Goal: Answer question/provide support: Share knowledge or assist other users

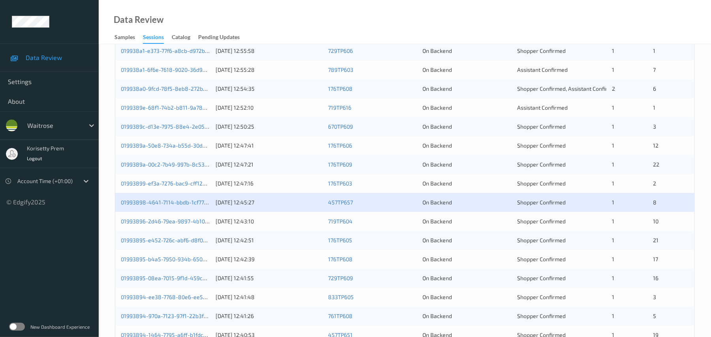
scroll to position [274, 0]
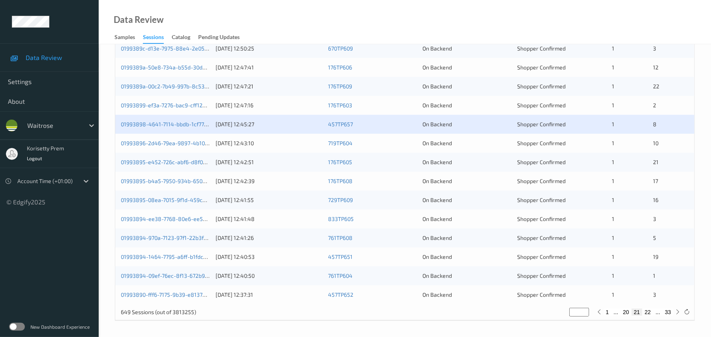
click at [455, 109] on div "On Backend" at bounding box center [467, 106] width 89 height 8
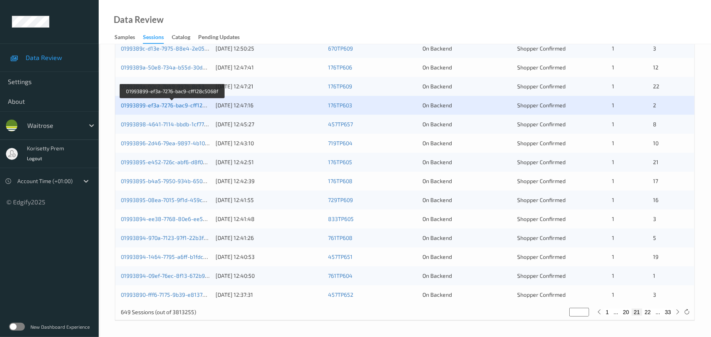
click at [179, 105] on link "01993899-ef3a-7276-bac9-cff128c5068f" at bounding box center [172, 105] width 103 height 7
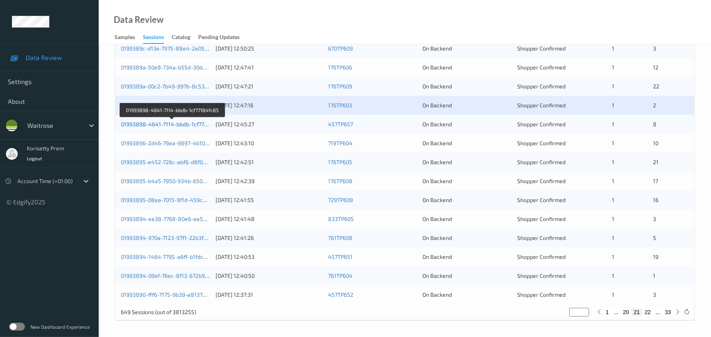
click at [171, 126] on link "01993898-4641-7114-bbdb-1cf77184fc85" at bounding box center [173, 124] width 104 height 7
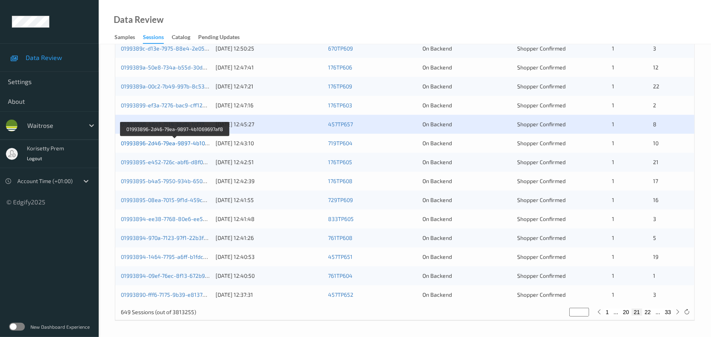
click at [193, 145] on link "01993896-2d46-79ea-9897-4b1069697af8" at bounding box center [175, 143] width 108 height 7
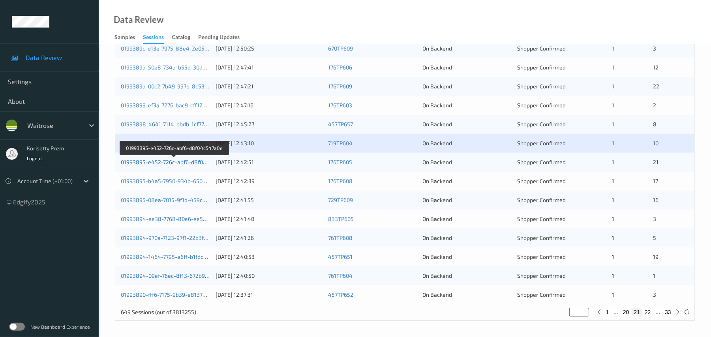
click at [191, 164] on link "01993895-e452-726c-abf6-d8f04c547a0e" at bounding box center [174, 162] width 107 height 7
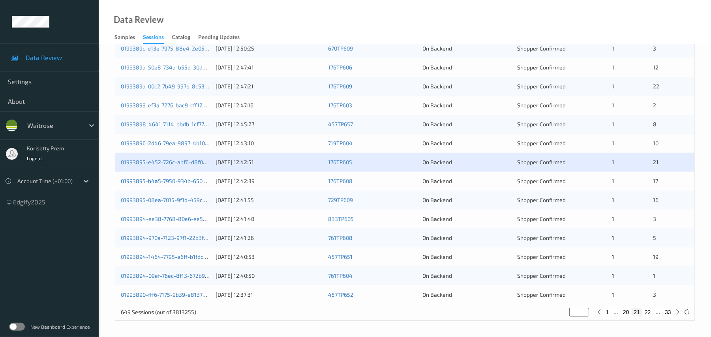
click at [193, 181] on link "01993895-b4a5-7950-934b-6509ee8c8e10" at bounding box center [176, 181] width 110 height 7
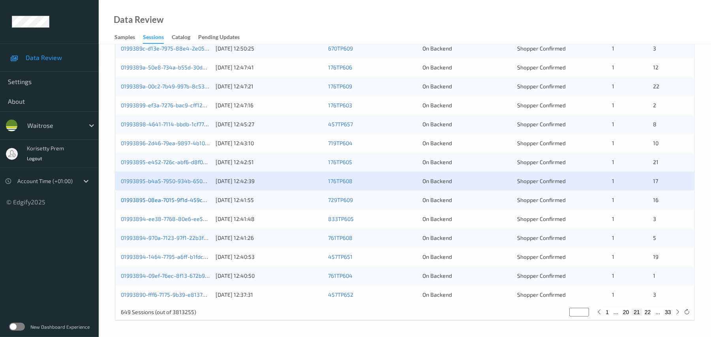
click at [195, 201] on link "01993895-08ea-7015-9f1d-459c295a1ab7" at bounding box center [174, 200] width 106 height 7
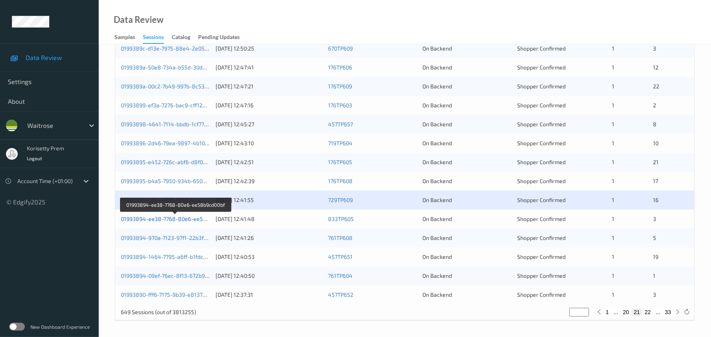
click at [190, 220] on link "01993894-ee38-7768-80e6-ee58b9cd00bf" at bounding box center [175, 219] width 109 height 7
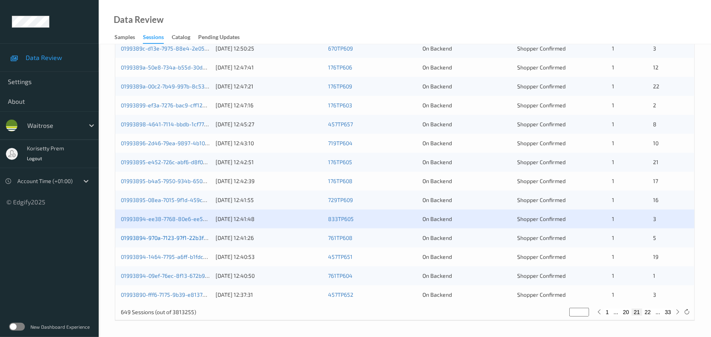
click at [198, 239] on link "01993894-970a-7123-97f1-22b3fc70d964" at bounding box center [173, 238] width 105 height 7
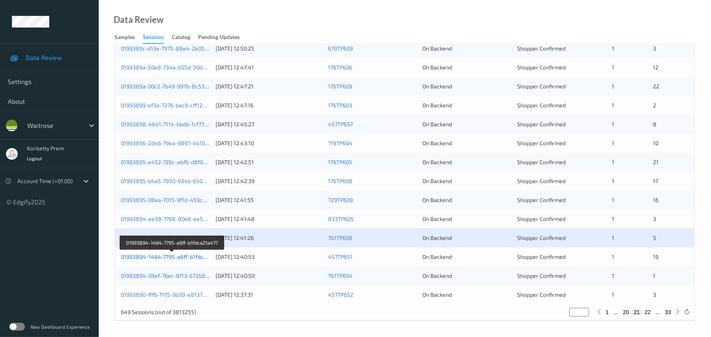
click at [198, 258] on link "01993894-1464-7795-a6ff-b1fdca21a477" at bounding box center [172, 257] width 103 height 7
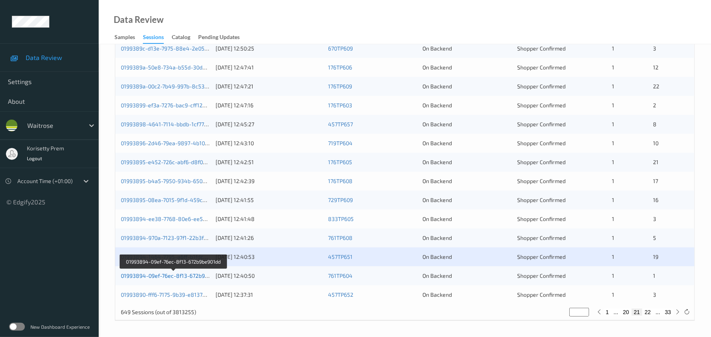
click at [200, 275] on link "01993894-09ef-76ec-8f13-672b9be901dd" at bounding box center [173, 276] width 105 height 7
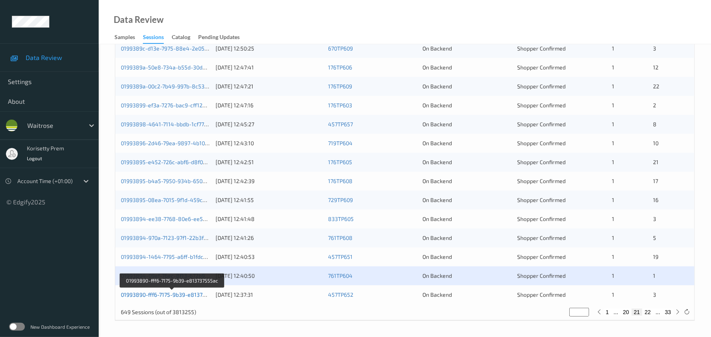
click at [199, 294] on link "01993890-fff6-7175-9b39-e813737555ac" at bounding box center [172, 294] width 103 height 7
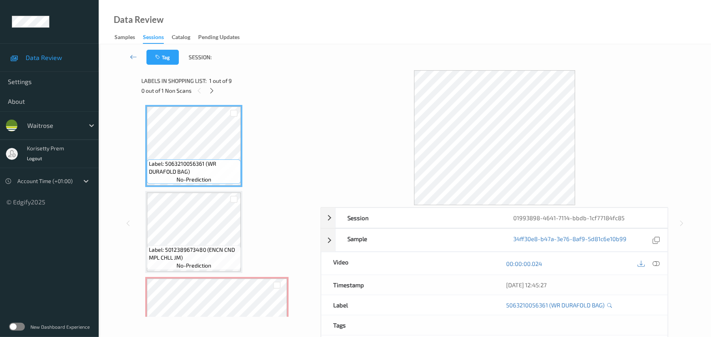
click at [330, 13] on div "Data Review Samples Sessions Catalog Pending Updates" at bounding box center [405, 22] width 613 height 44
click at [211, 92] on icon at bounding box center [212, 90] width 7 height 7
click at [659, 265] on icon at bounding box center [656, 263] width 7 height 7
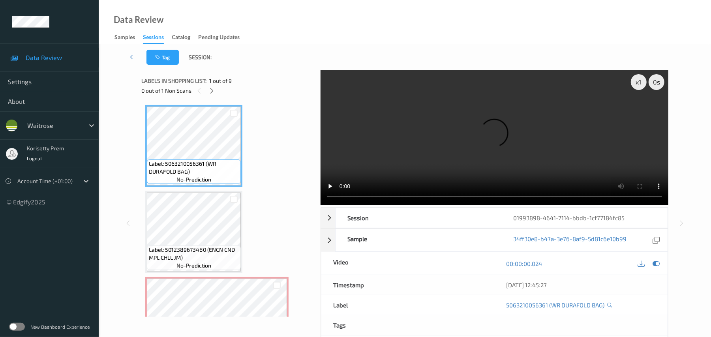
click at [435, 119] on video at bounding box center [495, 137] width 348 height 135
click at [430, 102] on video at bounding box center [495, 137] width 348 height 135
click at [465, 156] on video at bounding box center [495, 137] width 348 height 135
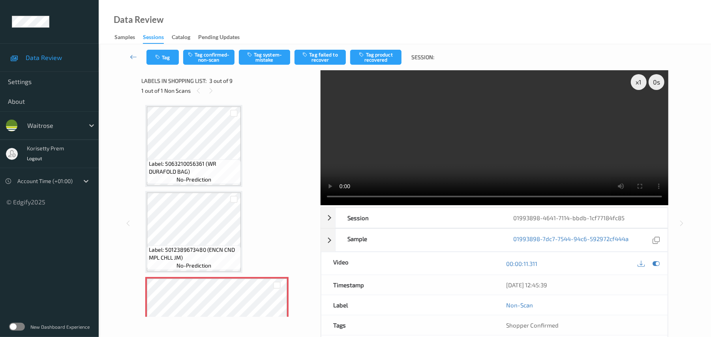
click at [469, 130] on video at bounding box center [495, 137] width 348 height 135
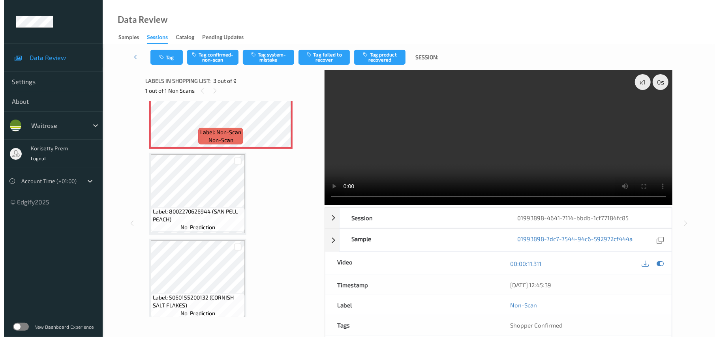
scroll to position [158, 0]
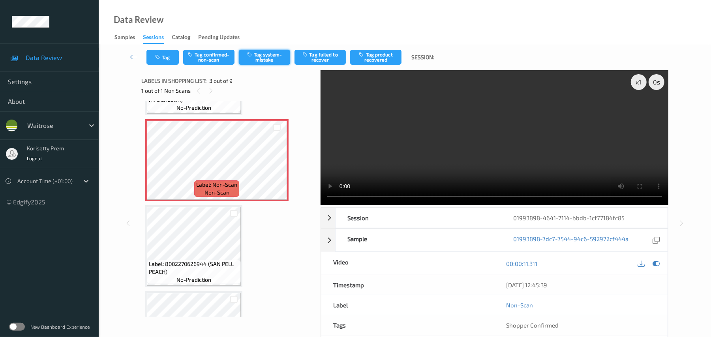
click at [267, 54] on button "Tag system-mistake" at bounding box center [264, 57] width 51 height 15
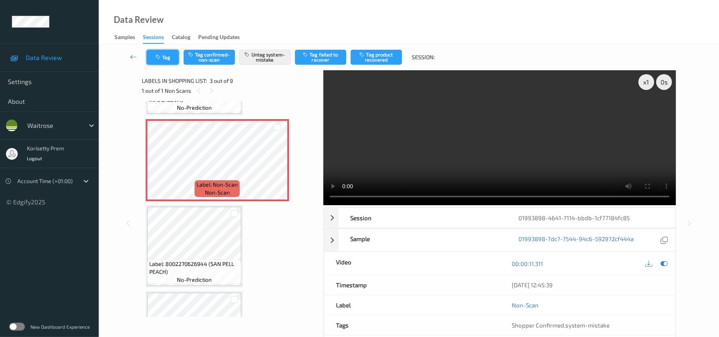
click at [163, 59] on button "Tag" at bounding box center [163, 57] width 32 height 15
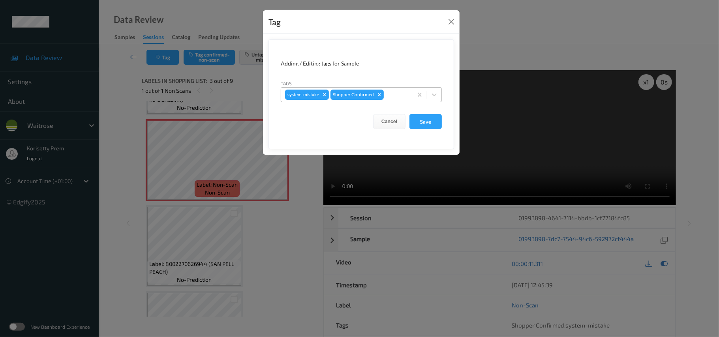
click at [406, 96] on div at bounding box center [396, 94] width 23 height 9
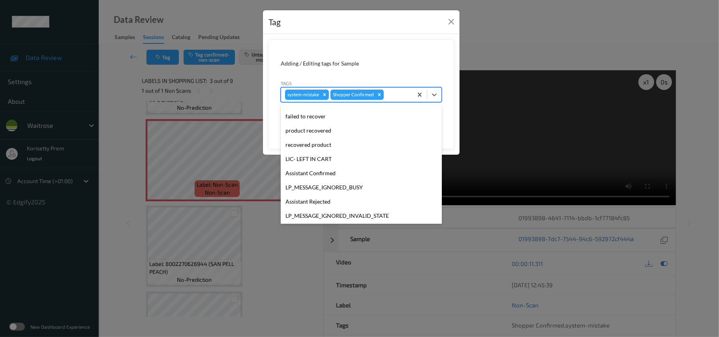
scroll to position [183, 0]
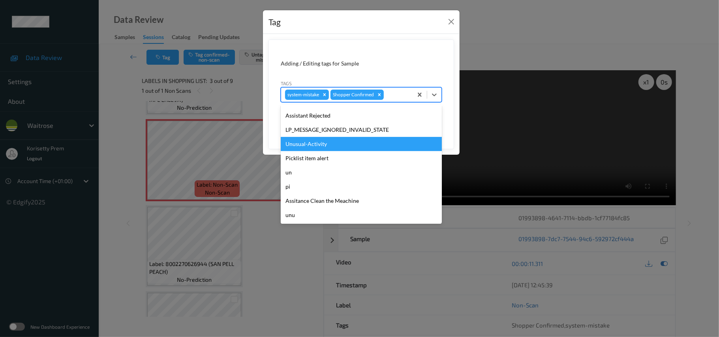
click at [316, 146] on div "Unusual-Activity" at bounding box center [361, 144] width 161 height 14
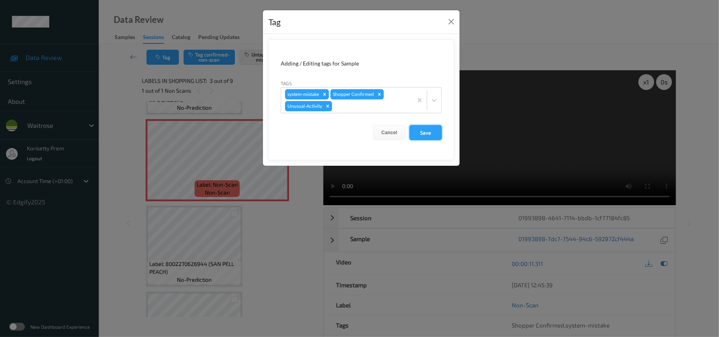
click at [427, 137] on button "Save" at bounding box center [426, 132] width 32 height 15
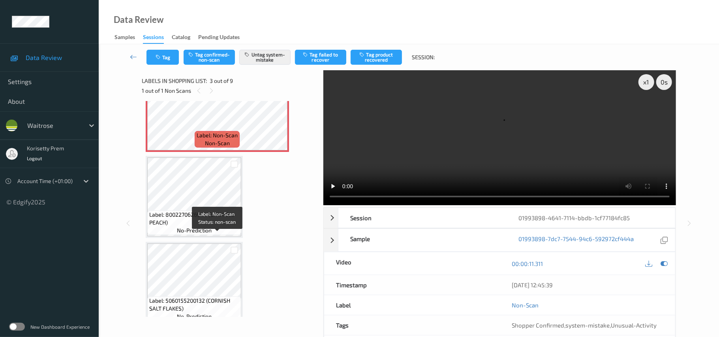
scroll to position [211, 0]
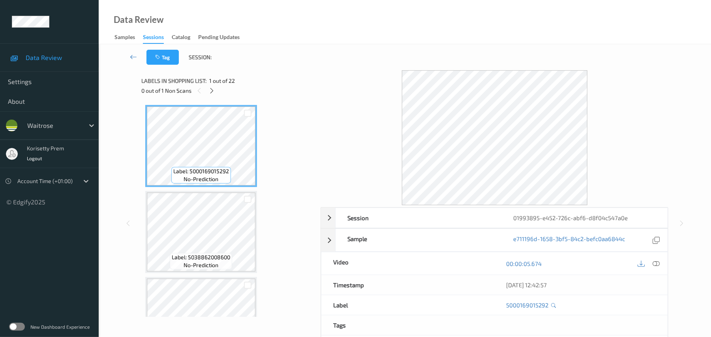
click at [309, 79] on div "Labels in shopping list: 1 out of 22" at bounding box center [228, 81] width 174 height 10
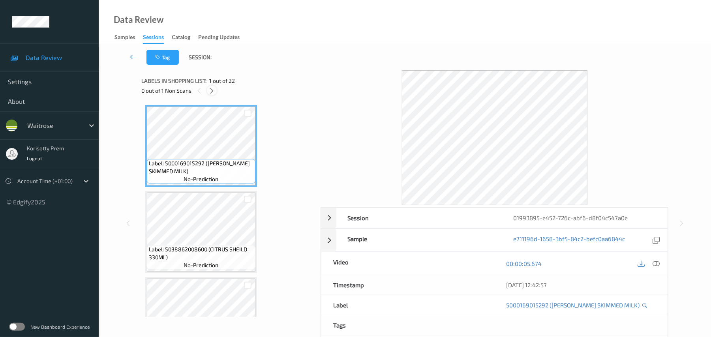
click at [211, 92] on icon at bounding box center [212, 90] width 7 height 7
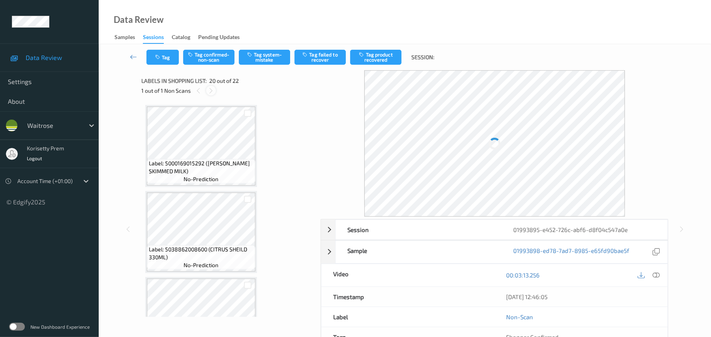
scroll to position [1554, 0]
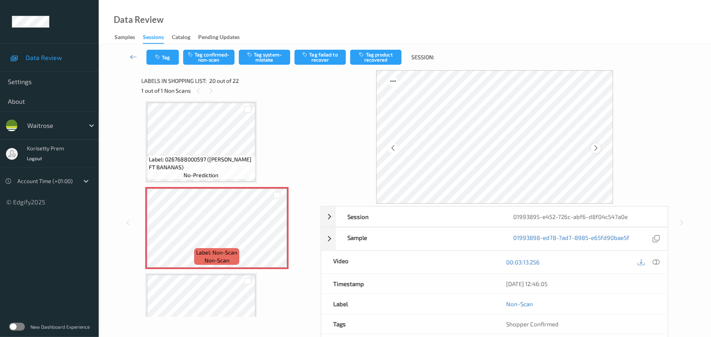
click at [600, 149] on div at bounding box center [596, 148] width 10 height 10
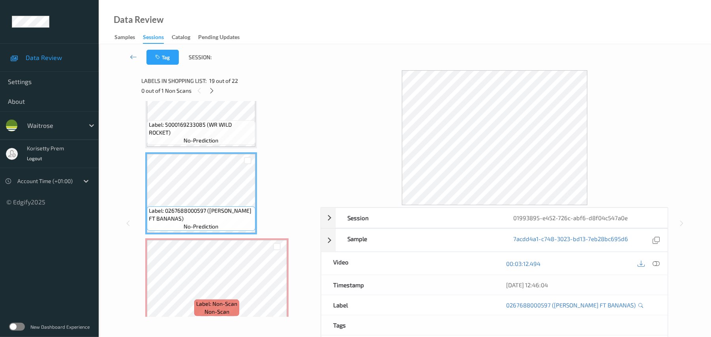
scroll to position [1501, 0]
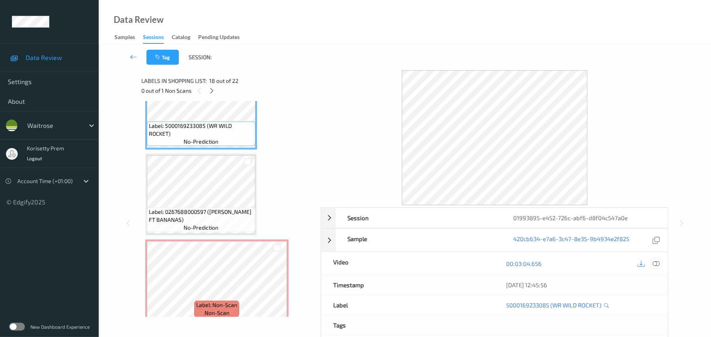
click at [659, 267] on icon at bounding box center [656, 263] width 7 height 7
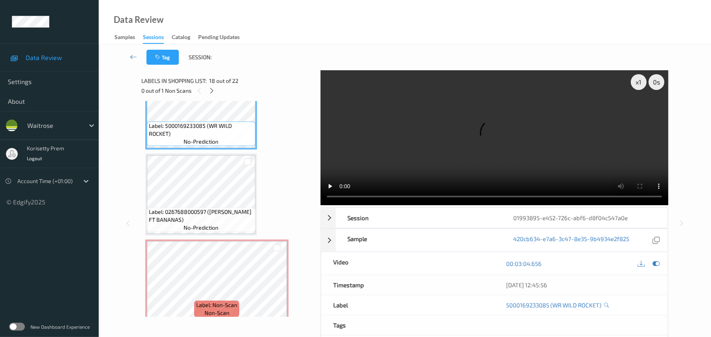
click at [416, 156] on video at bounding box center [495, 137] width 348 height 135
click at [431, 130] on video at bounding box center [495, 137] width 348 height 135
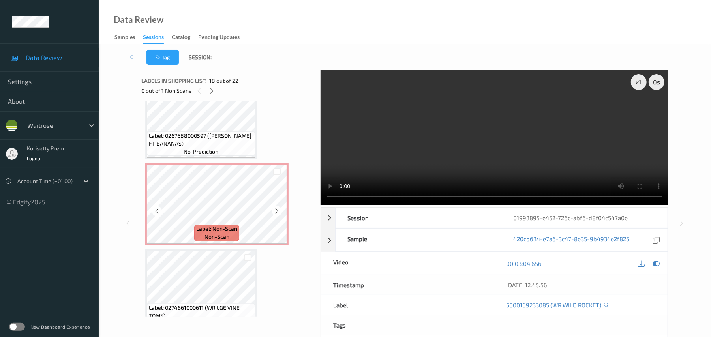
scroll to position [1554, 0]
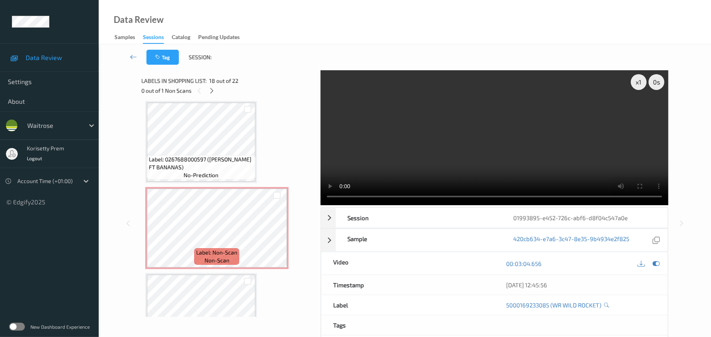
click at [487, 118] on video at bounding box center [495, 137] width 348 height 135
click at [457, 173] on video at bounding box center [495, 137] width 348 height 135
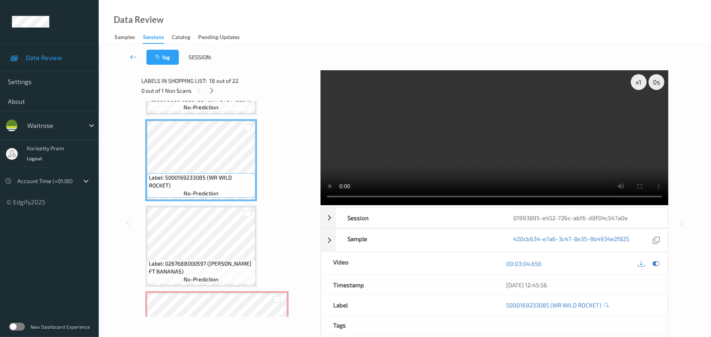
scroll to position [1449, 0]
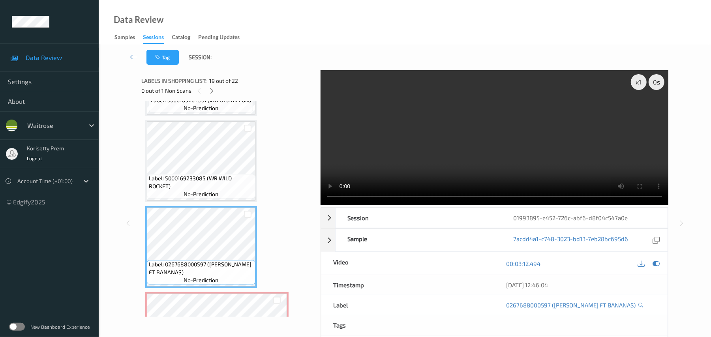
click at [517, 131] on video at bounding box center [495, 137] width 348 height 135
click at [490, 145] on video at bounding box center [495, 137] width 348 height 135
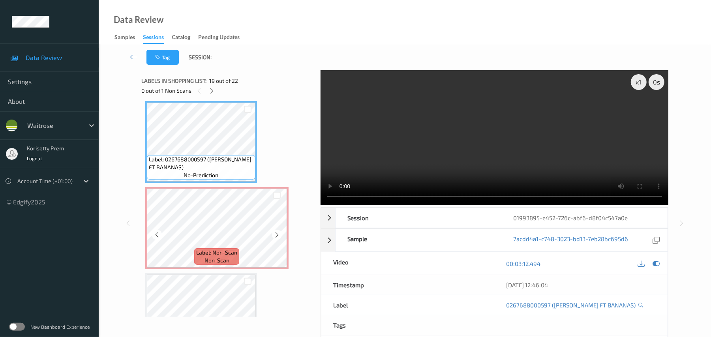
scroll to position [1607, 0]
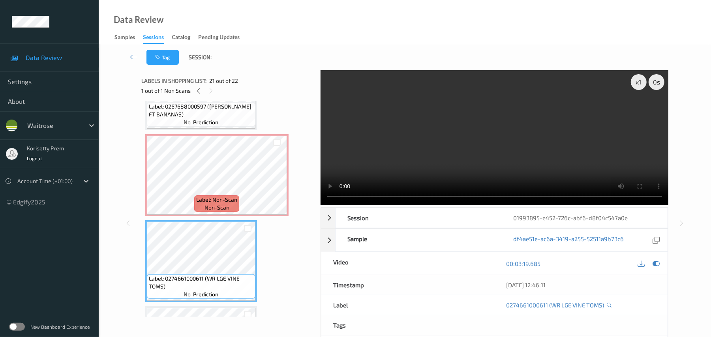
click at [405, 141] on video at bounding box center [495, 137] width 348 height 135
click at [451, 158] on video at bounding box center [495, 137] width 348 height 135
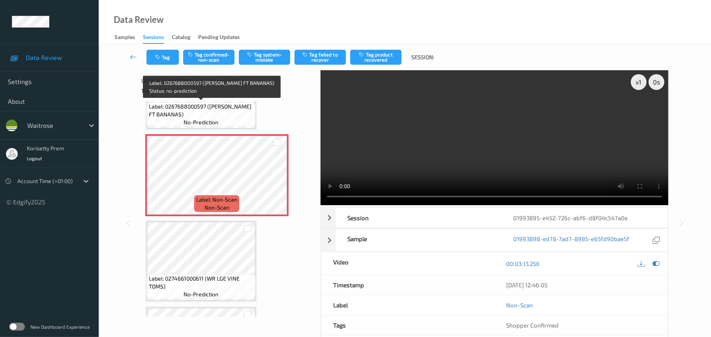
click at [204, 110] on span "Label: 0267688000597 (WR ESS FT BANANAS)" at bounding box center [201, 111] width 105 height 16
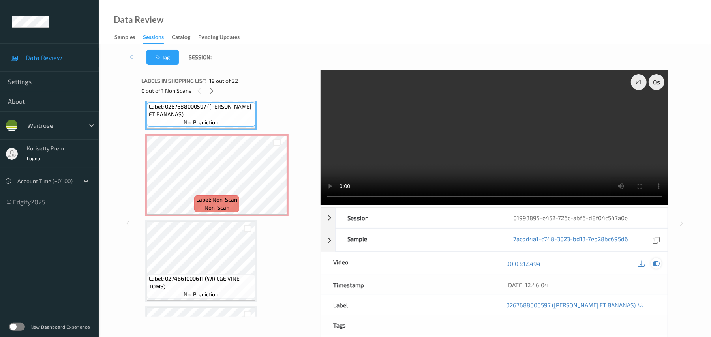
click at [652, 263] on div at bounding box center [656, 263] width 11 height 11
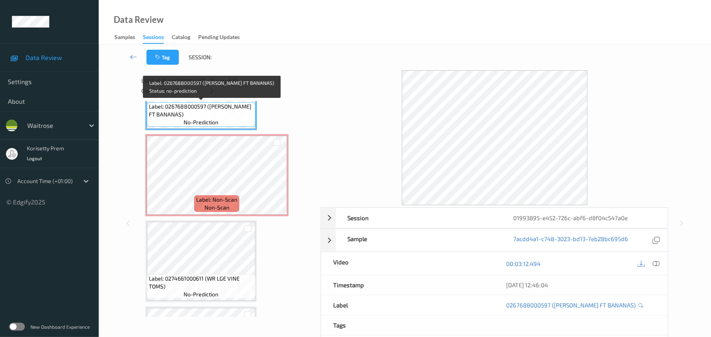
click at [199, 113] on span "Label: 0267688000597 (WR ESS FT BANANAS)" at bounding box center [201, 111] width 105 height 16
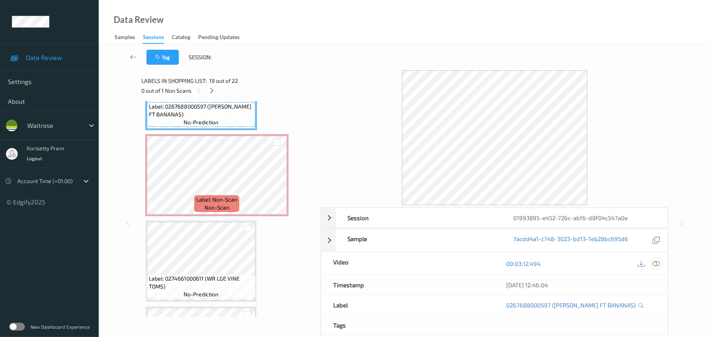
click at [655, 265] on icon at bounding box center [656, 263] width 7 height 7
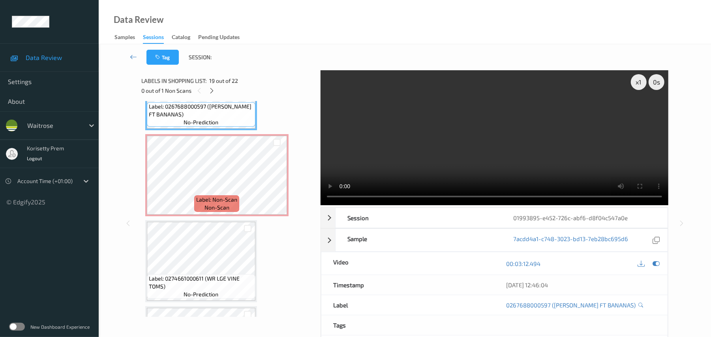
click at [413, 105] on video at bounding box center [495, 137] width 348 height 135
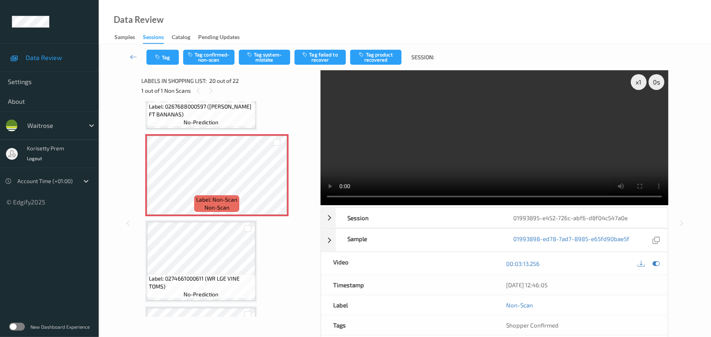
click at [474, 141] on video at bounding box center [495, 137] width 348 height 135
click at [426, 140] on video at bounding box center [495, 137] width 348 height 135
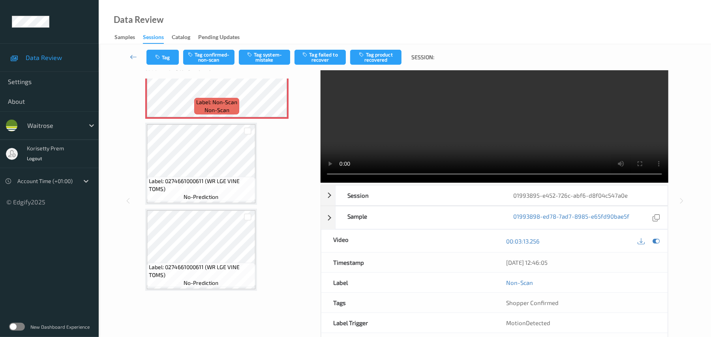
scroll to position [0, 0]
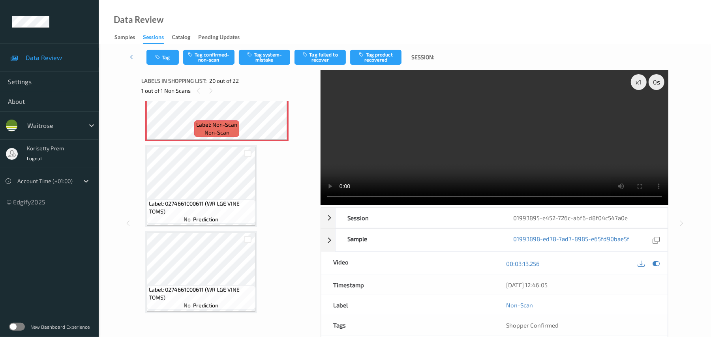
click at [406, 143] on video at bounding box center [495, 137] width 348 height 135
click at [203, 125] on span "Label: Non-Scan" at bounding box center [216, 125] width 41 height 8
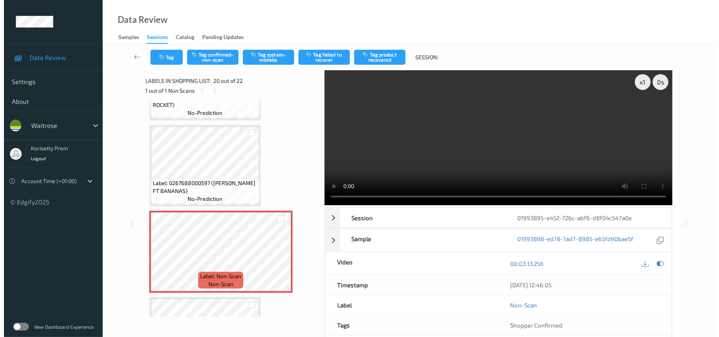
scroll to position [1524, 0]
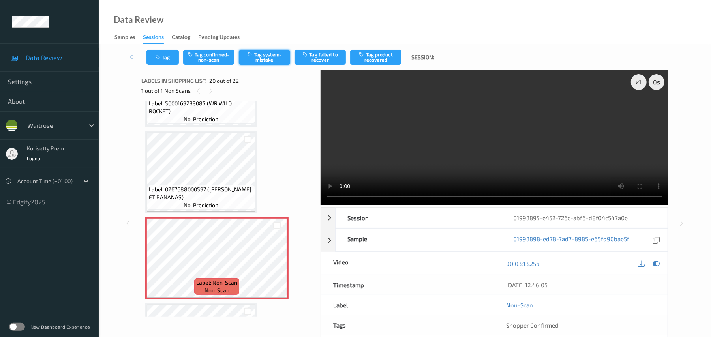
click at [263, 55] on button "Tag system-mistake" at bounding box center [264, 57] width 51 height 15
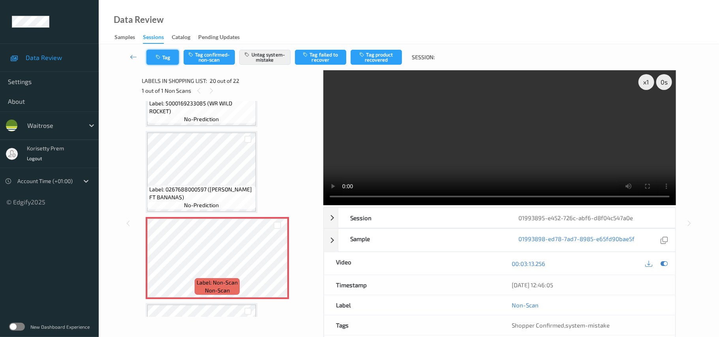
click at [164, 55] on button "Tag" at bounding box center [163, 57] width 32 height 15
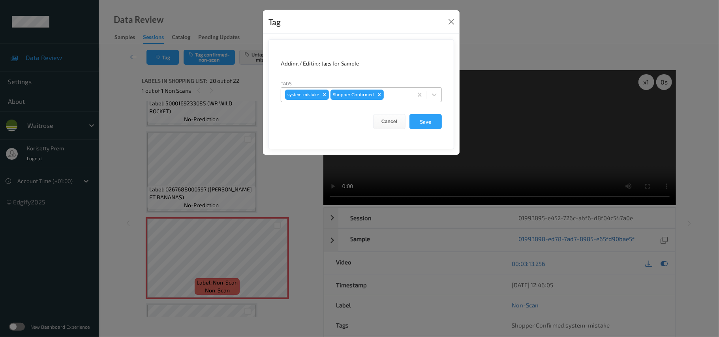
click at [388, 96] on div at bounding box center [396, 94] width 23 height 9
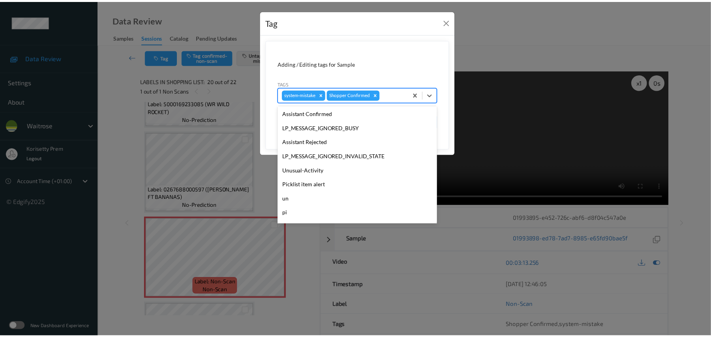
scroll to position [158, 0]
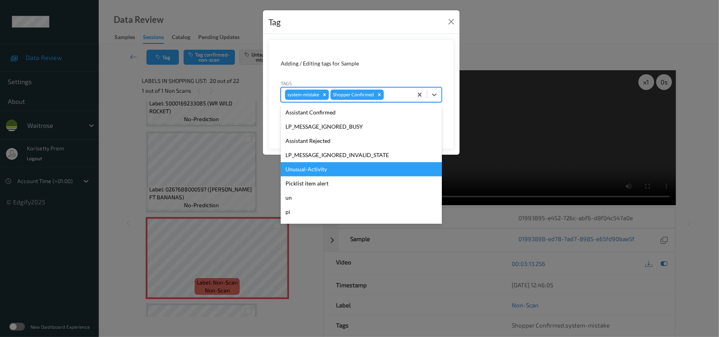
click at [310, 172] on div "Unusual-Activity" at bounding box center [361, 169] width 161 height 14
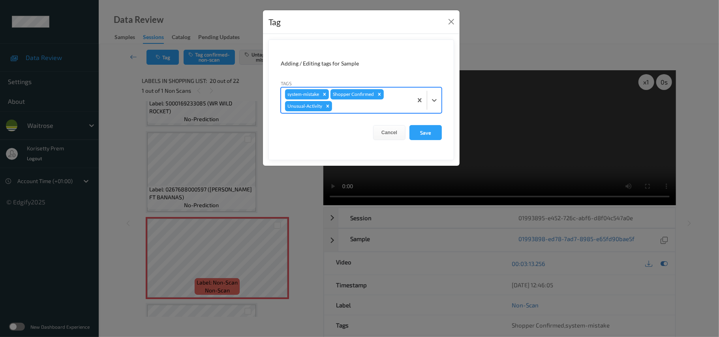
click at [367, 104] on div at bounding box center [371, 106] width 75 height 9
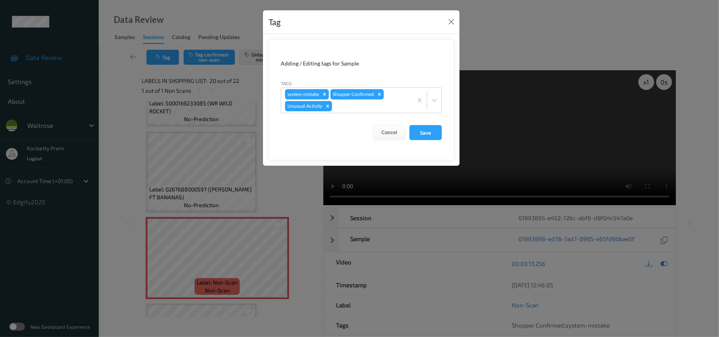
click at [415, 39] on form "Adding / Editing tags for Sample Tags system-mistake Shopper Confirmed Unusual-…" at bounding box center [362, 99] width 186 height 121
click at [419, 133] on button "Save" at bounding box center [426, 132] width 32 height 15
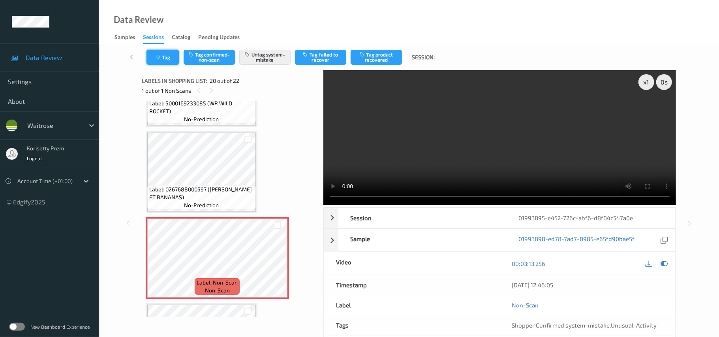
click at [168, 56] on button "Tag" at bounding box center [163, 57] width 32 height 15
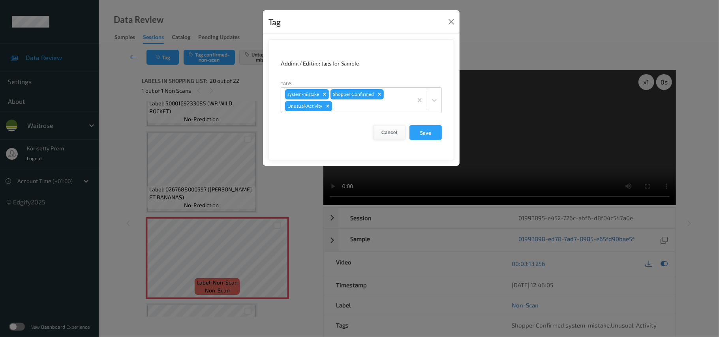
click at [391, 133] on button "Cancel" at bounding box center [389, 132] width 32 height 15
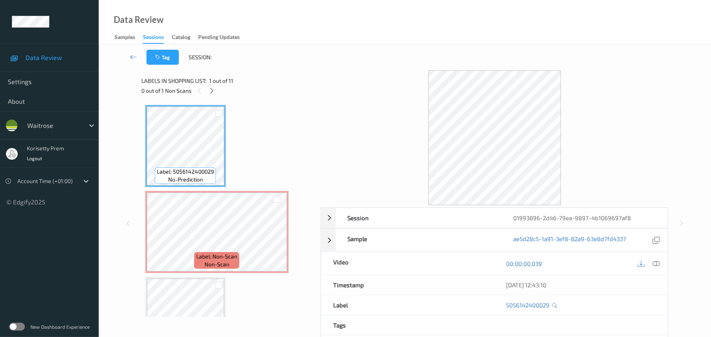
click at [304, 55] on div "Tag Session:" at bounding box center [405, 57] width 580 height 26
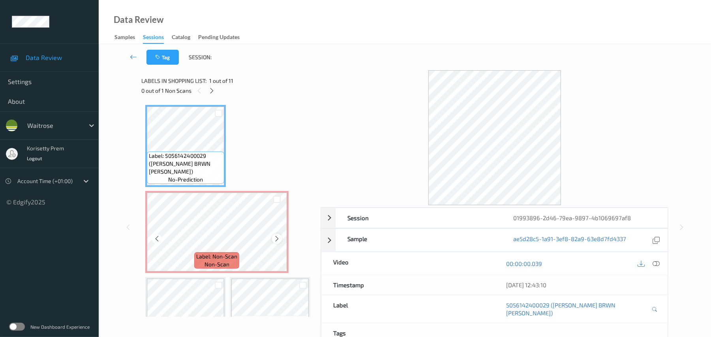
click at [276, 237] on icon at bounding box center [277, 238] width 7 height 7
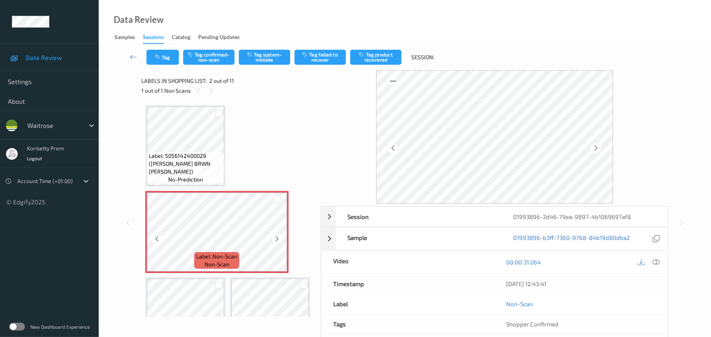
click at [276, 237] on icon at bounding box center [277, 238] width 7 height 7
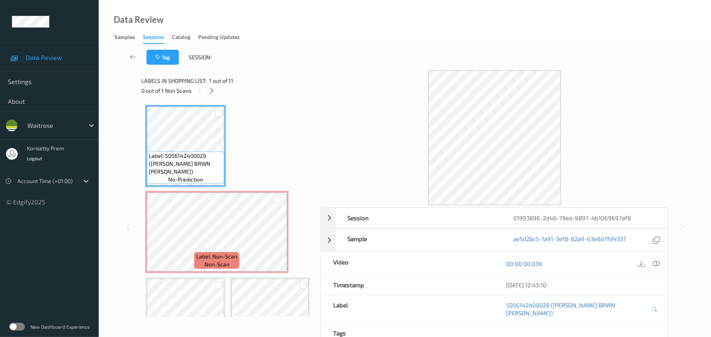
click at [658, 264] on icon at bounding box center [656, 263] width 7 height 7
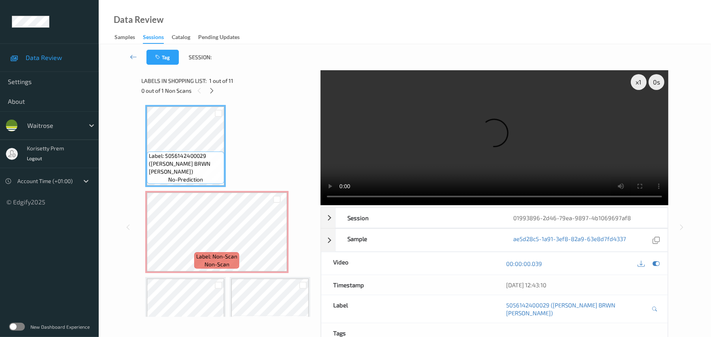
click at [440, 151] on video at bounding box center [495, 137] width 348 height 135
click at [429, 137] on video at bounding box center [495, 137] width 348 height 135
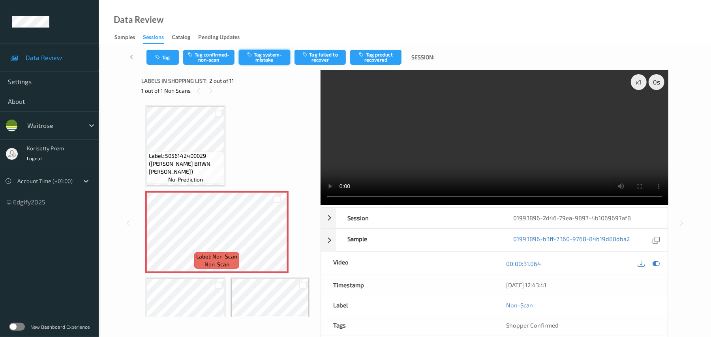
click at [261, 58] on button "Tag system-mistake" at bounding box center [264, 57] width 51 height 15
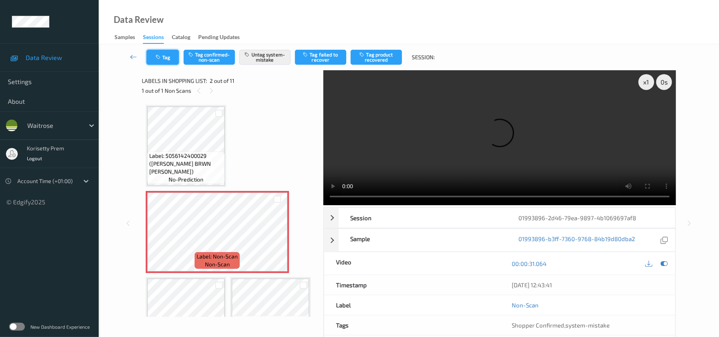
click at [161, 58] on icon "button" at bounding box center [159, 58] width 7 height 6
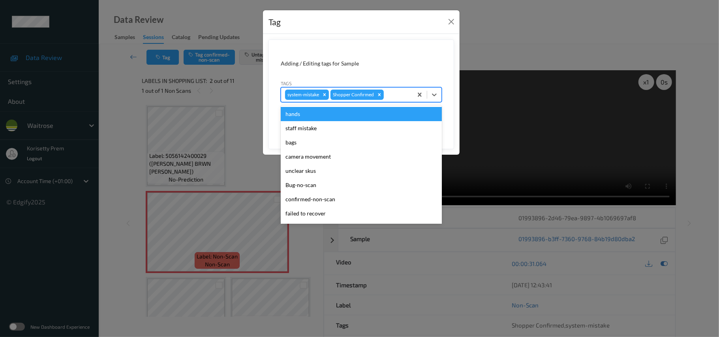
click at [399, 97] on div at bounding box center [396, 94] width 23 height 9
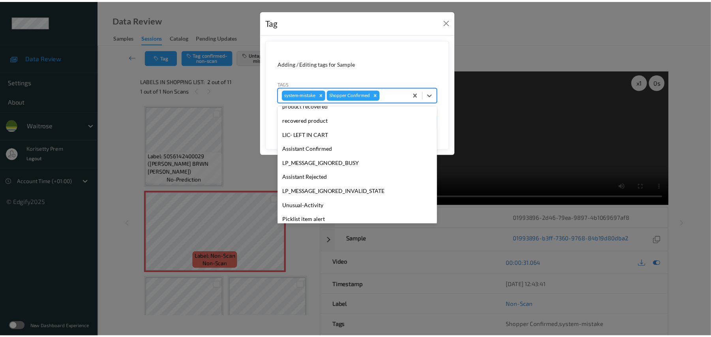
scroll to position [183, 0]
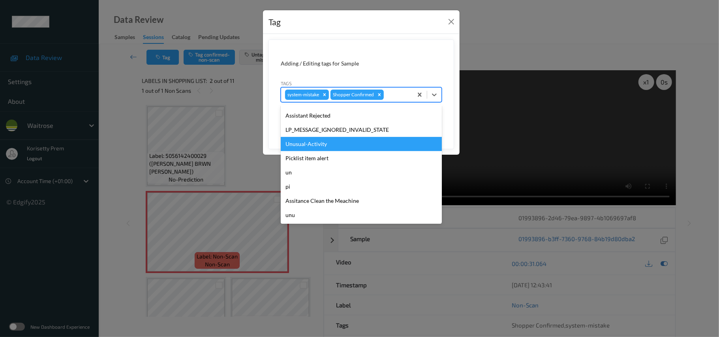
click at [334, 142] on div "Unusual-Activity" at bounding box center [361, 144] width 161 height 14
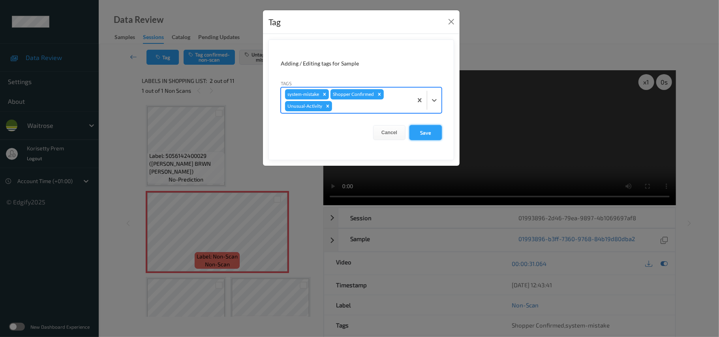
click at [434, 133] on button "Save" at bounding box center [426, 132] width 32 height 15
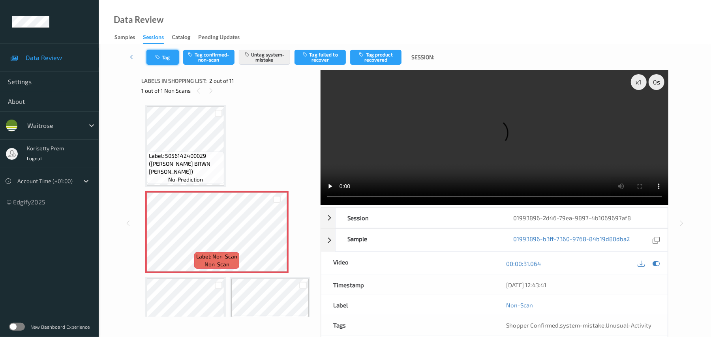
click at [160, 50] on button "Tag" at bounding box center [163, 57] width 32 height 15
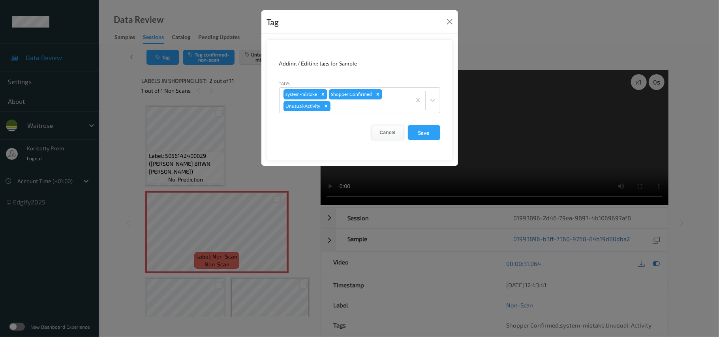
click at [387, 133] on button "Cancel" at bounding box center [388, 132] width 32 height 15
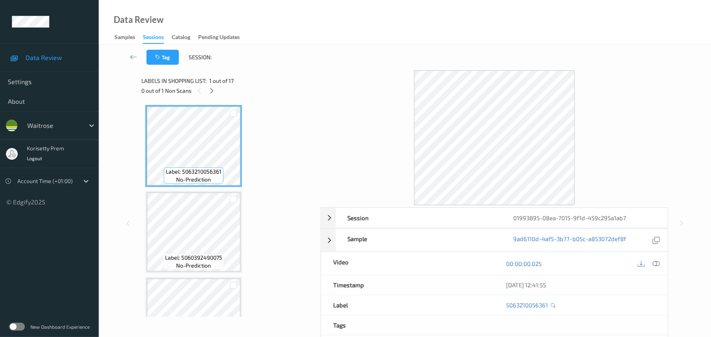
click at [346, 113] on div at bounding box center [495, 137] width 348 height 135
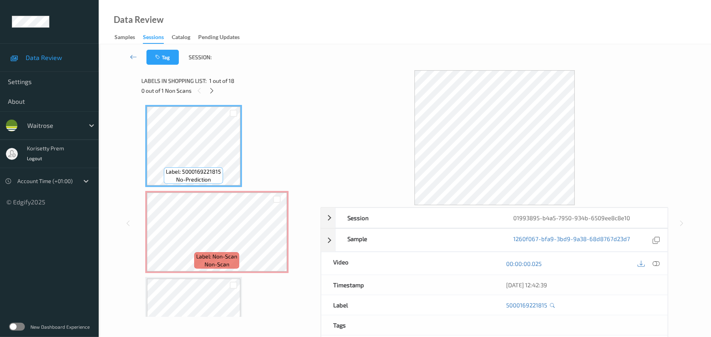
click at [300, 76] on div "Labels in shopping list: 1 out of 18" at bounding box center [228, 81] width 174 height 10
click at [352, 62] on div "Tag Session:" at bounding box center [405, 57] width 580 height 26
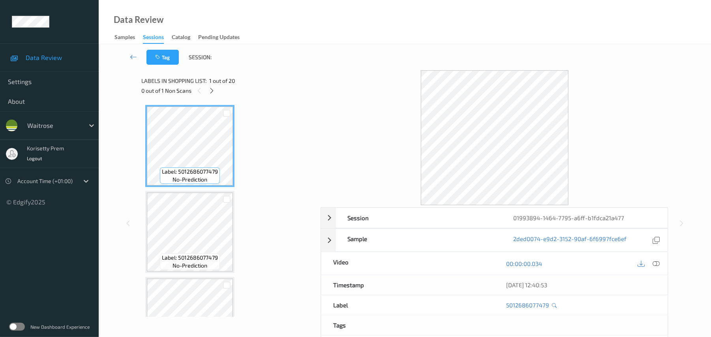
click at [360, 68] on div "Tag Session:" at bounding box center [405, 57] width 580 height 26
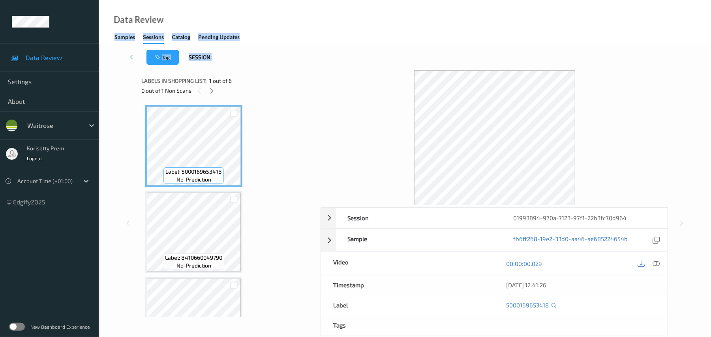
click at [348, 45] on div "Data Review Samples Sessions Catalog Pending Updates Tag Session: Session 01993…" at bounding box center [405, 174] width 613 height 348
click at [352, 67] on div "Tag Session:" at bounding box center [405, 57] width 580 height 26
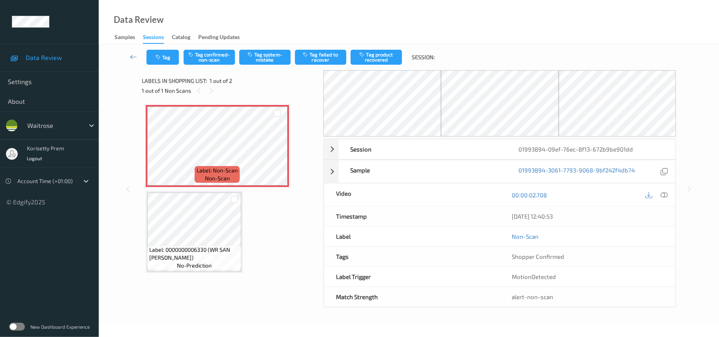
click at [468, 7] on div "Data Review Samples Sessions Catalog Pending Updates" at bounding box center [409, 22] width 620 height 44
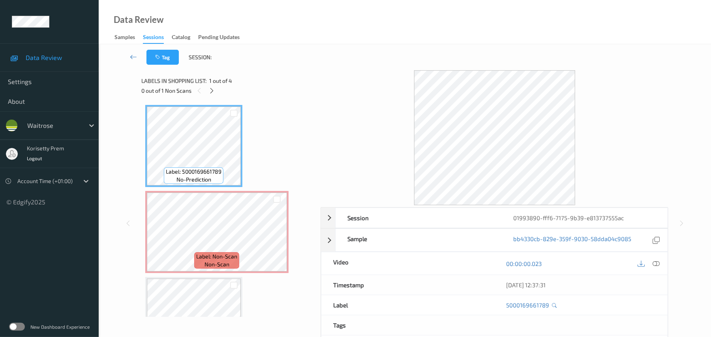
click at [332, 46] on div "Tag Session:" at bounding box center [405, 57] width 580 height 26
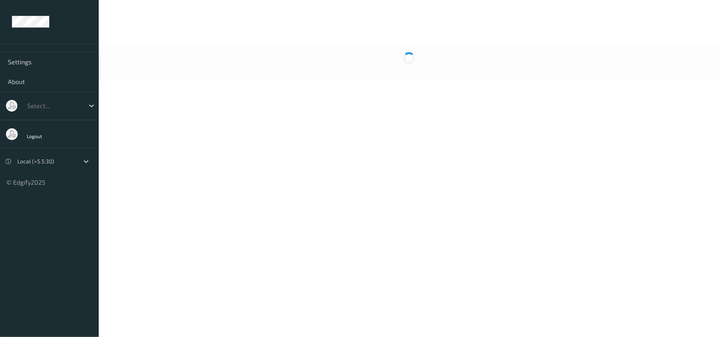
click at [323, 59] on div at bounding box center [409, 62] width 620 height 36
click at [400, 92] on body "Settings About Select... Logout Local (+5.5:30) © Edgify 2025 New Dashboard Exp…" at bounding box center [359, 168] width 719 height 337
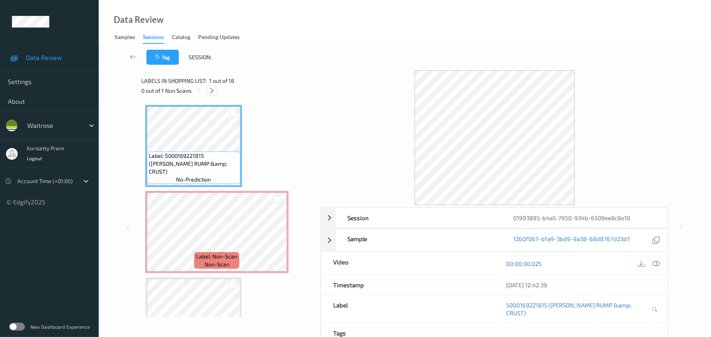
click at [213, 92] on icon at bounding box center [212, 90] width 7 height 7
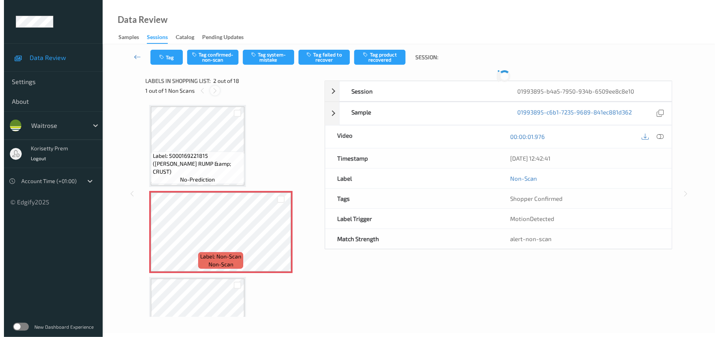
scroll to position [4, 0]
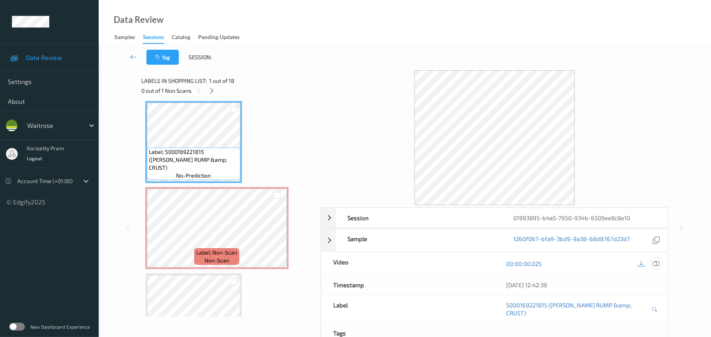
click at [659, 265] on icon at bounding box center [656, 263] width 7 height 7
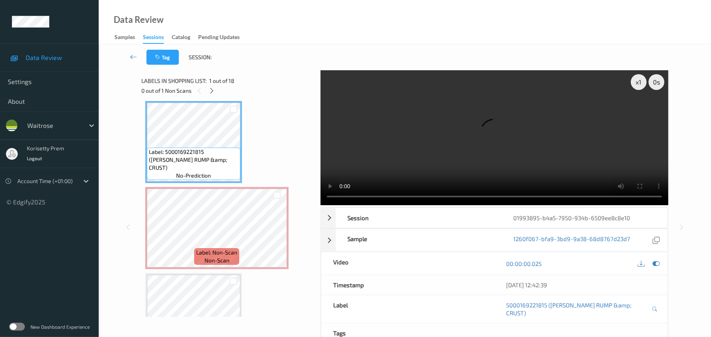
click at [365, 143] on video at bounding box center [495, 137] width 348 height 135
click at [417, 164] on video at bounding box center [495, 137] width 348 height 135
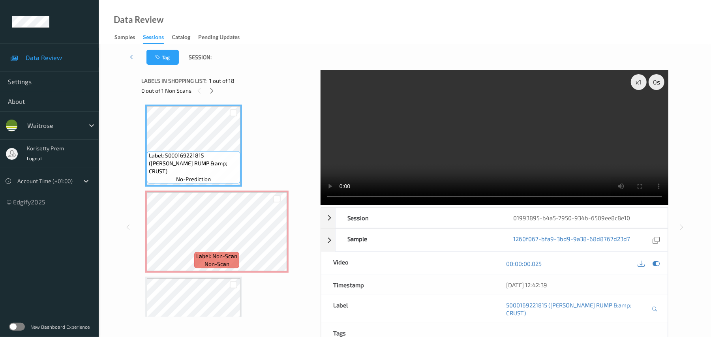
scroll to position [0, 0]
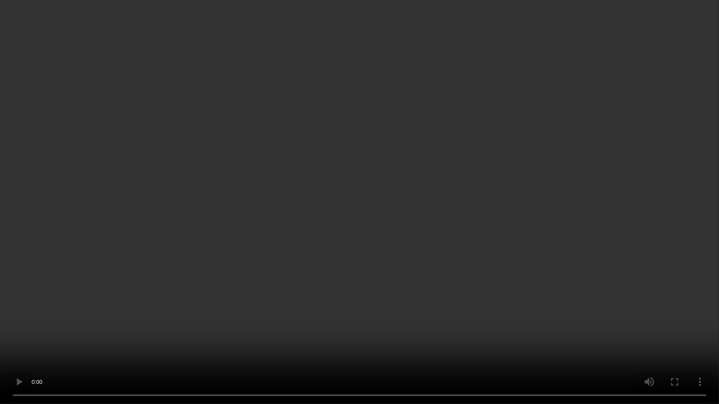
click at [590, 106] on video at bounding box center [359, 202] width 719 height 404
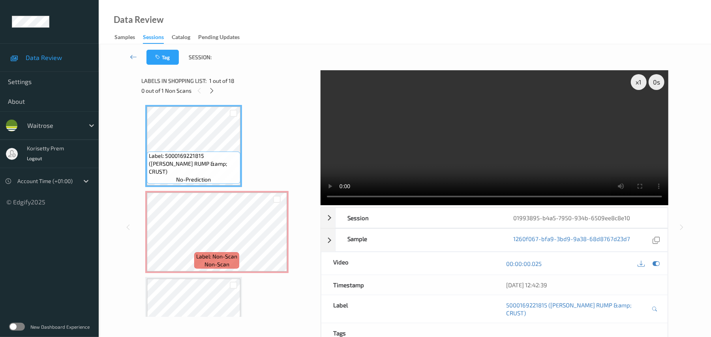
click at [504, 130] on video at bounding box center [495, 137] width 348 height 135
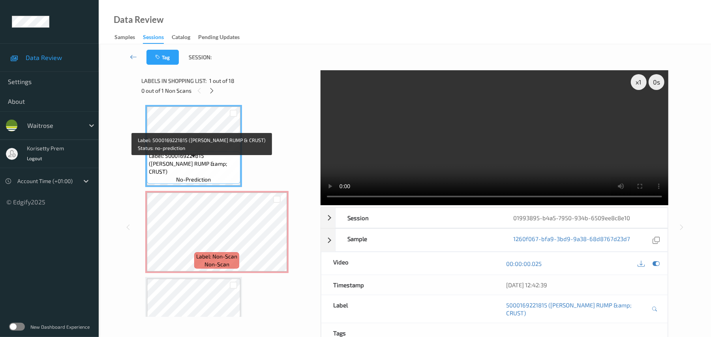
click at [190, 162] on span "Label: 5000169221815 (WR LAMB RUMP &amp; CRUST)" at bounding box center [194, 164] width 90 height 24
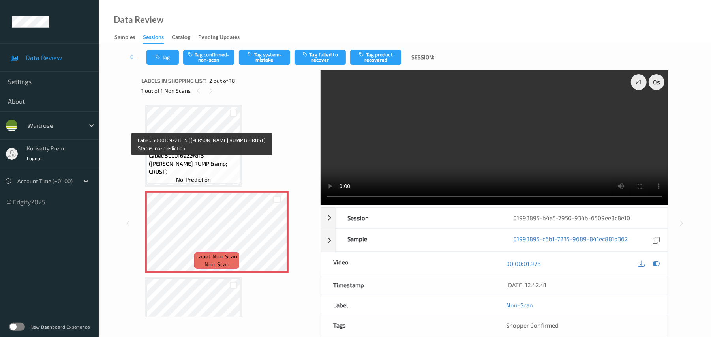
click at [205, 165] on span "Label: 5000169221815 (WR LAMB RUMP &amp; CRUST)" at bounding box center [194, 164] width 90 height 24
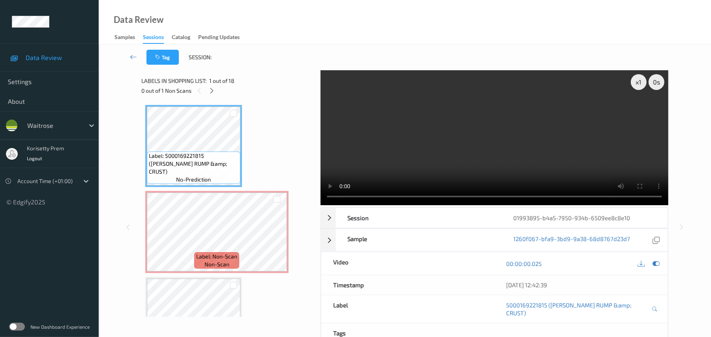
click at [378, 161] on video at bounding box center [495, 137] width 348 height 135
click at [378, 142] on video at bounding box center [495, 137] width 348 height 135
click at [345, 152] on video at bounding box center [495, 137] width 348 height 135
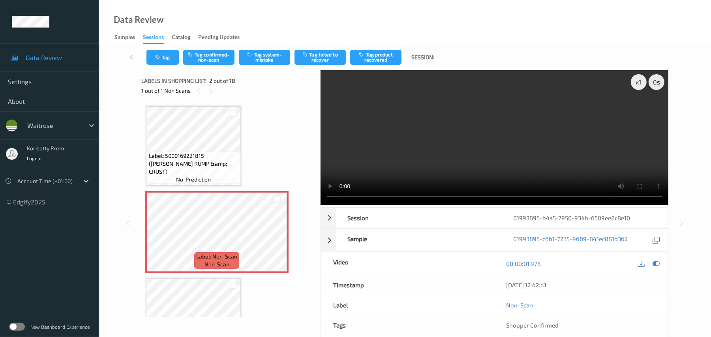
click at [482, 160] on video at bounding box center [495, 137] width 348 height 135
click at [471, 166] on video at bounding box center [495, 137] width 348 height 135
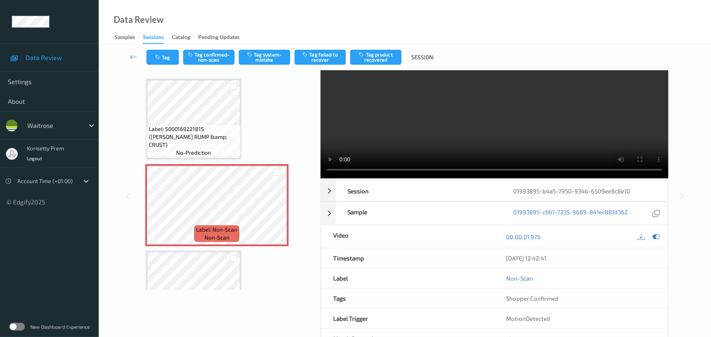
scroll to position [53, 0]
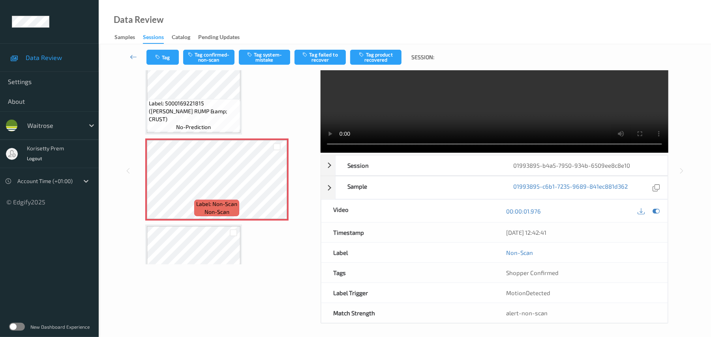
click at [374, 120] on video at bounding box center [495, 85] width 348 height 135
click at [656, 212] on icon at bounding box center [656, 211] width 7 height 7
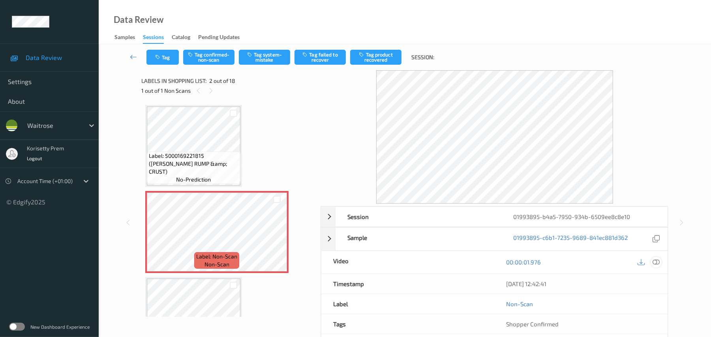
click at [659, 264] on icon at bounding box center [656, 262] width 7 height 7
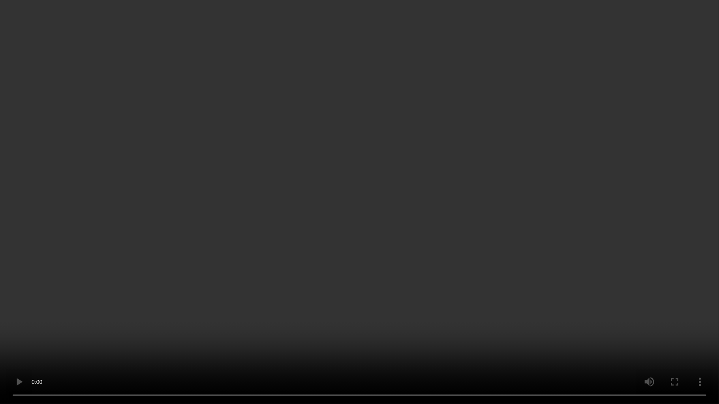
click at [187, 216] on video at bounding box center [359, 202] width 719 height 404
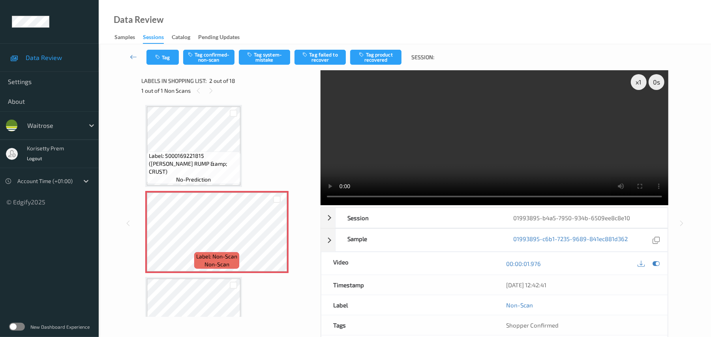
click at [432, 124] on video at bounding box center [495, 137] width 348 height 135
click at [264, 55] on button "Tag system-mistake" at bounding box center [264, 57] width 51 height 15
click at [157, 59] on icon "button" at bounding box center [158, 58] width 7 height 6
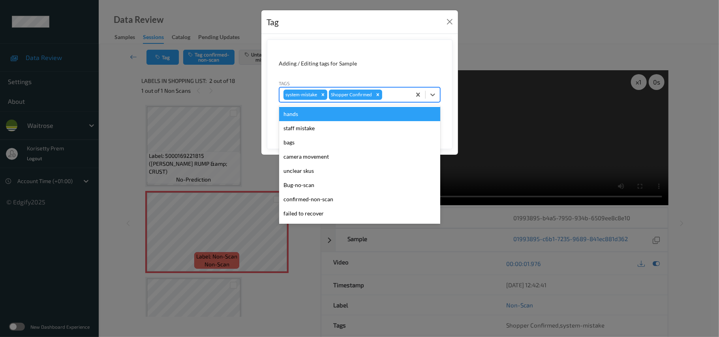
click at [395, 97] on div at bounding box center [395, 94] width 23 height 9
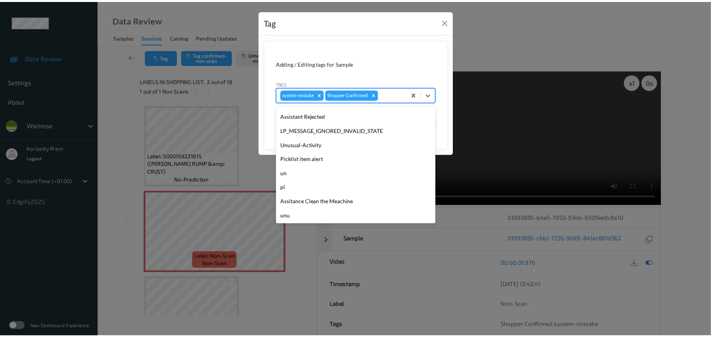
scroll to position [183, 0]
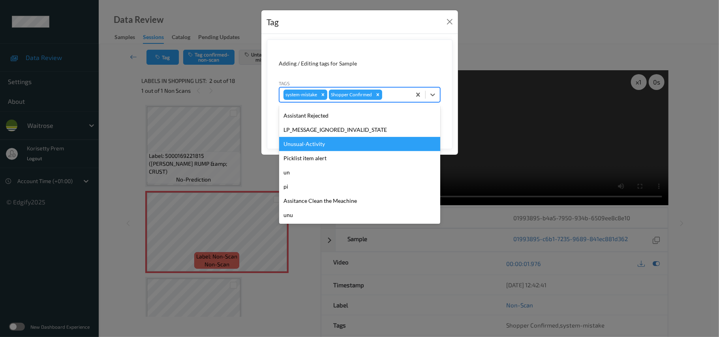
click at [307, 144] on div "Unusual-Activity" at bounding box center [359, 144] width 161 height 14
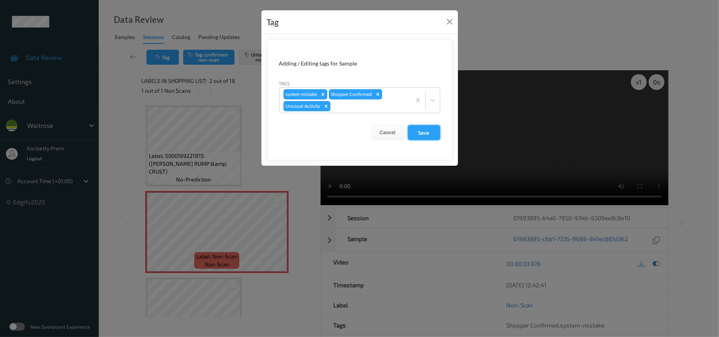
click at [423, 130] on button "Save" at bounding box center [424, 132] width 32 height 15
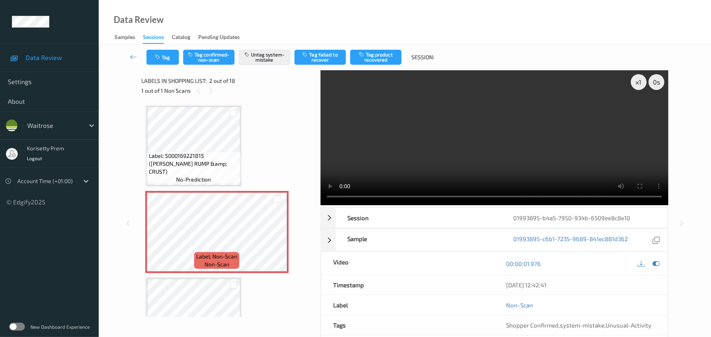
click at [604, 163] on video at bounding box center [495, 137] width 348 height 135
click at [440, 135] on video at bounding box center [495, 137] width 348 height 135
click at [162, 54] on button "Tag" at bounding box center [163, 57] width 32 height 15
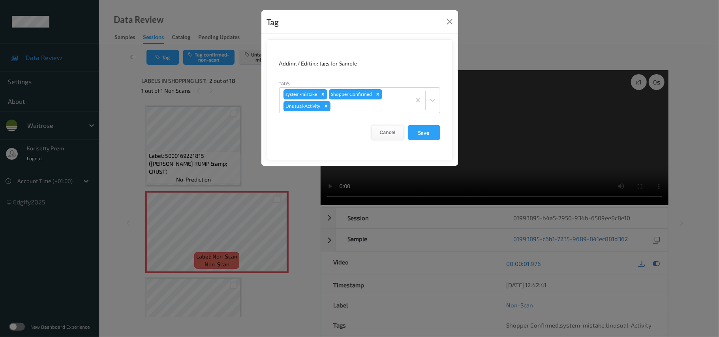
click at [389, 136] on button "Cancel" at bounding box center [388, 132] width 32 height 15
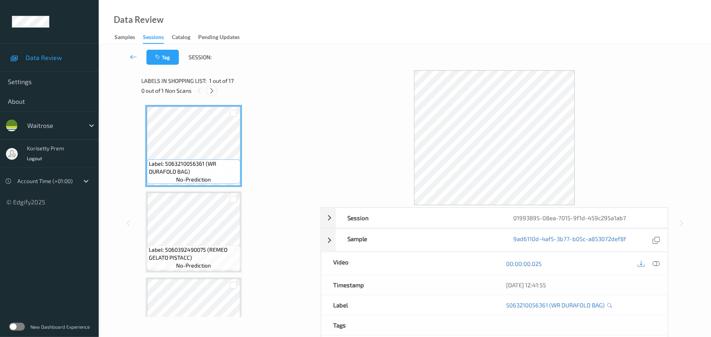
click at [211, 93] on icon at bounding box center [212, 90] width 7 height 7
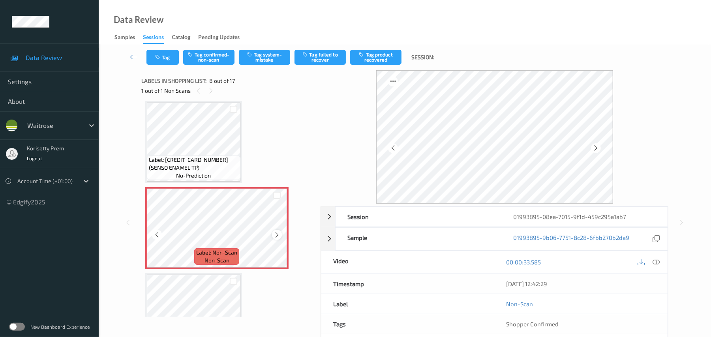
click at [277, 235] on icon at bounding box center [277, 234] width 7 height 7
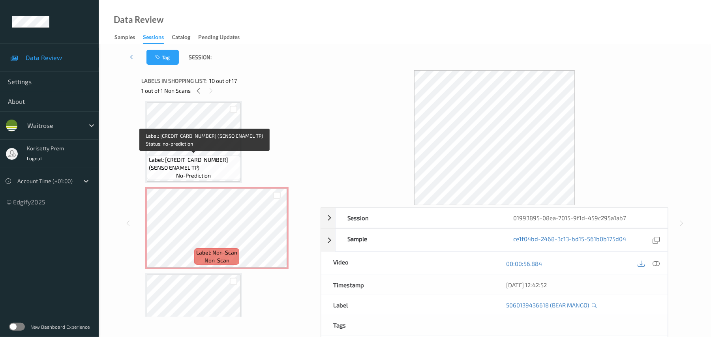
click at [209, 165] on span "Label: [CREDIT_CARD_NUMBER] (SENSO ENAMEL TP)" at bounding box center [194, 164] width 90 height 16
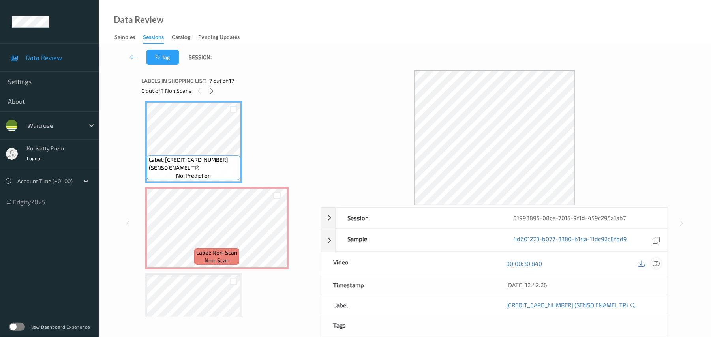
click at [656, 266] on icon at bounding box center [656, 263] width 7 height 7
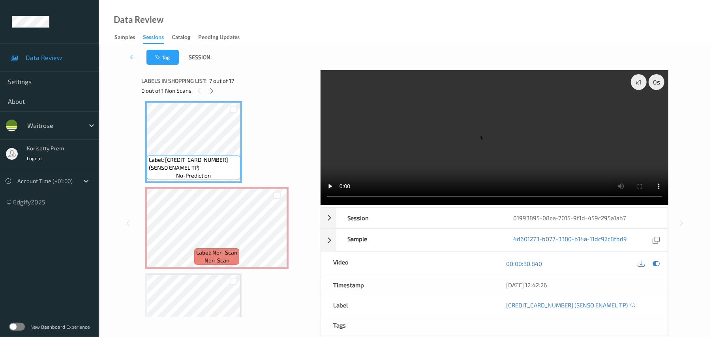
click at [410, 105] on video at bounding box center [495, 137] width 348 height 135
click at [499, 142] on video at bounding box center [495, 137] width 348 height 135
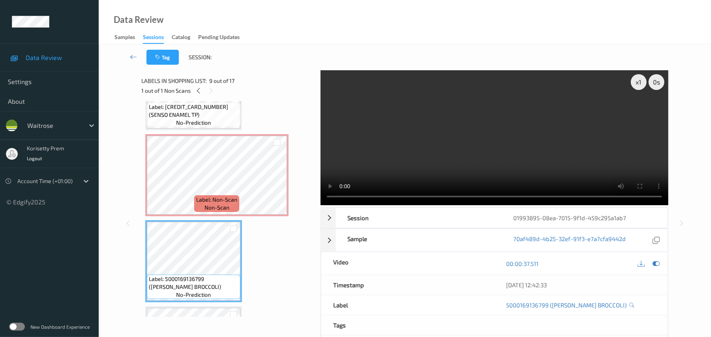
click at [423, 138] on video at bounding box center [495, 137] width 348 height 135
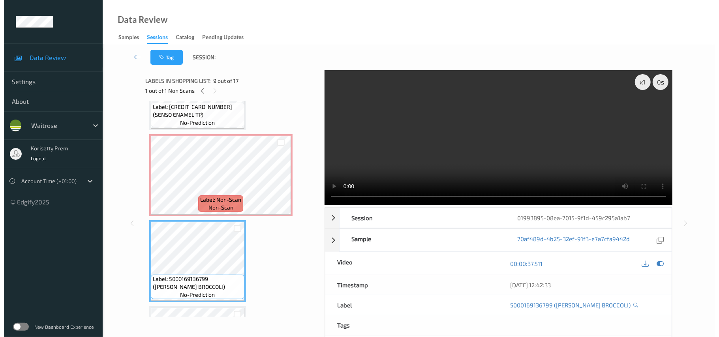
scroll to position [626, 0]
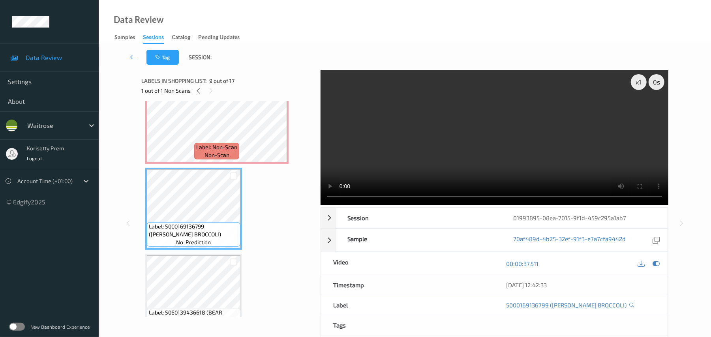
click at [445, 156] on video at bounding box center [495, 137] width 348 height 135
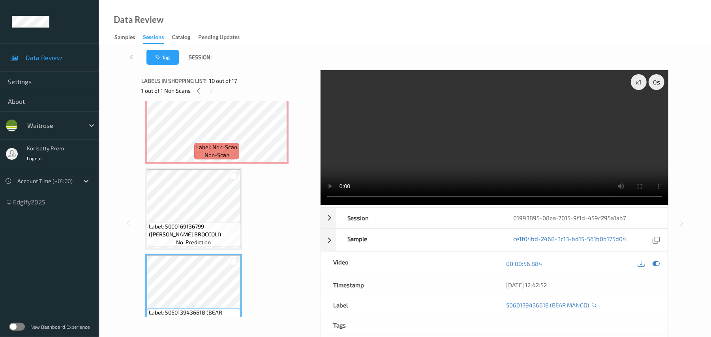
click at [419, 165] on video at bounding box center [495, 137] width 348 height 135
click at [392, 158] on video at bounding box center [495, 137] width 348 height 135
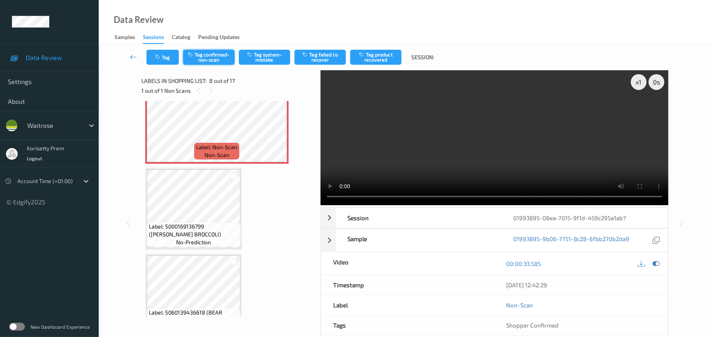
click at [187, 59] on button "Tag confirmed-non-scan" at bounding box center [208, 57] width 51 height 15
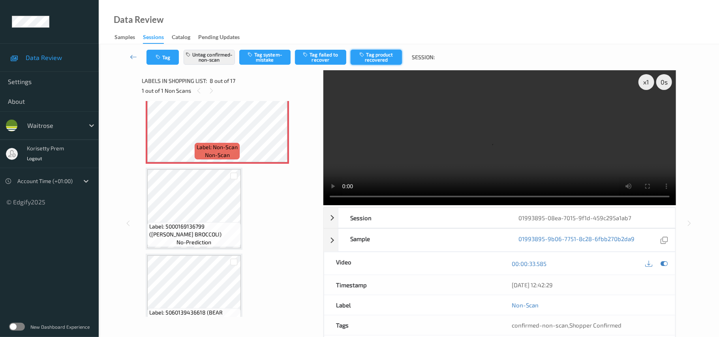
click at [379, 59] on button "Tag product recovered" at bounding box center [376, 57] width 51 height 15
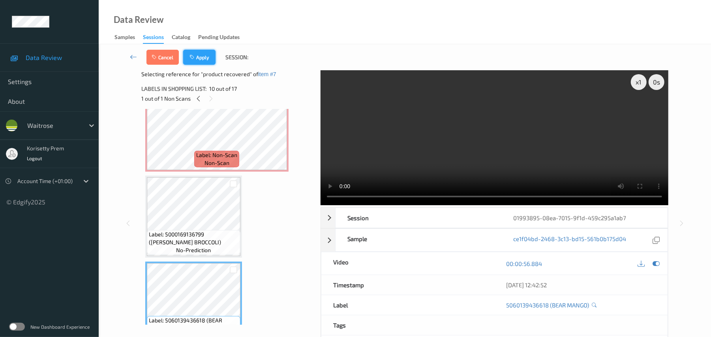
click at [203, 58] on button "Apply" at bounding box center [199, 57] width 32 height 15
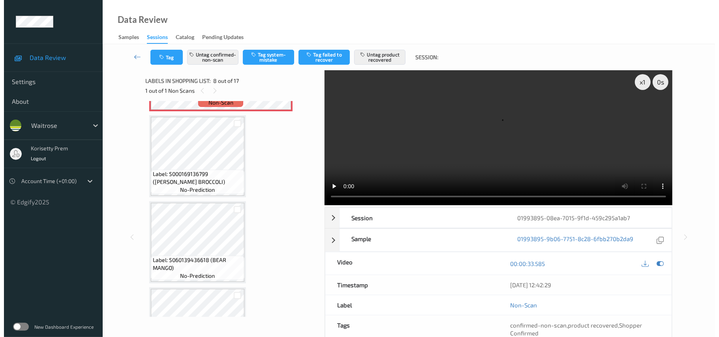
scroll to position [784, 0]
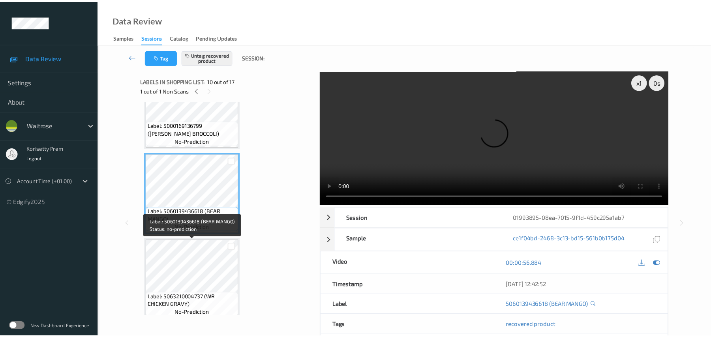
scroll to position [746, 0]
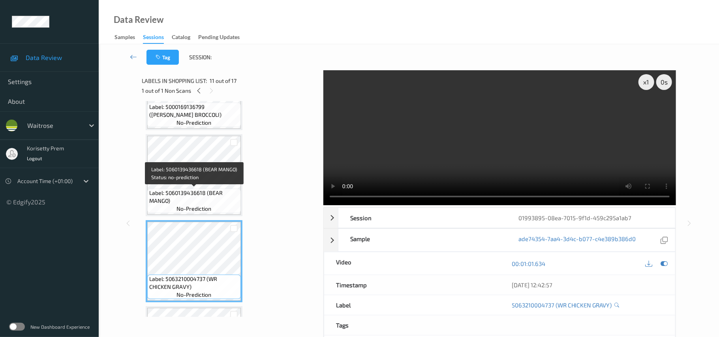
click at [185, 189] on span "Label: 5060139436618 (BEAR MANGO)" at bounding box center [194, 197] width 90 height 16
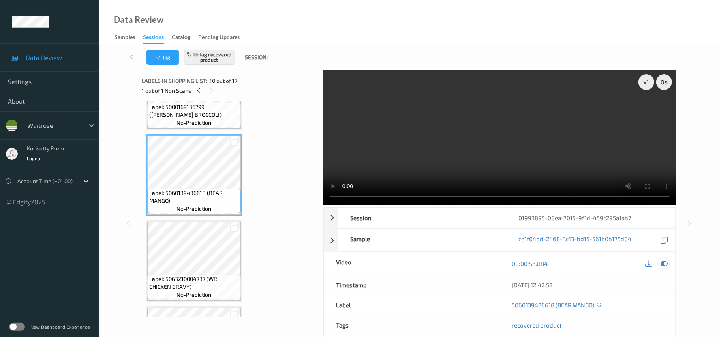
click at [667, 260] on icon at bounding box center [664, 263] width 7 height 7
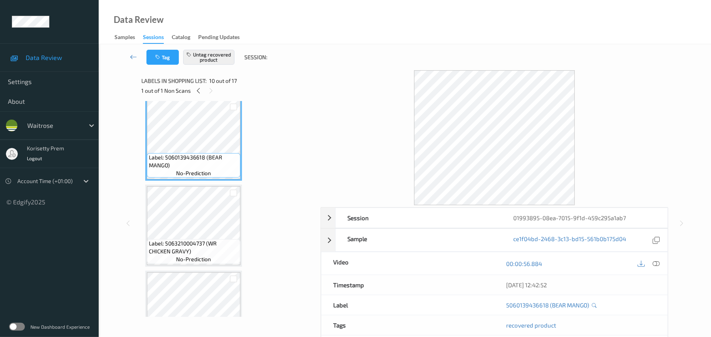
scroll to position [798, 0]
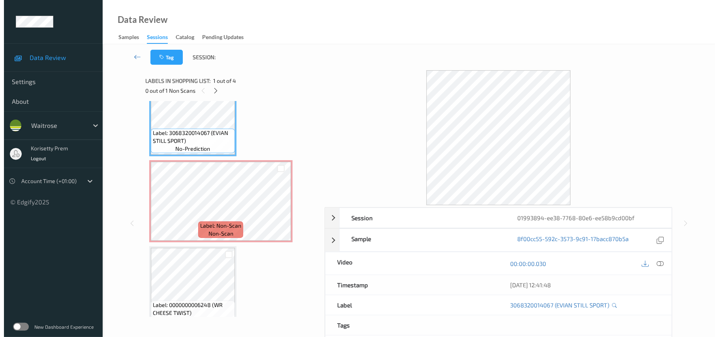
scroll to position [27, 0]
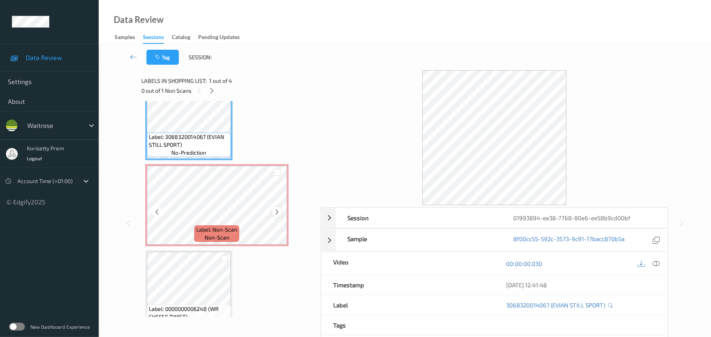
click at [276, 212] on icon at bounding box center [277, 212] width 7 height 7
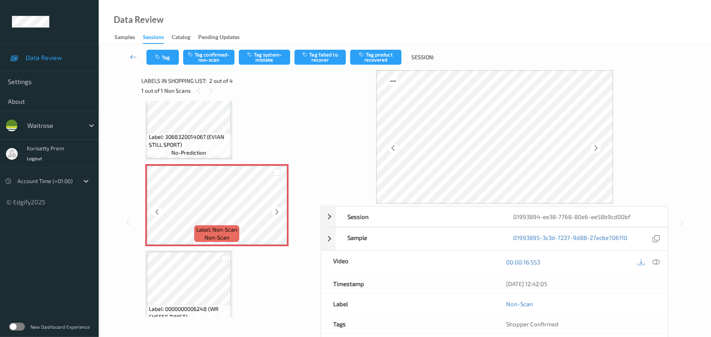
click at [276, 212] on icon at bounding box center [277, 212] width 7 height 7
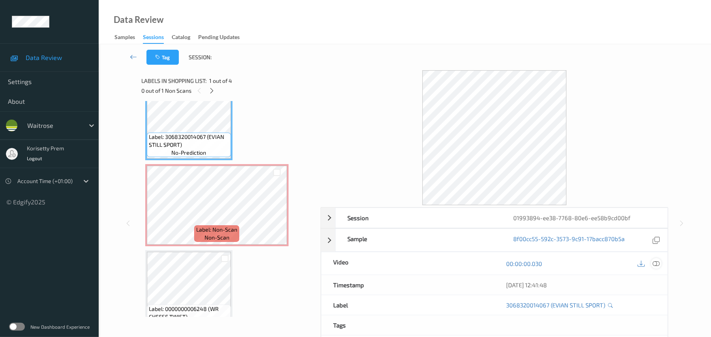
click at [656, 265] on icon at bounding box center [656, 263] width 7 height 7
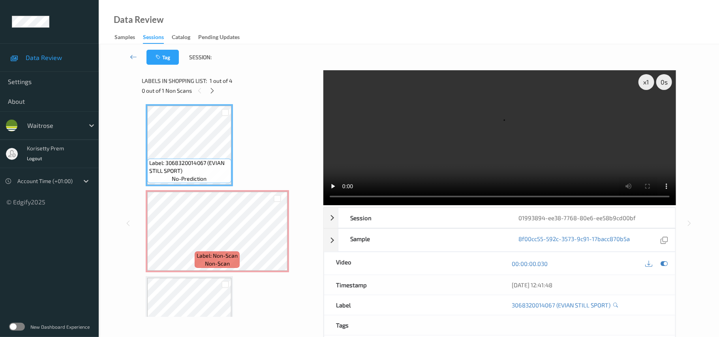
scroll to position [0, 0]
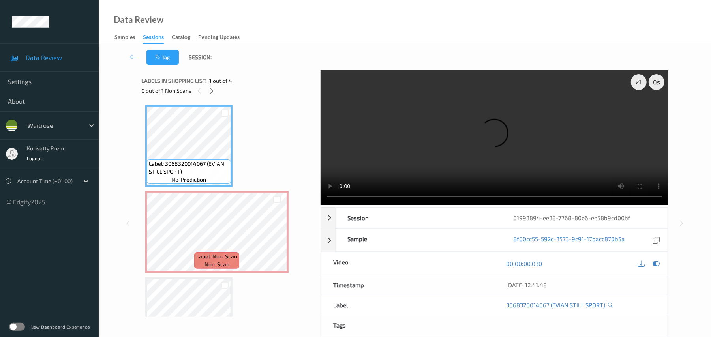
click at [392, 151] on video at bounding box center [495, 137] width 348 height 135
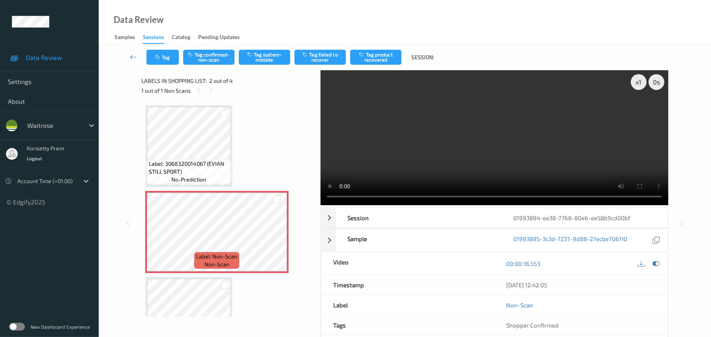
click at [351, 167] on video at bounding box center [495, 137] width 348 height 135
click at [266, 58] on button "Tag system-mistake" at bounding box center [264, 57] width 51 height 15
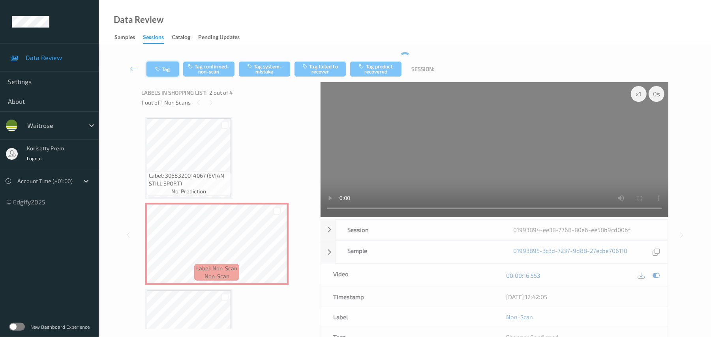
click at [163, 71] on button "Tag" at bounding box center [163, 69] width 32 height 15
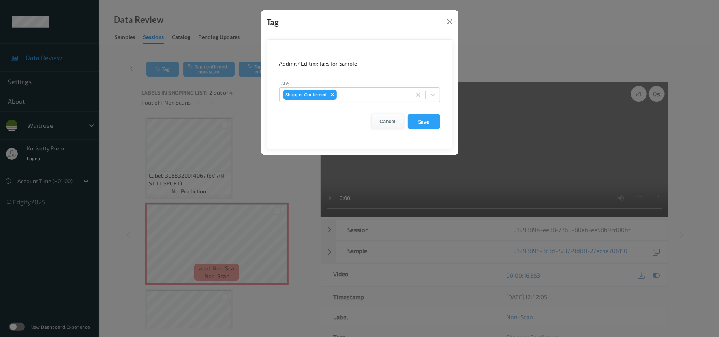
click at [374, 122] on button "Cancel" at bounding box center [388, 121] width 32 height 15
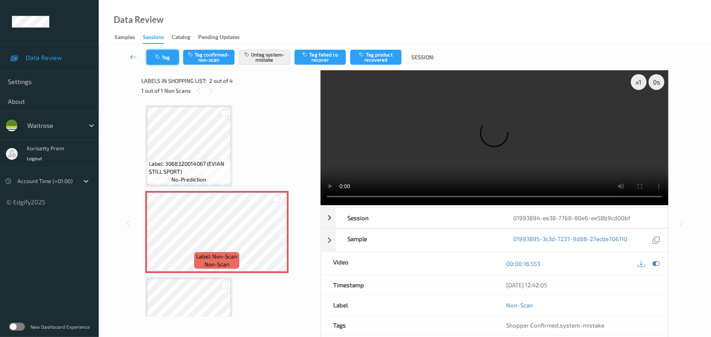
click at [163, 54] on button "Tag" at bounding box center [163, 57] width 32 height 15
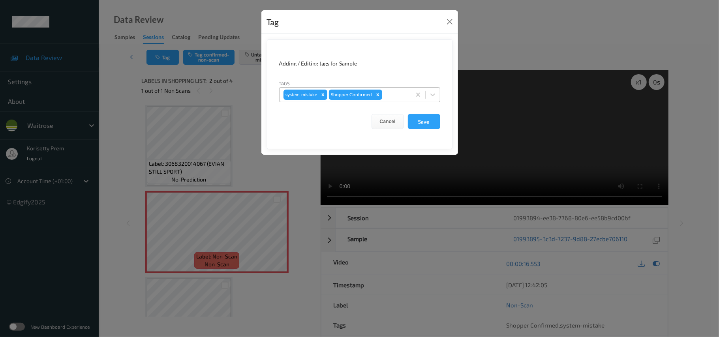
click at [401, 92] on div at bounding box center [395, 94] width 23 height 9
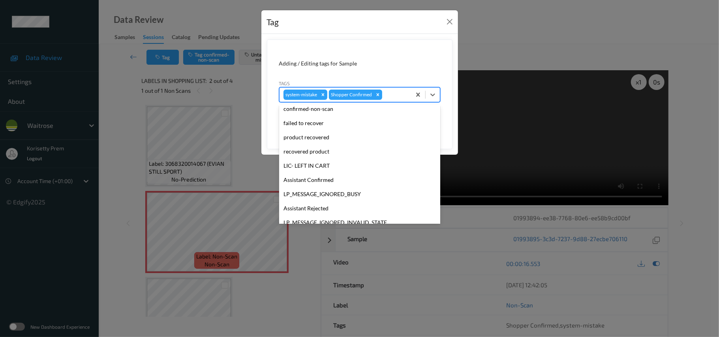
scroll to position [183, 0]
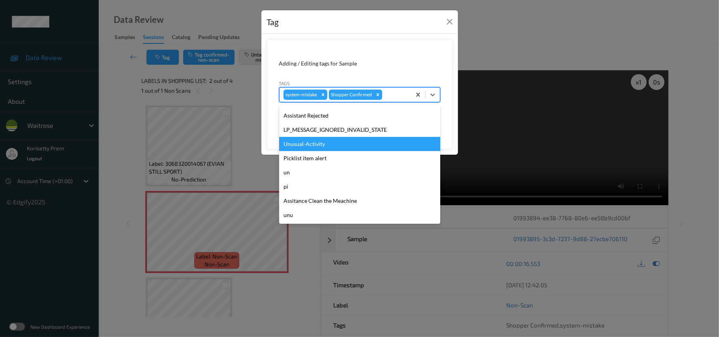
click at [307, 143] on div "Unusual-Activity" at bounding box center [359, 144] width 161 height 14
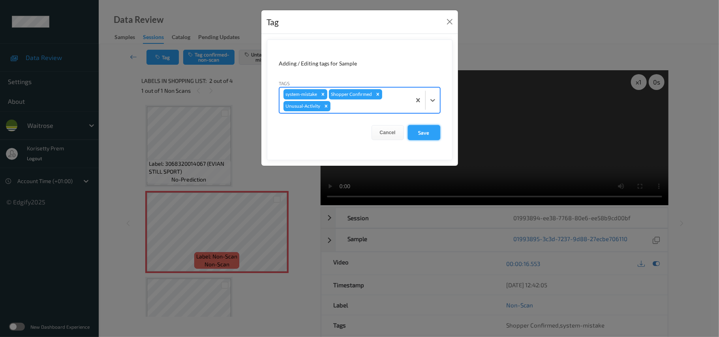
click at [413, 132] on button "Save" at bounding box center [424, 132] width 32 height 15
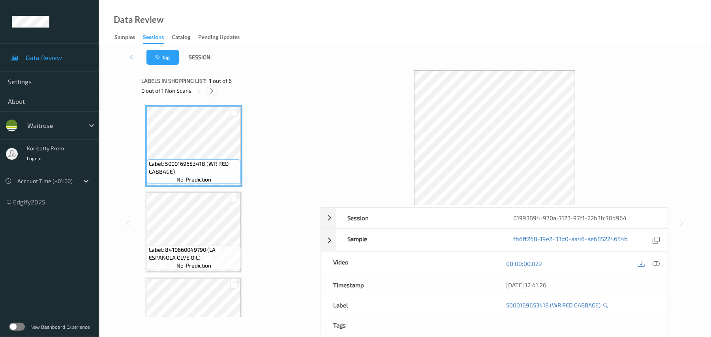
click at [209, 90] on icon at bounding box center [212, 90] width 7 height 7
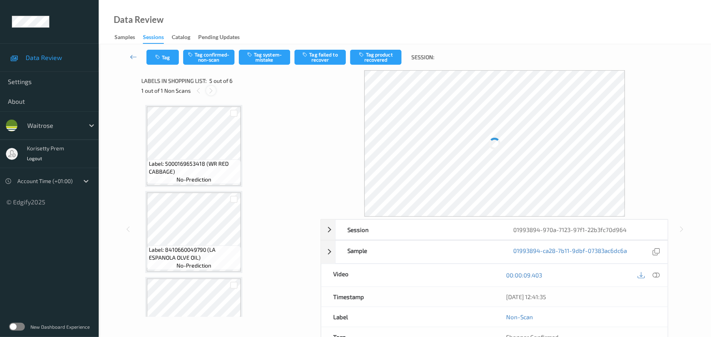
scroll to position [262, 0]
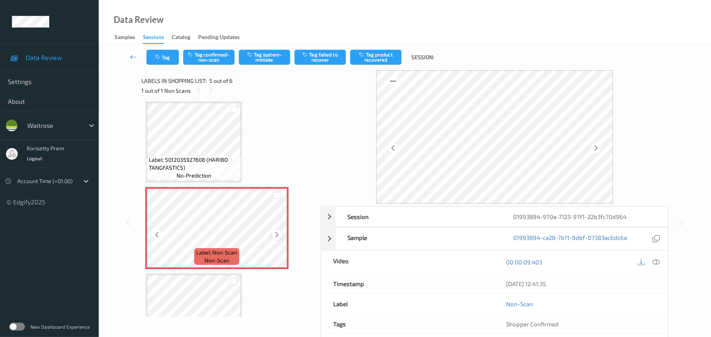
click at [276, 239] on div at bounding box center [277, 235] width 10 height 10
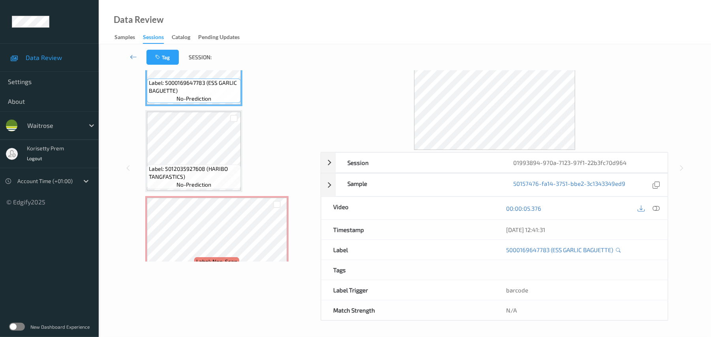
scroll to position [199, 0]
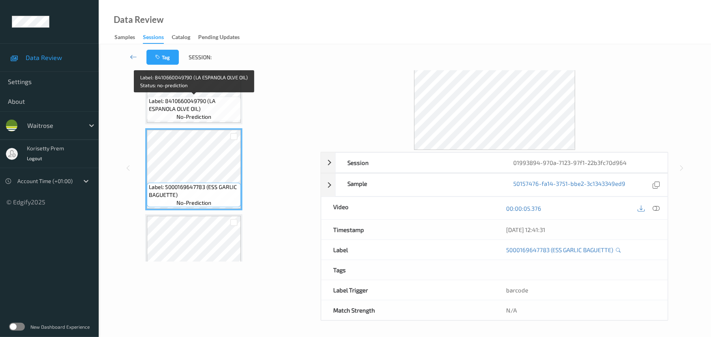
click at [188, 103] on span "Label: 8410660049790 (LA ESPANOLA OLVE OIL)" at bounding box center [194, 105] width 90 height 16
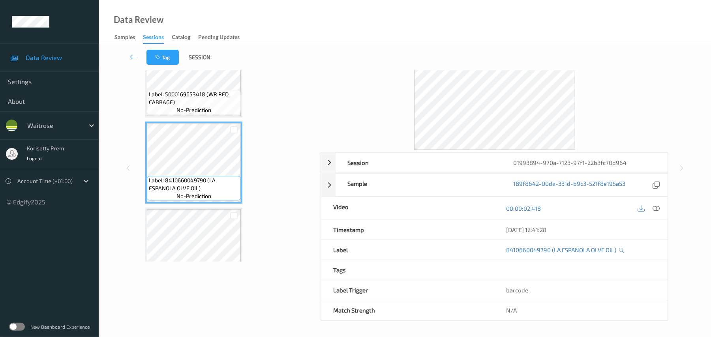
scroll to position [0, 0]
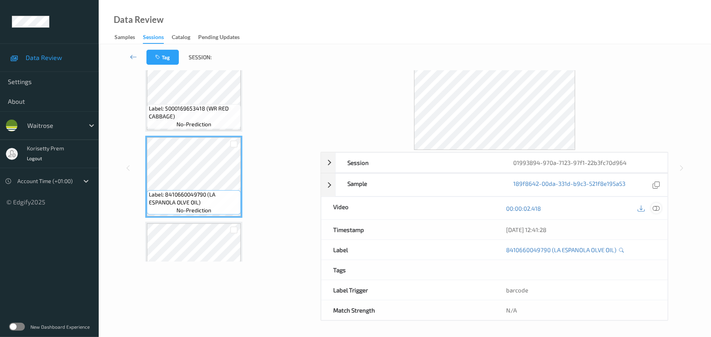
click at [656, 209] on icon at bounding box center [656, 208] width 7 height 7
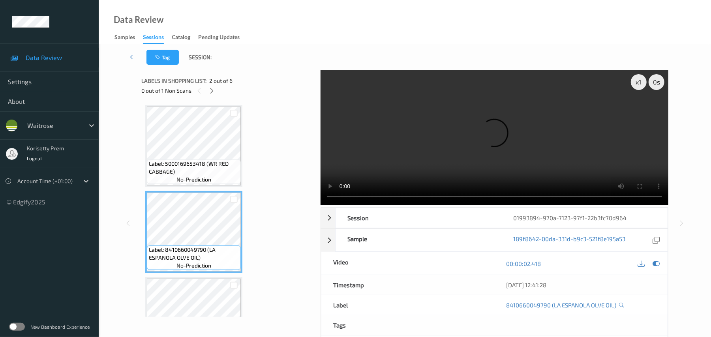
click at [422, 148] on video at bounding box center [495, 137] width 348 height 135
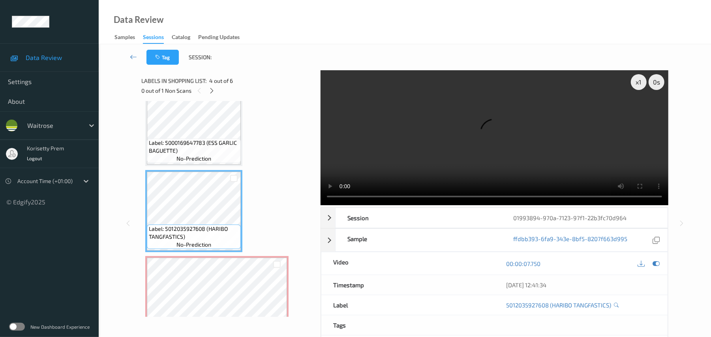
scroll to position [211, 0]
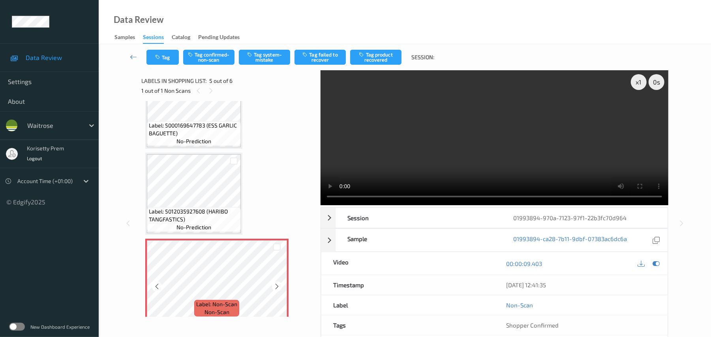
click at [187, 209] on span "Label: 5012035927608 (HARIBO TANGFASTICS)" at bounding box center [194, 216] width 90 height 16
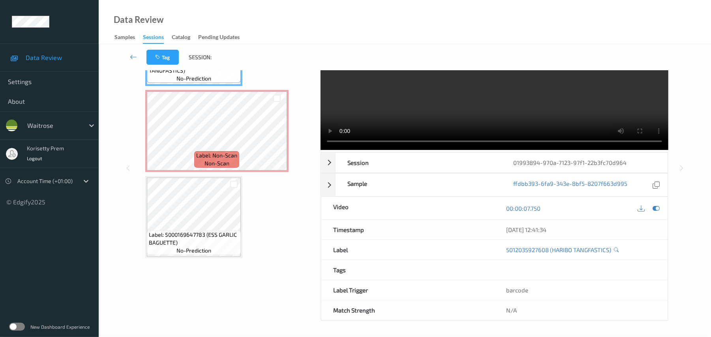
scroll to position [4, 0]
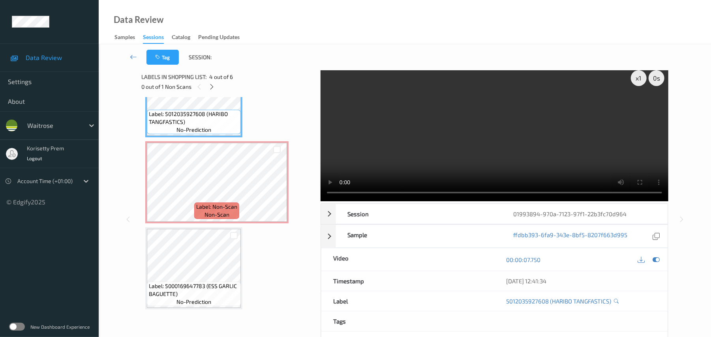
click at [448, 143] on video at bounding box center [495, 133] width 348 height 135
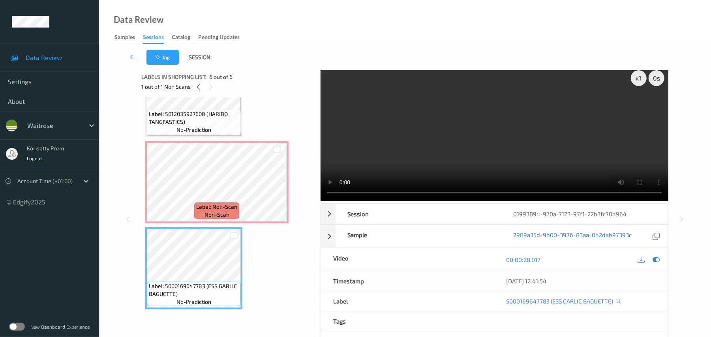
click at [433, 124] on video at bounding box center [495, 133] width 348 height 135
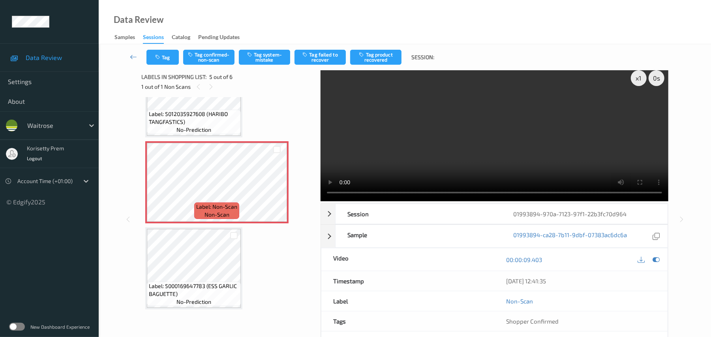
click at [461, 147] on video at bounding box center [495, 133] width 348 height 135
click at [202, 55] on button "Tag confirmed-non-scan" at bounding box center [208, 57] width 51 height 15
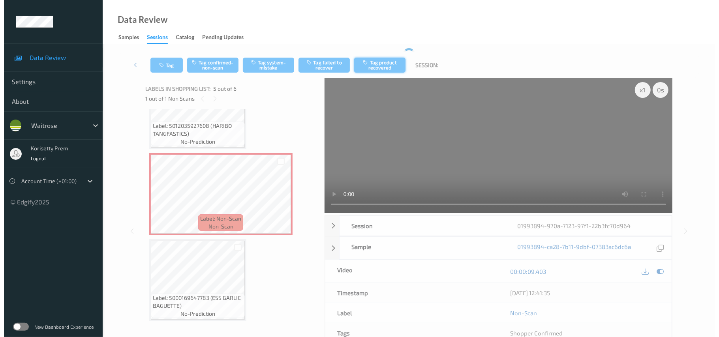
scroll to position [0, 0]
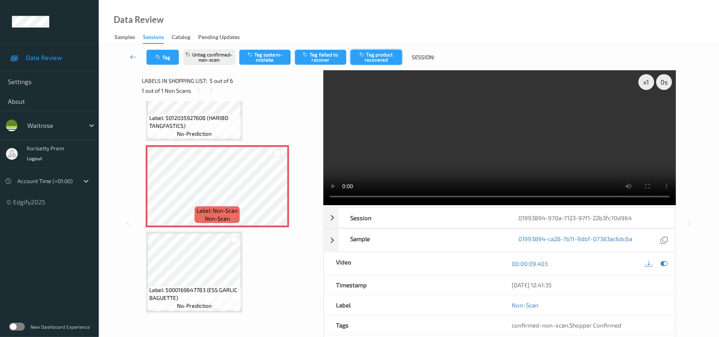
click at [376, 55] on button "Tag product recovered" at bounding box center [376, 57] width 51 height 15
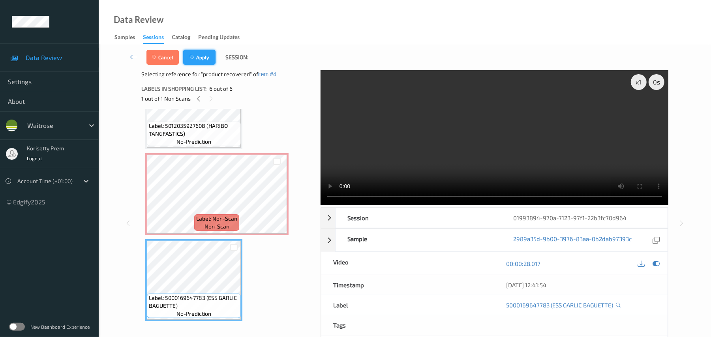
click at [197, 51] on button "Apply" at bounding box center [199, 57] width 32 height 15
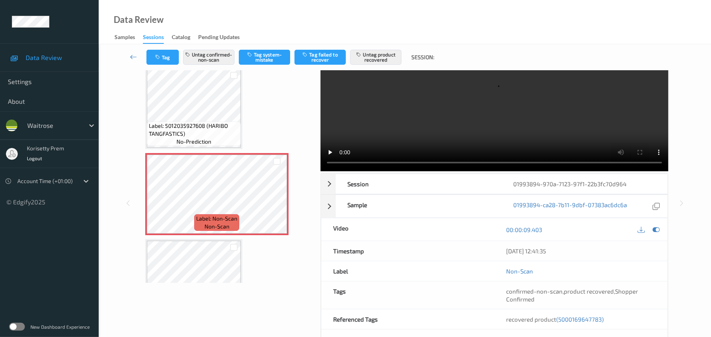
scroll to position [53, 0]
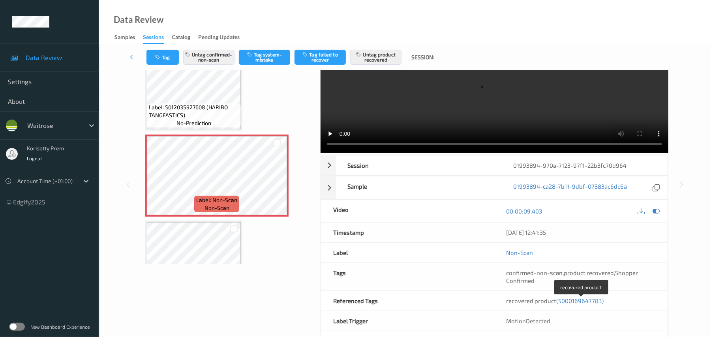
click at [560, 302] on span "(5000169647783)" at bounding box center [580, 300] width 47 height 7
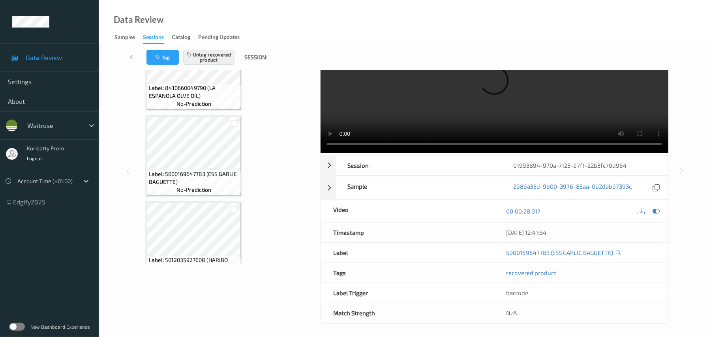
scroll to position [94, 0]
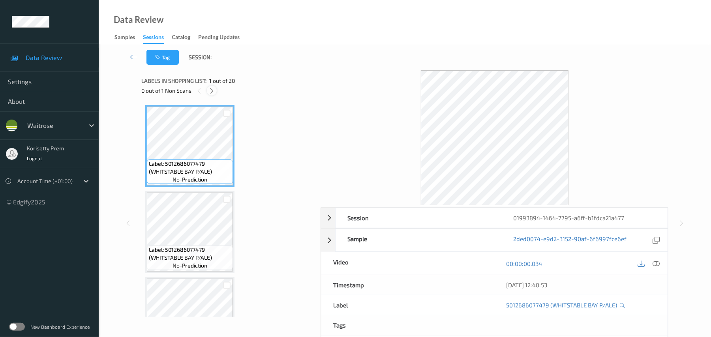
click at [212, 90] on icon at bounding box center [212, 90] width 7 height 7
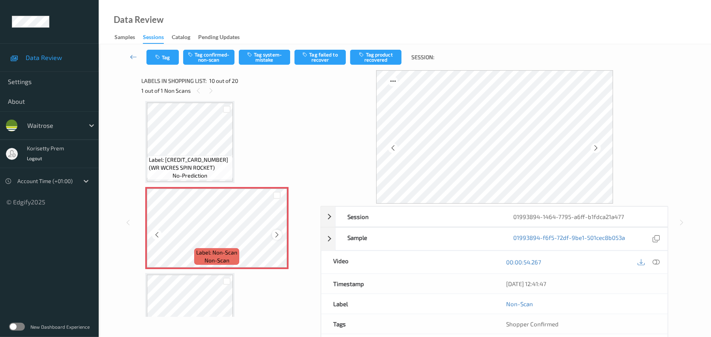
click at [275, 235] on icon at bounding box center [277, 234] width 7 height 7
click at [276, 235] on icon at bounding box center [277, 234] width 7 height 7
click at [275, 235] on icon at bounding box center [277, 234] width 7 height 7
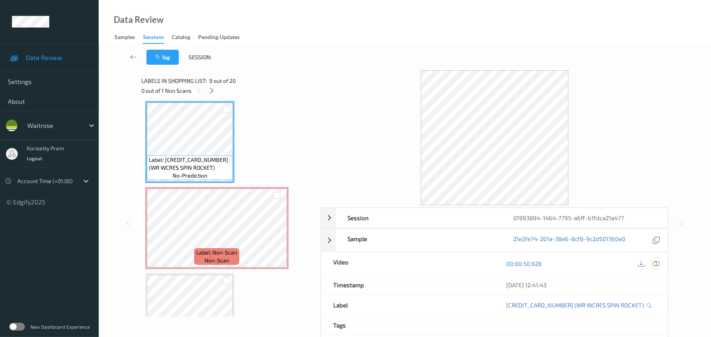
click at [656, 266] on icon at bounding box center [656, 263] width 7 height 7
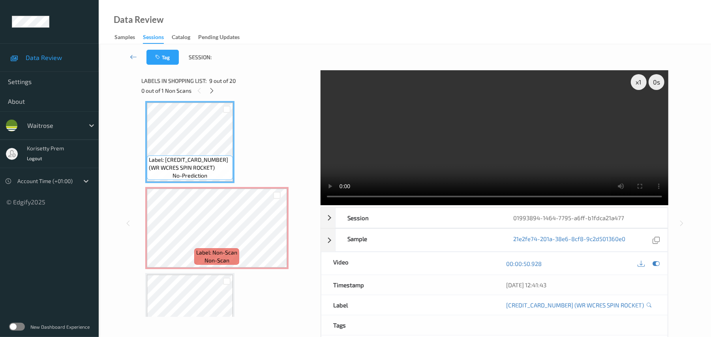
click at [419, 114] on video at bounding box center [495, 137] width 348 height 135
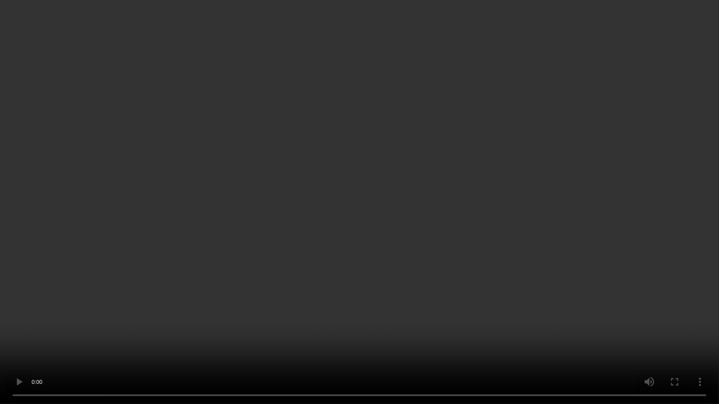
click at [480, 220] on video at bounding box center [359, 202] width 719 height 404
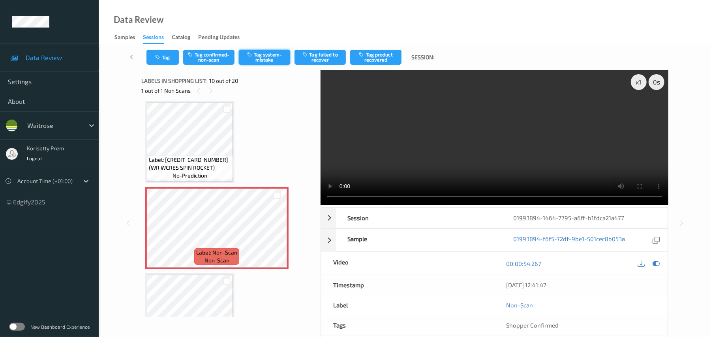
click at [264, 60] on button "Tag system-mistake" at bounding box center [264, 57] width 51 height 15
click at [164, 62] on button "Tag" at bounding box center [163, 57] width 32 height 15
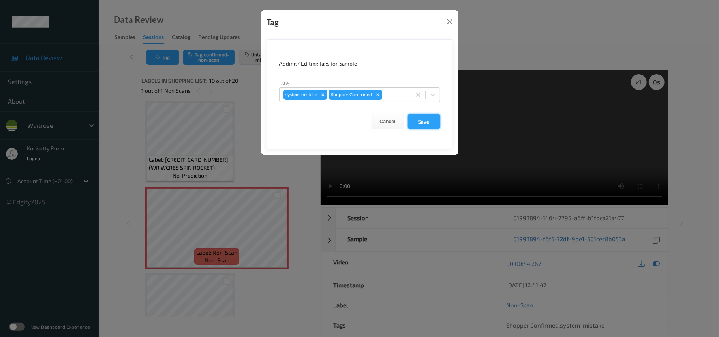
click at [423, 117] on button "Save" at bounding box center [424, 121] width 32 height 15
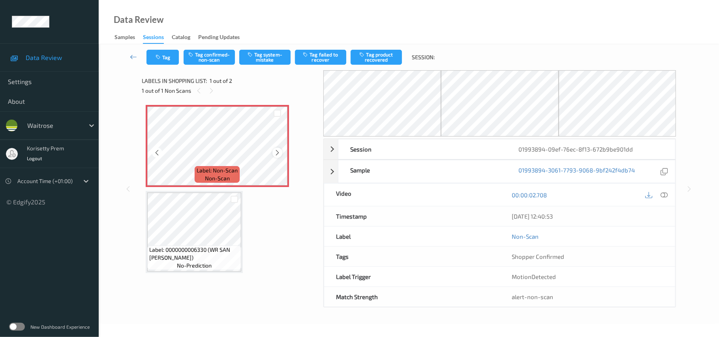
click at [280, 151] on icon at bounding box center [277, 152] width 7 height 7
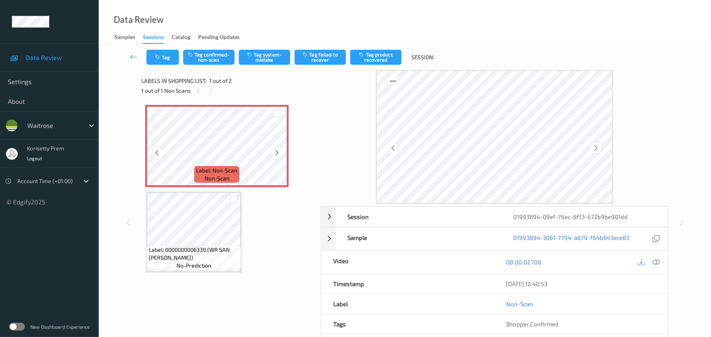
click at [280, 151] on div at bounding box center [277, 153] width 10 height 10
click at [659, 263] on icon at bounding box center [656, 262] width 7 height 7
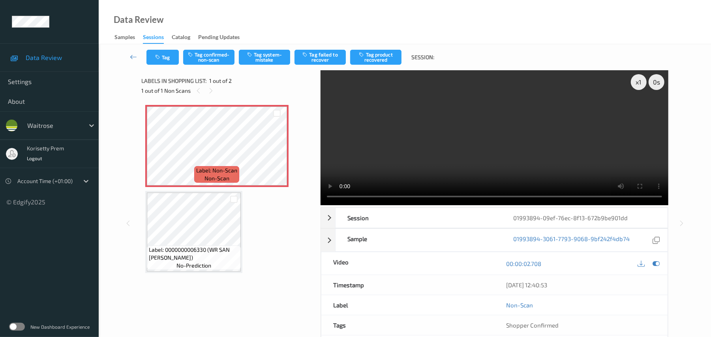
click at [404, 120] on video at bounding box center [495, 137] width 348 height 135
click at [507, 132] on video at bounding box center [495, 137] width 348 height 135
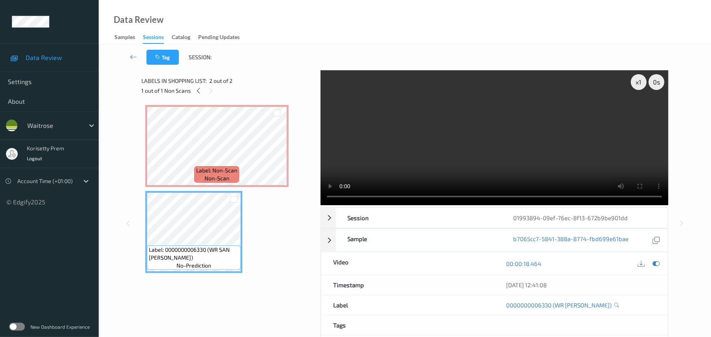
click at [519, 145] on video at bounding box center [495, 137] width 348 height 135
click at [509, 125] on video at bounding box center [495, 137] width 348 height 135
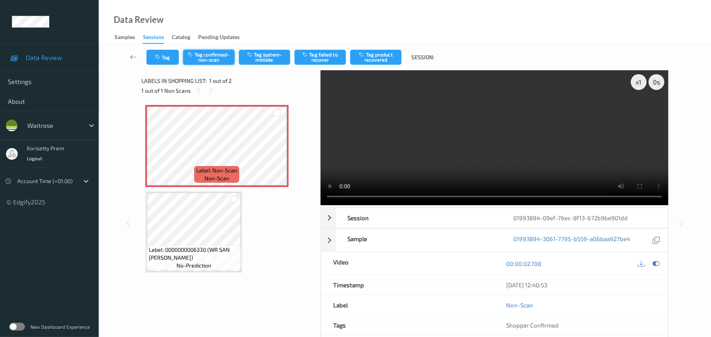
click at [220, 50] on button "Tag confirmed-non-scan" at bounding box center [208, 57] width 51 height 15
click at [225, 57] on button "Tag confirmed-non-scan" at bounding box center [208, 57] width 51 height 15
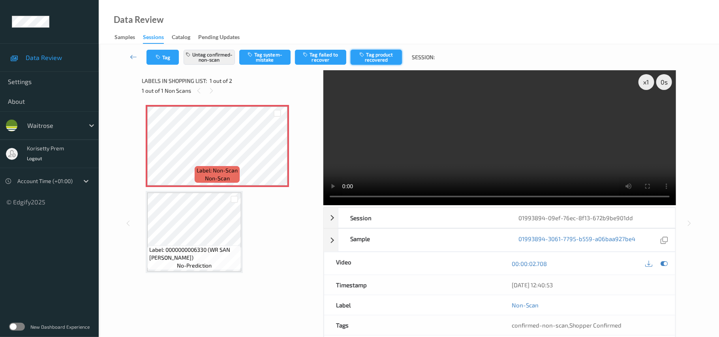
click at [377, 51] on button "Tag product recovered" at bounding box center [376, 57] width 51 height 15
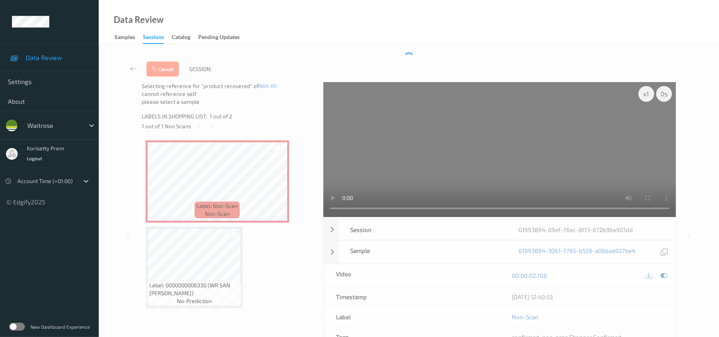
click at [136, 259] on div "x 1 0 s Session 01993894-09ef-76ec-8f13-672b9be901dd Session ID 01993894-09ef-7…" at bounding box center [409, 235] width 588 height 306
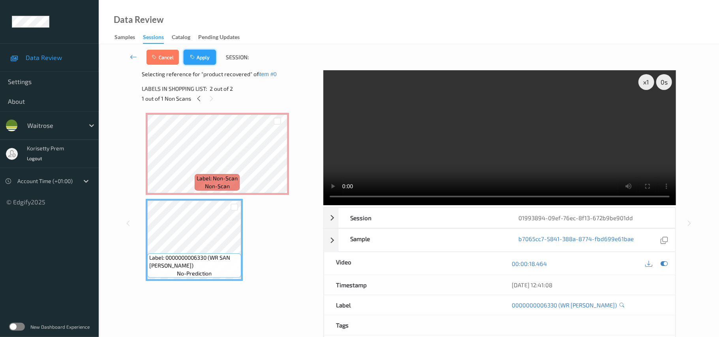
click at [201, 60] on button "Apply" at bounding box center [200, 57] width 32 height 15
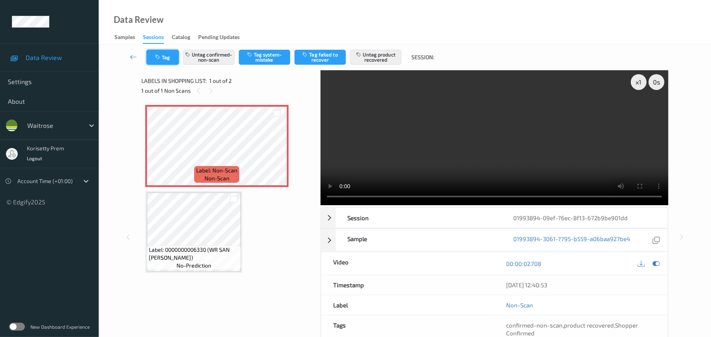
click at [170, 56] on button "Tag" at bounding box center [163, 57] width 32 height 15
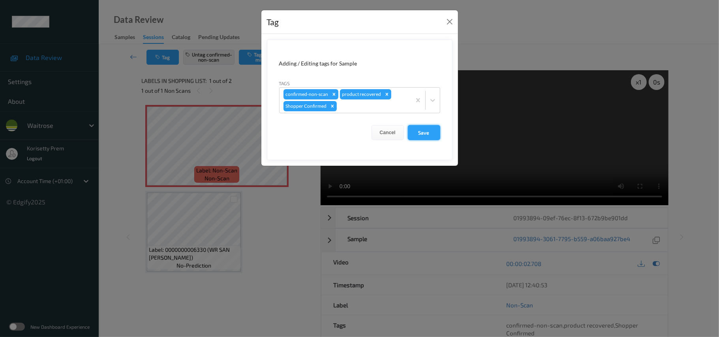
click at [424, 127] on button "Save" at bounding box center [424, 132] width 32 height 15
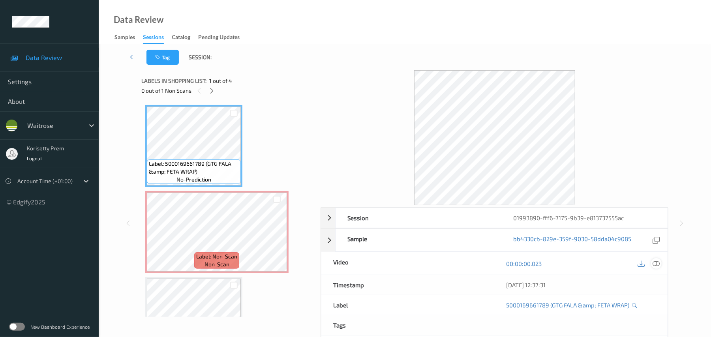
click at [651, 266] on div at bounding box center [656, 263] width 11 height 11
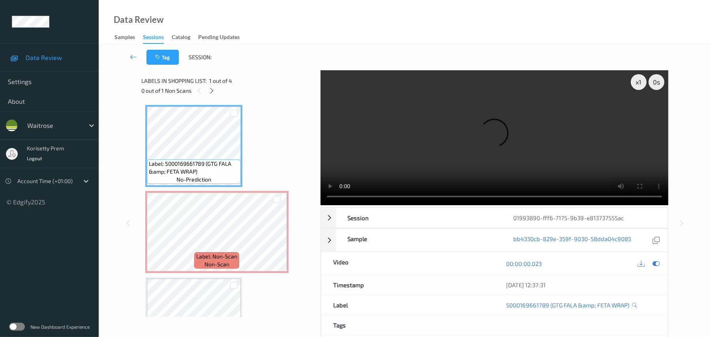
click at [354, 149] on video at bounding box center [495, 137] width 348 height 135
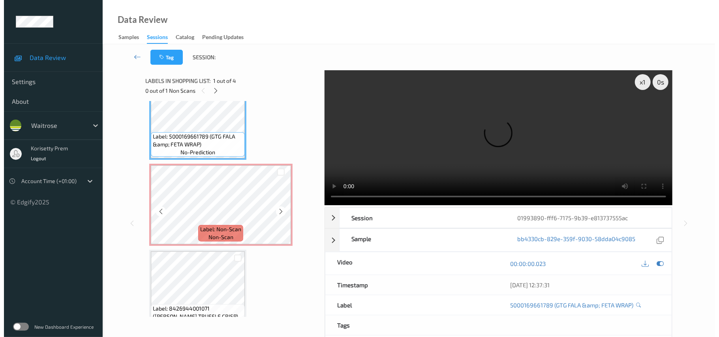
scroll to position [53, 0]
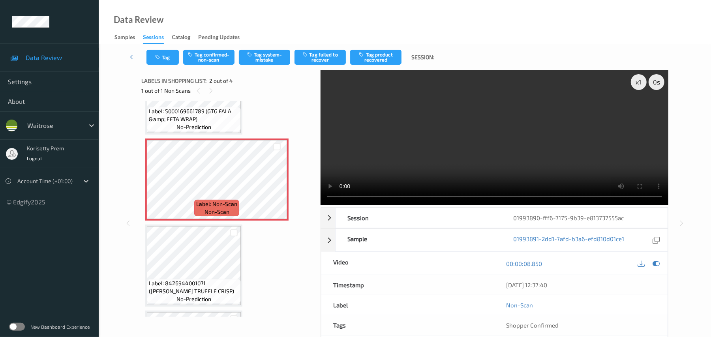
click at [545, 119] on video at bounding box center [495, 137] width 348 height 135
click at [276, 51] on button "Tag system-mistake" at bounding box center [264, 57] width 51 height 15
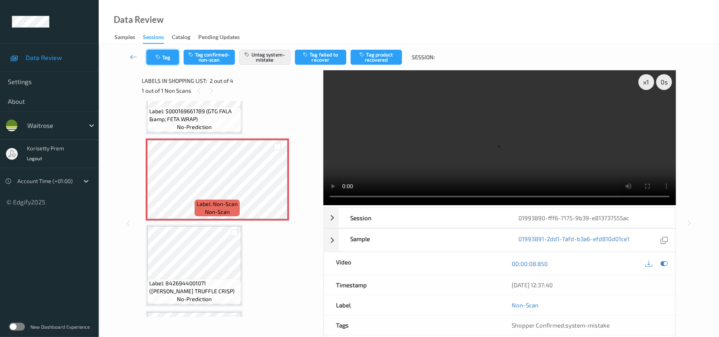
click at [158, 59] on icon "button" at bounding box center [159, 58] width 7 height 6
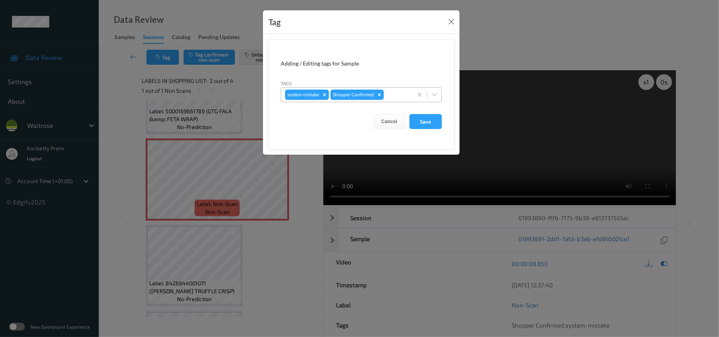
click at [400, 96] on div at bounding box center [396, 94] width 23 height 9
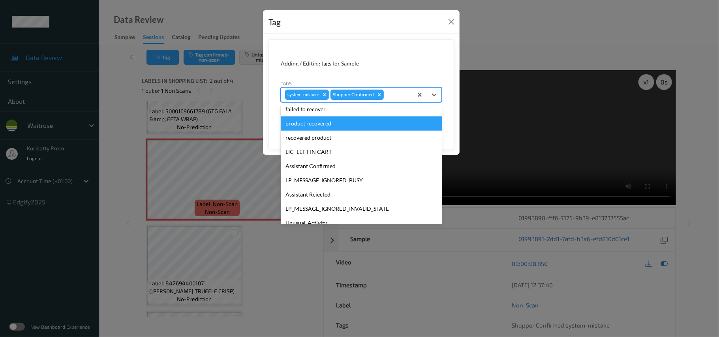
scroll to position [183, 0]
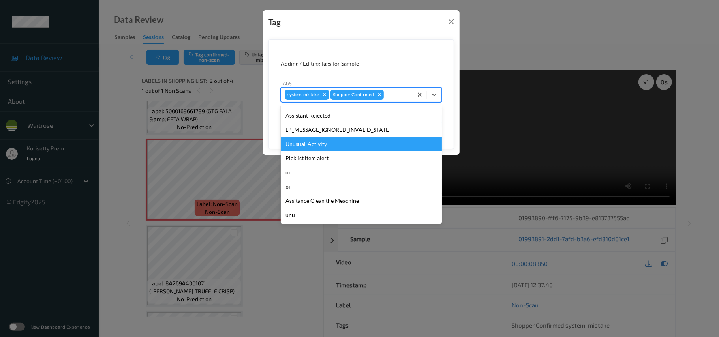
click at [295, 146] on div "Unusual-Activity" at bounding box center [361, 144] width 161 height 14
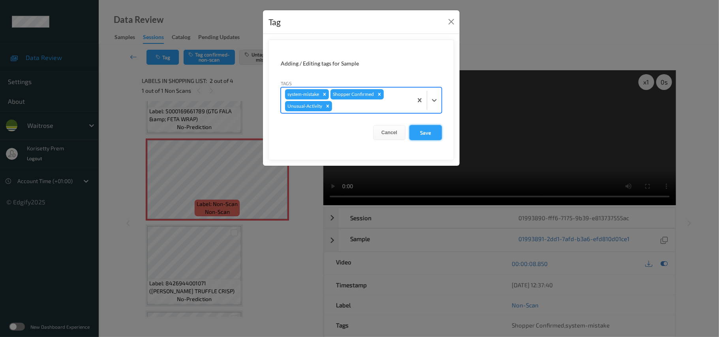
click at [412, 131] on button "Save" at bounding box center [426, 132] width 32 height 15
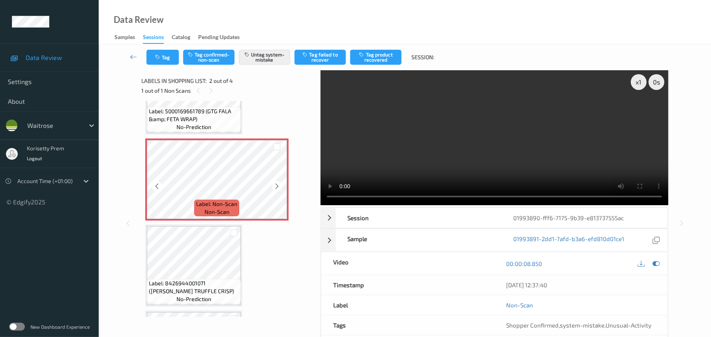
click at [222, 204] on span "Label: Non-Scan" at bounding box center [216, 204] width 41 height 8
click at [162, 51] on button "Tag" at bounding box center [163, 57] width 32 height 15
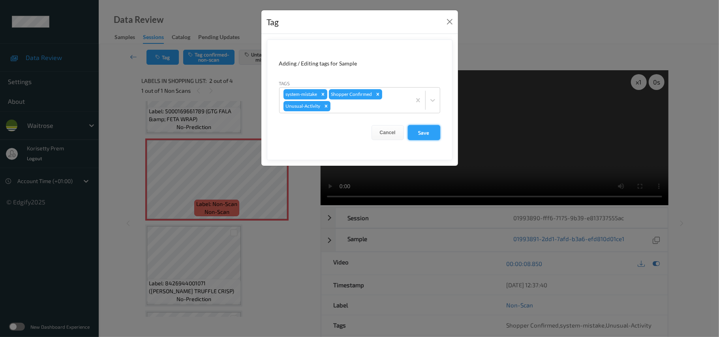
click at [427, 135] on button "Save" at bounding box center [424, 132] width 32 height 15
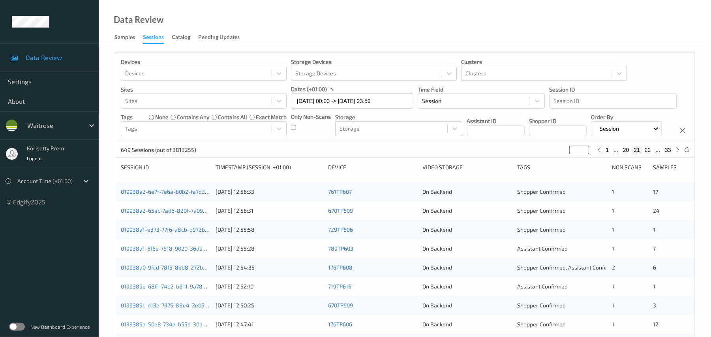
click at [666, 154] on button "33" at bounding box center [668, 150] width 11 height 7
type input "**"
click at [652, 154] on button "32" at bounding box center [650, 150] width 11 height 7
type input "**"
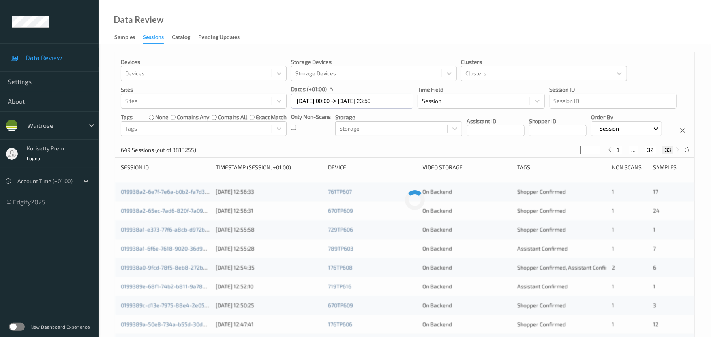
type input "**"
click at [643, 154] on button "31" at bounding box center [641, 150] width 11 height 7
type input "**"
click at [635, 154] on button "30" at bounding box center [635, 150] width 11 height 7
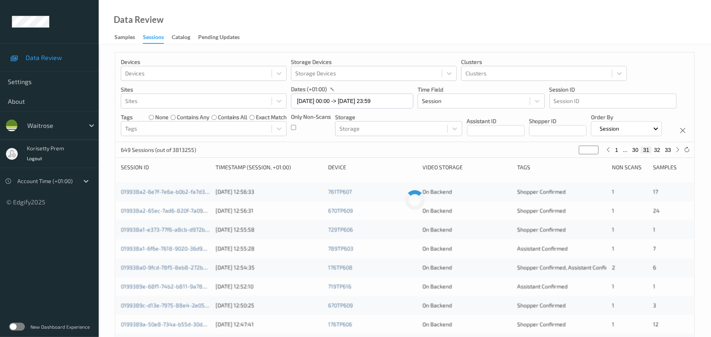
type input "**"
click at [624, 154] on button "29" at bounding box center [626, 150] width 11 height 7
type input "**"
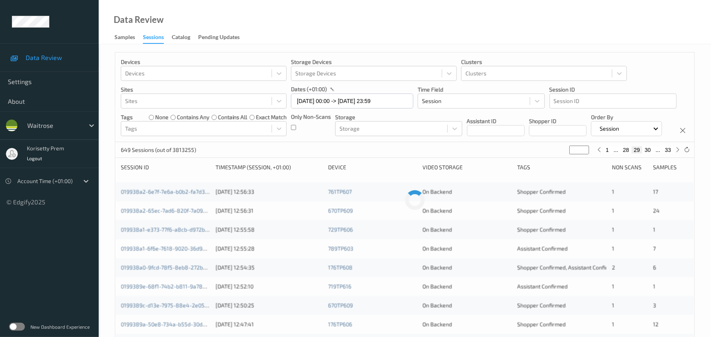
click at [623, 154] on button "28" at bounding box center [626, 150] width 11 height 7
type input "**"
click at [659, 66] on div "Devices Devices Storage Devices Storage Devices Clusters Clusters Sites Sites d…" at bounding box center [404, 98] width 579 height 90
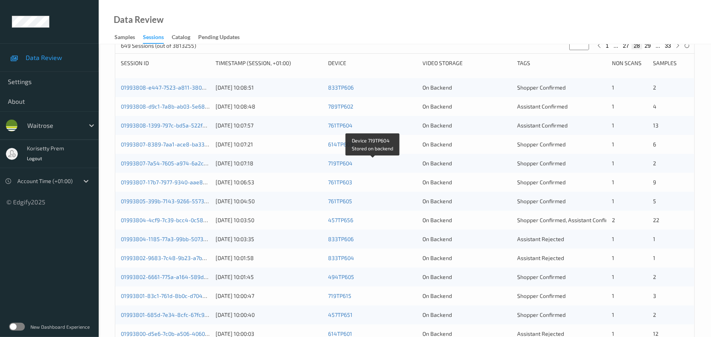
scroll to position [105, 0]
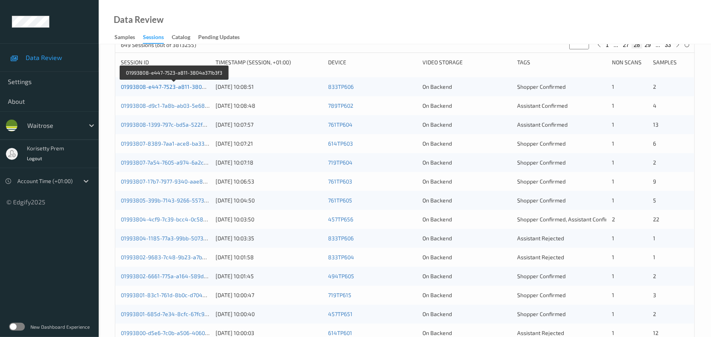
click at [174, 90] on link "01993808-e447-7523-a811-3804a371b3f3" at bounding box center [174, 86] width 107 height 7
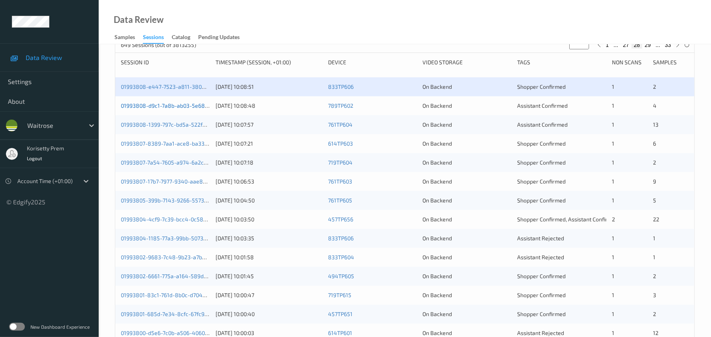
click at [182, 109] on link "01993808-d9c1-7a8b-ab03-5e68b44c4693" at bounding box center [176, 105] width 110 height 7
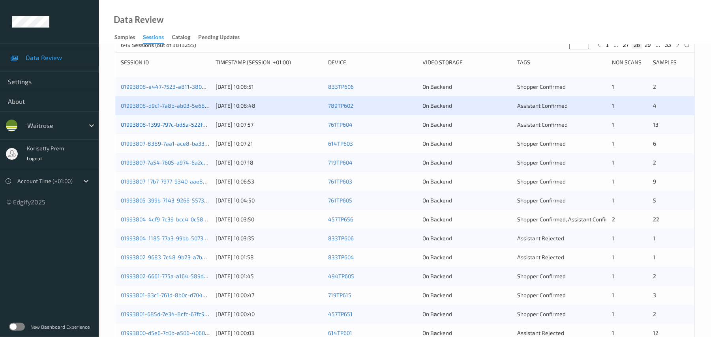
click at [198, 128] on link "01993808-1399-797c-bd5a-522f2239e941" at bounding box center [174, 124] width 107 height 7
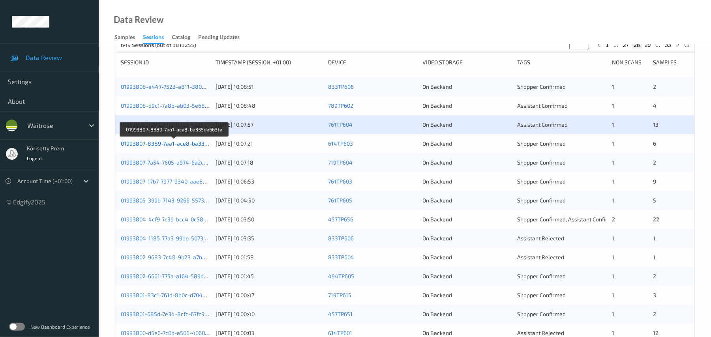
click at [192, 147] on link "01993807-8389-7aa1-ace8-ba335de663fe" at bounding box center [175, 143] width 108 height 7
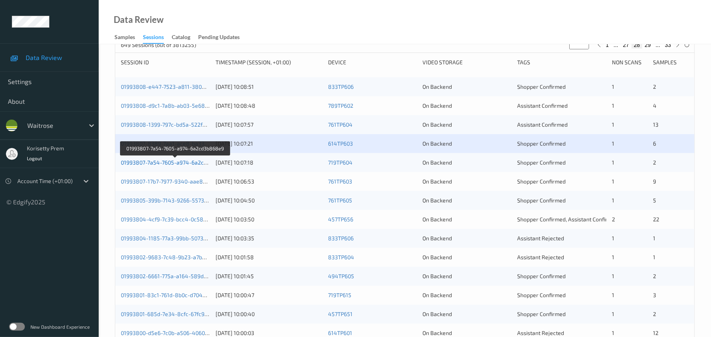
click at [196, 166] on link "01993807-7a54-7605-a974-6a2cd3b868e9" at bounding box center [175, 162] width 109 height 7
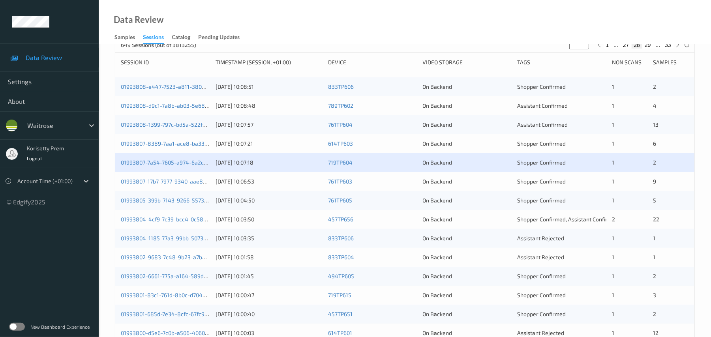
click at [192, 186] on div "01993807-17b7-7977-9340-aae87a2b6394" at bounding box center [165, 182] width 89 height 8
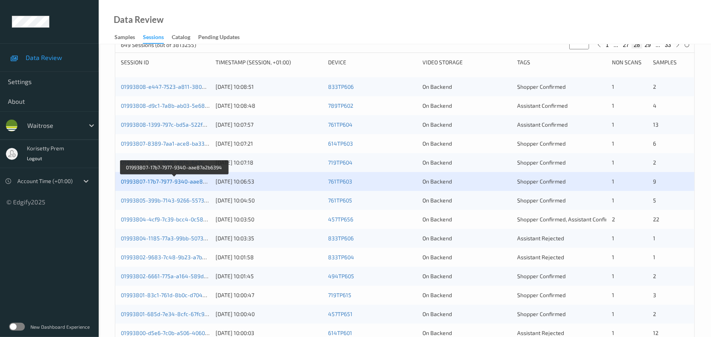
click at [190, 185] on link "01993807-17b7-7977-9340-aae87a2b6394" at bounding box center [174, 181] width 107 height 7
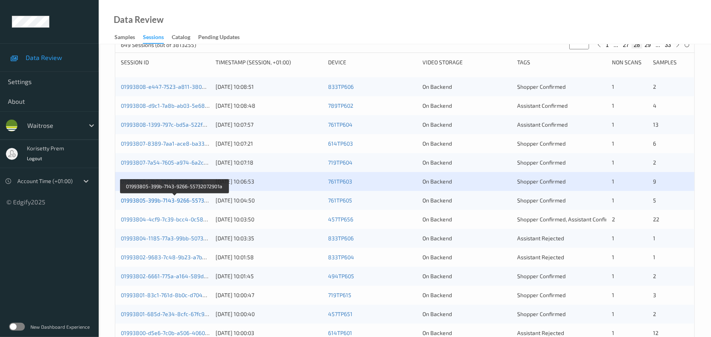
click at [188, 204] on link "01993805-399b-7143-9266-55732072901a" at bounding box center [174, 200] width 107 height 7
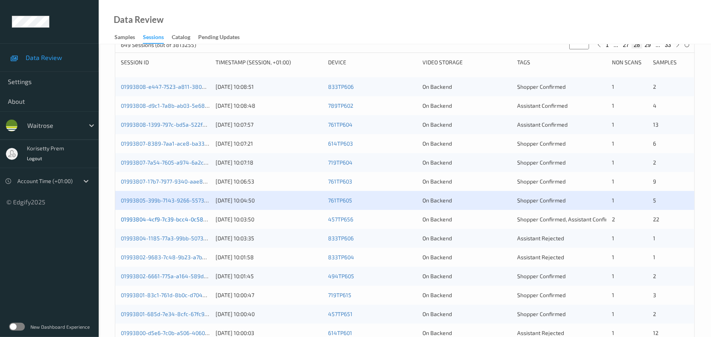
click at [189, 223] on link "01993804-4cf9-7c39-bcc4-0c5888033571" at bounding box center [174, 219] width 107 height 7
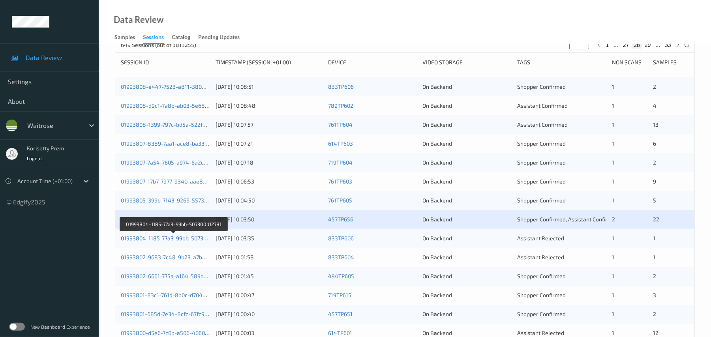
click at [193, 242] on link "01993804-1185-77a3-99bb-507300d12781" at bounding box center [174, 238] width 106 height 7
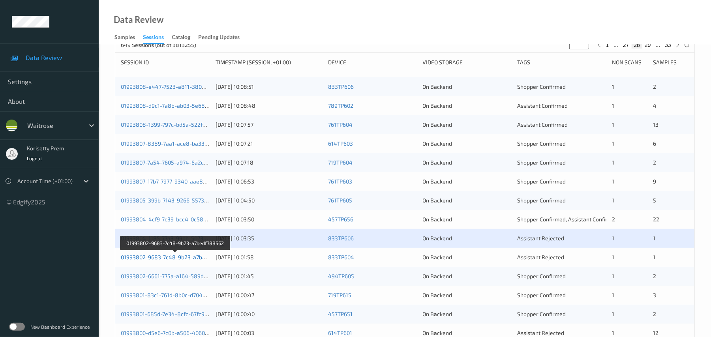
click at [194, 261] on link "01993802-9683-7c48-9b23-a7bedf788562" at bounding box center [175, 257] width 109 height 7
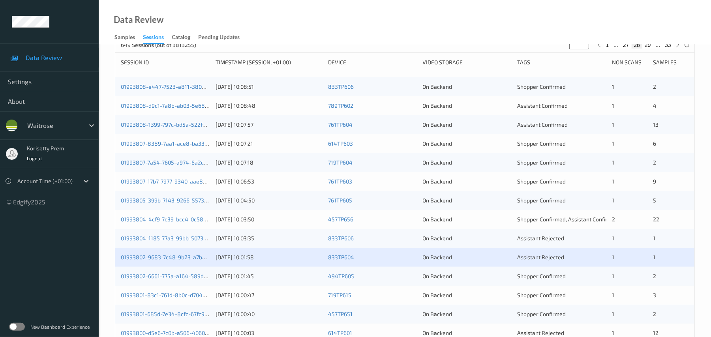
click at [332, 280] on div "494TP605" at bounding box center [372, 277] width 89 height 8
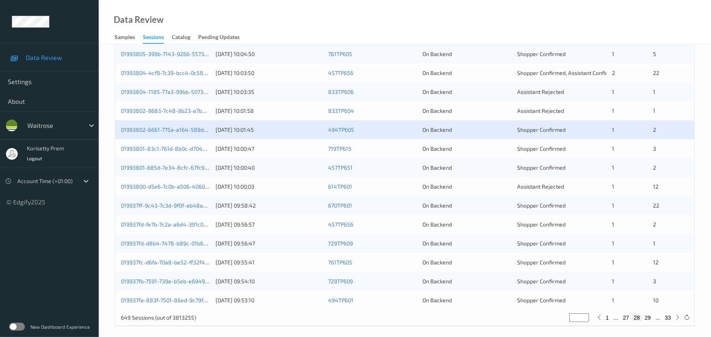
scroll to position [274, 0]
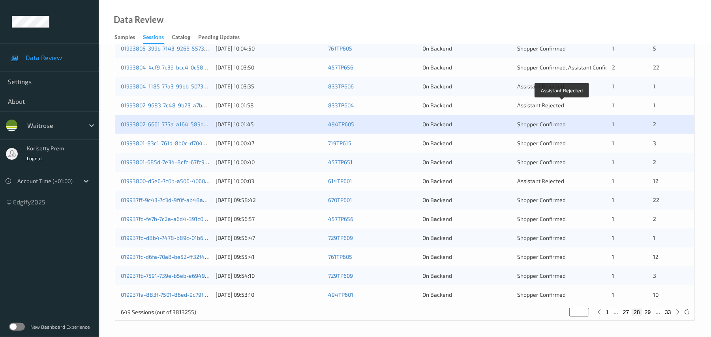
click at [549, 107] on span "Assistant Rejected" at bounding box center [540, 105] width 47 height 7
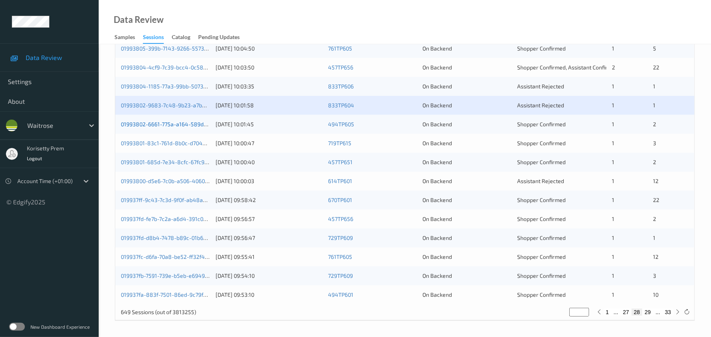
click at [190, 125] on link "01993802-6661-775a-a164-589d6a2c829c" at bounding box center [175, 124] width 108 height 7
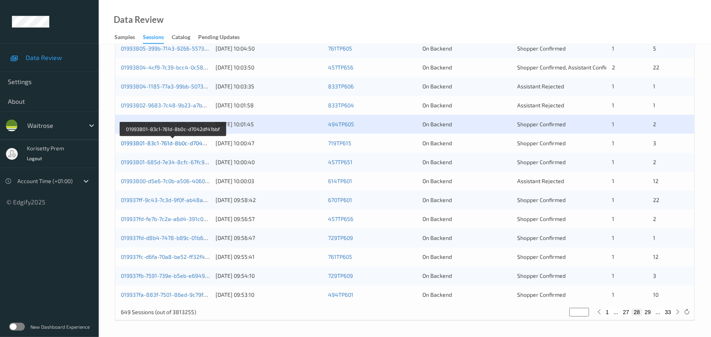
click at [192, 142] on link "01993801-83c1-761d-8b0c-d7042df41bbf" at bounding box center [173, 143] width 104 height 7
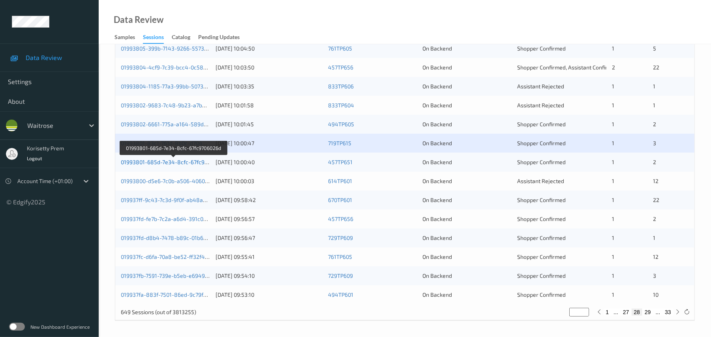
click at [195, 163] on link "01993801-685d-7e34-8cfc-67fc9706026d" at bounding box center [173, 162] width 105 height 7
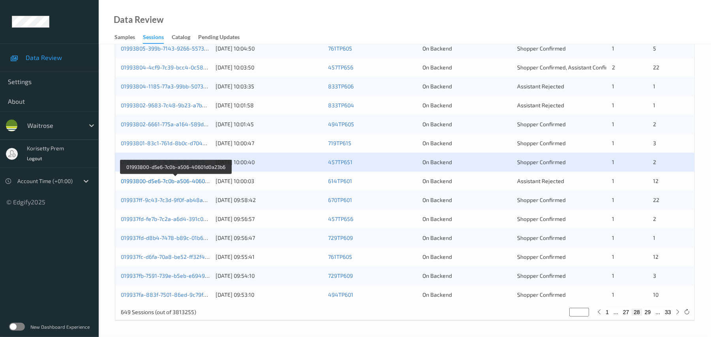
click at [192, 182] on link "01993800-d5e6-7c0b-a506-40601d0a23b6" at bounding box center [175, 181] width 109 height 7
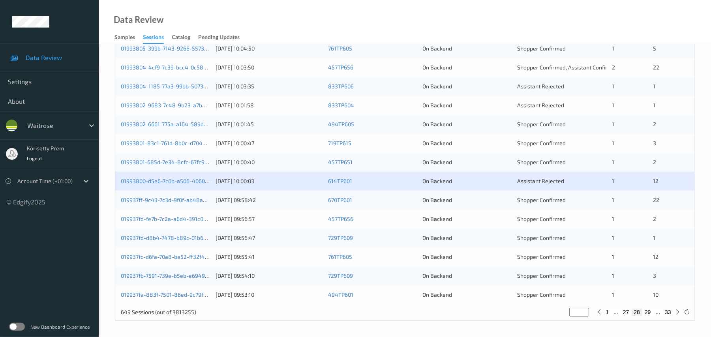
click at [198, 204] on div "019937ff-9c43-7c3d-9f0f-ab48aeae52a7" at bounding box center [165, 200] width 89 height 8
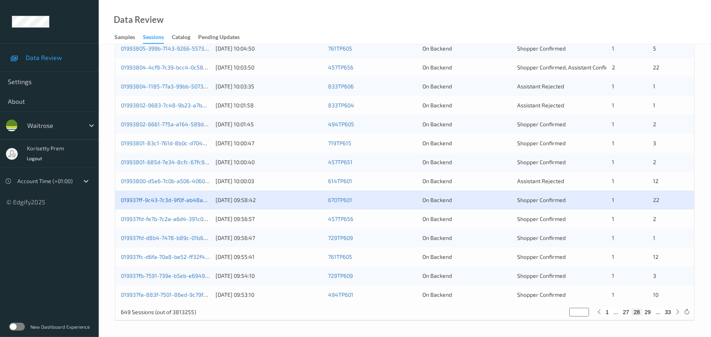
click at [193, 203] on link "019937ff-9c43-7c3d-9f0f-ab48aeae52a7" at bounding box center [173, 200] width 104 height 7
click at [198, 218] on link "019937fd-fe7b-7c2a-a6d4-391c027c92cb" at bounding box center [172, 219] width 103 height 7
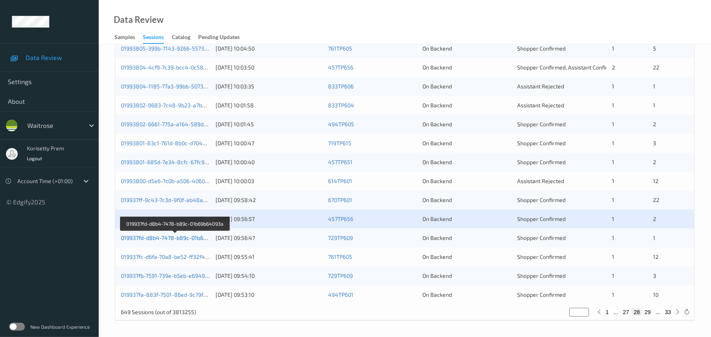
click at [196, 237] on link "019937fd-d8b4-7478-b89c-01b69b64093a" at bounding box center [175, 238] width 108 height 7
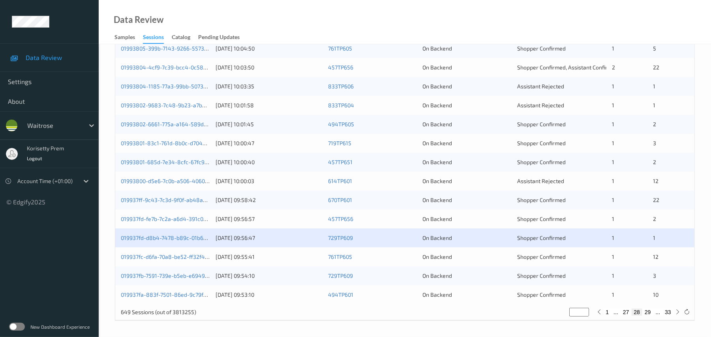
click at [195, 261] on div "019937fc-d6fa-70a8-be52-ff32f44222b8" at bounding box center [165, 257] width 89 height 8
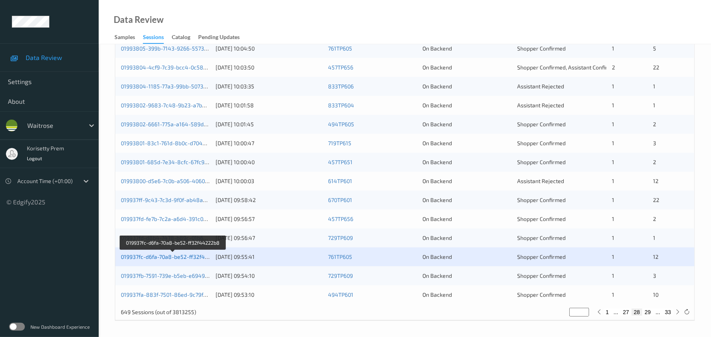
click at [195, 260] on link "019937fc-d6fa-70a8-be52-ff32f44222b8" at bounding box center [173, 257] width 104 height 7
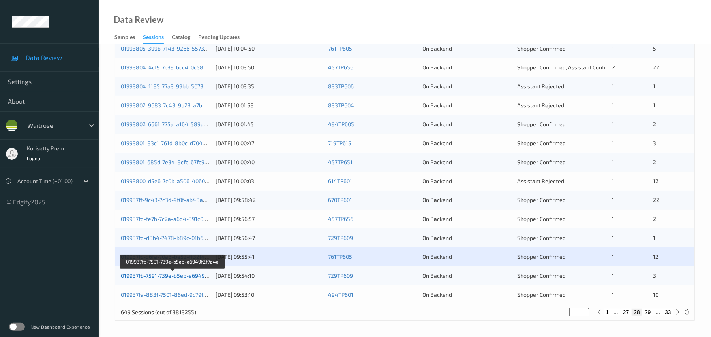
click at [201, 274] on link "019937fb-7591-739e-b5eb-e6949f2f7a4e" at bounding box center [173, 276] width 104 height 7
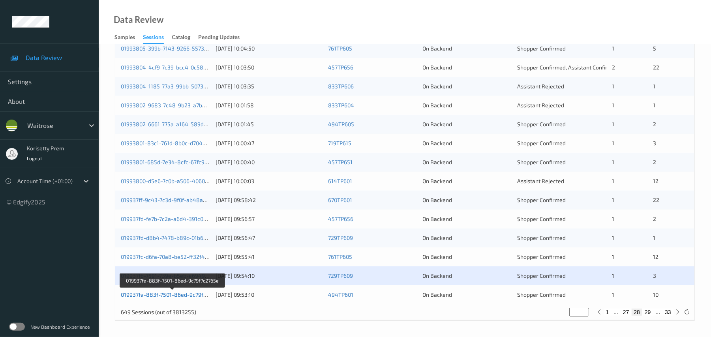
click at [192, 294] on link "019937fa-883f-7501-86ed-9c79f7c2765e" at bounding box center [172, 294] width 103 height 7
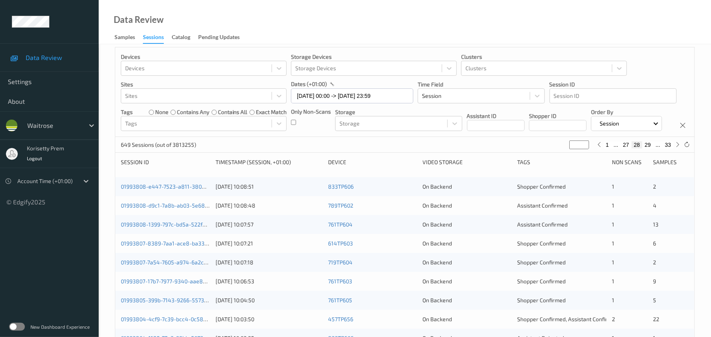
scroll to position [0, 0]
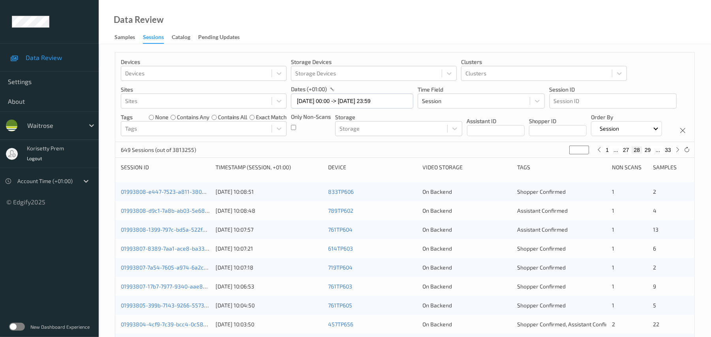
click at [667, 154] on button "33" at bounding box center [668, 150] width 11 height 7
type input "**"
click at [648, 154] on button "32" at bounding box center [650, 150] width 11 height 7
type input "**"
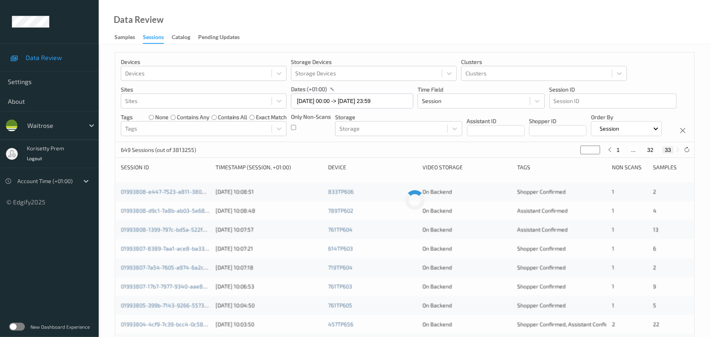
type input "**"
click at [642, 154] on button "31" at bounding box center [641, 150] width 11 height 7
type input "**"
click at [651, 78] on div "Devices Devices Storage Devices Storage Devices Clusters Clusters Sites Sites d…" at bounding box center [404, 98] width 579 height 90
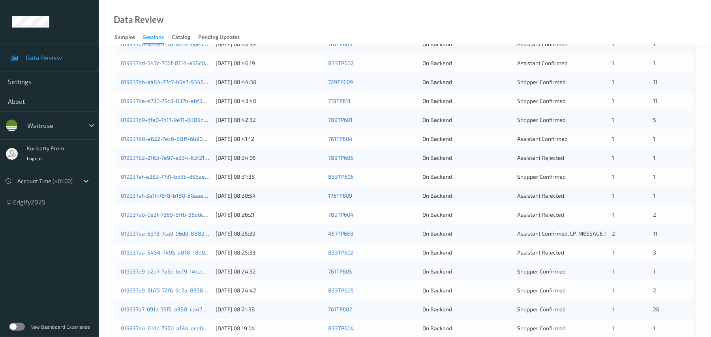
scroll to position [116, 0]
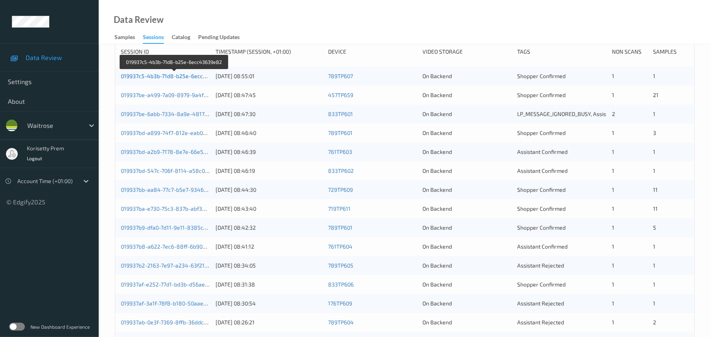
click at [169, 79] on link "019937c5-4b3b-71d8-b25e-6ecc43639e82" at bounding box center [175, 76] width 108 height 7
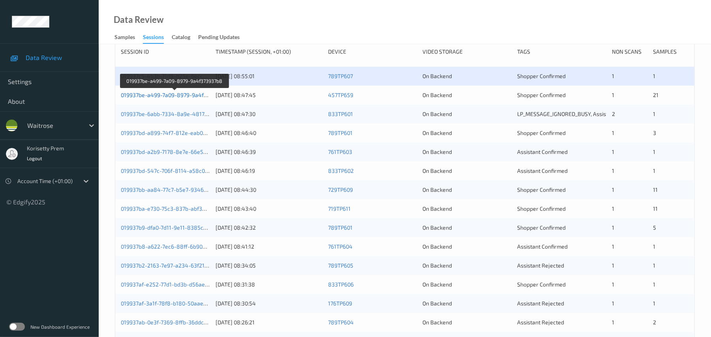
click at [184, 98] on link "019937be-a499-7a09-8979-9a4f373937b8" at bounding box center [175, 95] width 108 height 7
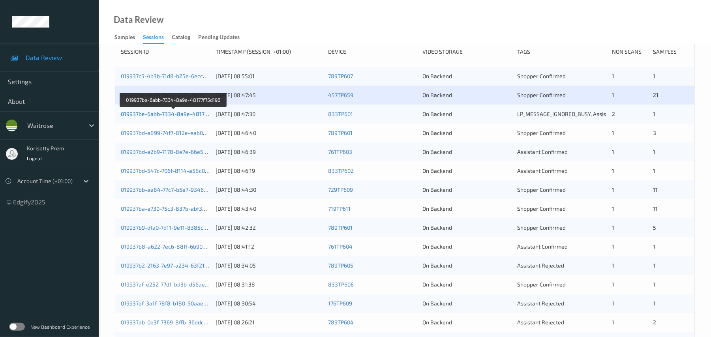
click at [195, 117] on link "019937be-6abb-7334-8a9e-48177f75d196" at bounding box center [174, 114] width 106 height 7
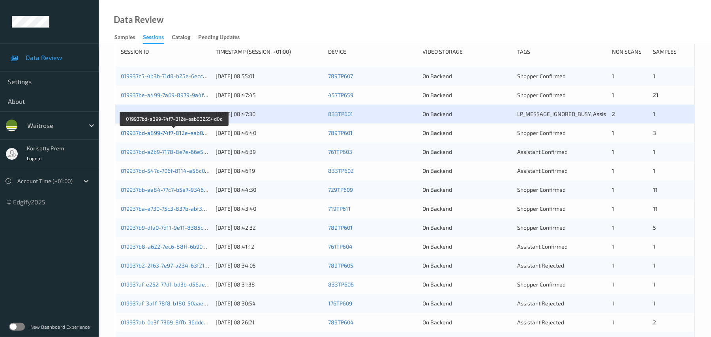
click at [190, 136] on link "019937bd-a899-74f7-812e-eab032554d0c" at bounding box center [174, 133] width 107 height 7
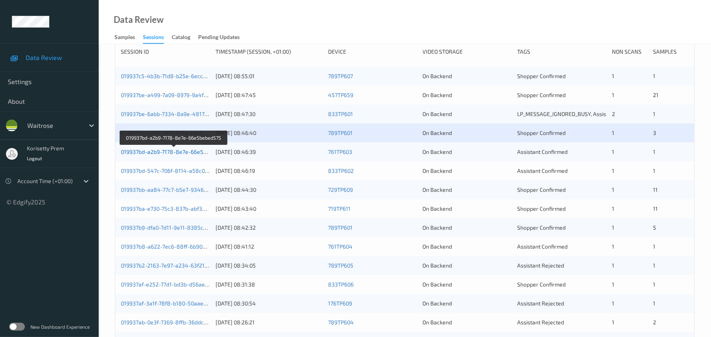
click at [160, 155] on link "019937bd-a2b9-7178-8e7e-66e5bebed575" at bounding box center [174, 151] width 107 height 7
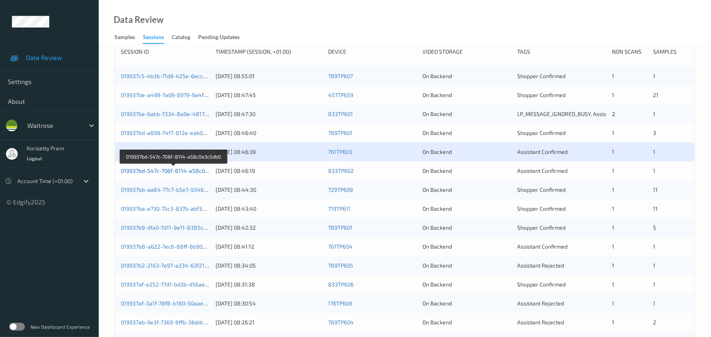
click at [179, 174] on link "019937bd-547c-706f-8114-a58c0e3c5db0" at bounding box center [174, 170] width 106 height 7
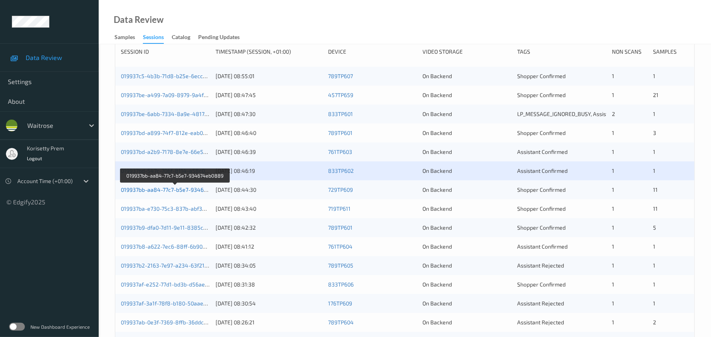
click at [190, 193] on link "019937bb-aa84-77c7-b5e7-934674eb0889" at bounding box center [175, 189] width 109 height 7
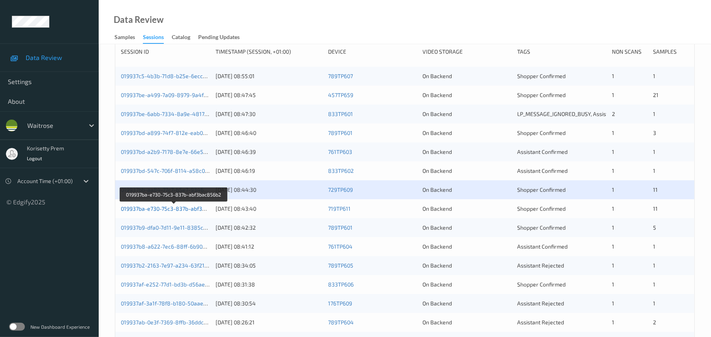
click at [186, 212] on link "019937ba-e730-75c3-837b-abf3bac856b2" at bounding box center [174, 208] width 107 height 7
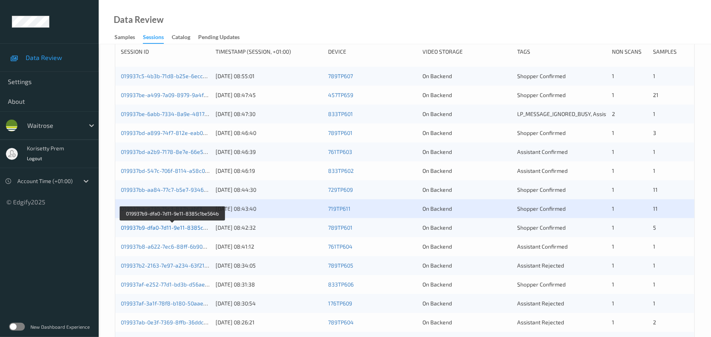
click at [191, 231] on link "019937b9-dfa0-7d11-9e11-8385c1be564b" at bounding box center [173, 227] width 104 height 7
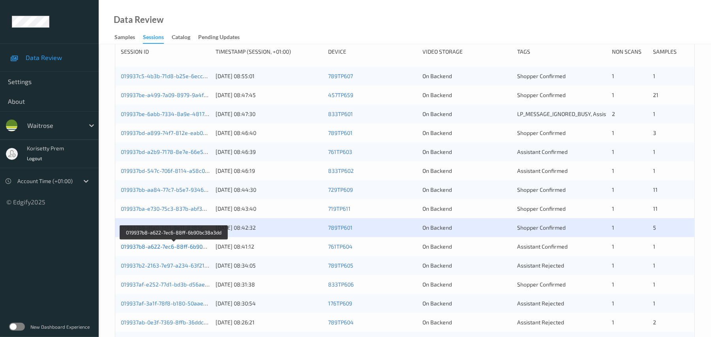
click at [191, 250] on link "019937b8-a622-7ec6-88ff-6b90bc38a3dd" at bounding box center [174, 246] width 107 height 7
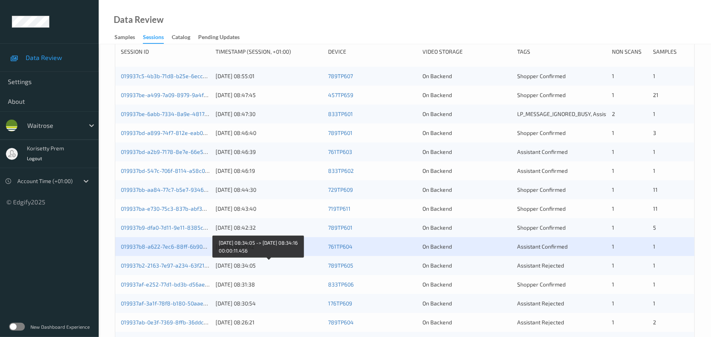
click at [279, 270] on div "11/09/2025 08:34:05" at bounding box center [269, 266] width 107 height 8
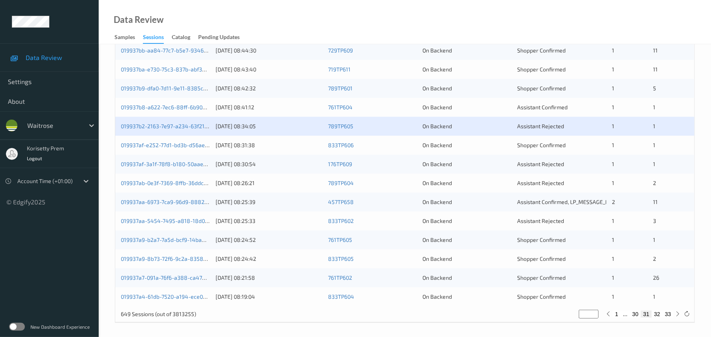
scroll to position [274, 0]
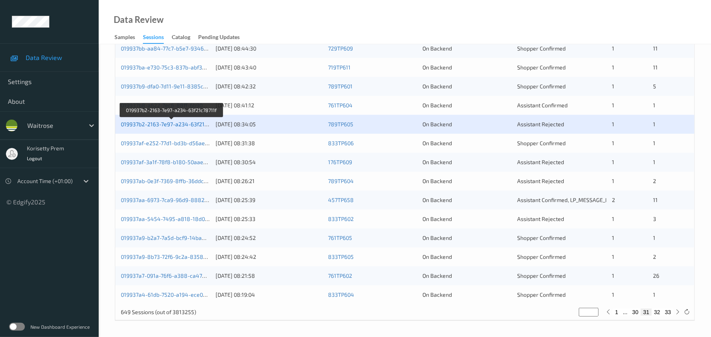
click at [193, 125] on link "019937b2-2163-7e97-a234-63f21c78711f" at bounding box center [172, 124] width 102 height 7
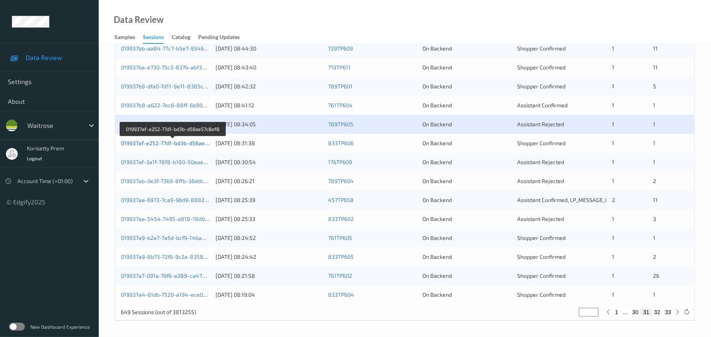
click at [194, 143] on link "019937af-e252-77d1-bd3b-d56ae57c8ef8" at bounding box center [173, 143] width 105 height 7
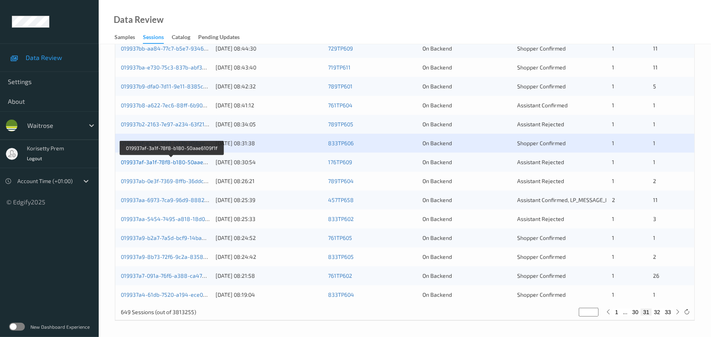
click at [192, 164] on link "019937af-3a1f-78f8-b180-50aae6109f1f" at bounding box center [171, 162] width 101 height 7
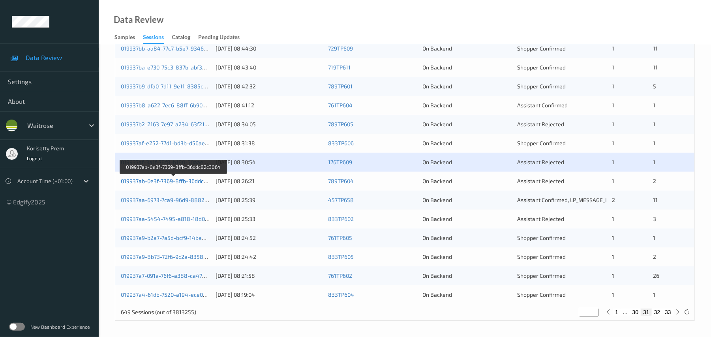
click at [196, 184] on link "019937ab-0e3f-7369-8ffb-36ddc82c3064" at bounding box center [173, 181] width 105 height 7
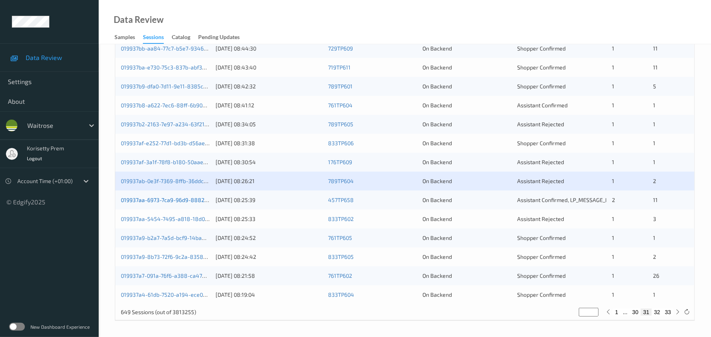
click at [196, 198] on link "019937aa-6973-7ca9-96d9-8882ab12852e" at bounding box center [175, 200] width 109 height 7
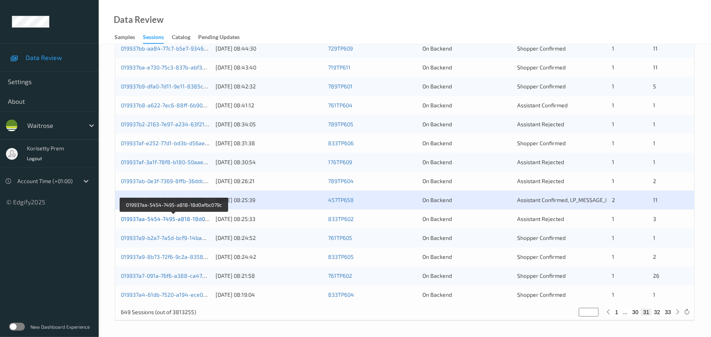
click at [198, 222] on link "019937aa-5454-7495-a818-18d0afbc079c" at bounding box center [174, 219] width 107 height 7
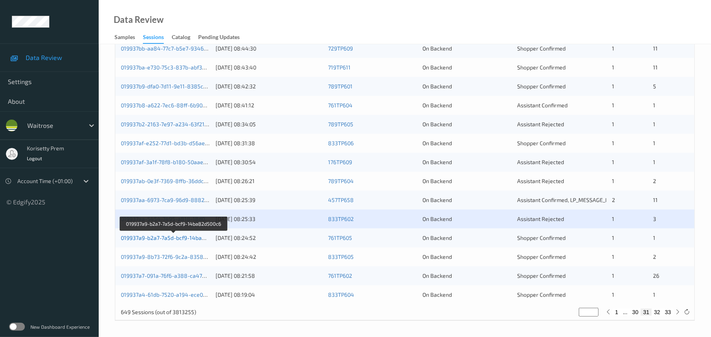
click at [199, 238] on link "019937a9-b2a7-7a5d-bcf9-14ba82d500c6" at bounding box center [174, 238] width 106 height 7
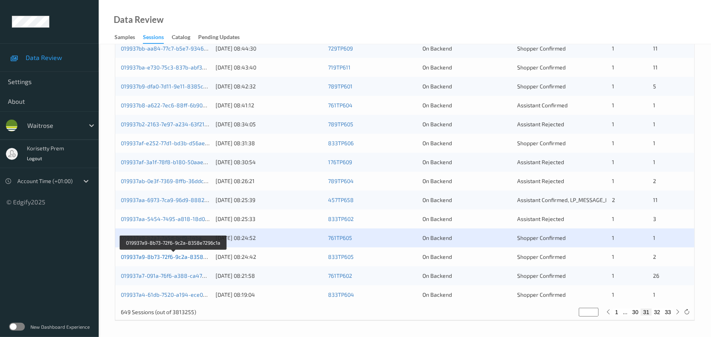
click at [198, 258] on link "019937a9-8b73-72f6-9c2a-8358e7296c1a" at bounding box center [174, 257] width 106 height 7
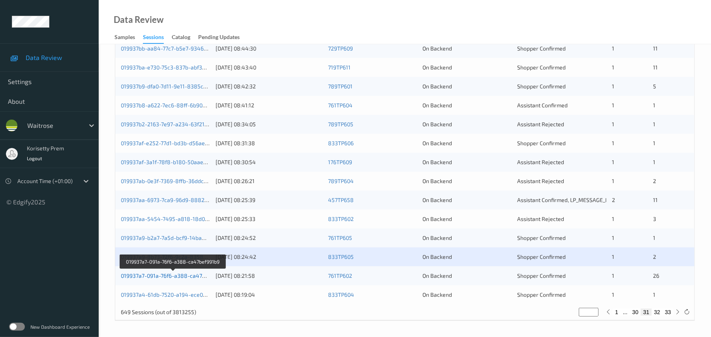
click at [195, 276] on link "019937a7-091a-76f6-a388-ca47bef991b9" at bounding box center [173, 276] width 105 height 7
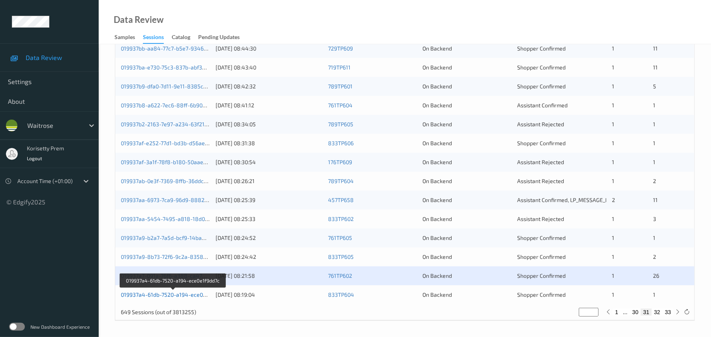
click at [194, 294] on link "019937a4-61db-7520-a194-ece0e1f9dd7c" at bounding box center [173, 294] width 105 height 7
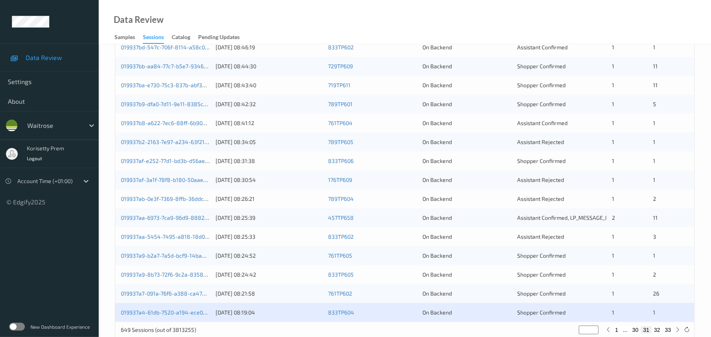
scroll to position [221, 0]
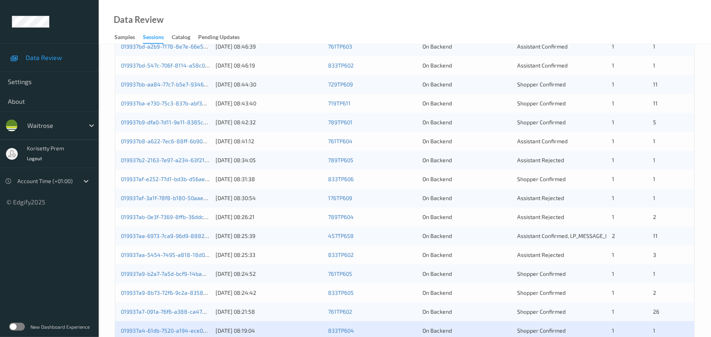
click at [654, 88] on div "11" at bounding box center [672, 85] width 36 height 8
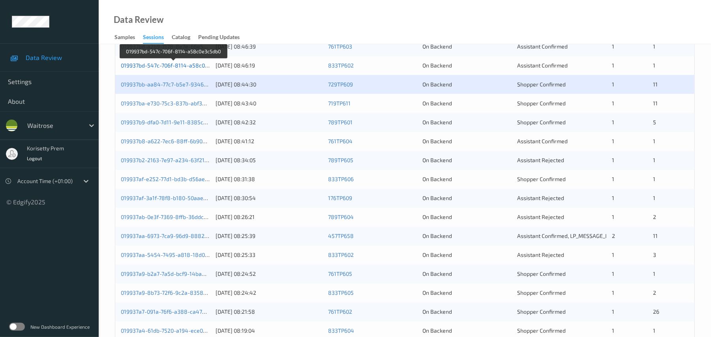
click at [165, 69] on link "019937bd-547c-706f-8114-a58c0e3c5db0" at bounding box center [174, 65] width 106 height 7
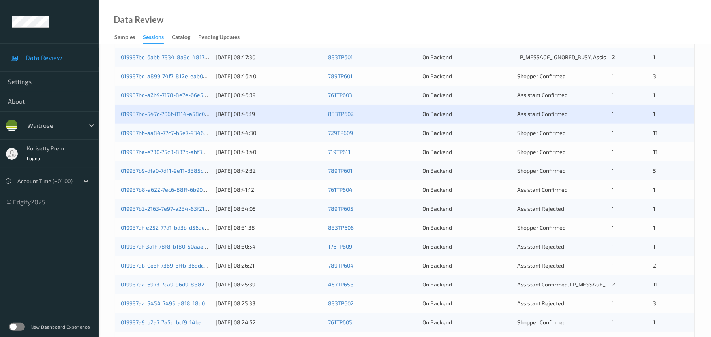
scroll to position [116, 0]
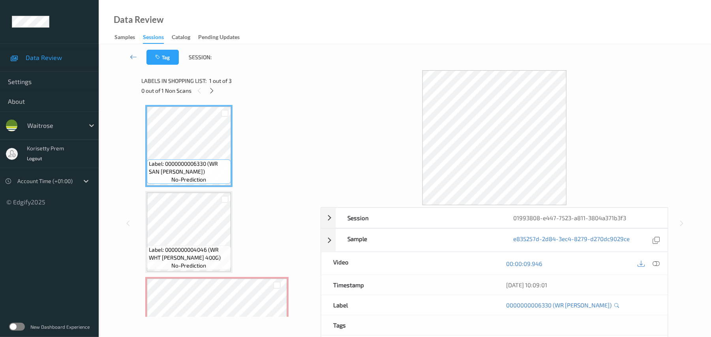
click at [295, 46] on div "Tag Session:" at bounding box center [405, 57] width 580 height 26
click at [208, 87] on div at bounding box center [212, 91] width 10 height 10
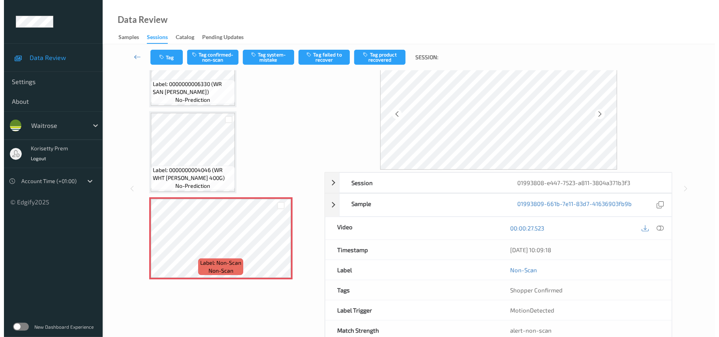
scroll to position [53, 0]
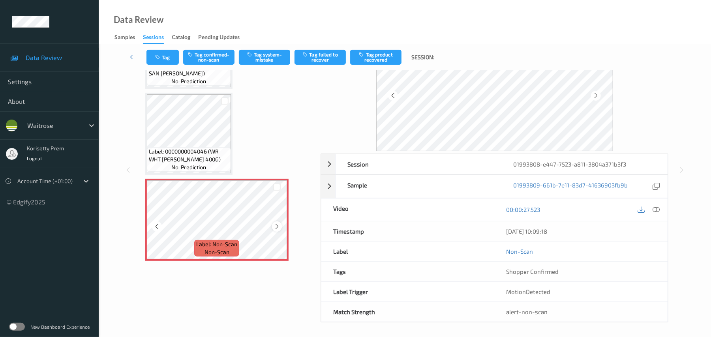
click at [275, 224] on icon at bounding box center [277, 226] width 7 height 7
click at [266, 59] on button "Tag system-mistake" at bounding box center [264, 57] width 51 height 15
click at [173, 55] on button "Tag" at bounding box center [163, 57] width 32 height 15
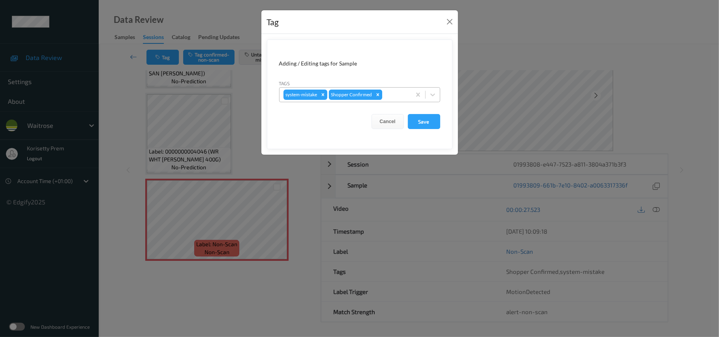
click at [380, 98] on div "Remove Shopper Confirmed" at bounding box center [378, 95] width 9 height 10
click at [385, 119] on button "Cancel" at bounding box center [388, 121] width 32 height 15
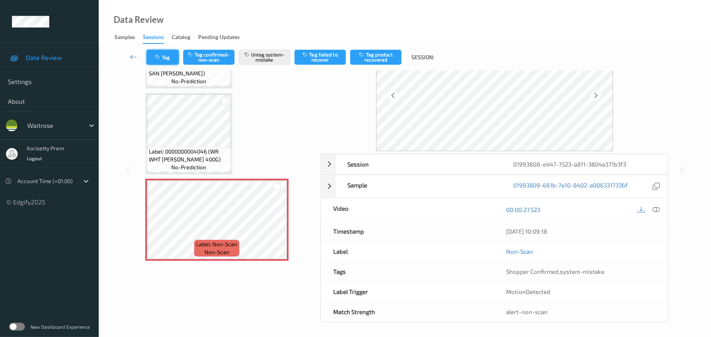
click at [163, 59] on button "Tag" at bounding box center [163, 57] width 32 height 15
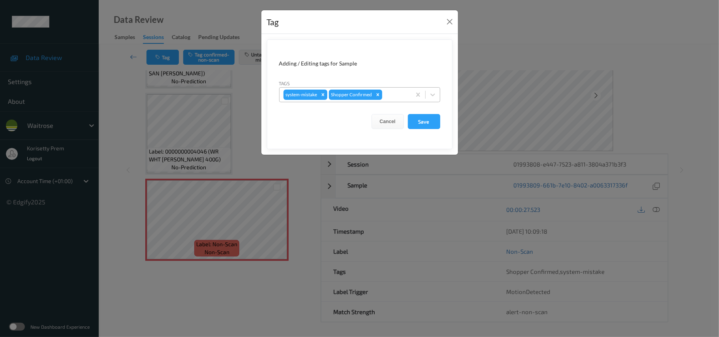
click at [402, 95] on div at bounding box center [395, 94] width 23 height 9
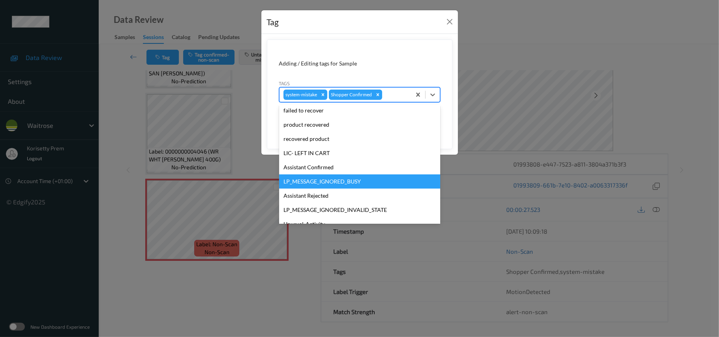
scroll to position [183, 0]
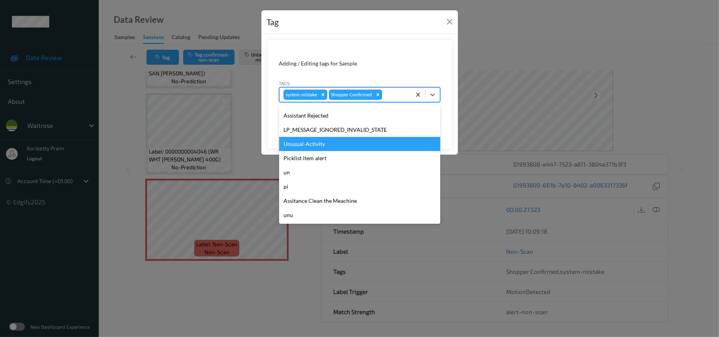
click at [309, 145] on div "Unusual-Activity" at bounding box center [359, 144] width 161 height 14
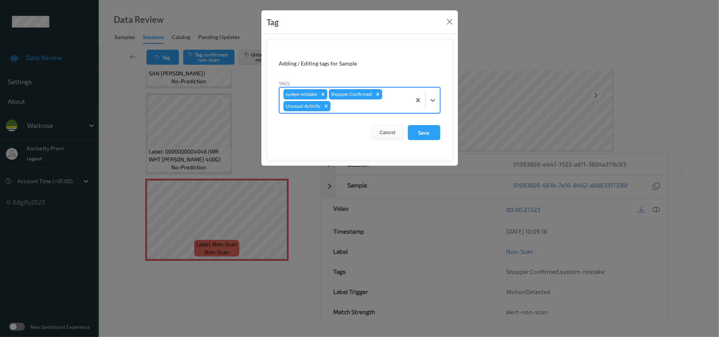
click at [353, 108] on div at bounding box center [369, 106] width 75 height 9
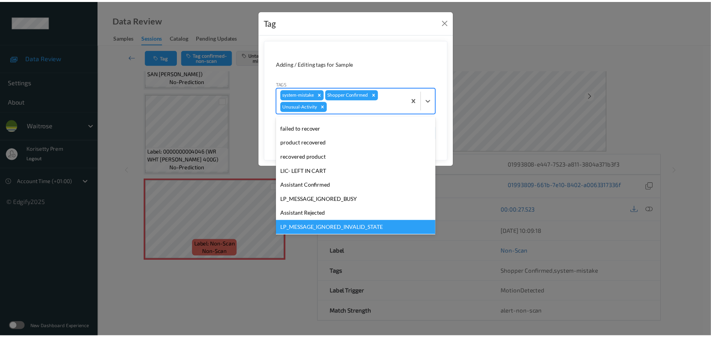
scroll to position [169, 0]
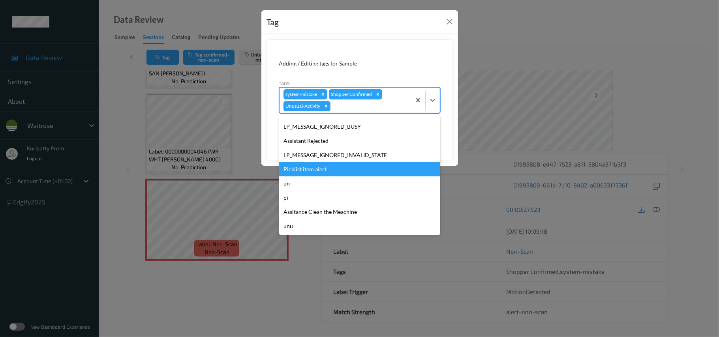
click at [327, 173] on div "Picklist item alert" at bounding box center [359, 169] width 161 height 14
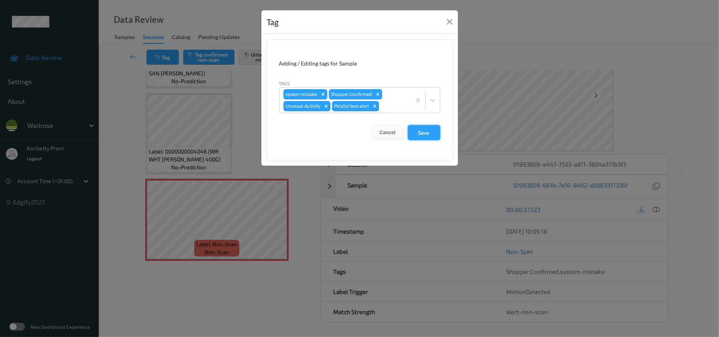
click at [412, 127] on button "Save" at bounding box center [424, 132] width 32 height 15
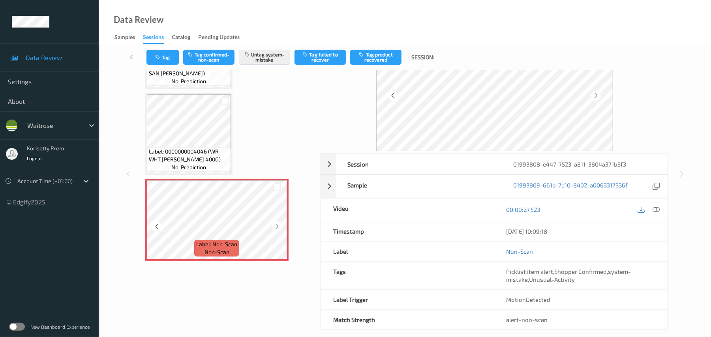
scroll to position [0, 0]
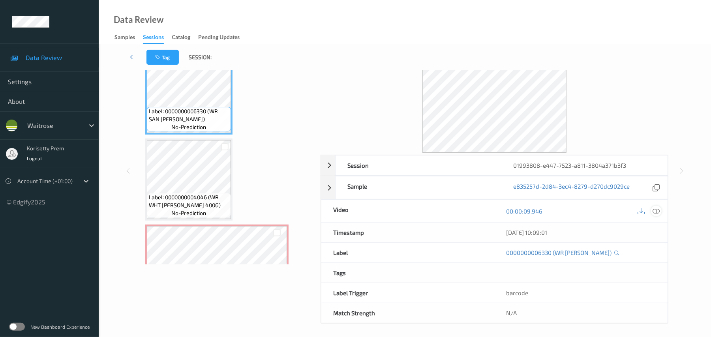
click at [656, 208] on icon at bounding box center [656, 211] width 7 height 7
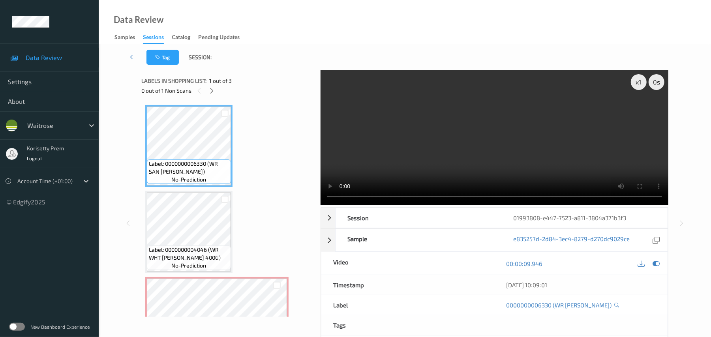
click at [380, 138] on video at bounding box center [495, 137] width 348 height 135
click at [426, 156] on video at bounding box center [495, 137] width 348 height 135
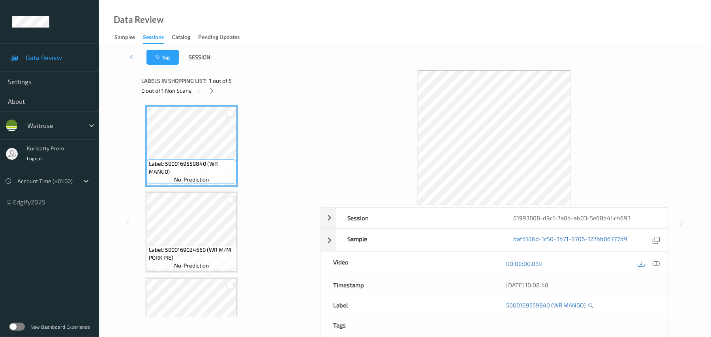
click at [298, 61] on div "Tag Session:" at bounding box center [405, 57] width 580 height 26
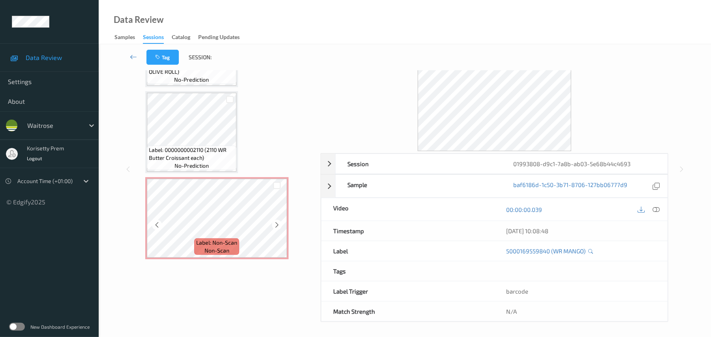
scroll to position [57, 0]
click at [209, 152] on span "Label: 0000000002110 (2110 WR Butter Croissant each)" at bounding box center [192, 153] width 86 height 16
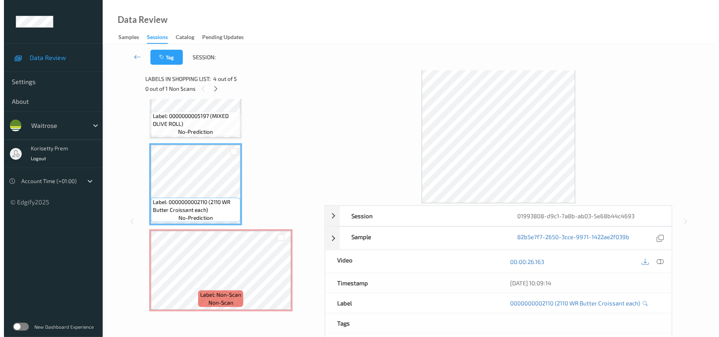
scroll to position [0, 0]
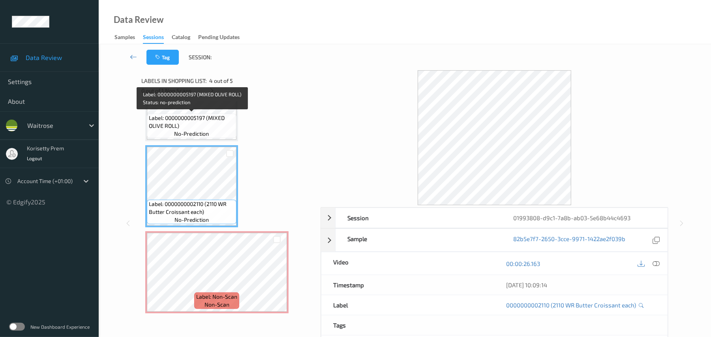
click at [174, 125] on span "Label: 0000000005197 (MIXED OLIVE ROLL)" at bounding box center [192, 122] width 86 height 16
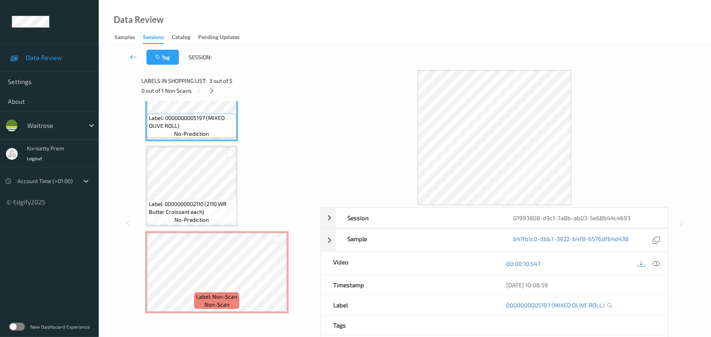
click at [656, 261] on icon at bounding box center [656, 263] width 7 height 7
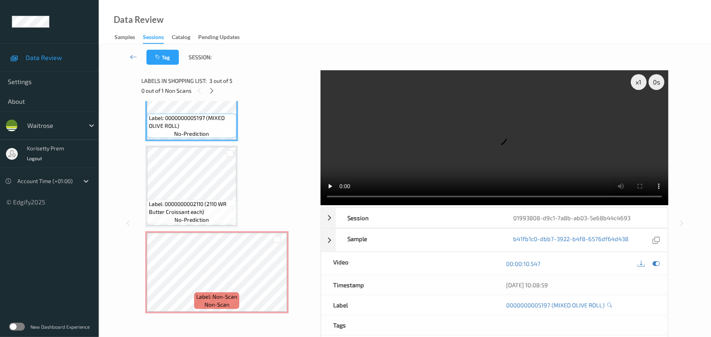
drag, startPoint x: 506, startPoint y: 128, endPoint x: 518, endPoint y: 128, distance: 12.6
click at [506, 128] on video at bounding box center [495, 137] width 348 height 135
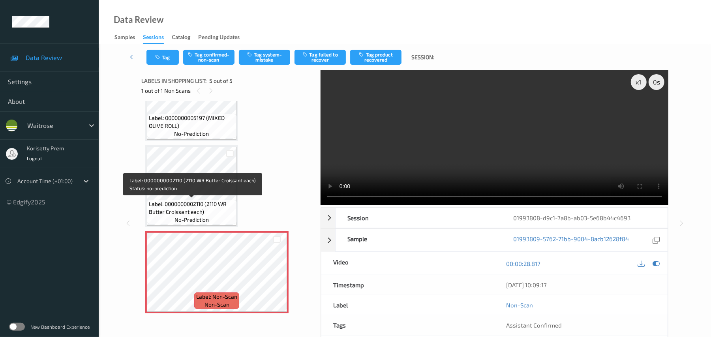
click at [209, 201] on span "Label: 0000000002110 (2110 WR Butter Croissant each)" at bounding box center [192, 208] width 86 height 16
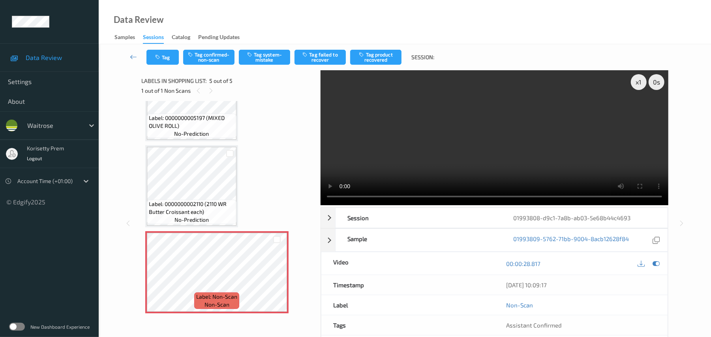
click at [443, 166] on video at bounding box center [495, 137] width 348 height 135
click at [271, 54] on button "Tag system-mistake" at bounding box center [264, 57] width 51 height 15
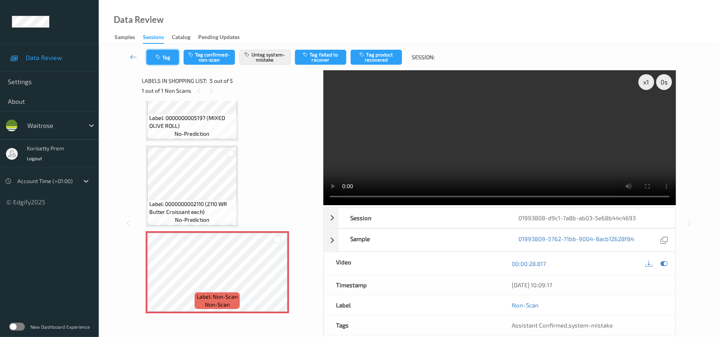
click at [162, 60] on button "Tag" at bounding box center [163, 57] width 32 height 15
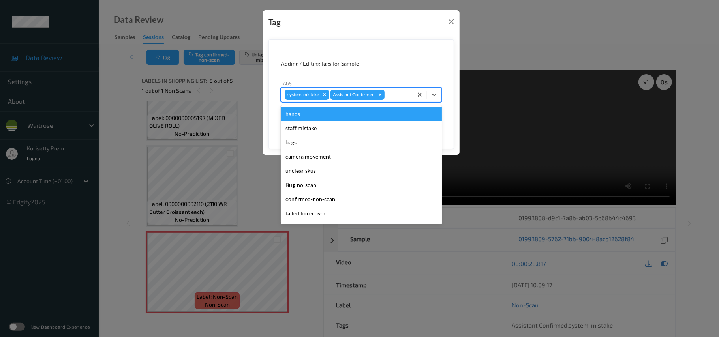
click at [407, 91] on div at bounding box center [397, 94] width 23 height 9
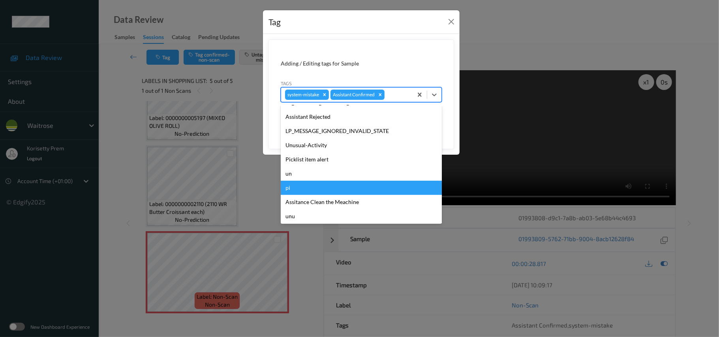
scroll to position [183, 0]
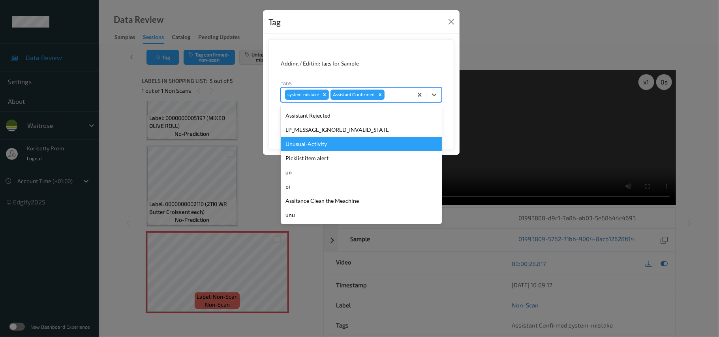
click at [329, 143] on div "Unusual-Activity" at bounding box center [361, 144] width 161 height 14
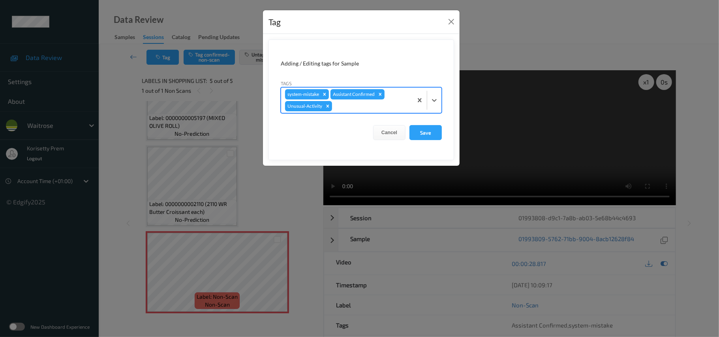
click at [358, 114] on form "Adding / Editing tags for Sample Tags option Unusual-Activity, selected. Select…" at bounding box center [362, 99] width 186 height 121
click at [359, 113] on div "system-mistake Assistant Confirmed Unusual-Activity" at bounding box center [361, 100] width 161 height 26
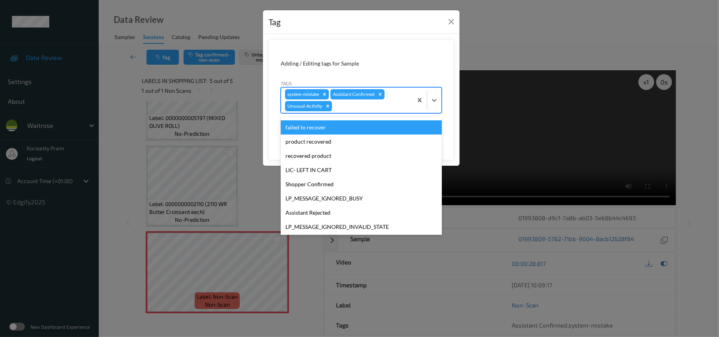
scroll to position [169, 0]
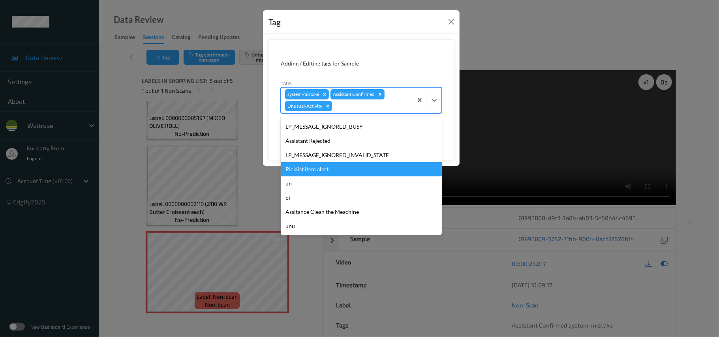
click at [312, 167] on div "Picklist item alert" at bounding box center [361, 169] width 161 height 14
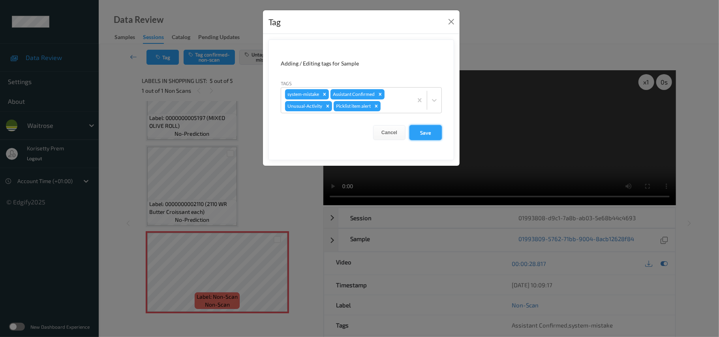
click at [416, 131] on button "Save" at bounding box center [426, 132] width 32 height 15
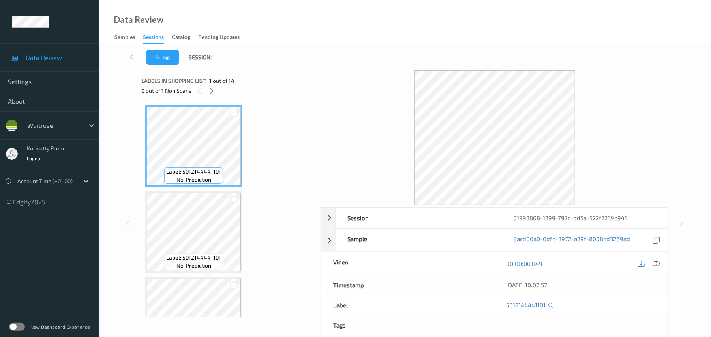
click at [286, 62] on div "Tag Session:" at bounding box center [405, 57] width 580 height 26
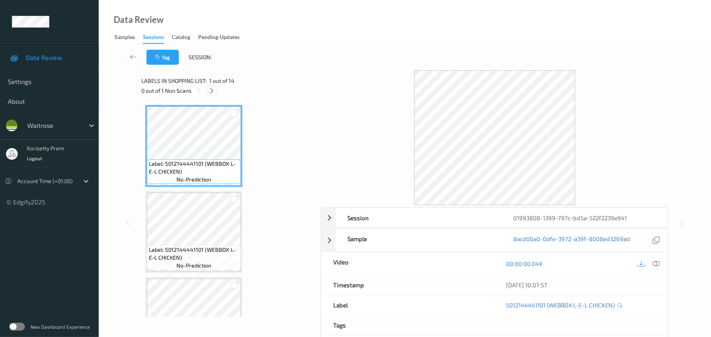
click at [211, 89] on icon at bounding box center [212, 90] width 7 height 7
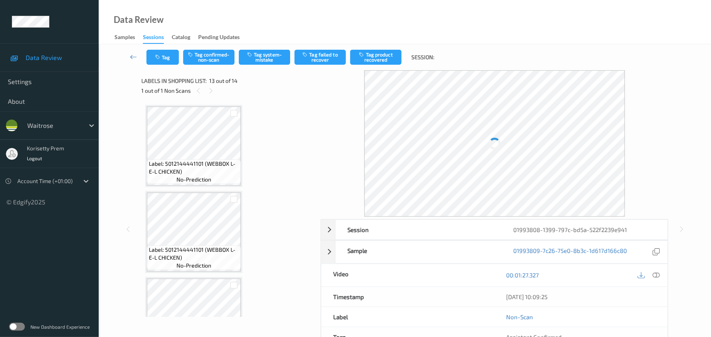
scroll to position [951, 0]
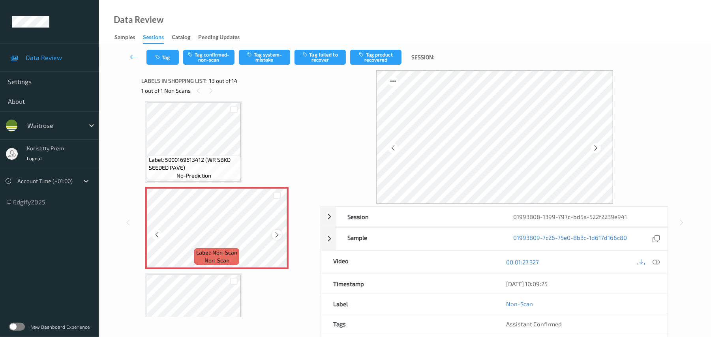
click at [274, 237] on icon at bounding box center [277, 234] width 7 height 7
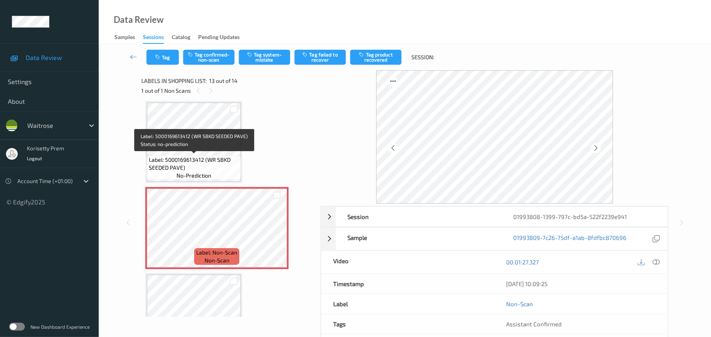
click at [183, 162] on span "Label: 5000169613412 (WR SBKD SEEDED PAVE)" at bounding box center [194, 164] width 90 height 16
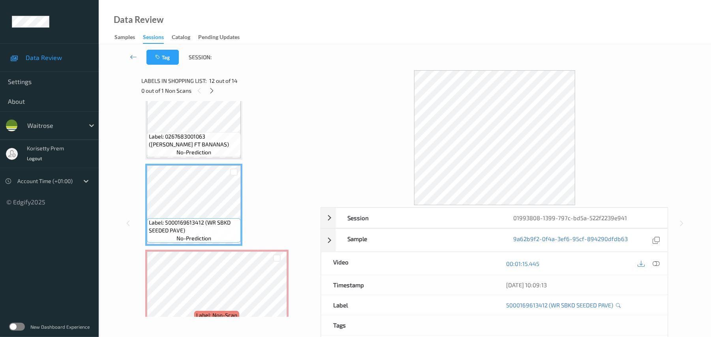
scroll to position [888, 0]
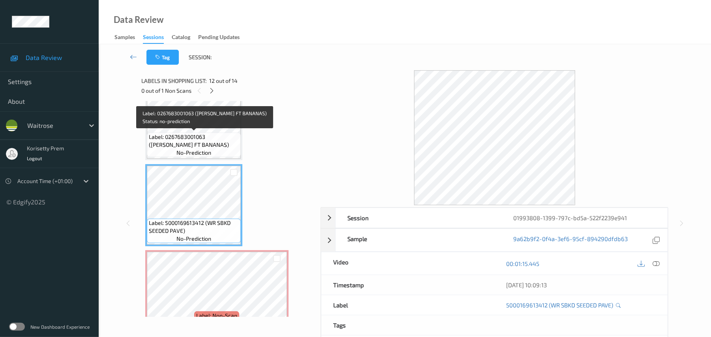
click at [206, 138] on span "Label: 0267683001063 (WR ESS FT BANANAS)" at bounding box center [194, 141] width 90 height 16
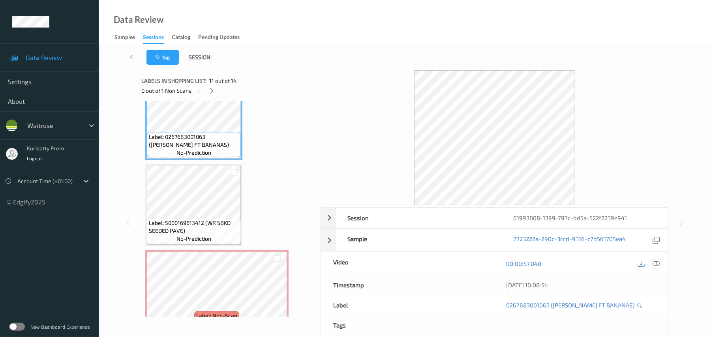
click at [658, 265] on icon at bounding box center [656, 263] width 7 height 7
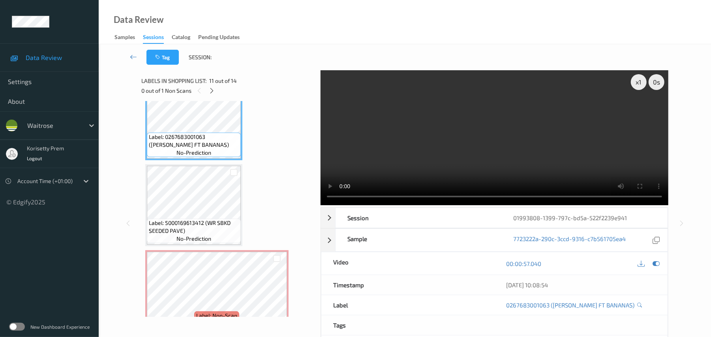
click at [447, 162] on video at bounding box center [495, 137] width 348 height 135
click at [411, 143] on video at bounding box center [495, 137] width 348 height 135
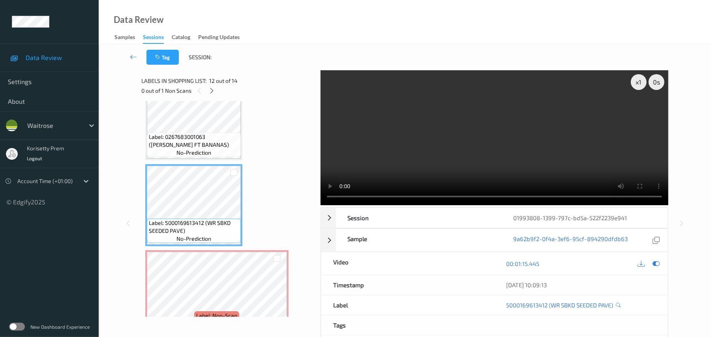
click at [481, 156] on video at bounding box center [495, 137] width 348 height 135
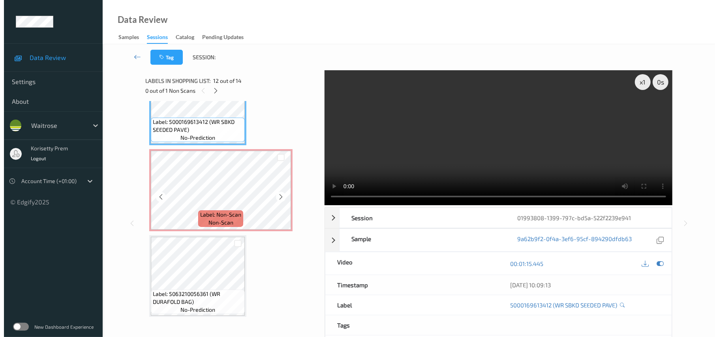
scroll to position [993, 0]
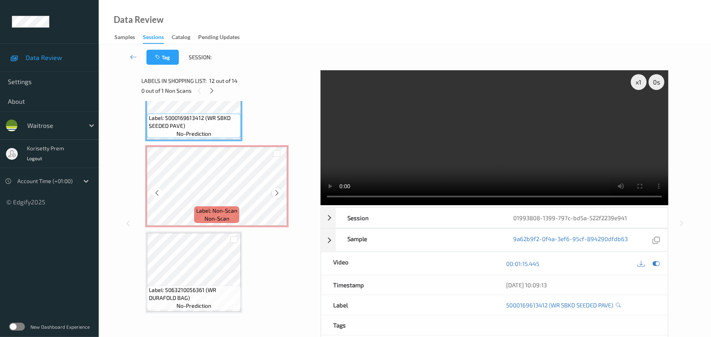
click at [279, 194] on icon at bounding box center [277, 193] width 7 height 7
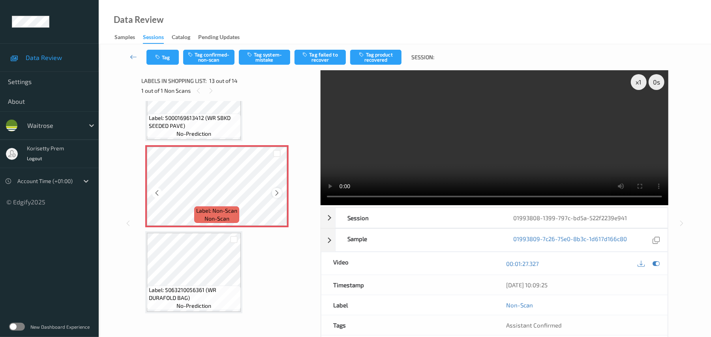
click at [277, 194] on icon at bounding box center [277, 193] width 7 height 7
click at [205, 210] on span "Label: Non-Scan" at bounding box center [216, 211] width 41 height 8
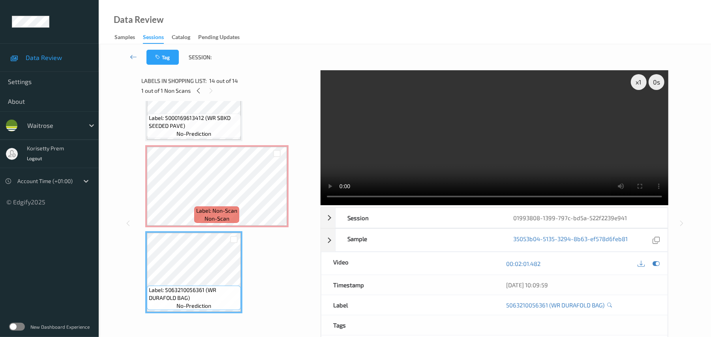
click at [425, 148] on video at bounding box center [495, 137] width 348 height 135
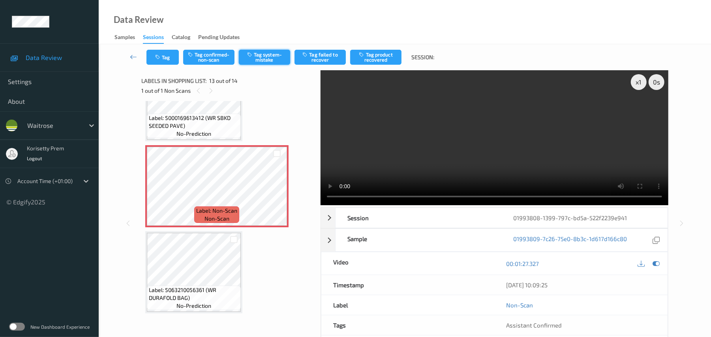
click at [256, 57] on button "Tag system-mistake" at bounding box center [264, 57] width 51 height 15
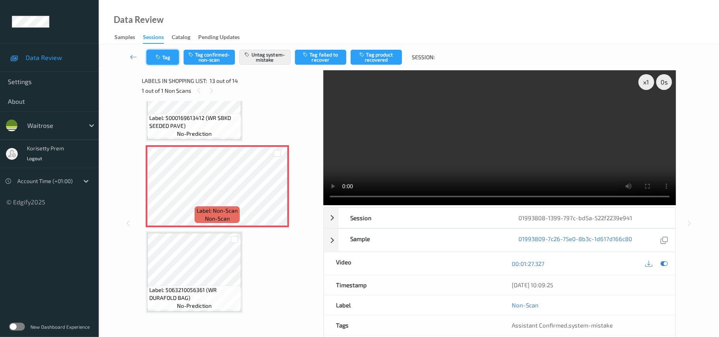
click at [155, 53] on button "Tag" at bounding box center [163, 57] width 32 height 15
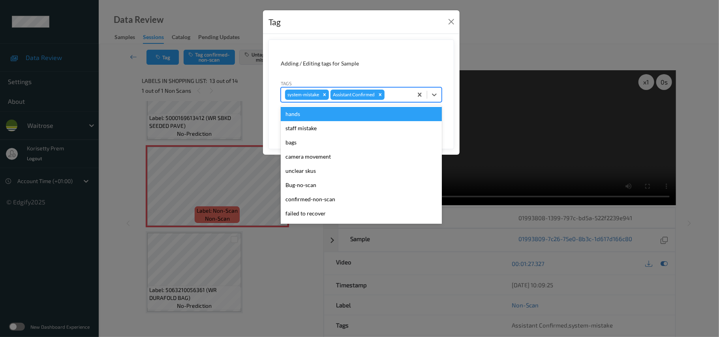
click at [392, 97] on div at bounding box center [397, 94] width 23 height 9
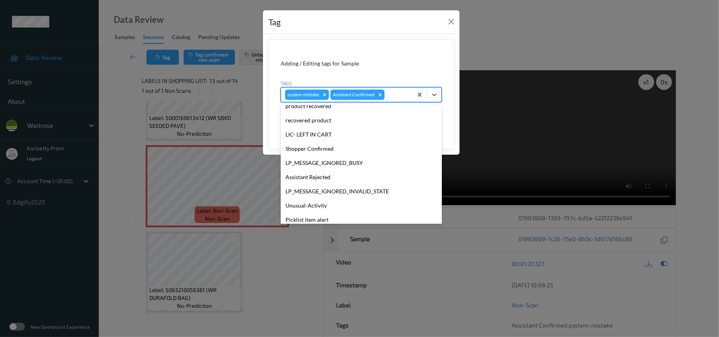
scroll to position [183, 0]
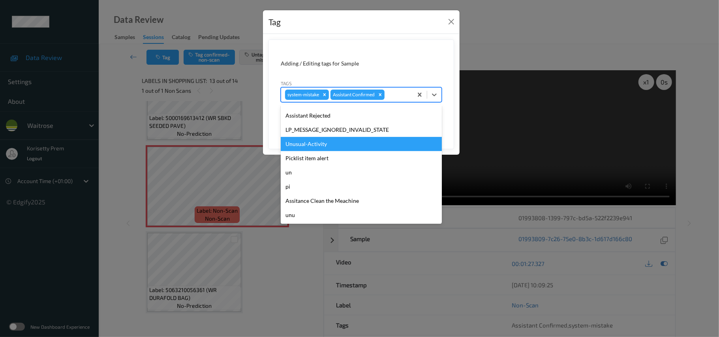
click at [312, 147] on div "Unusual-Activity" at bounding box center [361, 144] width 161 height 14
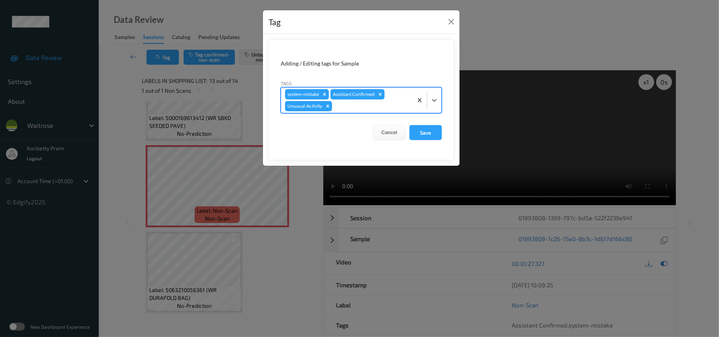
click at [370, 97] on div "Assistant Confirmed" at bounding box center [353, 94] width 45 height 10
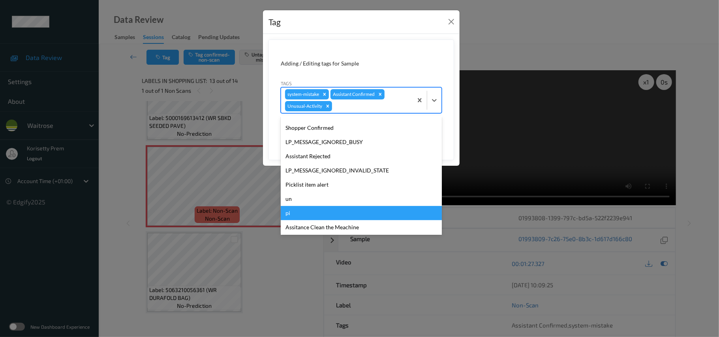
scroll to position [169, 0]
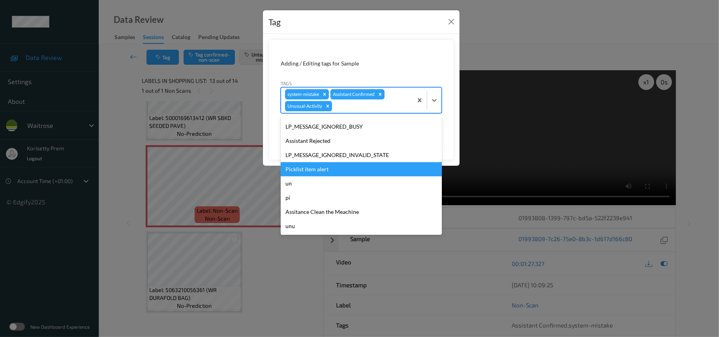
click at [317, 171] on div "Picklist item alert" at bounding box center [361, 169] width 161 height 14
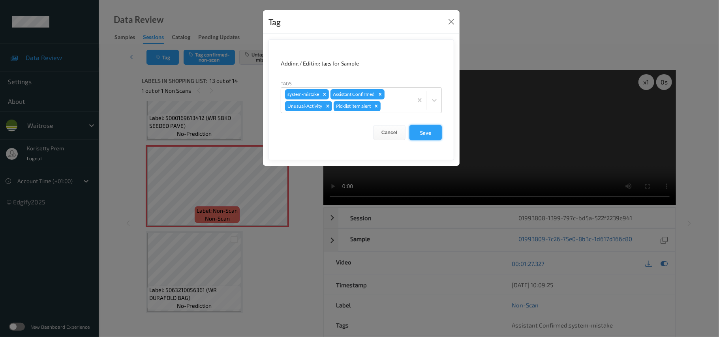
click at [433, 137] on button "Save" at bounding box center [426, 132] width 32 height 15
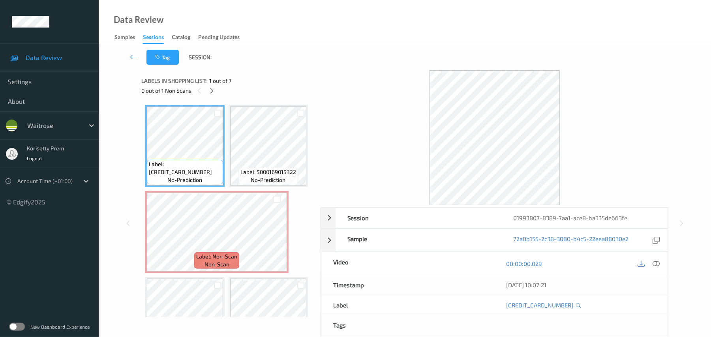
click at [359, 59] on div "Tag Session:" at bounding box center [405, 57] width 580 height 26
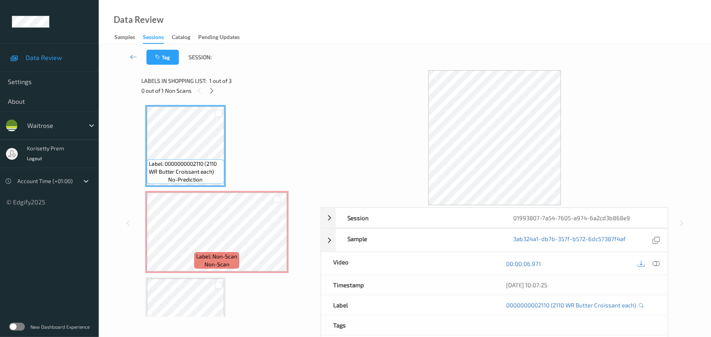
click at [359, 63] on div "Tag Session:" at bounding box center [405, 57] width 580 height 26
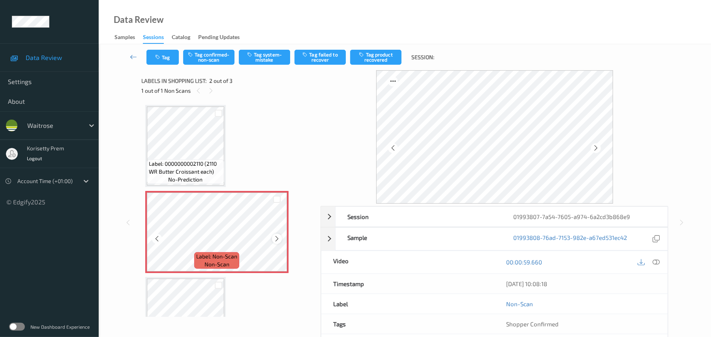
click at [276, 239] on icon at bounding box center [277, 238] width 7 height 7
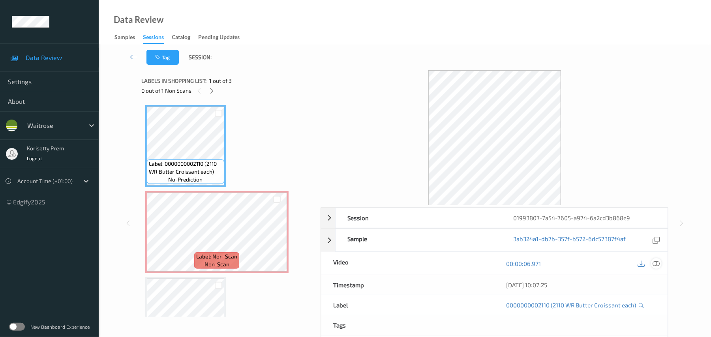
click at [658, 263] on icon at bounding box center [656, 263] width 7 height 7
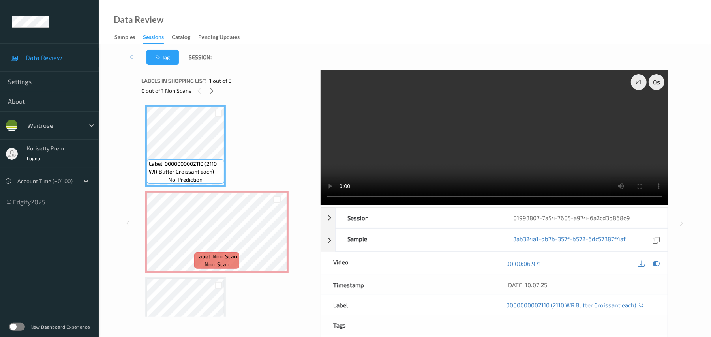
click at [392, 143] on video at bounding box center [495, 137] width 348 height 135
click at [299, 211] on div "x 1 0 s Session 01993807-7a54-7605-a974-6a2cd3b868e9 Session ID 01993807-7a54-7…" at bounding box center [404, 223] width 527 height 306
click at [337, 201] on video at bounding box center [495, 137] width 348 height 135
click at [375, 141] on video at bounding box center [495, 137] width 348 height 135
click at [388, 144] on video at bounding box center [495, 137] width 348 height 135
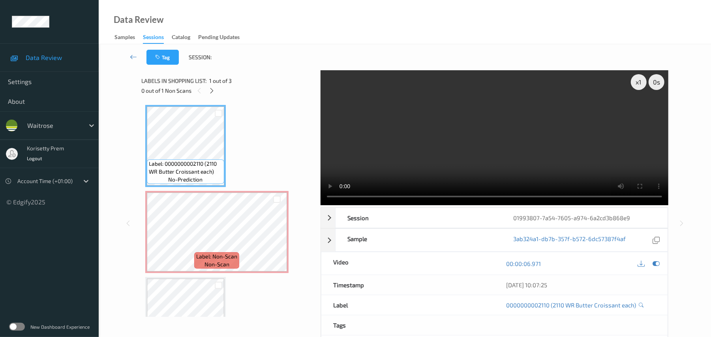
click at [384, 149] on video at bounding box center [495, 137] width 348 height 135
click at [383, 131] on video at bounding box center [495, 137] width 348 height 135
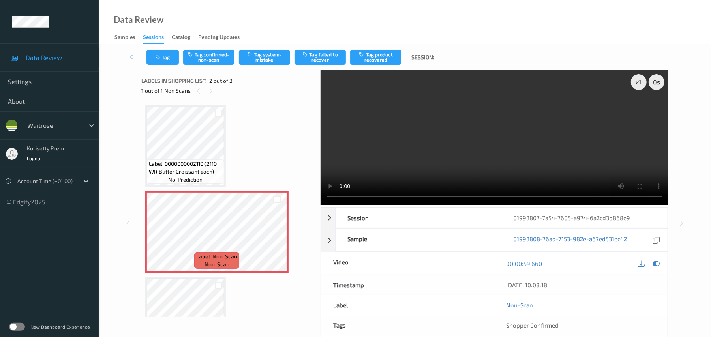
click at [443, 149] on video at bounding box center [495, 137] width 348 height 135
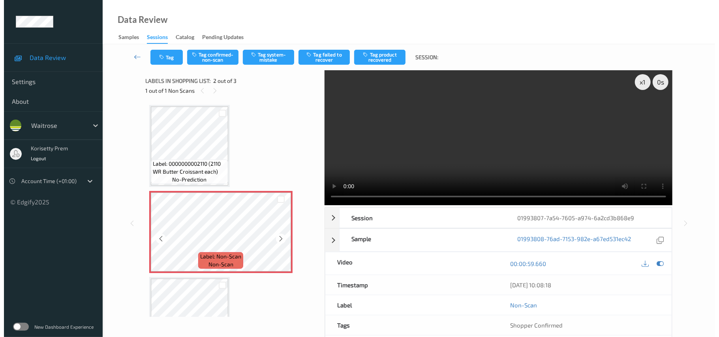
scroll to position [46, 0]
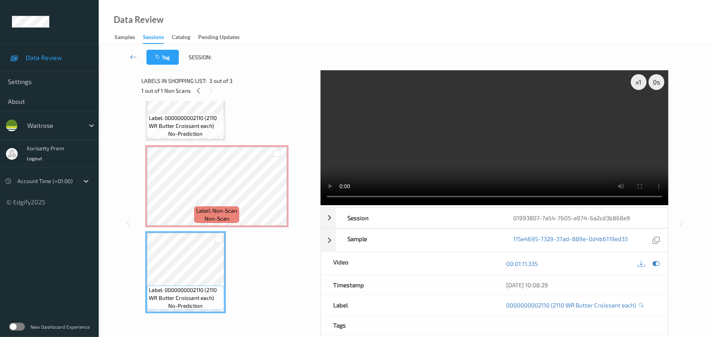
click at [504, 125] on video at bounding box center [495, 137] width 348 height 135
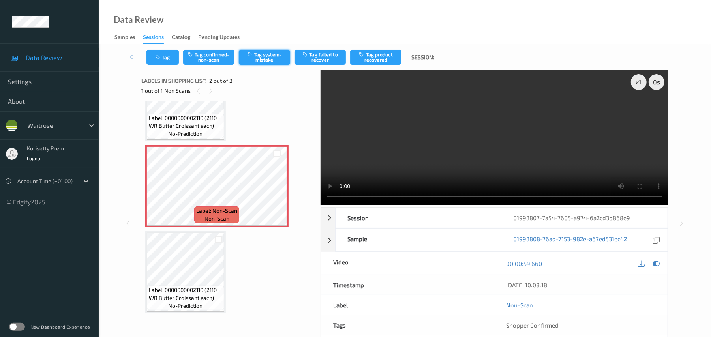
click at [261, 55] on button "Tag system-mistake" at bounding box center [264, 57] width 51 height 15
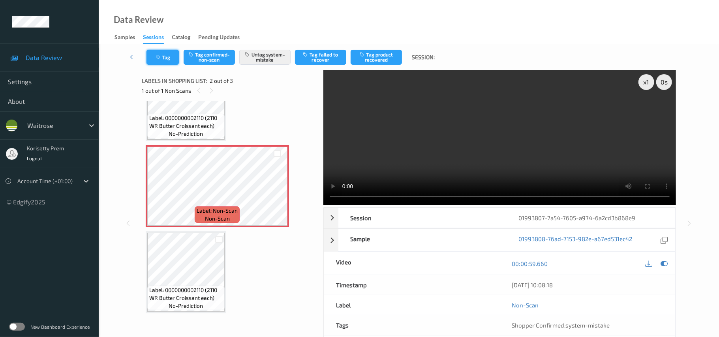
click at [163, 51] on button "Tag" at bounding box center [163, 57] width 32 height 15
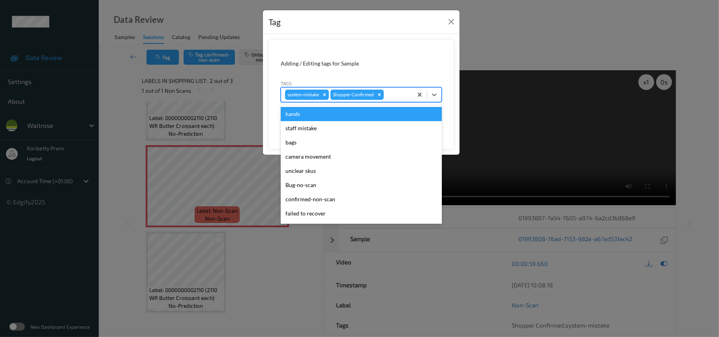
click at [395, 95] on div at bounding box center [396, 94] width 23 height 9
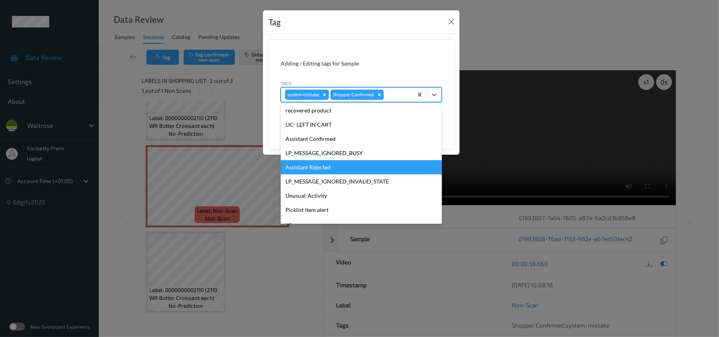
scroll to position [183, 0]
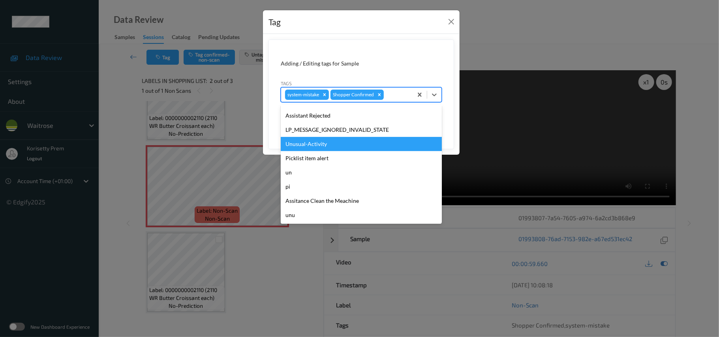
click at [310, 150] on div "Unusual-Activity" at bounding box center [361, 144] width 161 height 14
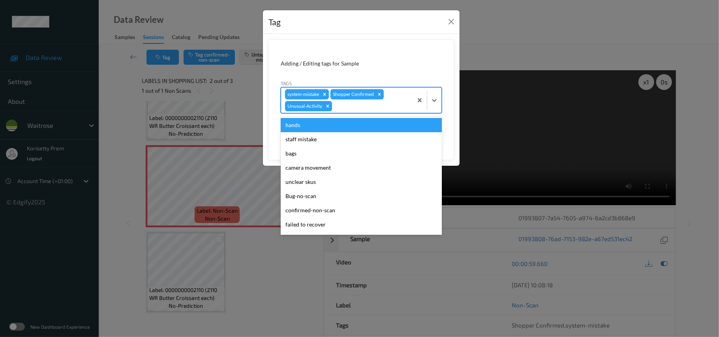
click at [375, 104] on div at bounding box center [371, 106] width 75 height 9
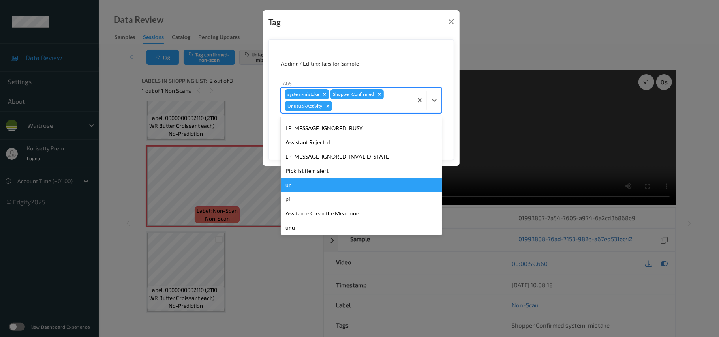
scroll to position [169, 0]
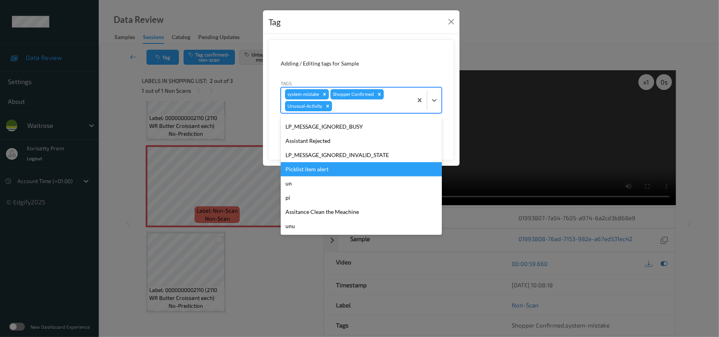
click at [310, 166] on div "Picklist item alert" at bounding box center [361, 169] width 161 height 14
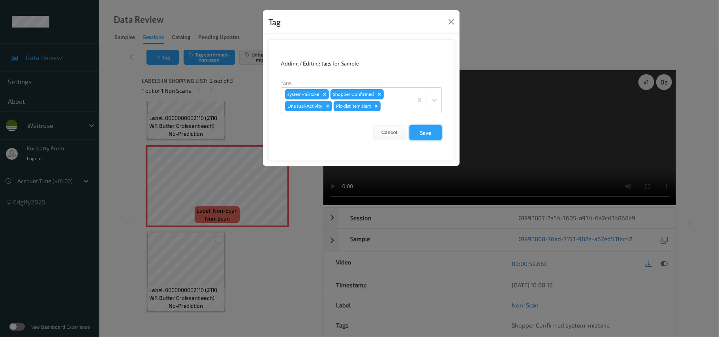
click at [432, 130] on button "Save" at bounding box center [426, 132] width 32 height 15
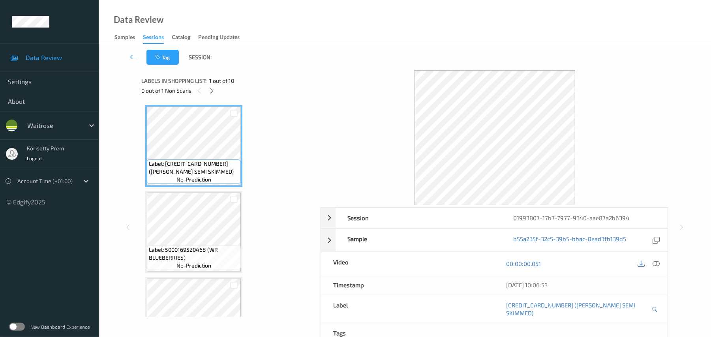
click at [392, 62] on div "Tag Session:" at bounding box center [405, 57] width 580 height 26
click at [214, 90] on icon at bounding box center [212, 90] width 7 height 7
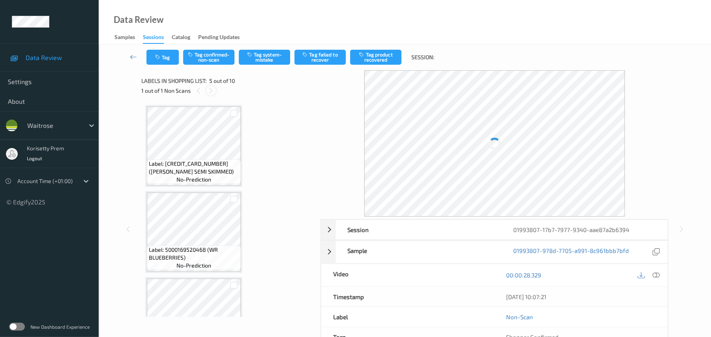
scroll to position [262, 0]
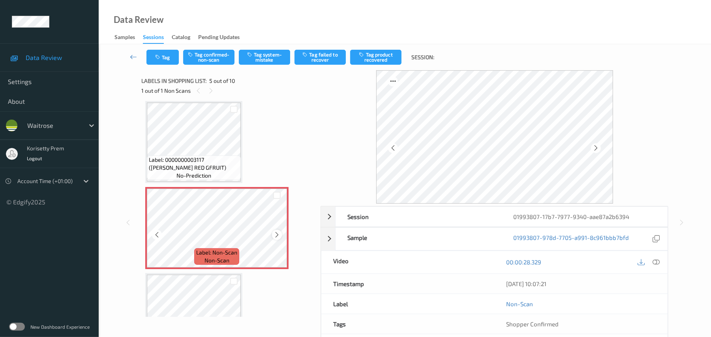
click at [277, 235] on icon at bounding box center [277, 234] width 7 height 7
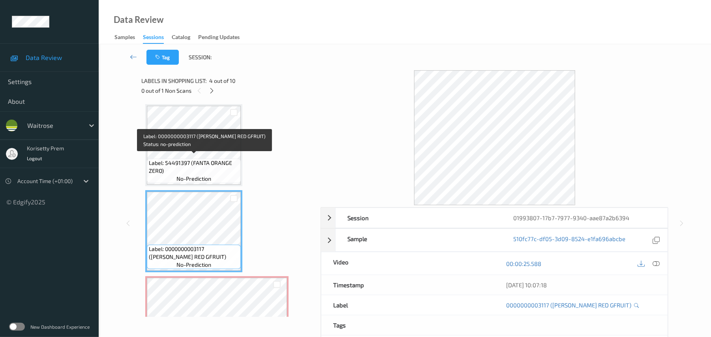
scroll to position [157, 0]
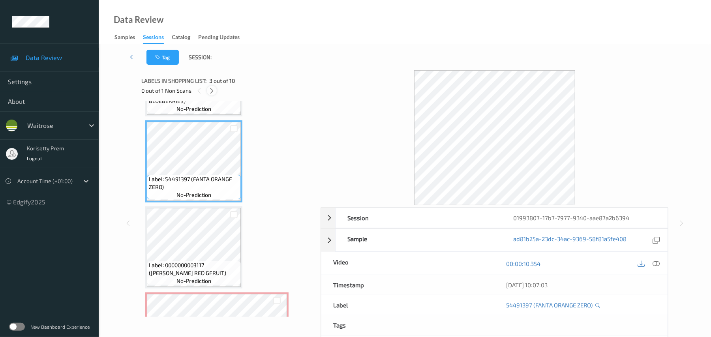
click at [212, 92] on icon at bounding box center [212, 90] width 7 height 7
click at [654, 263] on icon at bounding box center [656, 263] width 7 height 7
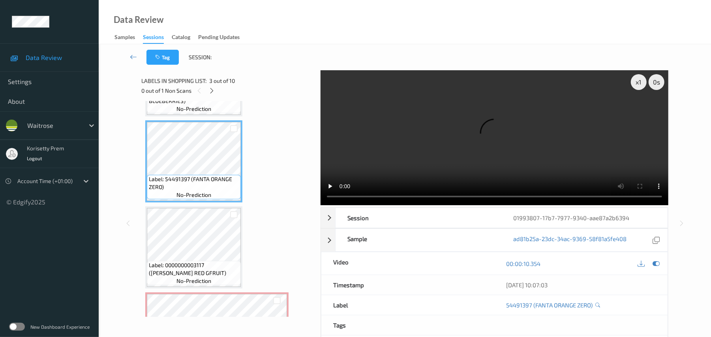
click at [514, 167] on video at bounding box center [495, 137] width 348 height 135
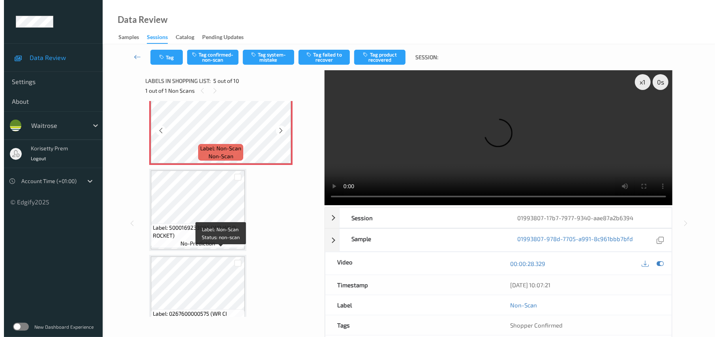
scroll to position [367, 0]
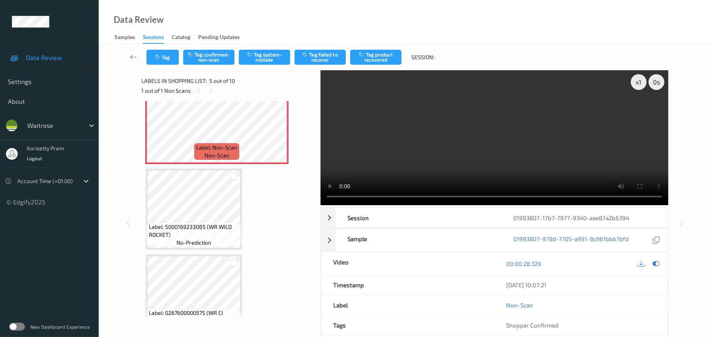
click at [520, 118] on video at bounding box center [495, 137] width 348 height 135
click at [272, 61] on button "Tag system-mistake" at bounding box center [264, 57] width 51 height 15
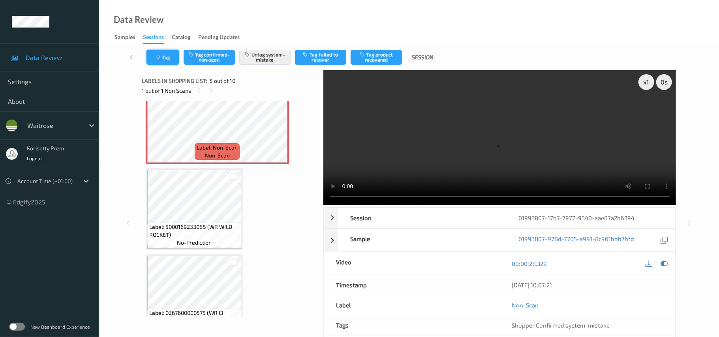
click at [164, 62] on button "Tag" at bounding box center [163, 57] width 32 height 15
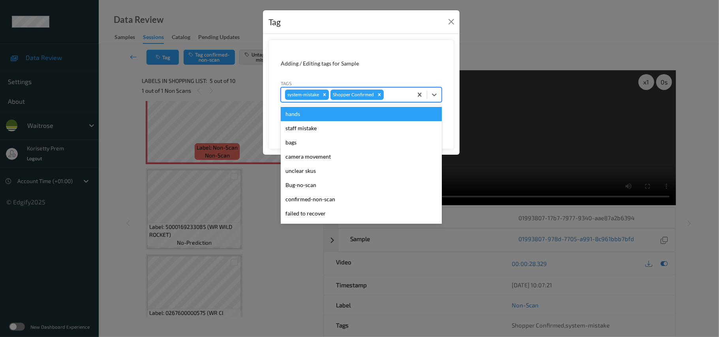
click at [389, 95] on div at bounding box center [396, 94] width 23 height 9
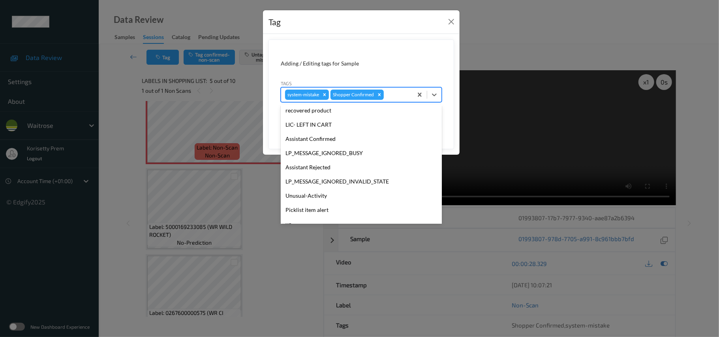
scroll to position [183, 0]
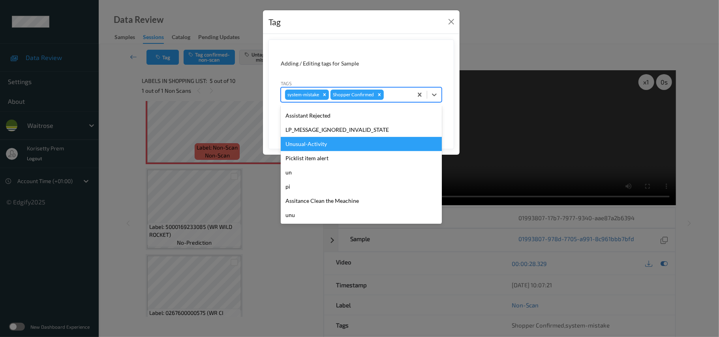
click at [318, 143] on div "Unusual-Activity" at bounding box center [361, 144] width 161 height 14
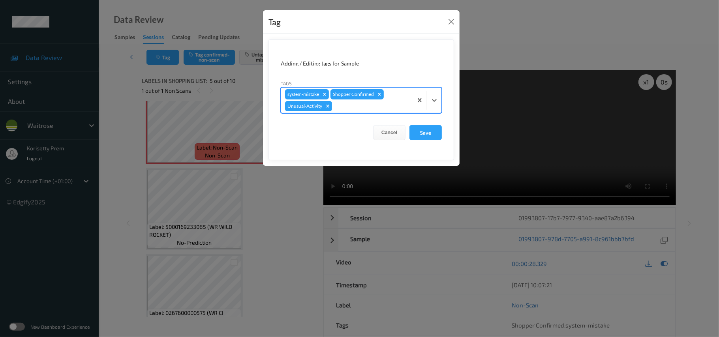
click at [352, 108] on div at bounding box center [371, 106] width 75 height 9
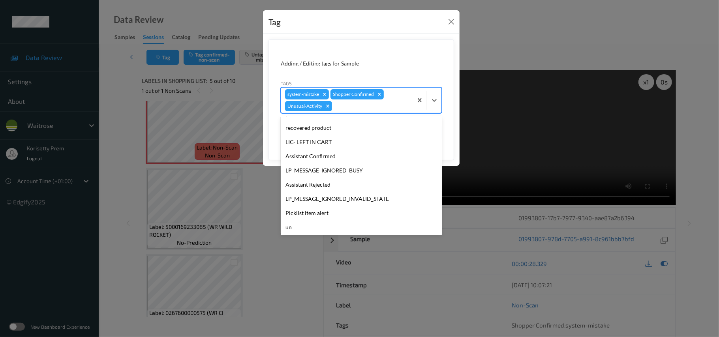
scroll to position [158, 0]
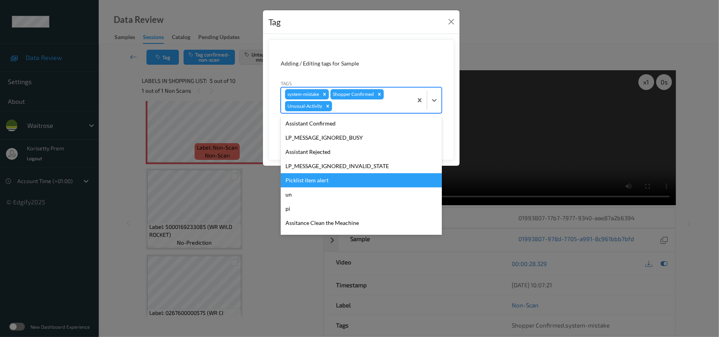
click at [308, 176] on div "Picklist item alert" at bounding box center [361, 180] width 161 height 14
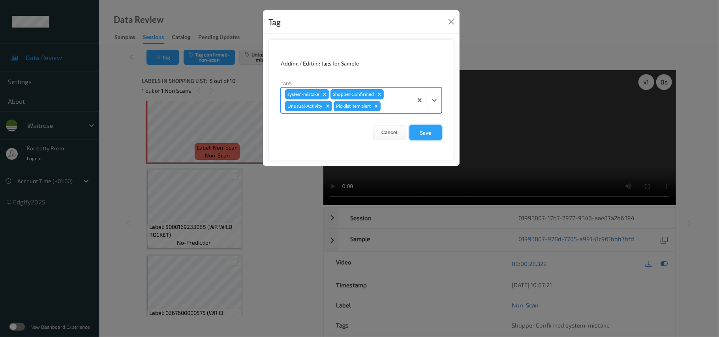
click at [424, 139] on button "Save" at bounding box center [426, 132] width 32 height 15
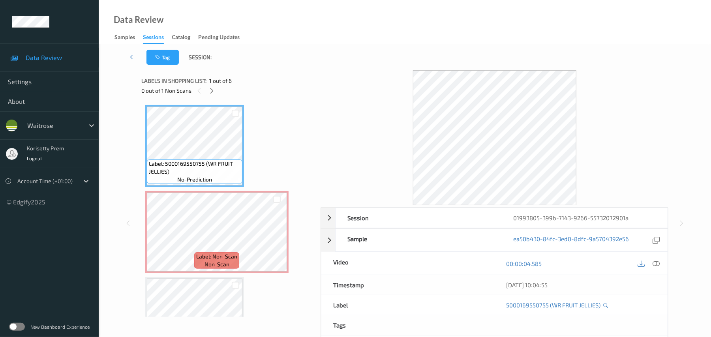
click at [373, 48] on div "Tag Session:" at bounding box center [405, 57] width 580 height 26
click at [376, 46] on div "Tag Session:" at bounding box center [405, 57] width 580 height 26
click at [278, 239] on icon at bounding box center [277, 238] width 7 height 7
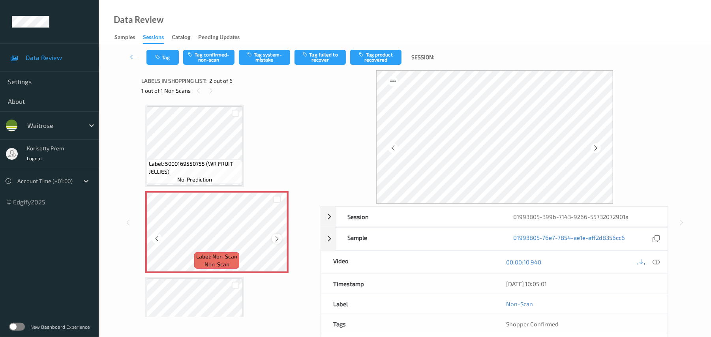
click at [277, 239] on icon at bounding box center [277, 238] width 7 height 7
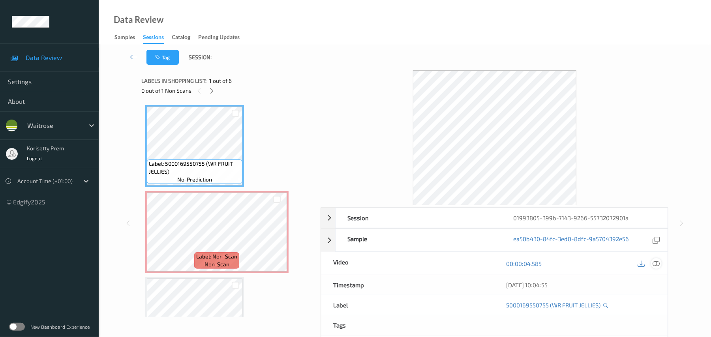
click at [654, 269] on div at bounding box center [656, 263] width 11 height 11
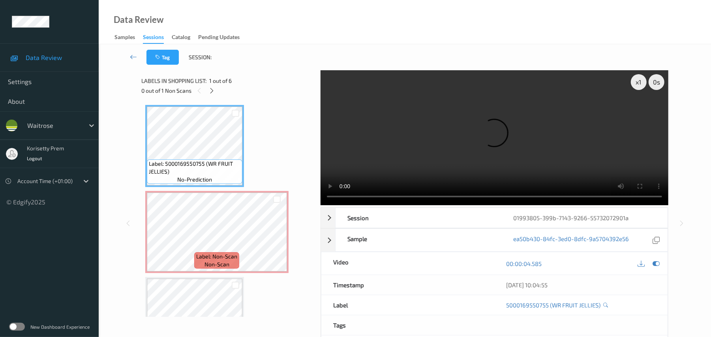
click at [410, 124] on video at bounding box center [495, 137] width 348 height 135
click at [276, 237] on icon at bounding box center [277, 238] width 7 height 7
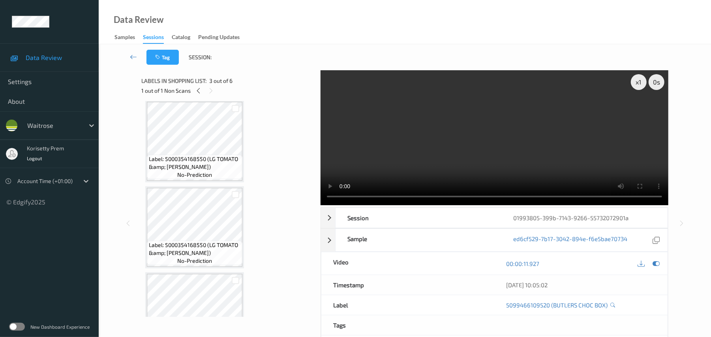
scroll to position [304, 0]
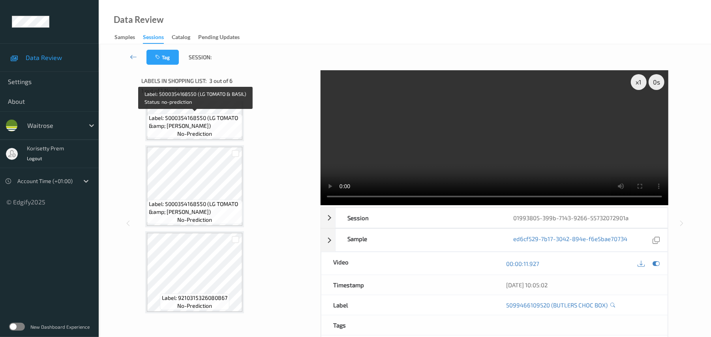
click at [189, 120] on span "Label: 5000354168550 (LG TOMATO &amp; [PERSON_NAME])" at bounding box center [195, 122] width 92 height 16
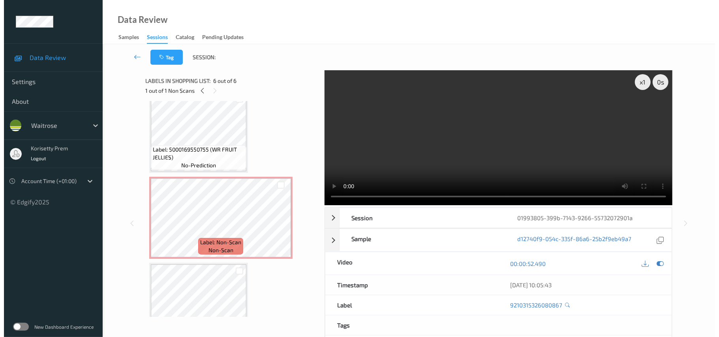
scroll to position [0, 0]
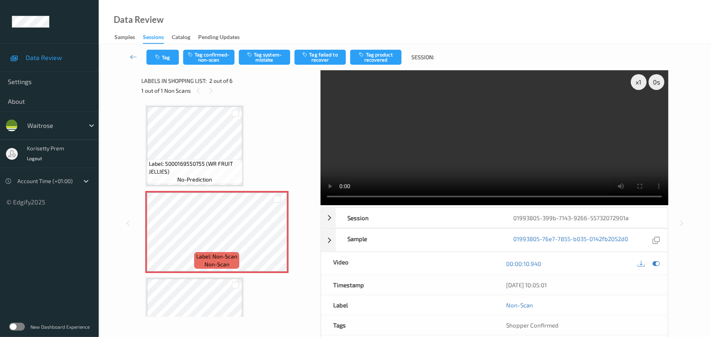
click at [498, 144] on video at bounding box center [495, 137] width 348 height 135
click at [271, 59] on button "Tag system-mistake" at bounding box center [264, 57] width 51 height 15
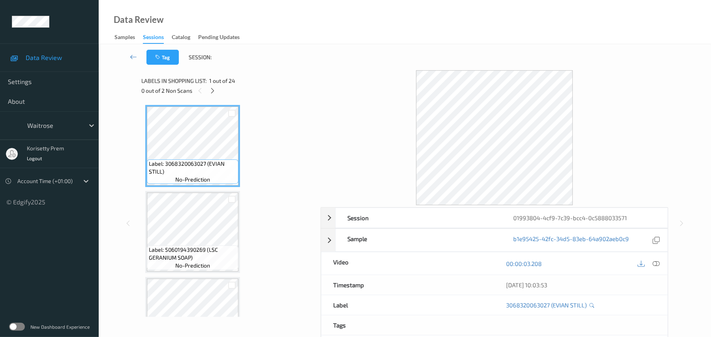
click at [351, 66] on div "Tag Session:" at bounding box center [405, 57] width 580 height 26
click at [215, 90] on icon at bounding box center [212, 90] width 7 height 7
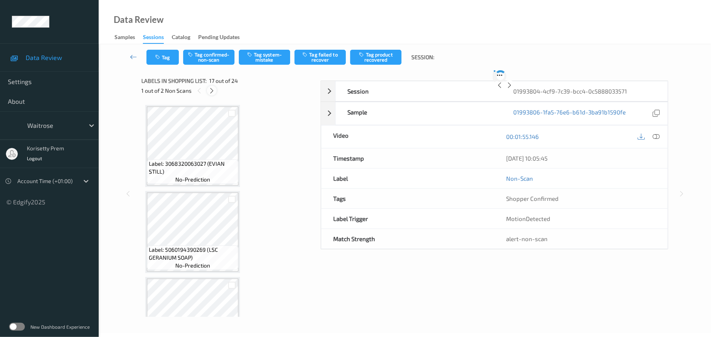
scroll to position [1295, 0]
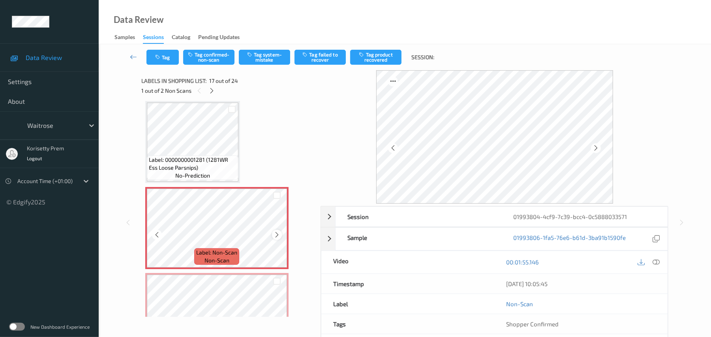
click at [277, 234] on icon at bounding box center [277, 234] width 7 height 7
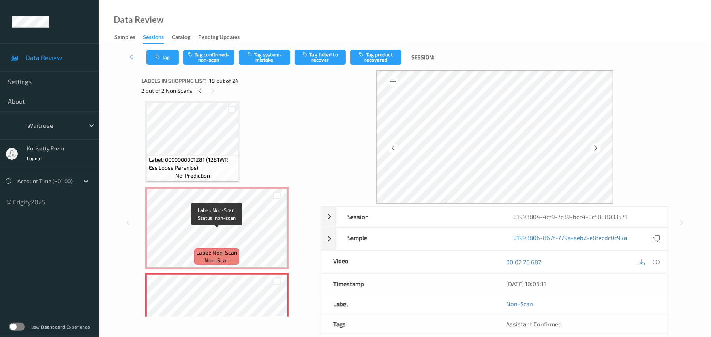
scroll to position [1242, 0]
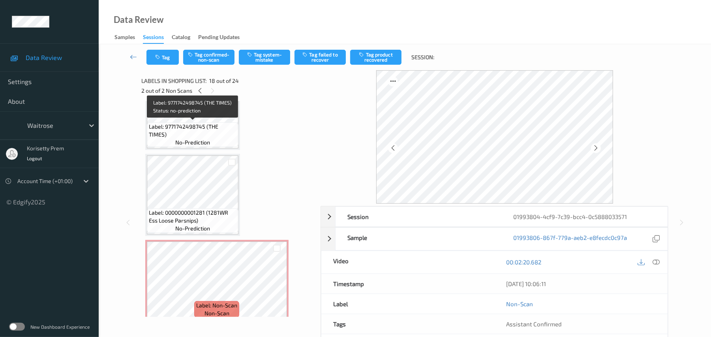
click at [192, 128] on span "Label: 9771742498745 (THE TIMES)" at bounding box center [193, 131] width 88 height 16
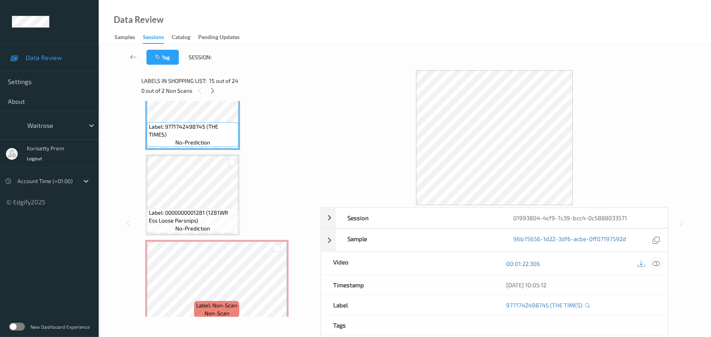
click at [658, 264] on icon at bounding box center [656, 263] width 7 height 7
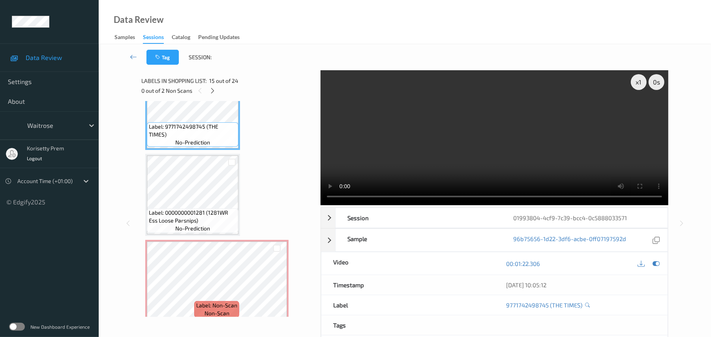
click at [423, 141] on video at bounding box center [495, 137] width 348 height 135
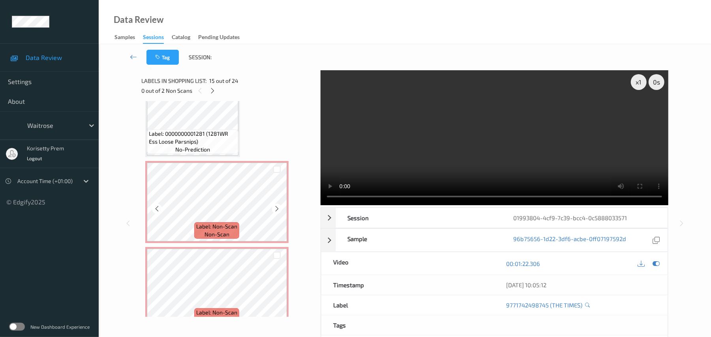
scroll to position [1348, 0]
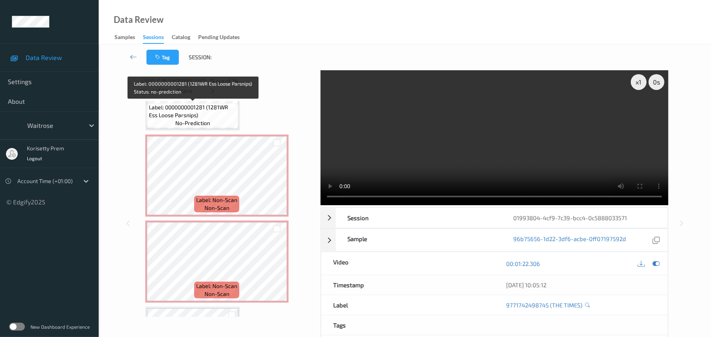
click at [193, 114] on span "Label: 0000000001281 (1281WR Ess Loose Parsnips)" at bounding box center [193, 111] width 88 height 16
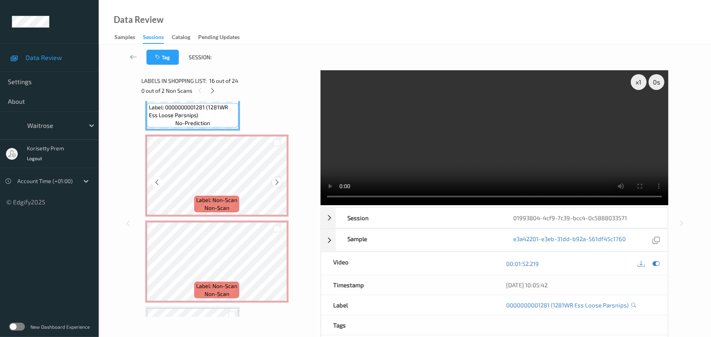
click at [274, 180] on icon at bounding box center [277, 182] width 7 height 7
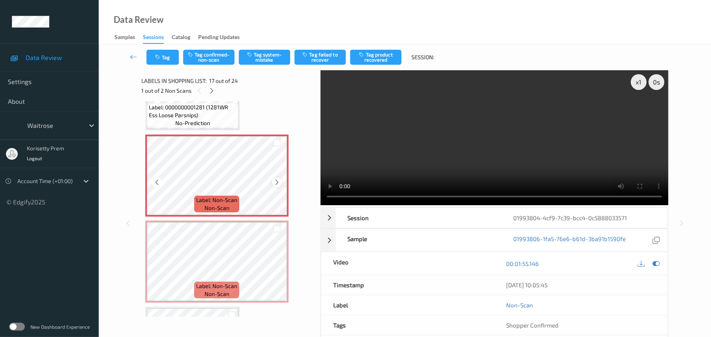
click at [274, 180] on icon at bounding box center [277, 182] width 7 height 7
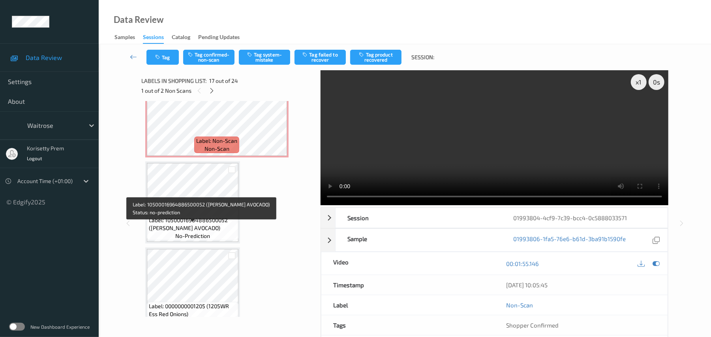
scroll to position [1453, 0]
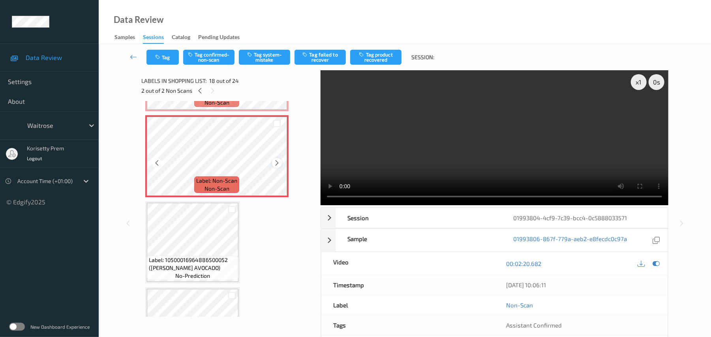
click at [276, 164] on icon at bounding box center [277, 163] width 7 height 7
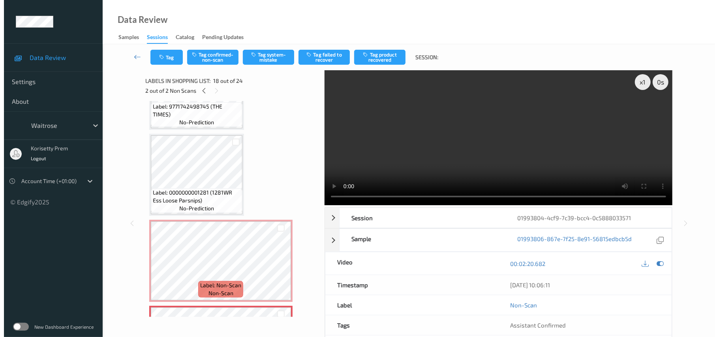
scroll to position [1242, 0]
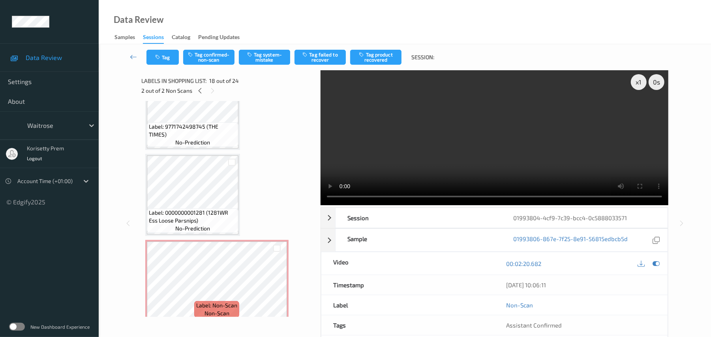
click at [526, 135] on video at bounding box center [495, 137] width 348 height 135
click at [263, 54] on button "Tag system-mistake" at bounding box center [264, 57] width 51 height 15
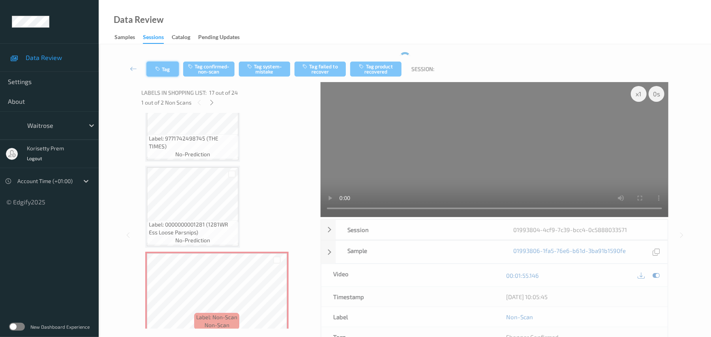
click at [158, 62] on button "Tag" at bounding box center [163, 69] width 32 height 15
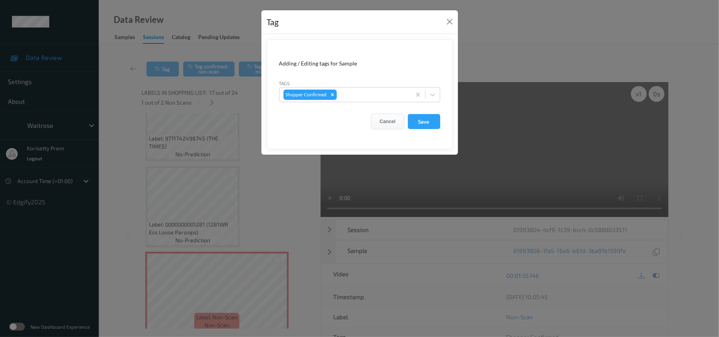
click at [385, 123] on button "Cancel" at bounding box center [388, 121] width 32 height 15
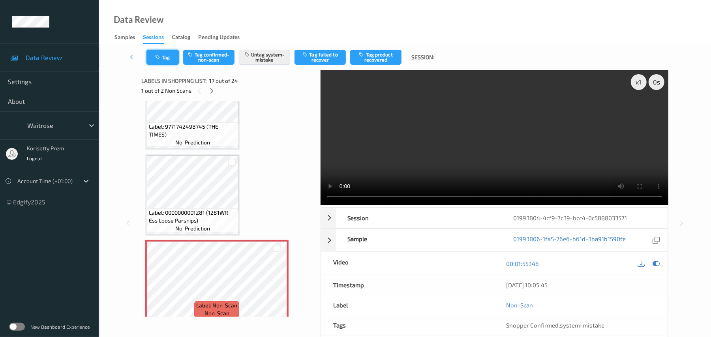
click at [170, 52] on button "Tag" at bounding box center [163, 57] width 32 height 15
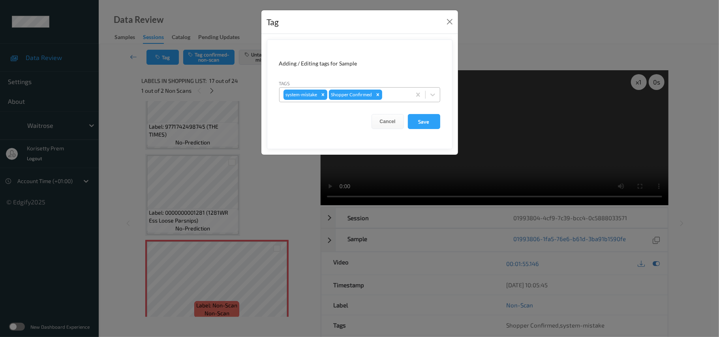
click at [397, 98] on div at bounding box center [395, 94] width 23 height 9
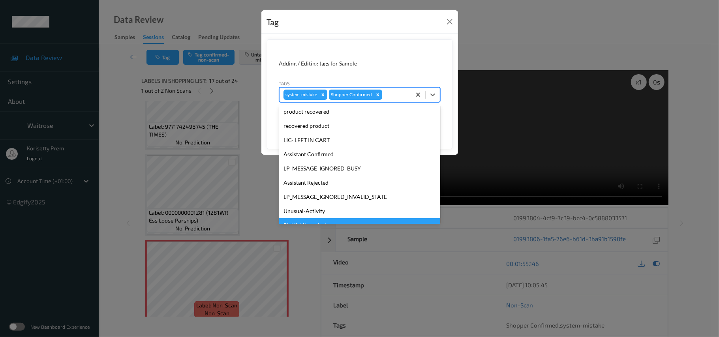
scroll to position [183, 0]
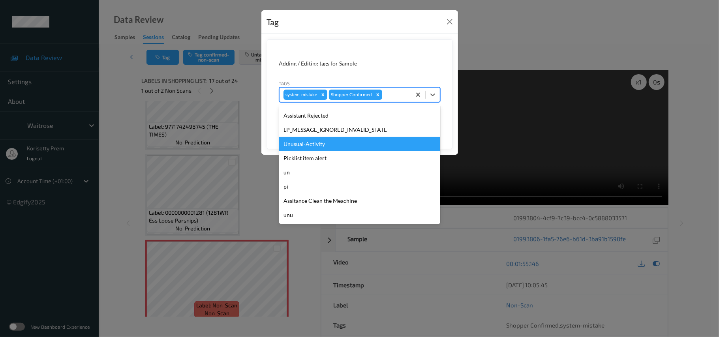
click at [315, 141] on div "Unusual-Activity" at bounding box center [359, 144] width 161 height 14
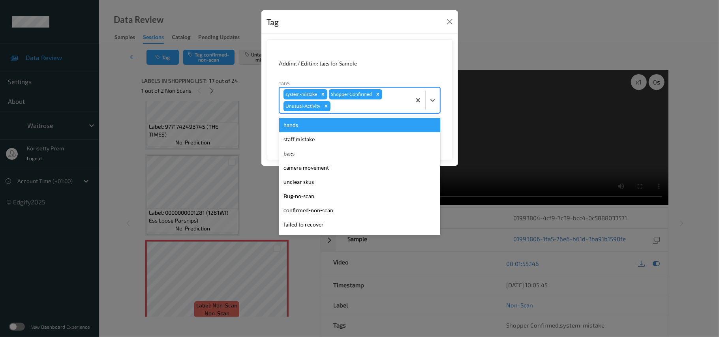
click at [348, 103] on div at bounding box center [369, 106] width 75 height 9
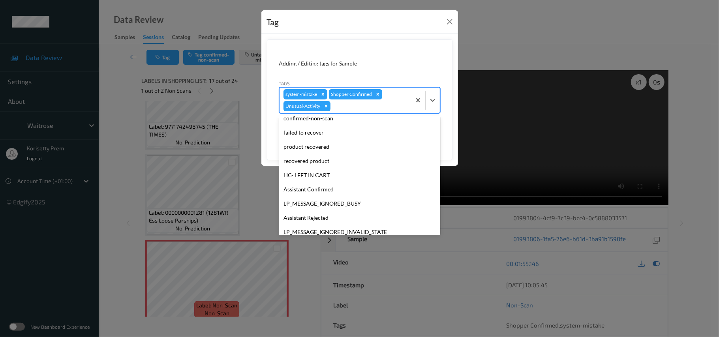
scroll to position [169, 0]
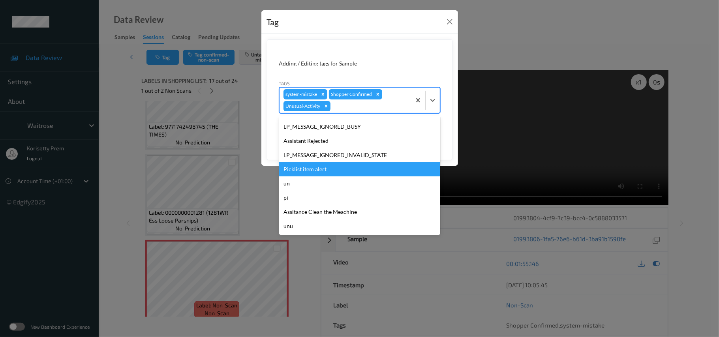
click at [313, 169] on div "Picklist item alert" at bounding box center [359, 169] width 161 height 14
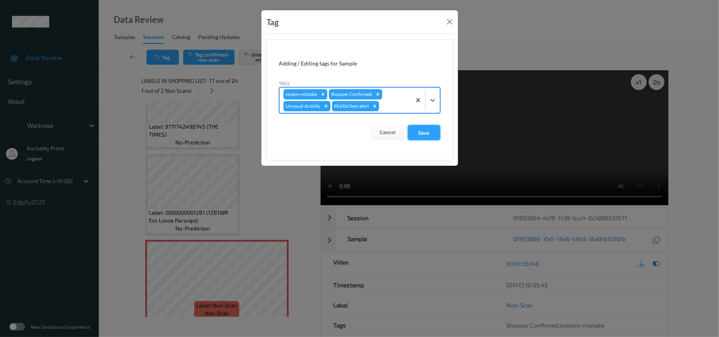
click at [432, 133] on button "Save" at bounding box center [424, 132] width 32 height 15
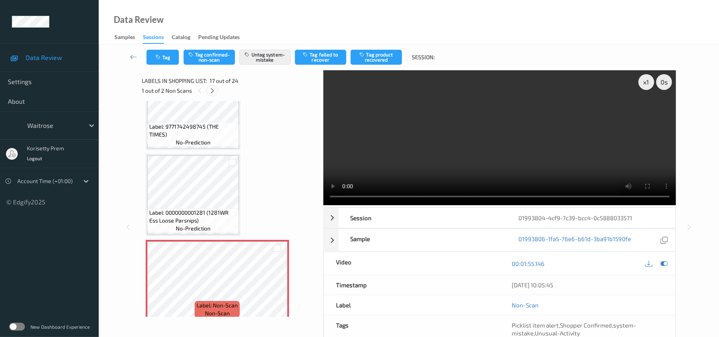
click at [213, 92] on icon at bounding box center [212, 90] width 7 height 7
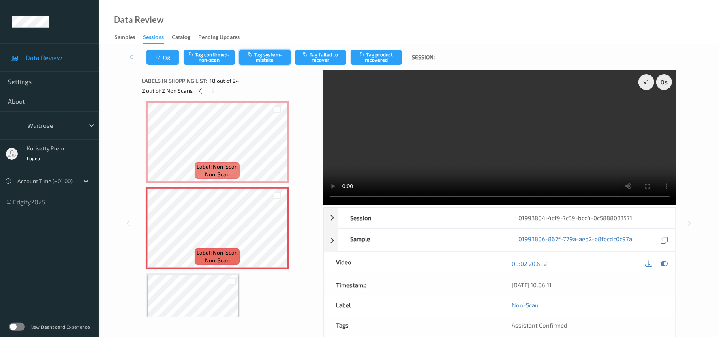
click at [252, 59] on button "Tag system-mistake" at bounding box center [264, 57] width 51 height 15
click at [163, 62] on button "Tag" at bounding box center [163, 57] width 32 height 15
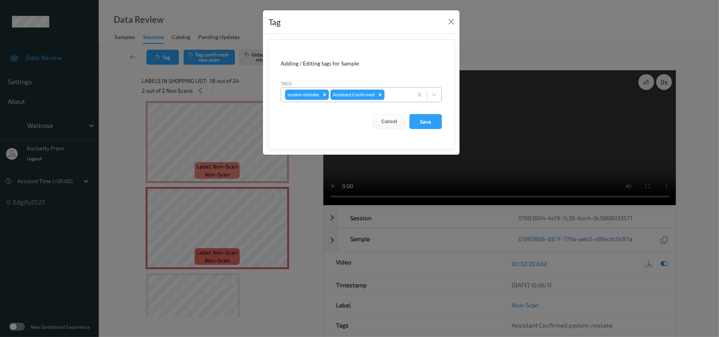
click at [403, 94] on div at bounding box center [397, 94] width 23 height 9
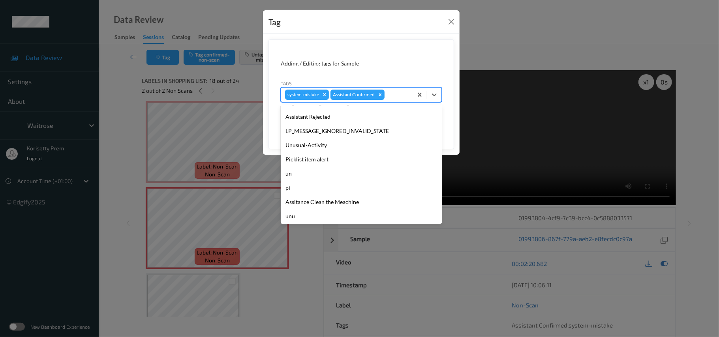
scroll to position [183, 0]
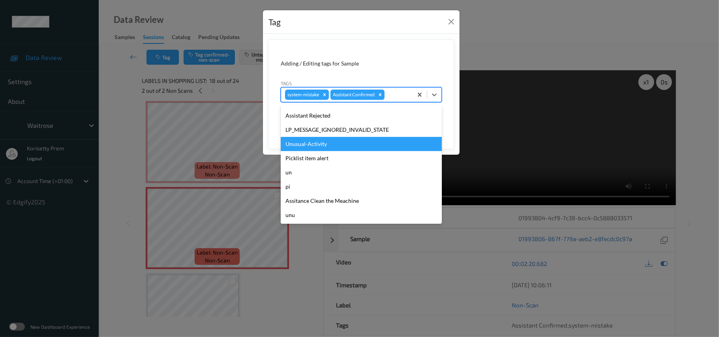
click at [334, 149] on div "Unusual-Activity" at bounding box center [361, 144] width 161 height 14
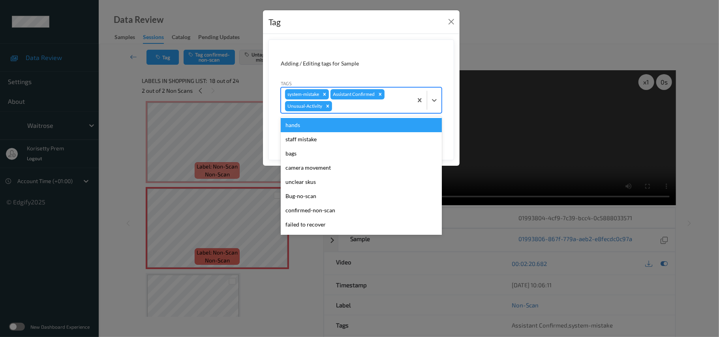
drag, startPoint x: 348, startPoint y: 101, endPoint x: 352, endPoint y: 108, distance: 7.9
click at [348, 101] on div "system-mistake Assistant Confirmed Unusual-Activity" at bounding box center [347, 100] width 132 height 25
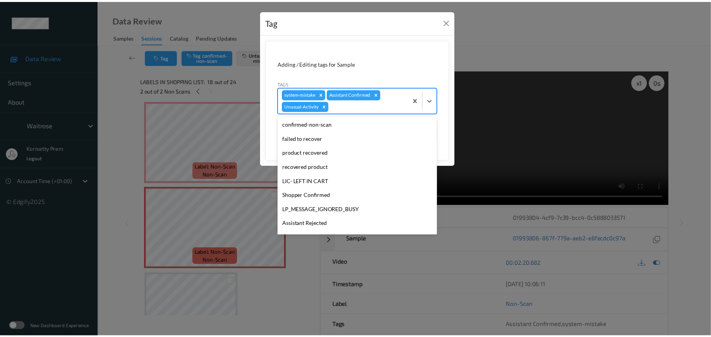
scroll to position [169, 0]
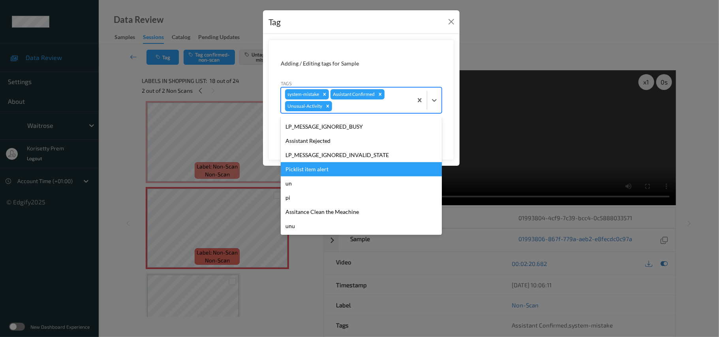
click at [320, 170] on div "Picklist item alert" at bounding box center [361, 169] width 161 height 14
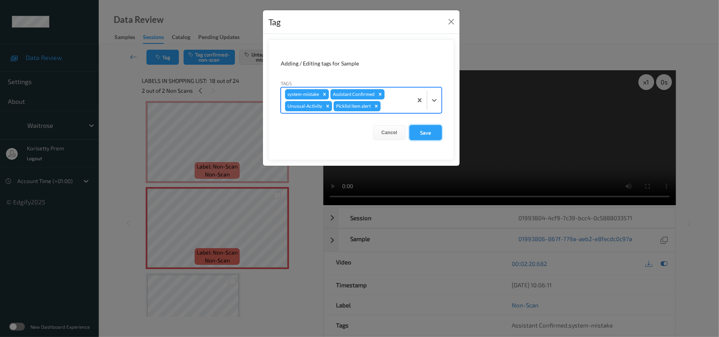
click at [427, 130] on button "Save" at bounding box center [426, 132] width 32 height 15
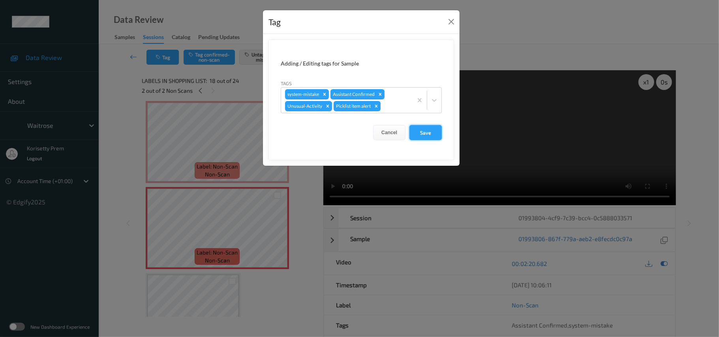
click at [419, 132] on button "Save" at bounding box center [426, 132] width 32 height 15
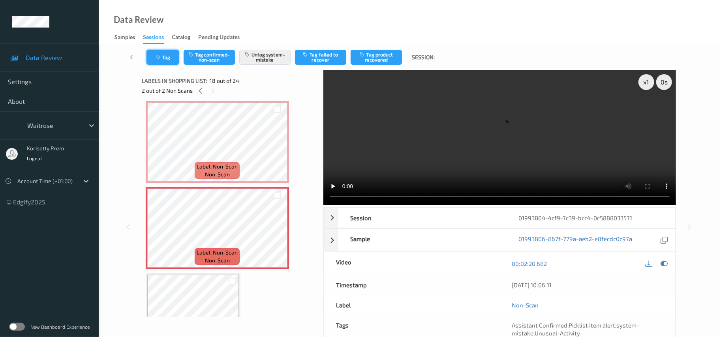
click at [167, 55] on button "Tag" at bounding box center [163, 57] width 32 height 15
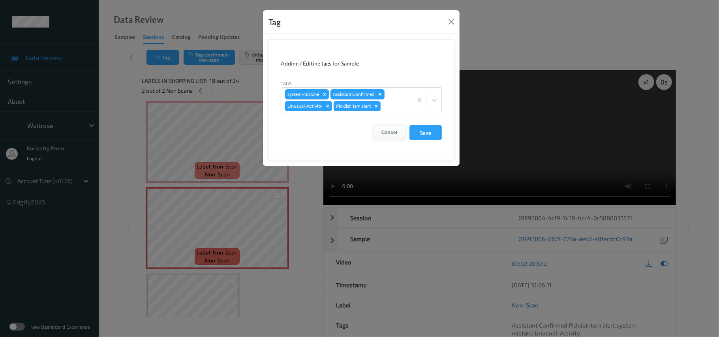
click at [389, 131] on button "Cancel" at bounding box center [389, 132] width 32 height 15
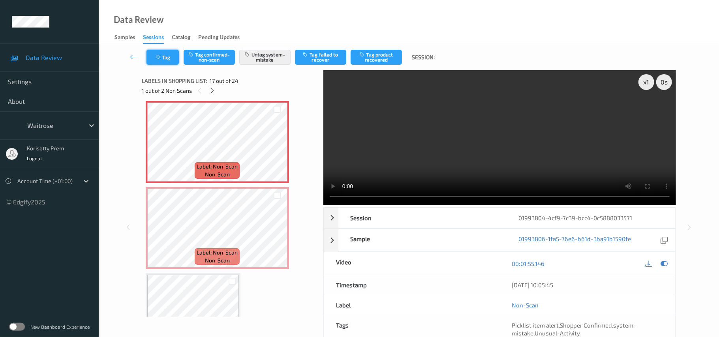
click at [163, 60] on button "Tag" at bounding box center [163, 57] width 32 height 15
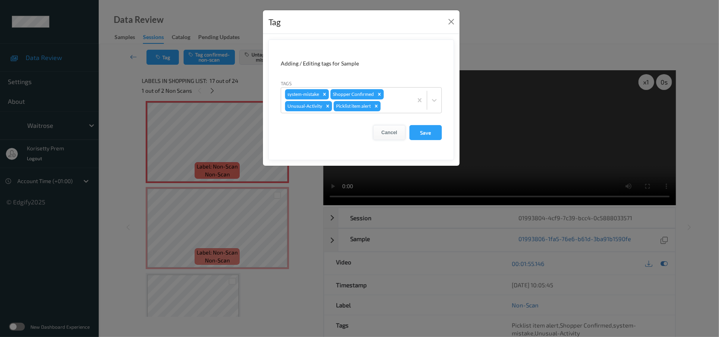
click at [383, 128] on button "Cancel" at bounding box center [389, 132] width 32 height 15
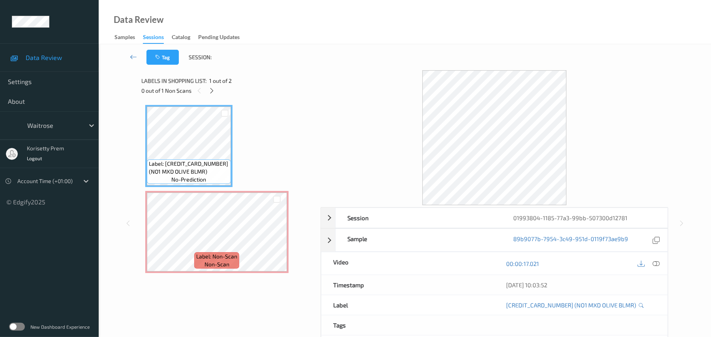
click at [342, 67] on div "Tag Session:" at bounding box center [405, 57] width 580 height 26
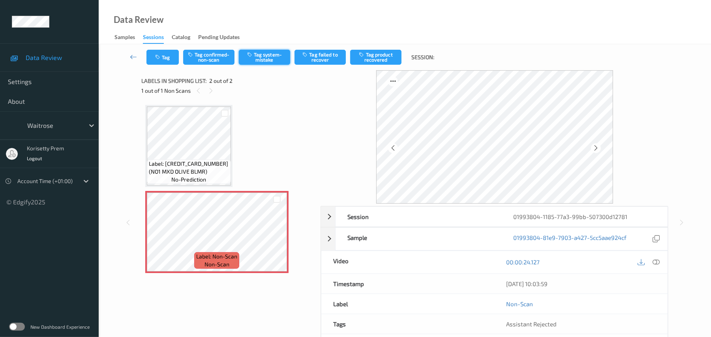
click at [267, 51] on button "Tag system-mistake" at bounding box center [264, 57] width 51 height 15
click at [273, 60] on button "Tag system-mistake" at bounding box center [264, 57] width 51 height 15
click at [153, 56] on button "Tag" at bounding box center [163, 57] width 32 height 15
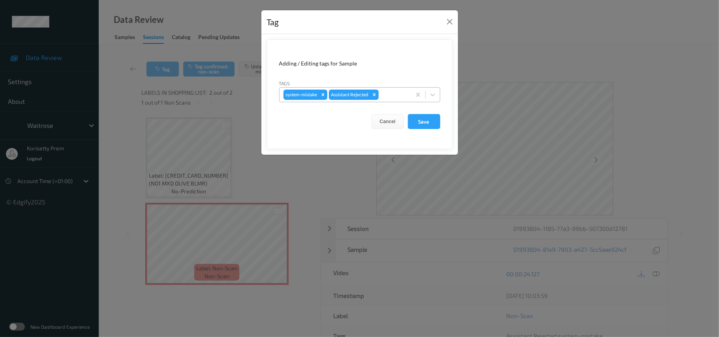
click at [392, 99] on div at bounding box center [393, 94] width 27 height 9
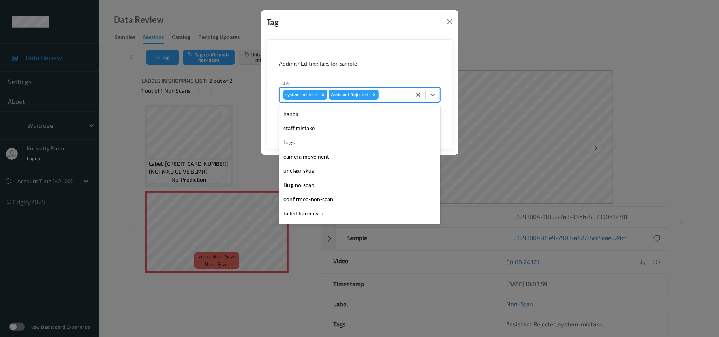
scroll to position [183, 0]
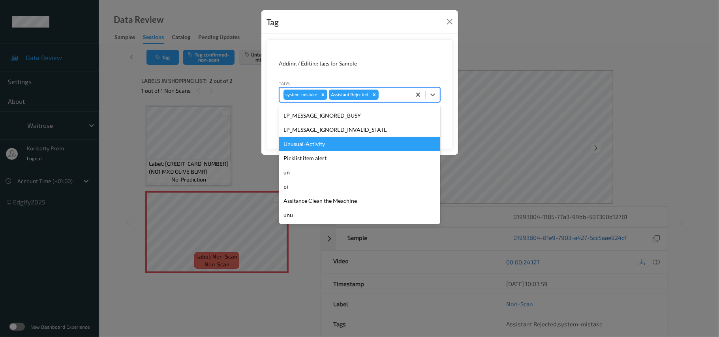
click at [307, 144] on div "Unusual-Activity" at bounding box center [359, 144] width 161 height 14
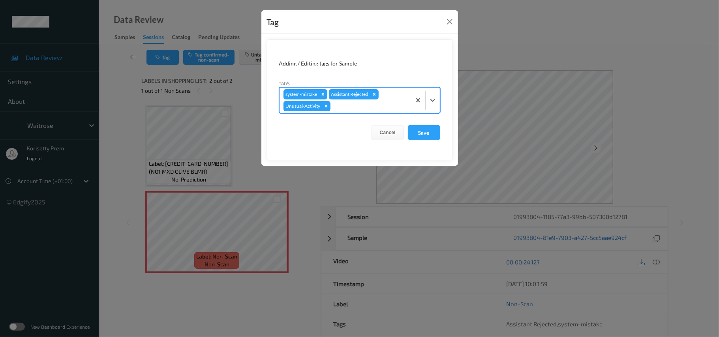
click at [375, 109] on div at bounding box center [369, 106] width 75 height 9
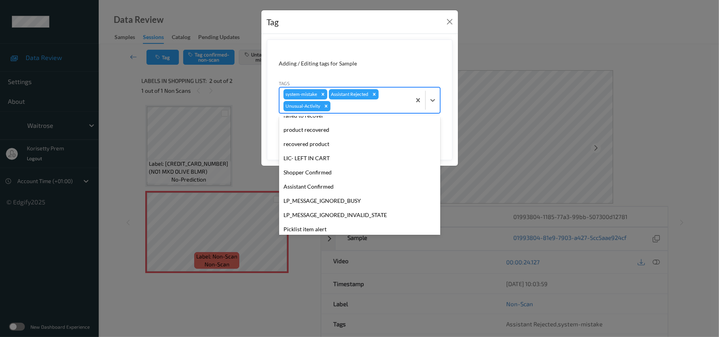
scroll to position [169, 0]
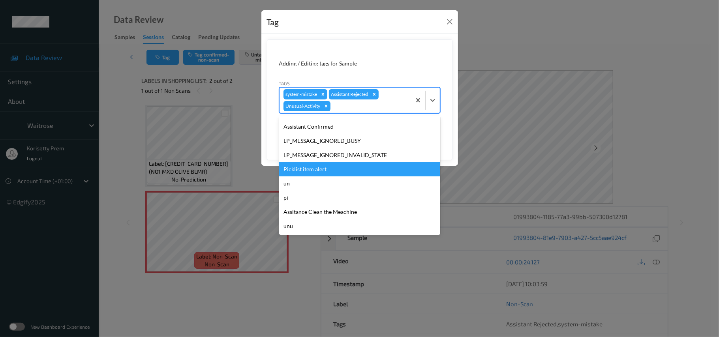
click at [303, 174] on div "Picklist item alert" at bounding box center [359, 169] width 161 height 14
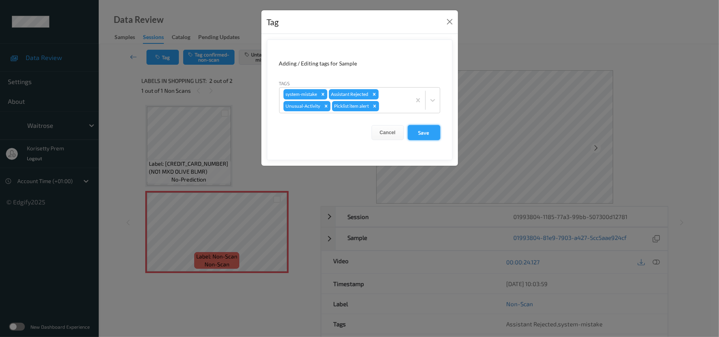
click at [413, 131] on button "Save" at bounding box center [424, 132] width 32 height 15
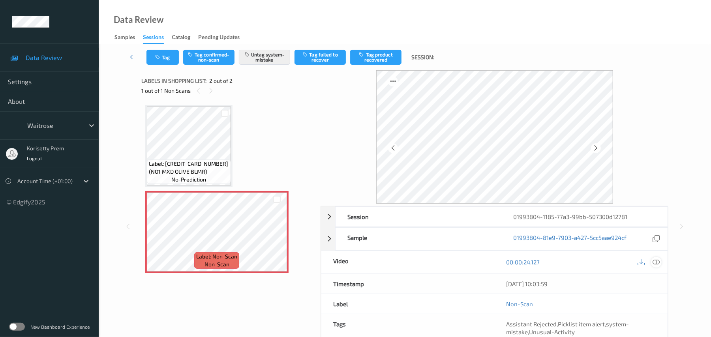
click at [659, 262] on icon at bounding box center [656, 262] width 7 height 7
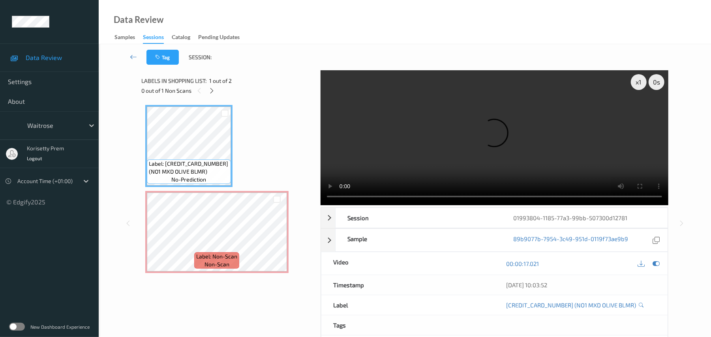
click at [470, 108] on video at bounding box center [495, 137] width 348 height 135
click at [391, 139] on video at bounding box center [495, 137] width 348 height 135
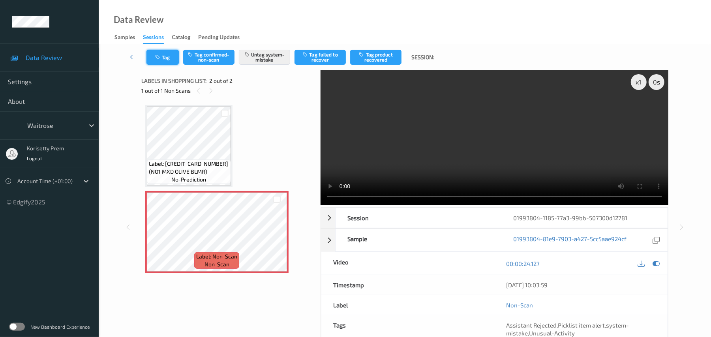
click at [173, 56] on button "Tag" at bounding box center [163, 57] width 32 height 15
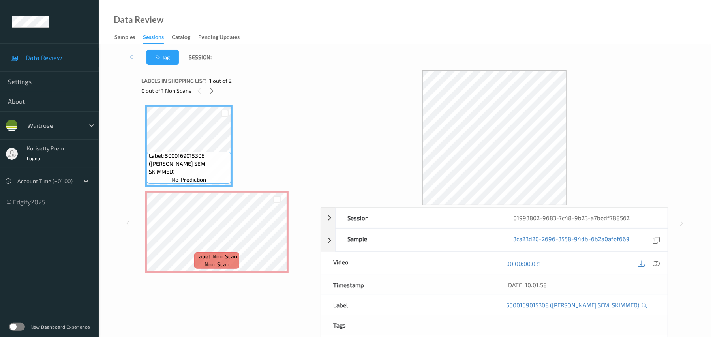
click at [275, 81] on div "Labels in shopping list: 1 out of 2" at bounding box center [228, 81] width 174 height 10
click at [656, 264] on icon at bounding box center [656, 263] width 7 height 7
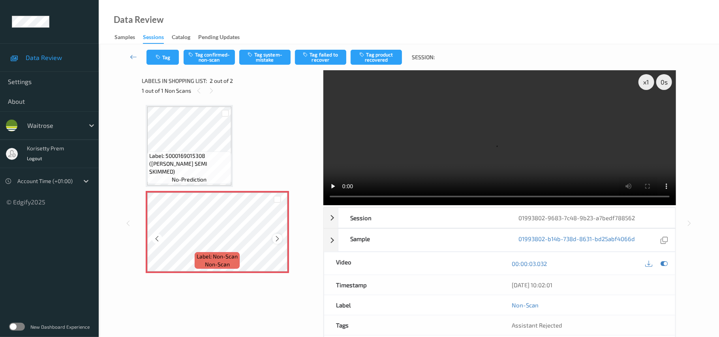
click at [277, 240] on icon at bounding box center [277, 238] width 7 height 7
click at [260, 54] on button "Tag system-mistake" at bounding box center [264, 57] width 51 height 15
click at [159, 55] on icon "button" at bounding box center [159, 58] width 7 height 6
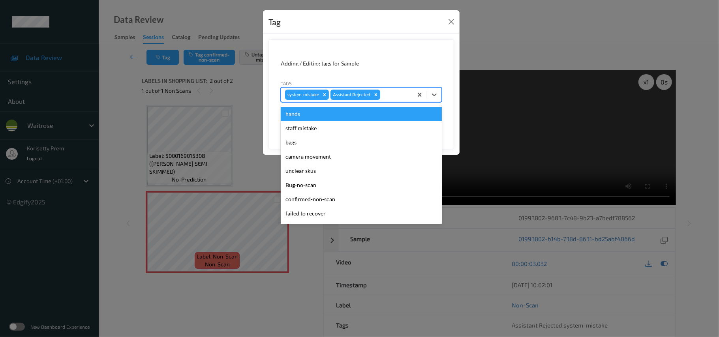
click at [394, 95] on div at bounding box center [395, 94] width 27 height 9
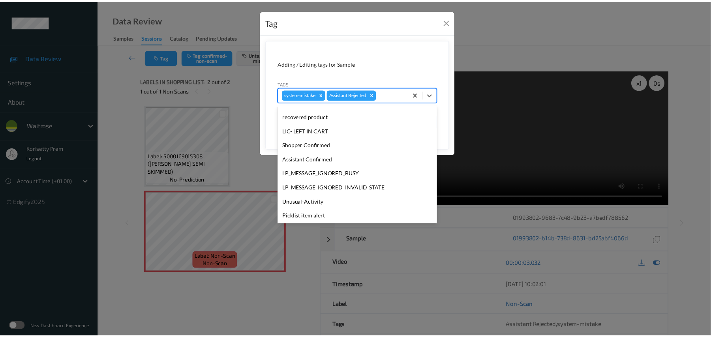
scroll to position [183, 0]
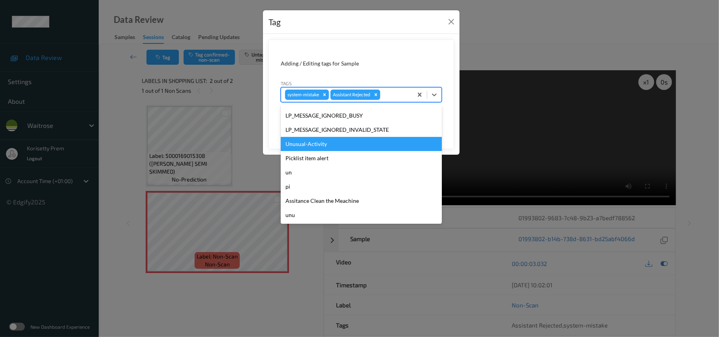
click at [321, 145] on div "Unusual-Activity" at bounding box center [361, 144] width 161 height 14
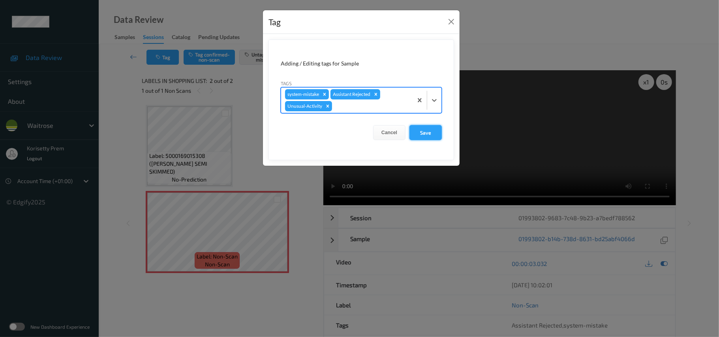
click at [430, 130] on button "Save" at bounding box center [426, 132] width 32 height 15
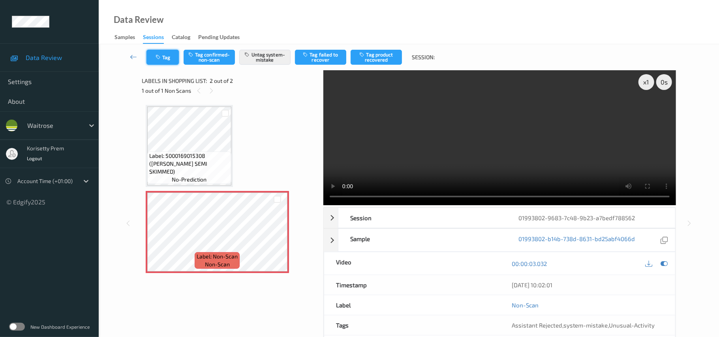
click at [160, 55] on icon "button" at bounding box center [159, 58] width 7 height 6
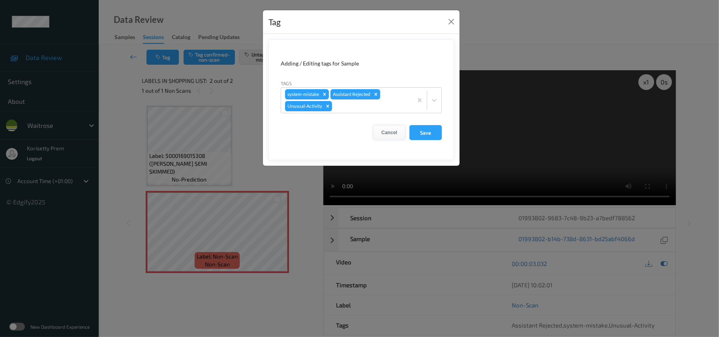
click at [388, 130] on button "Cancel" at bounding box center [389, 132] width 32 height 15
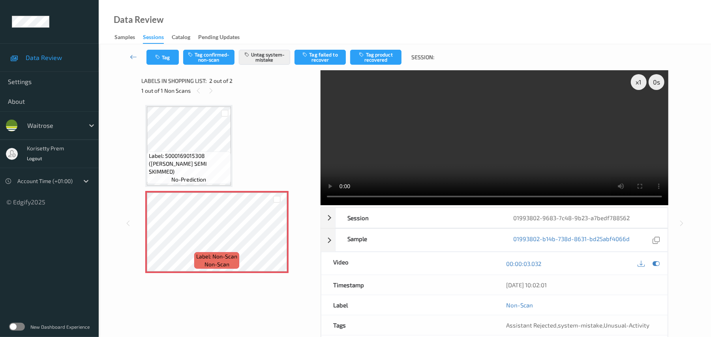
click at [485, 164] on video at bounding box center [495, 137] width 348 height 135
click at [447, 156] on video at bounding box center [495, 137] width 348 height 135
click at [511, 144] on video at bounding box center [495, 137] width 348 height 135
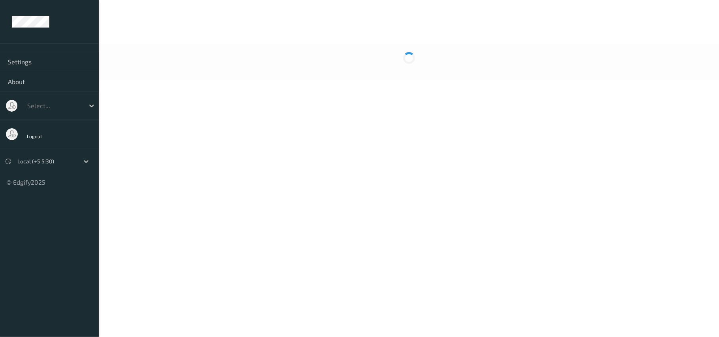
click at [392, 56] on div at bounding box center [409, 62] width 620 height 36
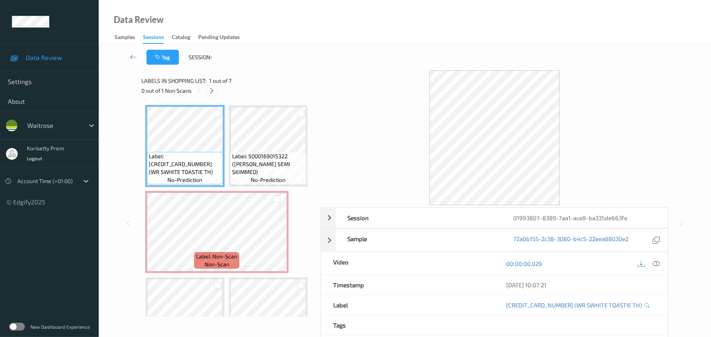
click at [212, 89] on icon at bounding box center [212, 90] width 7 height 7
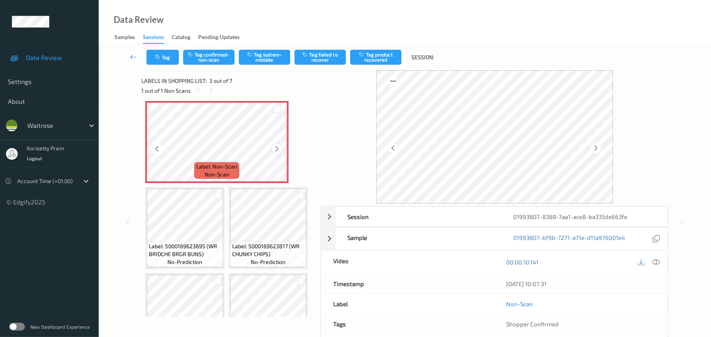
click at [277, 152] on icon at bounding box center [277, 148] width 7 height 7
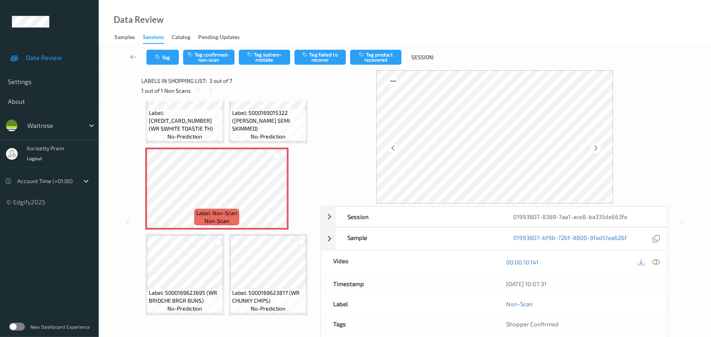
scroll to position [37, 0]
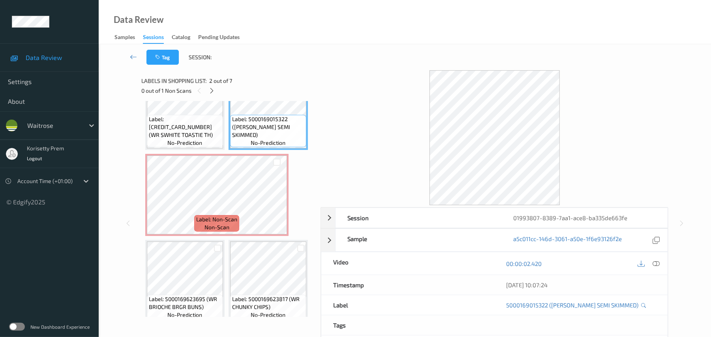
click at [372, 169] on div at bounding box center [495, 137] width 348 height 135
click at [658, 265] on icon at bounding box center [656, 263] width 7 height 7
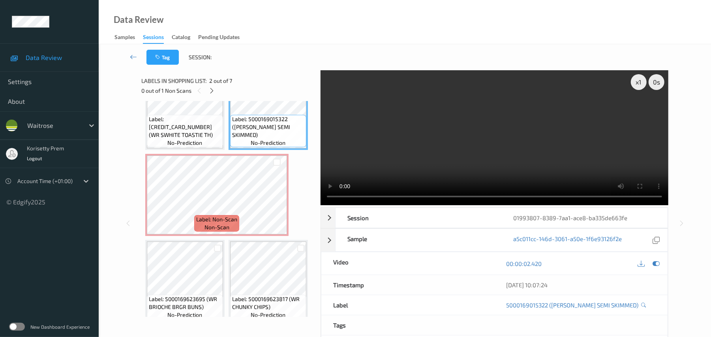
click at [511, 146] on video at bounding box center [495, 137] width 348 height 135
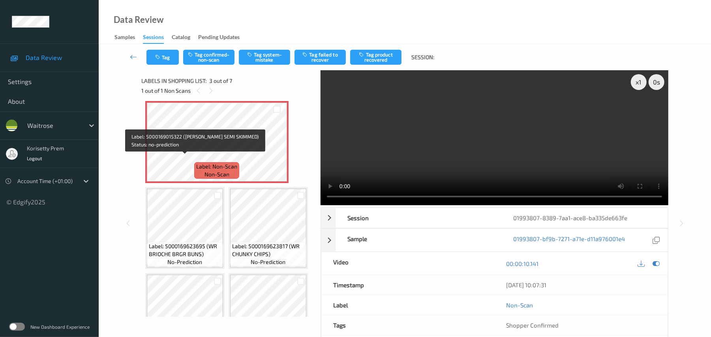
click at [232, 86] on span "Label: 5000169015322 ([PERSON_NAME] SEMI SKIMMED)" at bounding box center [268, 74] width 72 height 24
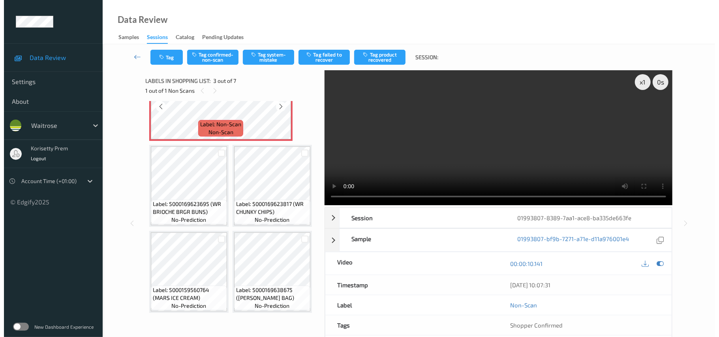
scroll to position [195, 0]
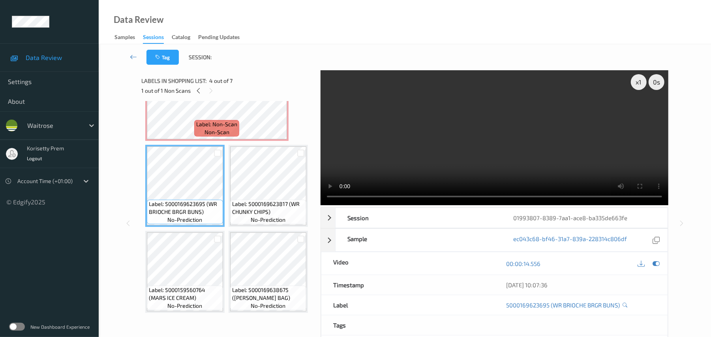
click at [482, 143] on video at bounding box center [495, 137] width 348 height 135
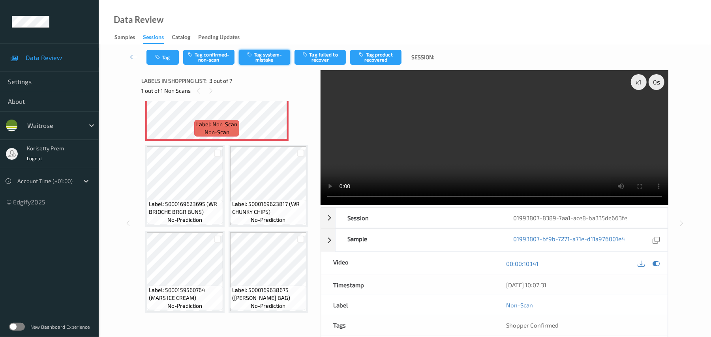
click at [280, 57] on button "Tag system-mistake" at bounding box center [264, 57] width 51 height 15
click at [260, 60] on button "Tag system-mistake" at bounding box center [264, 57] width 51 height 15
click at [164, 55] on button "Tag" at bounding box center [163, 57] width 32 height 15
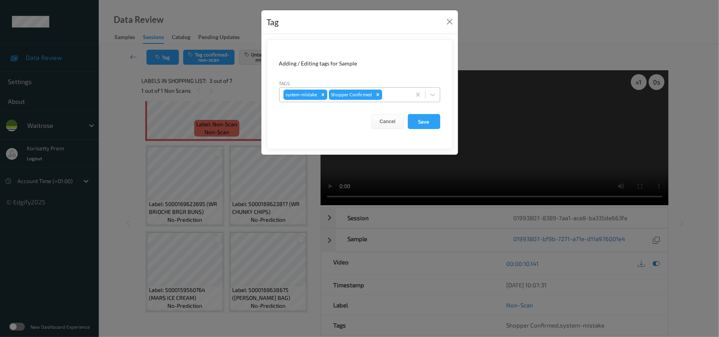
click at [398, 100] on div "system-mistake Shopper Confirmed" at bounding box center [346, 94] width 132 height 13
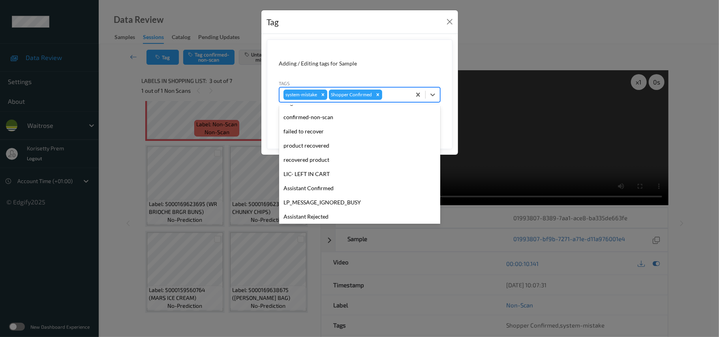
scroll to position [183, 0]
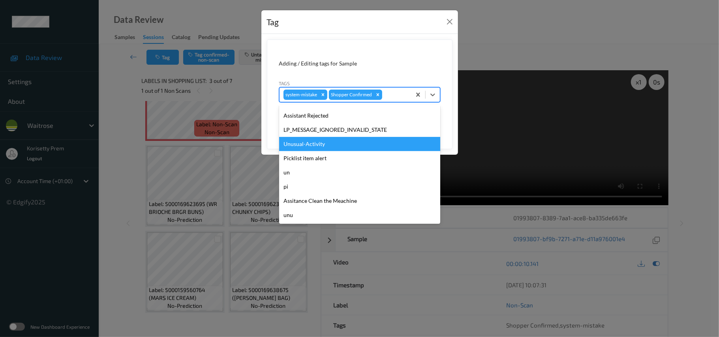
click at [332, 143] on div "Unusual-Activity" at bounding box center [359, 144] width 161 height 14
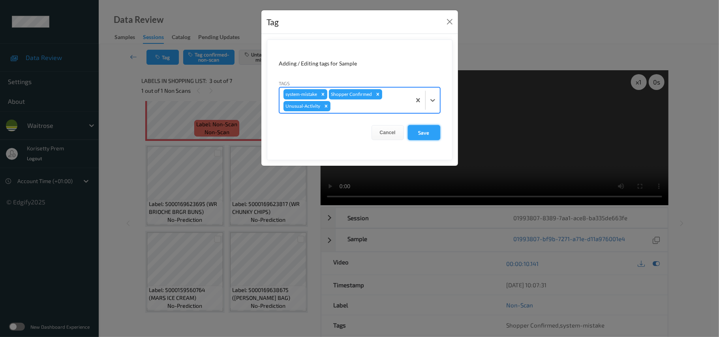
click at [425, 132] on button "Save" at bounding box center [424, 132] width 32 height 15
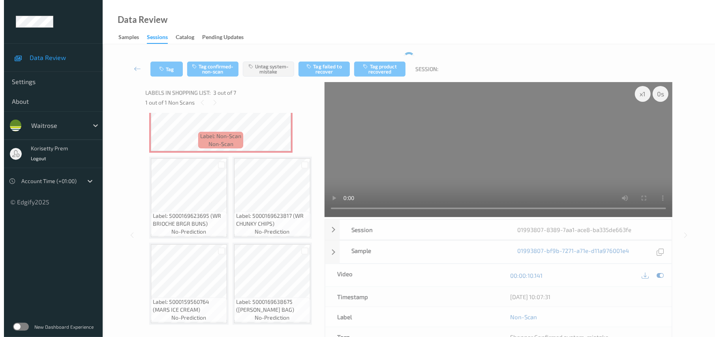
scroll to position [109, 0]
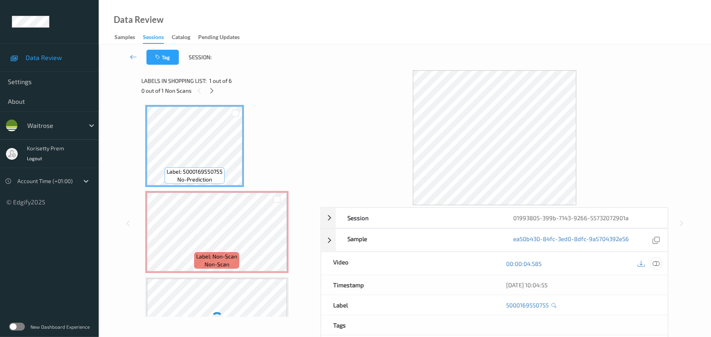
click at [656, 261] on icon at bounding box center [656, 263] width 7 height 7
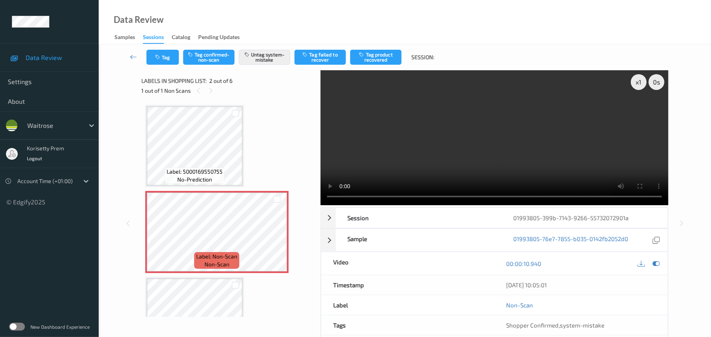
click at [390, 125] on video at bounding box center [495, 137] width 348 height 135
click at [455, 114] on video at bounding box center [495, 137] width 348 height 135
click at [164, 63] on button "Tag" at bounding box center [163, 57] width 32 height 15
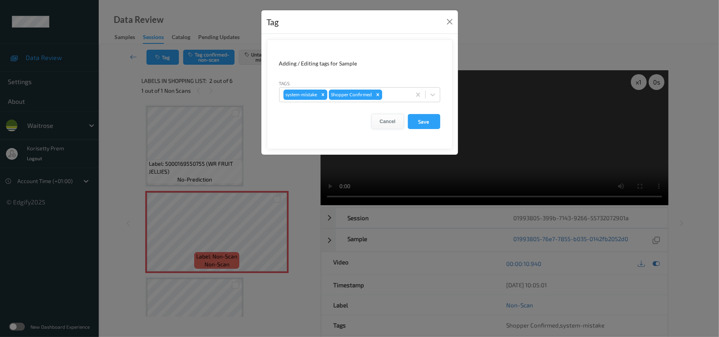
click at [391, 123] on button "Cancel" at bounding box center [388, 121] width 32 height 15
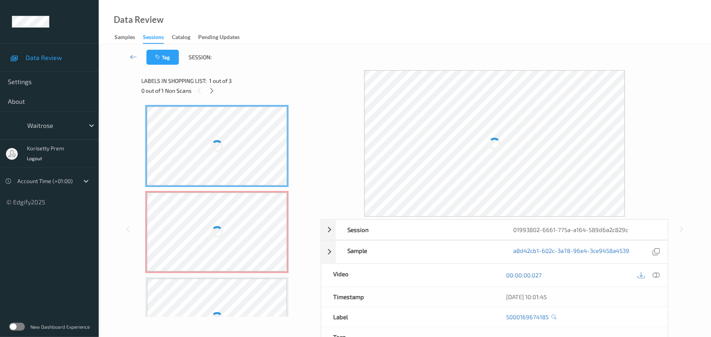
drag, startPoint x: 305, startPoint y: 62, endPoint x: 270, endPoint y: 42, distance: 40.3
click at [305, 62] on div "Tag Session:" at bounding box center [405, 57] width 580 height 26
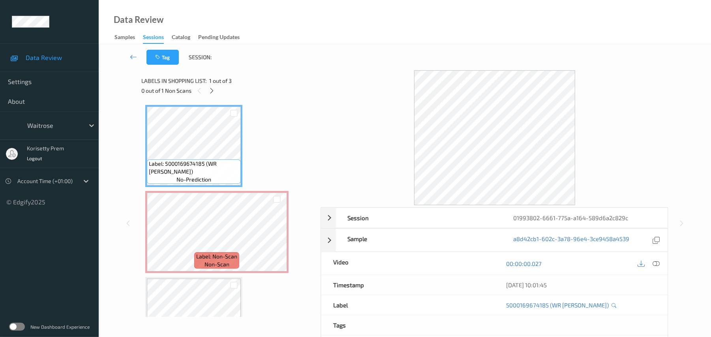
click at [272, 51] on div "Tag Session:" at bounding box center [405, 57] width 580 height 26
click at [275, 239] on icon at bounding box center [277, 238] width 7 height 7
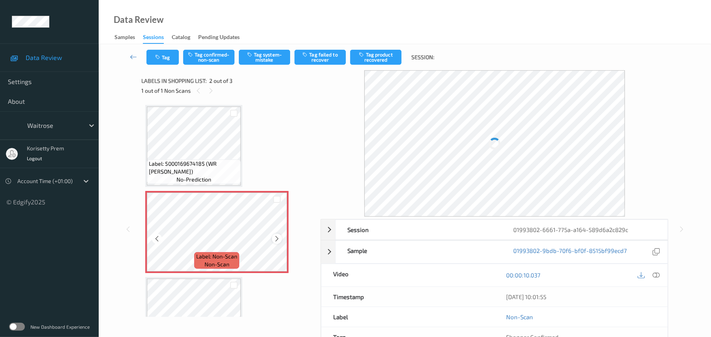
click at [274, 237] on icon at bounding box center [277, 238] width 7 height 7
click at [273, 237] on div at bounding box center [277, 239] width 10 height 10
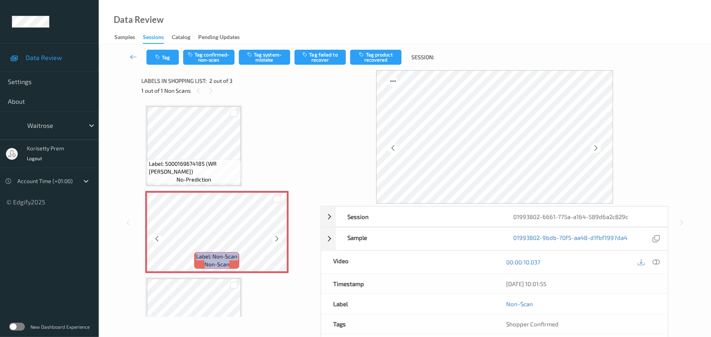
click at [273, 237] on div at bounding box center [277, 239] width 10 height 10
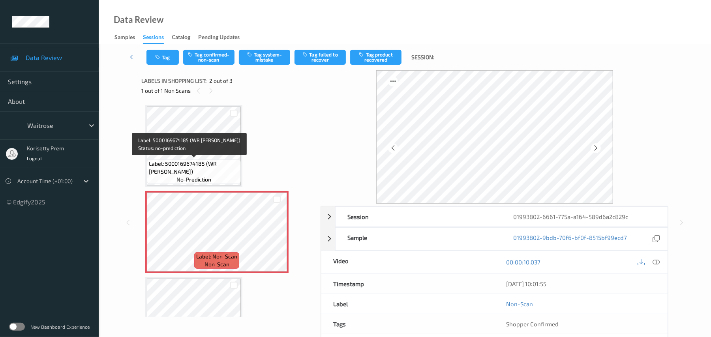
click at [211, 161] on span "Label: 5000169674185 (WR [PERSON_NAME])" at bounding box center [194, 168] width 90 height 16
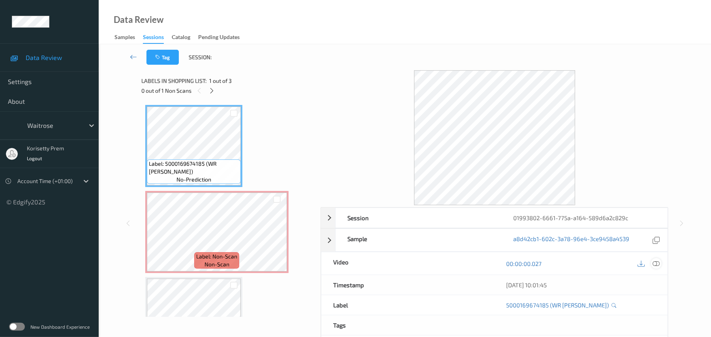
click at [661, 263] on div at bounding box center [656, 263] width 11 height 11
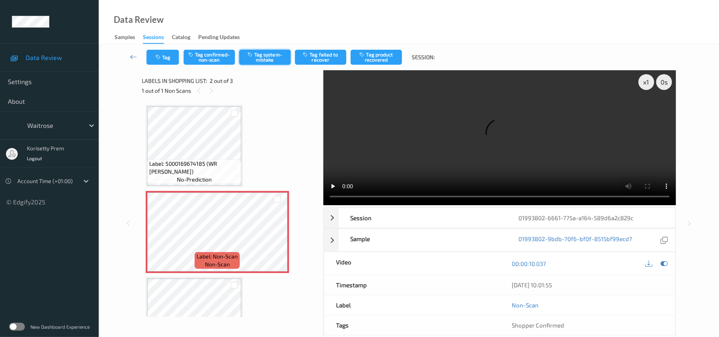
click at [270, 61] on button "Tag system-mistake" at bounding box center [264, 57] width 51 height 15
click at [166, 52] on button "Tag" at bounding box center [163, 57] width 32 height 15
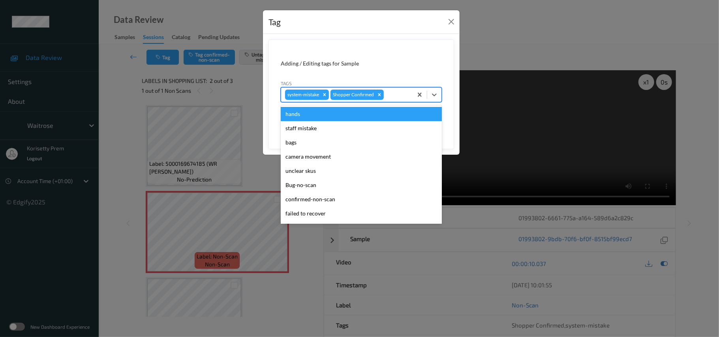
click at [400, 98] on div at bounding box center [396, 94] width 23 height 9
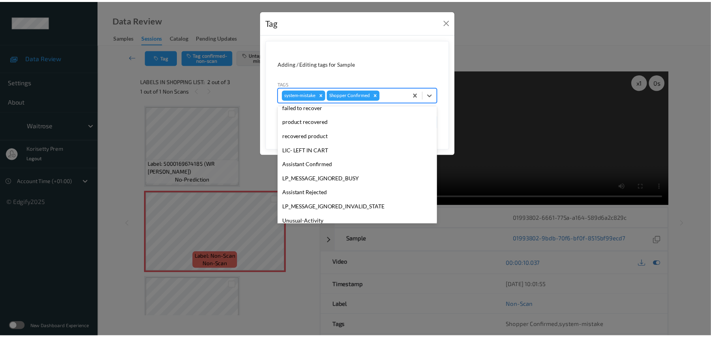
scroll to position [183, 0]
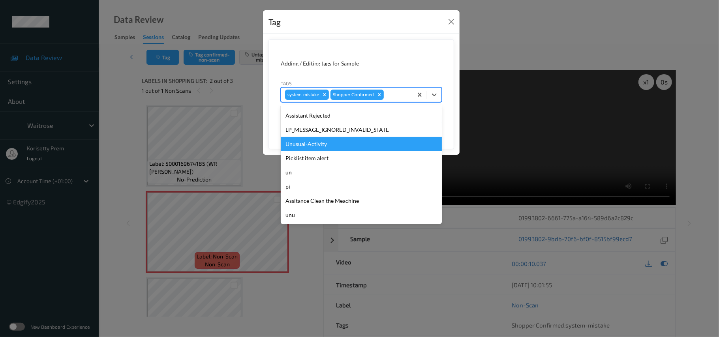
click at [317, 145] on div "Unusual-Activity" at bounding box center [361, 144] width 161 height 14
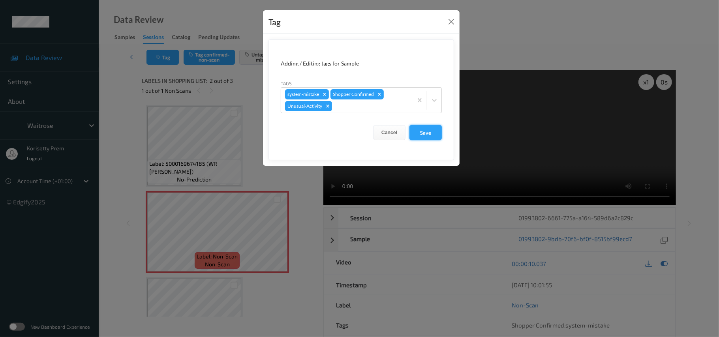
click at [432, 136] on button "Save" at bounding box center [426, 132] width 32 height 15
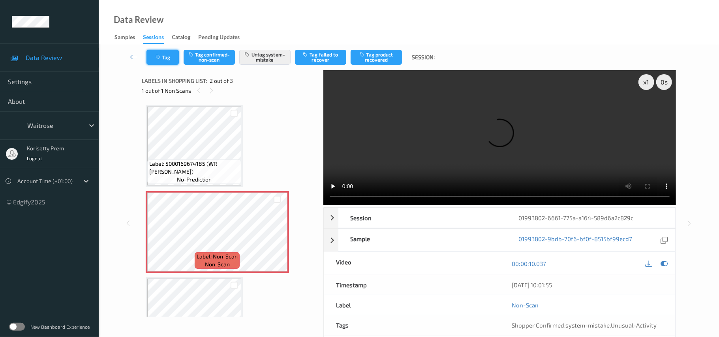
click at [157, 54] on button "Tag" at bounding box center [163, 57] width 32 height 15
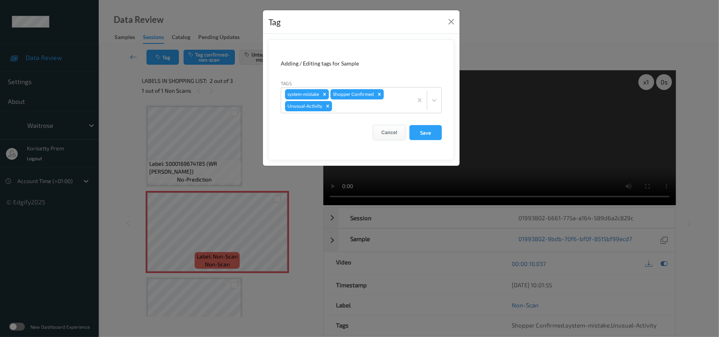
click at [395, 133] on button "Cancel" at bounding box center [389, 132] width 32 height 15
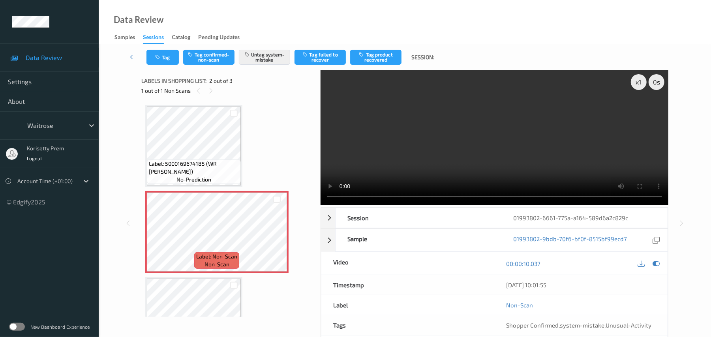
click at [414, 162] on video at bounding box center [495, 137] width 348 height 135
click at [408, 148] on video at bounding box center [495, 137] width 348 height 135
click at [484, 138] on video at bounding box center [495, 137] width 348 height 135
click at [466, 147] on video at bounding box center [495, 137] width 348 height 135
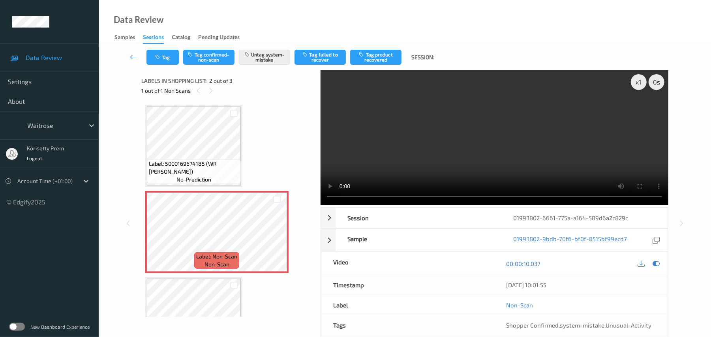
click at [370, 160] on video at bounding box center [495, 137] width 348 height 135
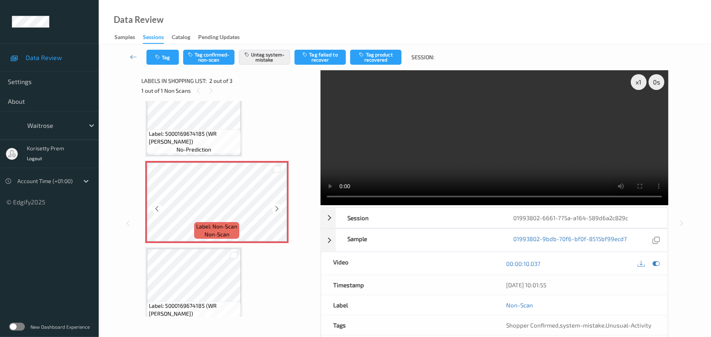
scroll to position [46, 0]
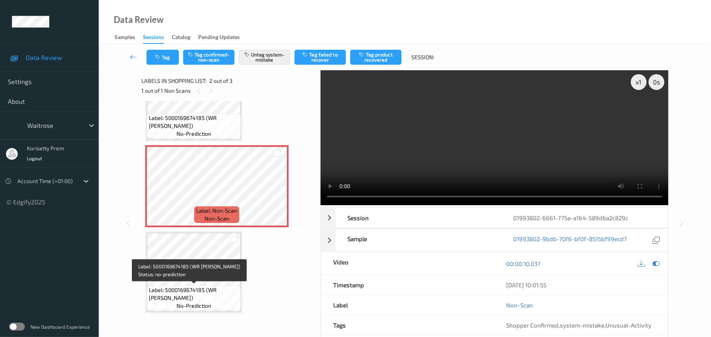
click at [192, 286] on div "Label: 5000169674185 (WR [PERSON_NAME]) no-prediction" at bounding box center [194, 298] width 94 height 24
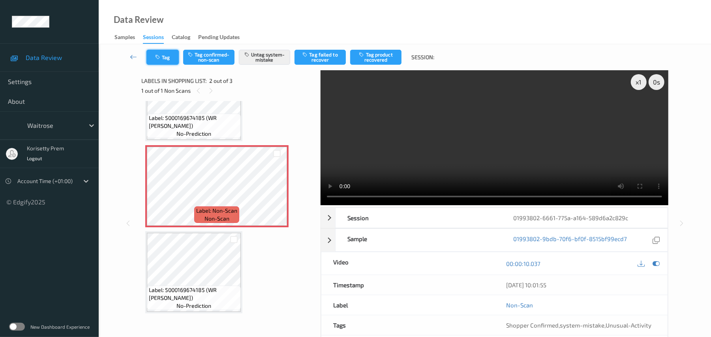
click at [173, 58] on button "Tag" at bounding box center [163, 57] width 32 height 15
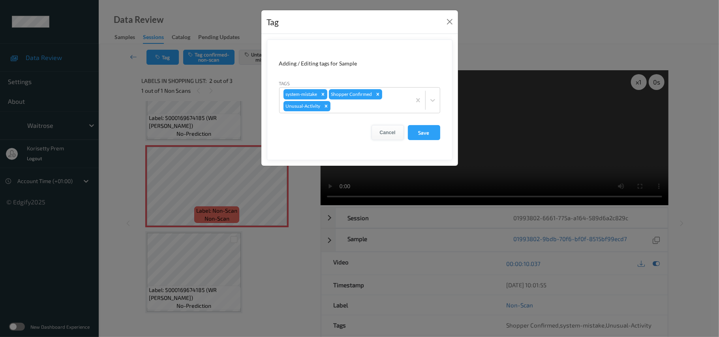
click at [392, 133] on button "Cancel" at bounding box center [388, 132] width 32 height 15
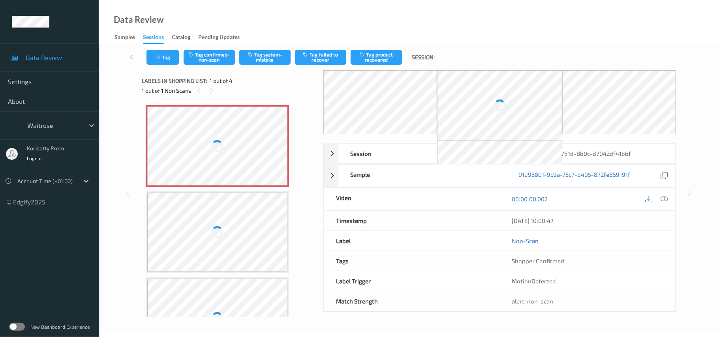
click at [310, 32] on div "Data Review Samples Sessions Catalog Pending Updates" at bounding box center [409, 22] width 620 height 44
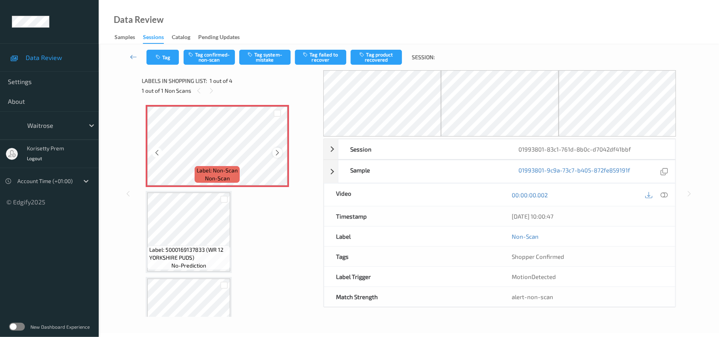
click at [275, 155] on icon at bounding box center [277, 152] width 7 height 7
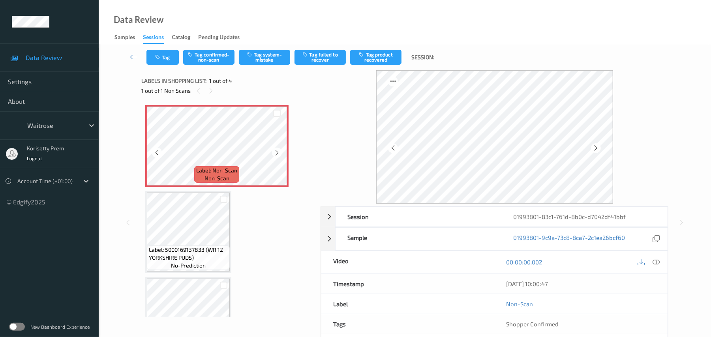
click at [275, 155] on icon at bounding box center [277, 152] width 7 height 7
click at [657, 263] on icon at bounding box center [656, 262] width 7 height 7
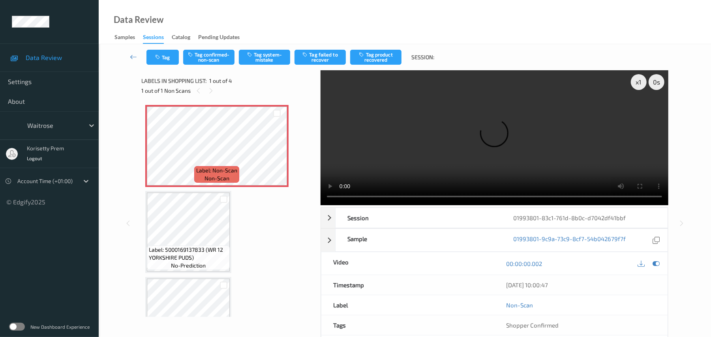
click at [571, 132] on video at bounding box center [495, 137] width 348 height 135
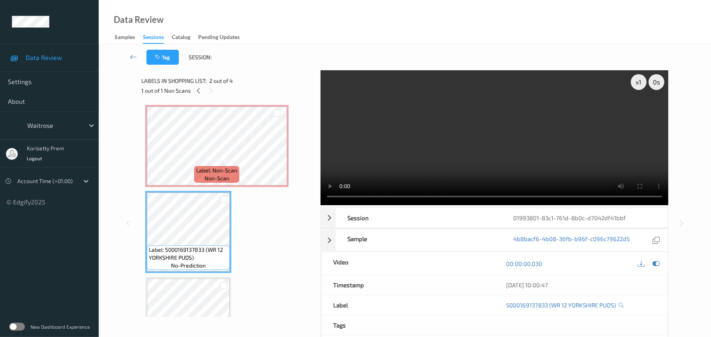
click at [404, 133] on video at bounding box center [495, 137] width 348 height 135
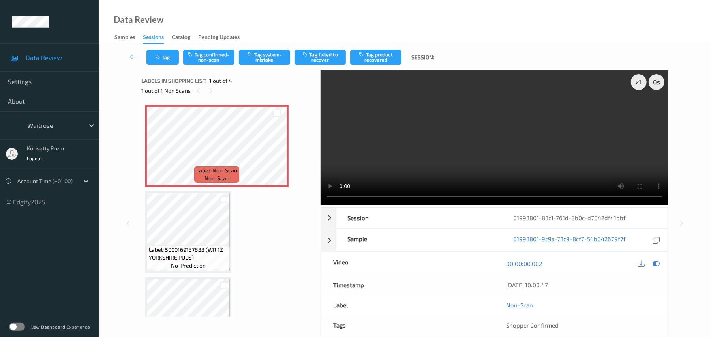
click at [408, 152] on video at bounding box center [495, 137] width 348 height 135
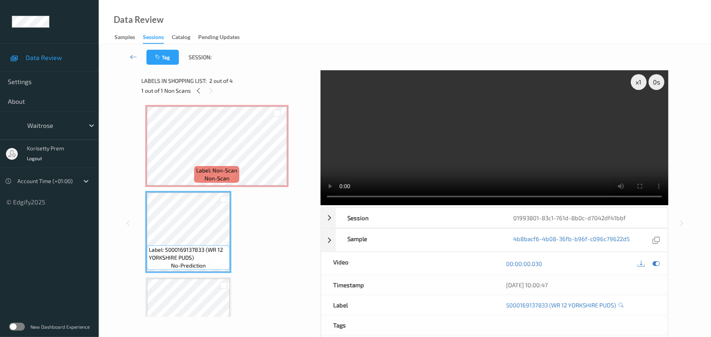
click at [435, 131] on video at bounding box center [495, 137] width 348 height 135
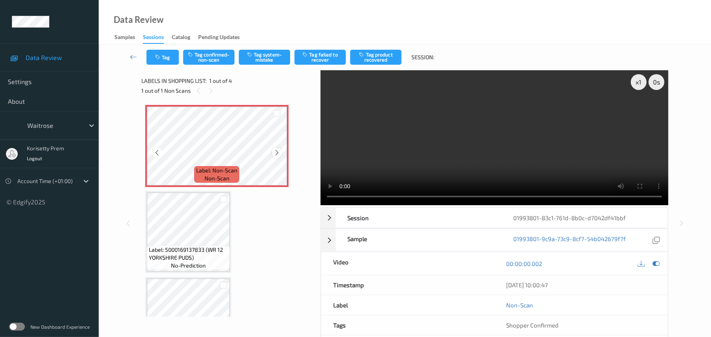
click at [277, 152] on icon at bounding box center [277, 152] width 7 height 7
click at [278, 153] on icon at bounding box center [277, 152] width 7 height 7
click at [395, 139] on video at bounding box center [495, 137] width 348 height 135
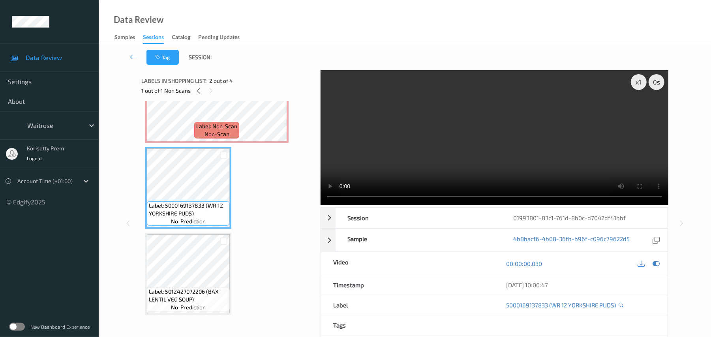
scroll to position [105, 0]
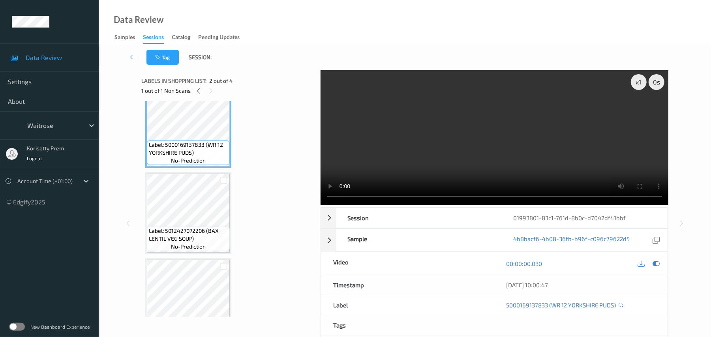
click at [404, 141] on video at bounding box center [495, 137] width 348 height 135
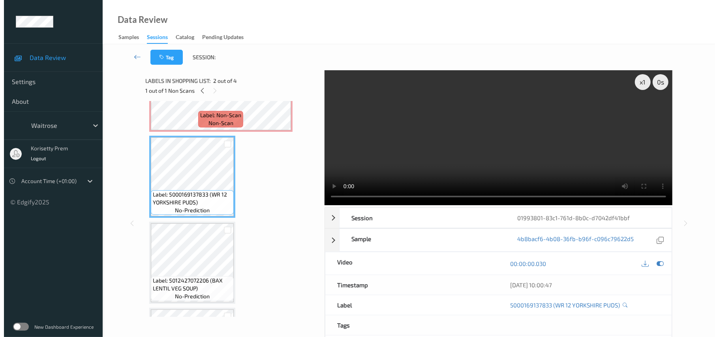
scroll to position [0, 0]
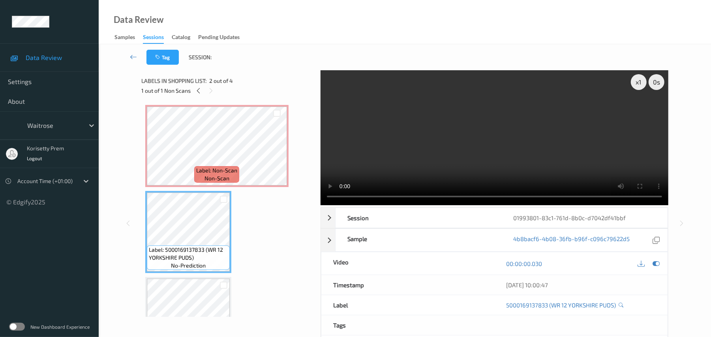
click at [412, 137] on video at bounding box center [495, 137] width 348 height 135
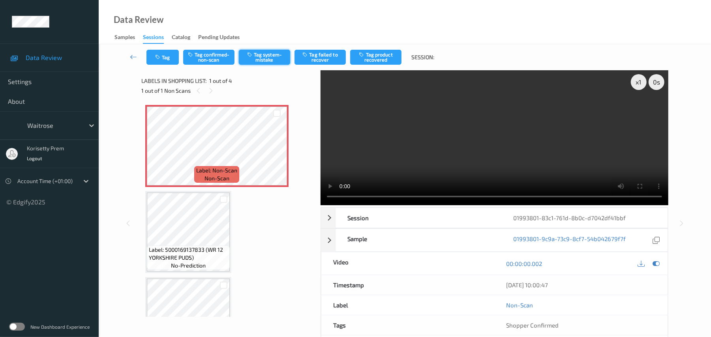
click at [263, 58] on button "Tag system-mistake" at bounding box center [264, 57] width 51 height 15
click at [264, 57] on button "Tag system-mistake" at bounding box center [264, 57] width 51 height 15
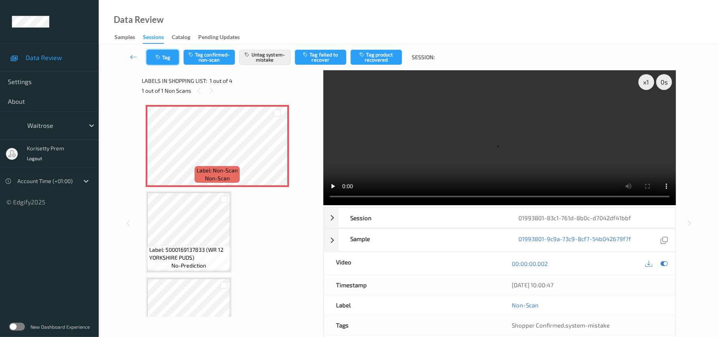
click at [158, 59] on icon "button" at bounding box center [159, 58] width 7 height 6
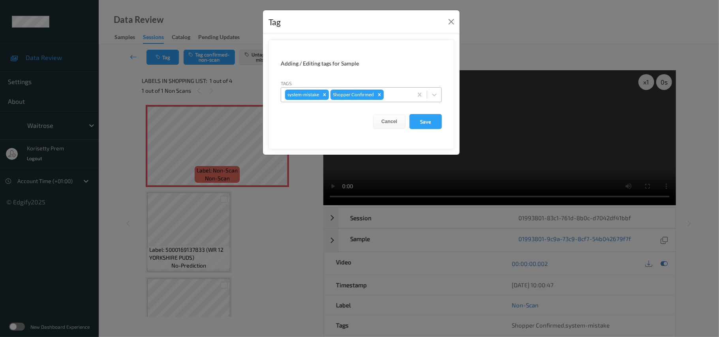
click at [402, 88] on div "system-mistake Shopper Confirmed" at bounding box center [361, 94] width 161 height 15
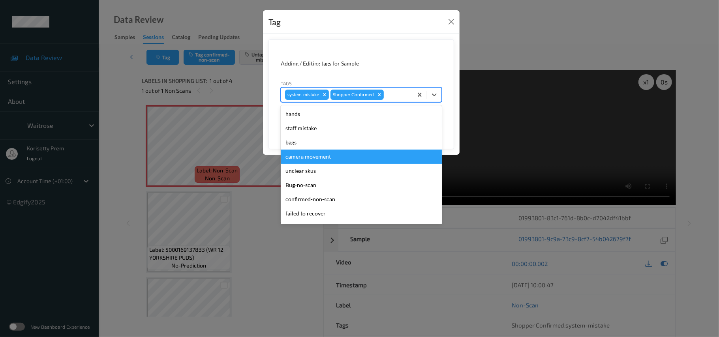
scroll to position [183, 0]
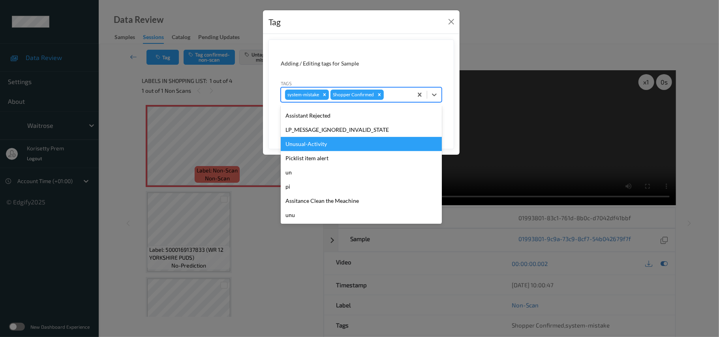
click at [325, 141] on div "Unusual-Activity" at bounding box center [361, 144] width 161 height 14
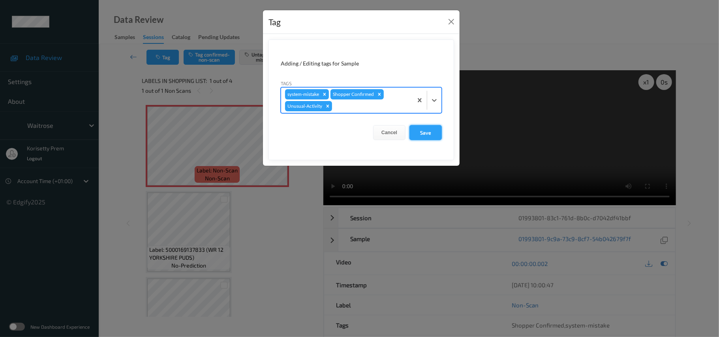
click at [424, 135] on button "Save" at bounding box center [426, 132] width 32 height 15
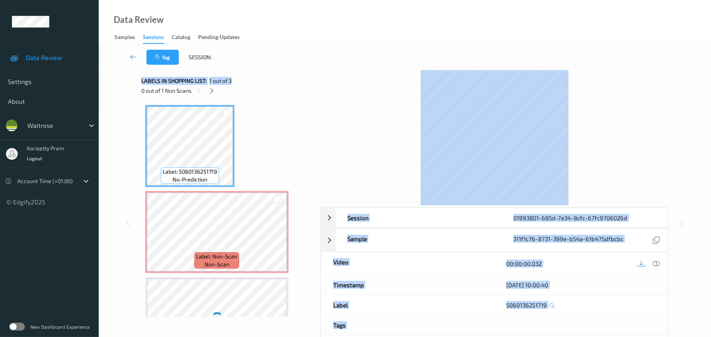
click at [304, 70] on div "Tag Session: Session 01993801-685d-7e34-8cfc-67fc9706026d Session ID 01993801-6…" at bounding box center [405, 210] width 580 height 332
click at [619, 151] on div at bounding box center [495, 137] width 348 height 135
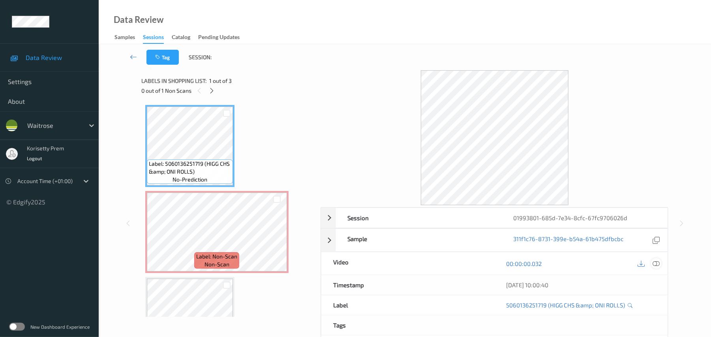
click at [659, 264] on icon at bounding box center [656, 263] width 7 height 7
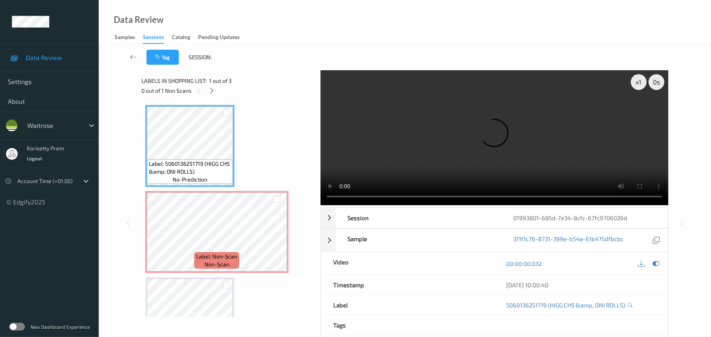
click at [402, 123] on video at bounding box center [495, 137] width 348 height 135
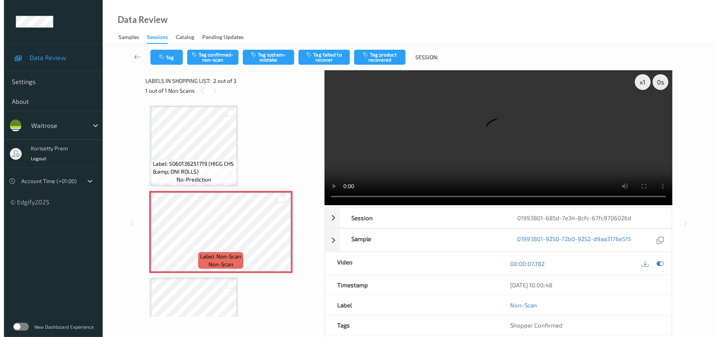
scroll to position [46, 0]
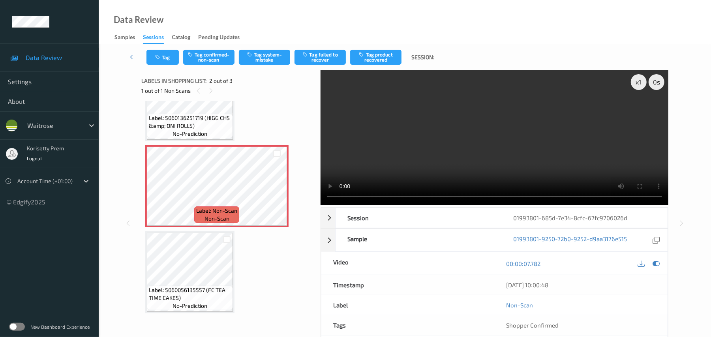
click at [434, 128] on video at bounding box center [495, 137] width 348 height 135
click at [248, 50] on button "Tag system-mistake" at bounding box center [264, 57] width 51 height 15
click at [272, 53] on button "Tag system-mistake" at bounding box center [264, 57] width 51 height 15
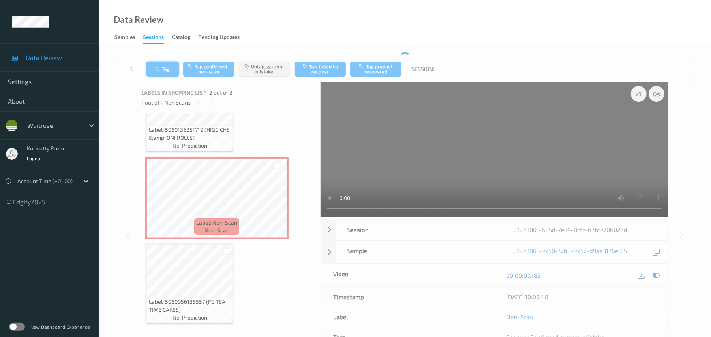
click at [168, 68] on div "Tag Tag confirmed-non-scan Untag system-mistake Tag failed to recover Tag produ…" at bounding box center [405, 69] width 580 height 26
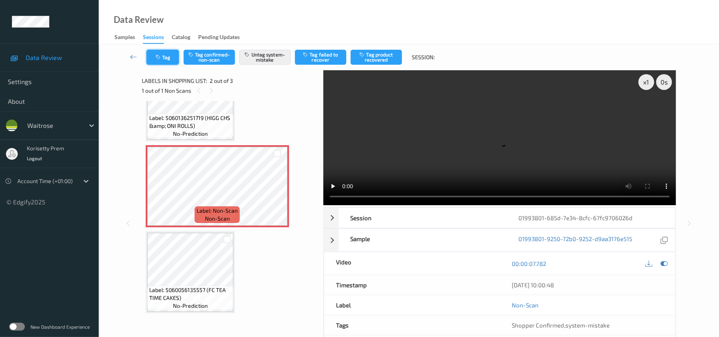
click at [173, 57] on button "Tag" at bounding box center [163, 57] width 32 height 15
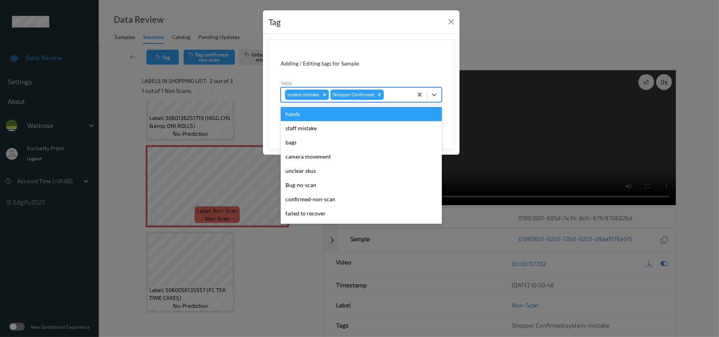
click at [392, 96] on div at bounding box center [396, 94] width 23 height 9
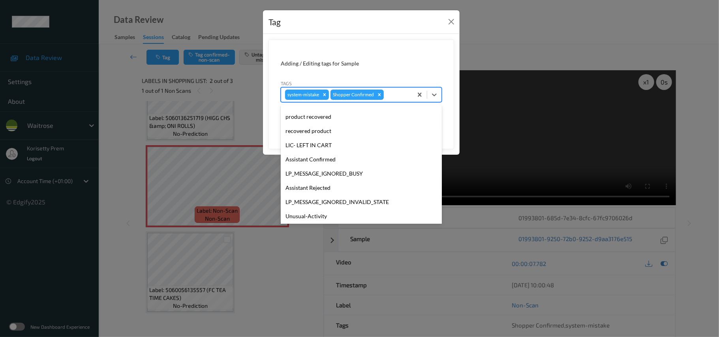
scroll to position [183, 0]
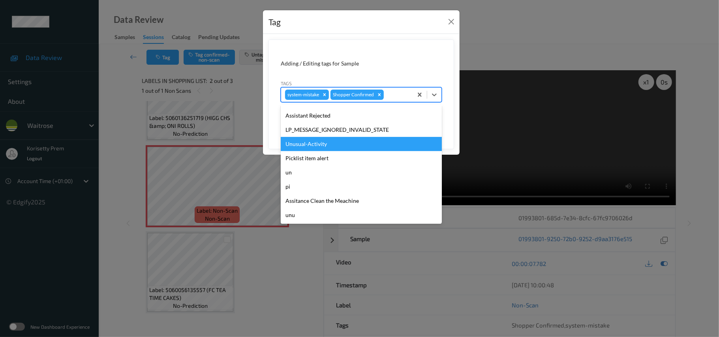
click at [327, 143] on div "Unusual-Activity" at bounding box center [361, 144] width 161 height 14
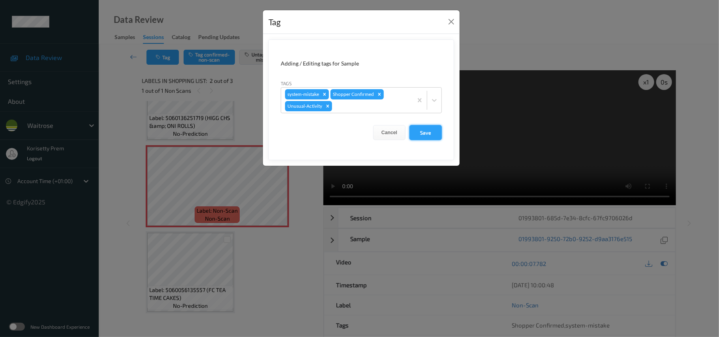
click at [426, 136] on button "Save" at bounding box center [426, 132] width 32 height 15
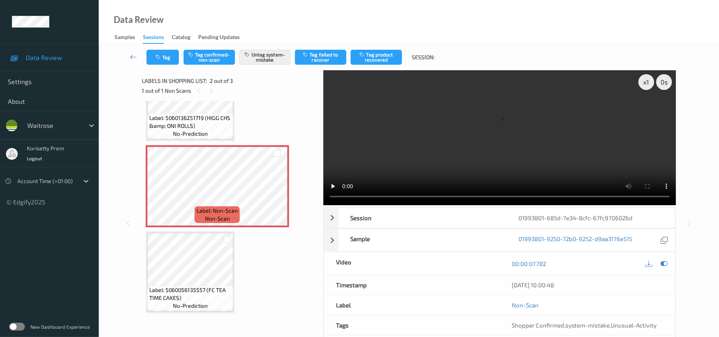
scroll to position [0, 0]
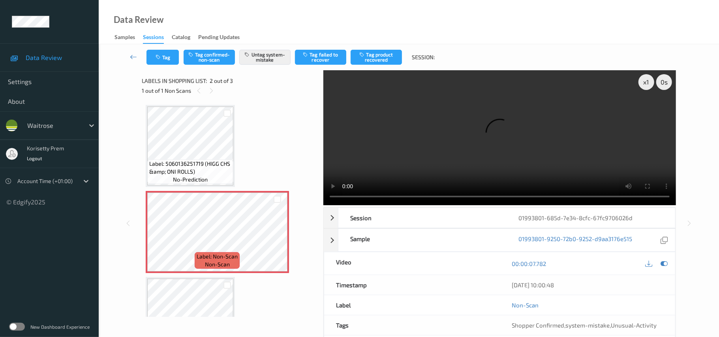
click at [156, 66] on div "Tag Tag confirmed-non-scan Untag system-mistake Tag failed to recover Tag produ…" at bounding box center [409, 57] width 588 height 26
click at [160, 60] on button "Tag" at bounding box center [163, 57] width 32 height 15
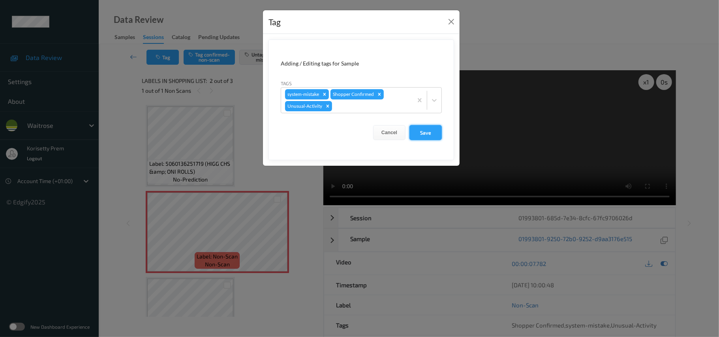
click at [415, 130] on button "Save" at bounding box center [426, 132] width 32 height 15
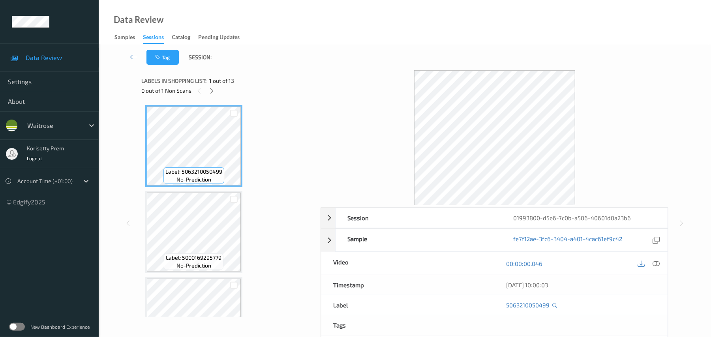
click at [348, 75] on div at bounding box center [495, 137] width 348 height 135
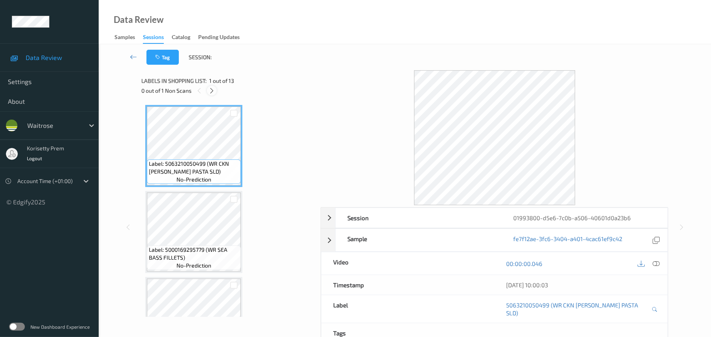
click at [212, 92] on icon at bounding box center [212, 90] width 7 height 7
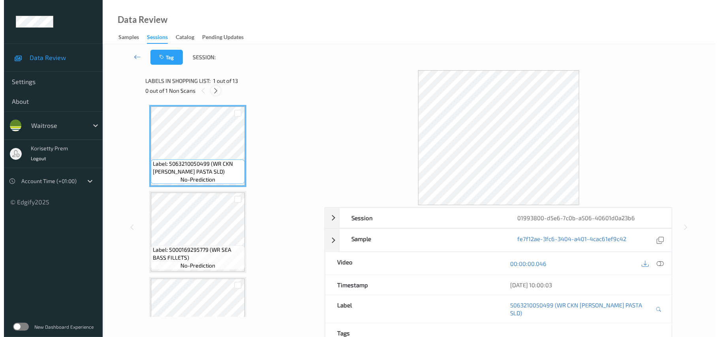
scroll to position [907, 0]
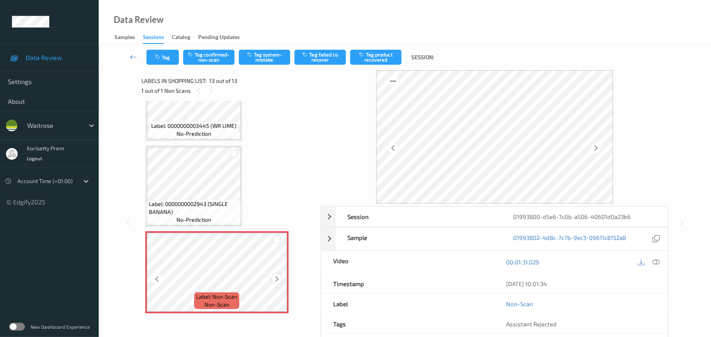
click at [277, 278] on icon at bounding box center [277, 279] width 7 height 7
click at [196, 200] on span "Label: 0000000002943 (SINGLE BANANA)" at bounding box center [194, 208] width 90 height 16
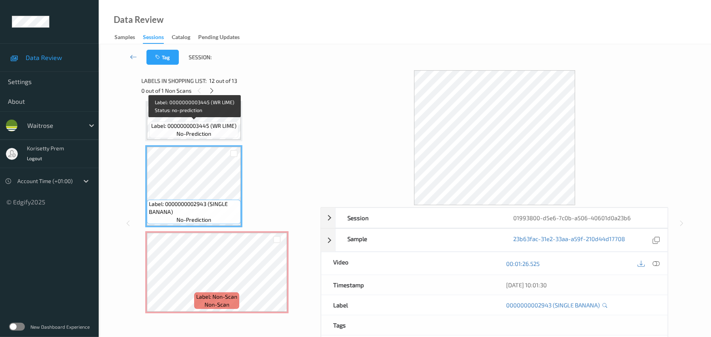
click at [201, 126] on span "Label: 0000000003445 (WR LIME)" at bounding box center [193, 126] width 85 height 8
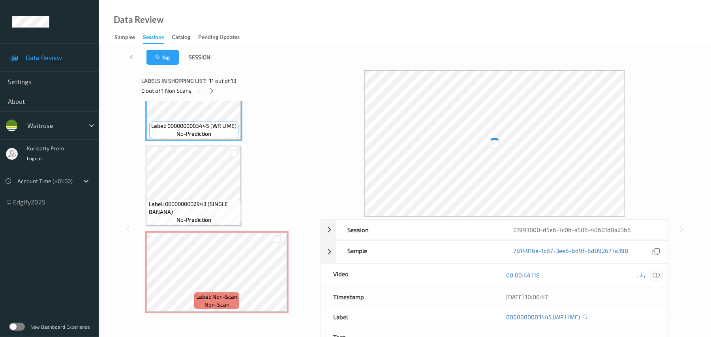
click at [658, 287] on div "11/09/2025 10:00:47" at bounding box center [581, 297] width 173 height 20
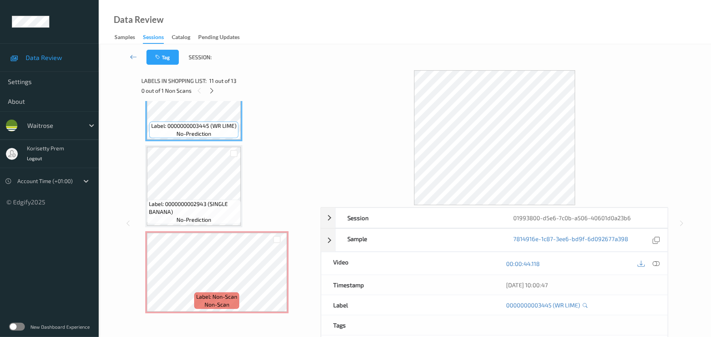
drag, startPoint x: 656, startPoint y: 267, endPoint x: 650, endPoint y: 267, distance: 6.7
click at [656, 267] on icon at bounding box center [656, 263] width 7 height 7
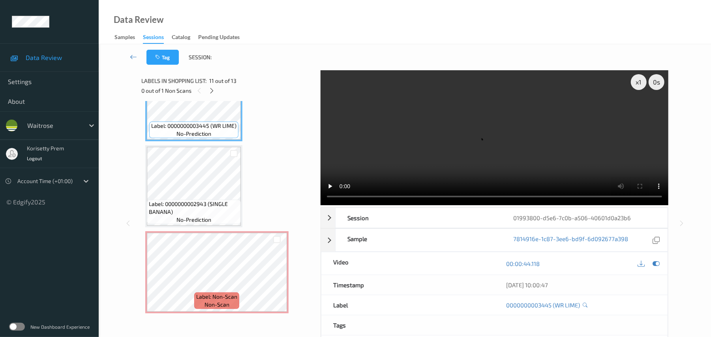
click at [454, 116] on video at bounding box center [495, 137] width 348 height 135
click at [468, 115] on video at bounding box center [495, 137] width 348 height 135
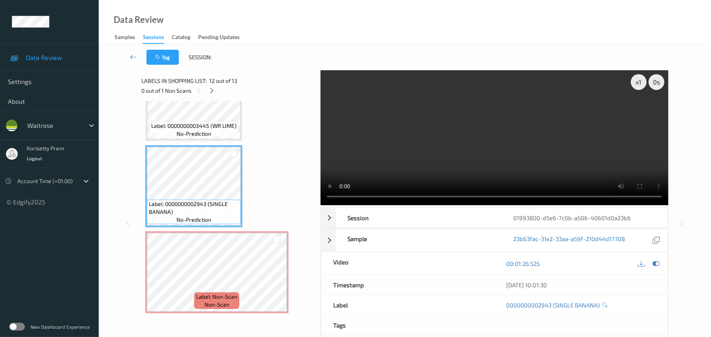
click at [512, 144] on video at bounding box center [495, 137] width 348 height 135
click at [390, 148] on video at bounding box center [495, 137] width 348 height 135
click at [276, 241] on div at bounding box center [277, 240] width 8 height 8
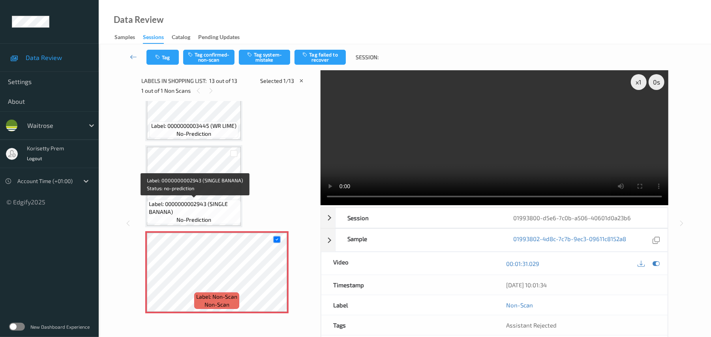
click at [206, 205] on span "Label: 0000000002943 (SINGLE BANANA)" at bounding box center [194, 208] width 90 height 16
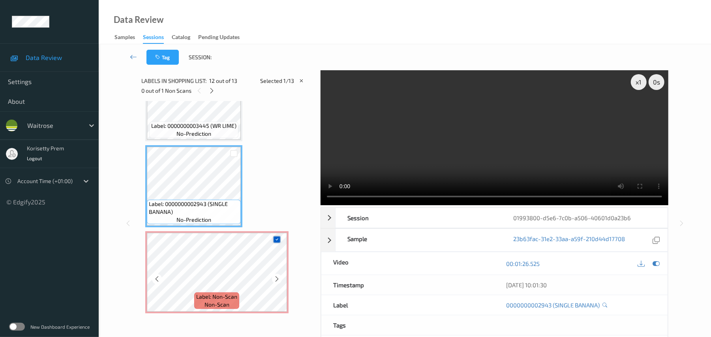
click at [275, 241] on icon at bounding box center [276, 239] width 5 height 5
click at [523, 173] on video at bounding box center [495, 137] width 348 height 135
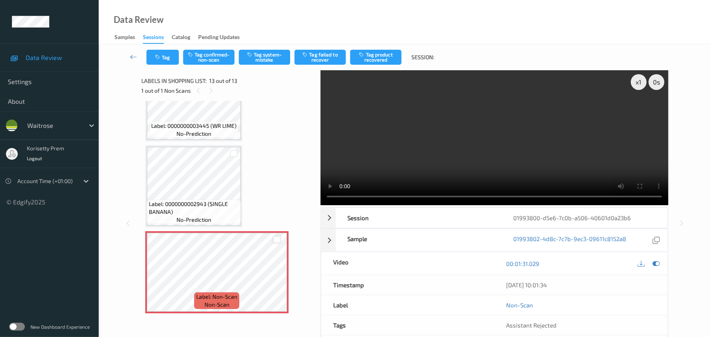
click at [432, 148] on video at bounding box center [495, 137] width 348 height 135
click at [261, 56] on button "Tag system-mistake" at bounding box center [264, 57] width 51 height 15
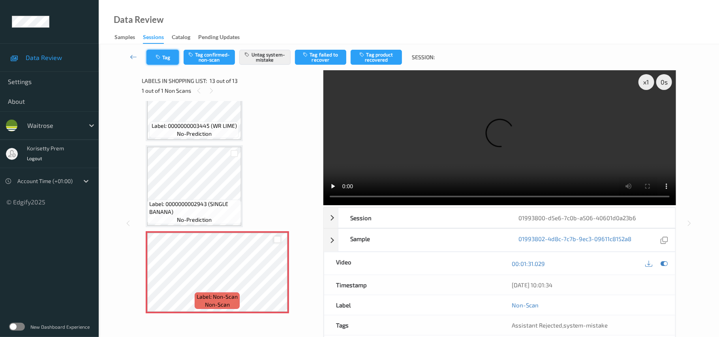
click at [163, 58] on button "Tag" at bounding box center [163, 57] width 32 height 15
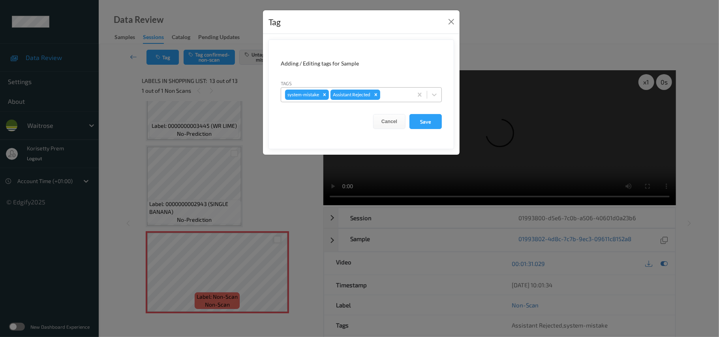
click at [398, 93] on div at bounding box center [395, 94] width 27 height 9
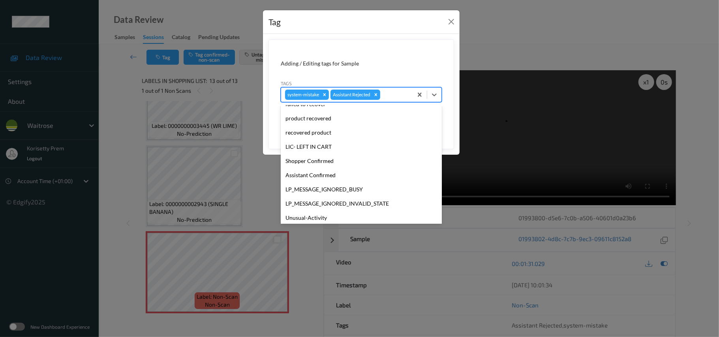
scroll to position [183, 0]
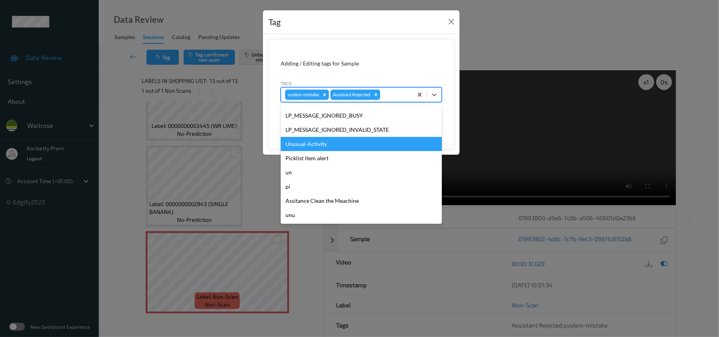
click at [312, 143] on div "Unusual-Activity" at bounding box center [361, 144] width 161 height 14
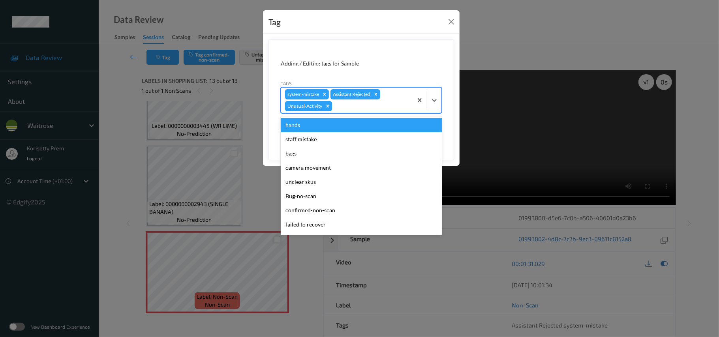
click at [364, 106] on div at bounding box center [371, 106] width 75 height 9
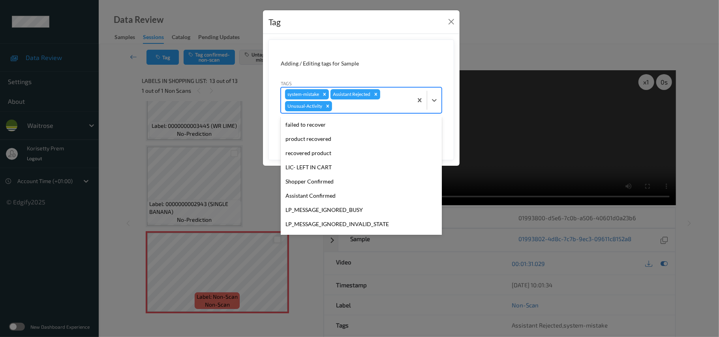
scroll to position [169, 0]
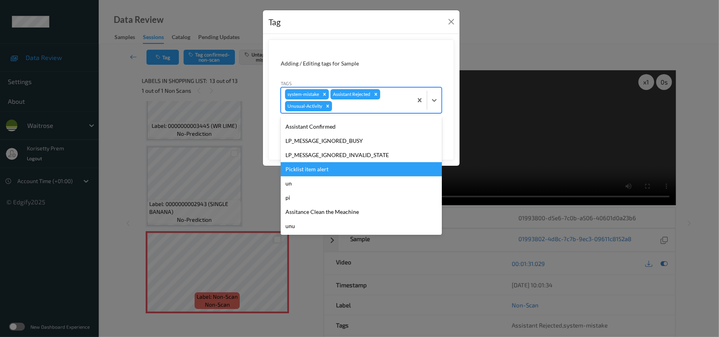
click at [324, 167] on div "Picklist item alert" at bounding box center [361, 169] width 161 height 14
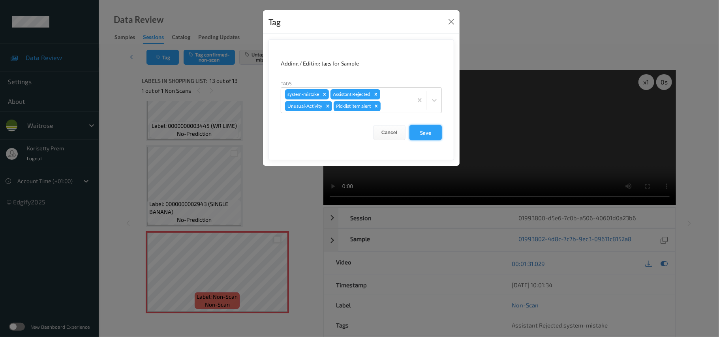
click at [427, 133] on button "Save" at bounding box center [426, 132] width 32 height 15
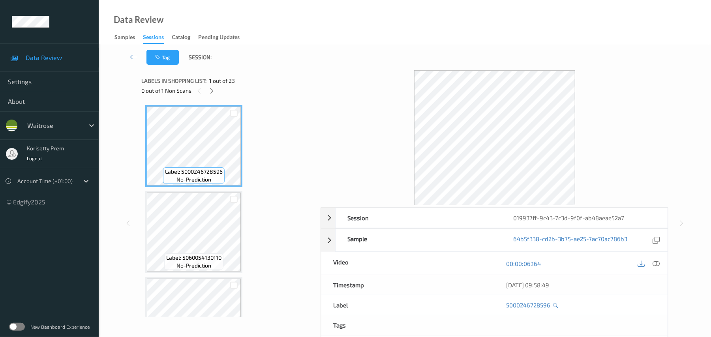
click at [350, 71] on div at bounding box center [495, 137] width 348 height 135
click at [212, 93] on icon at bounding box center [212, 90] width 7 height 7
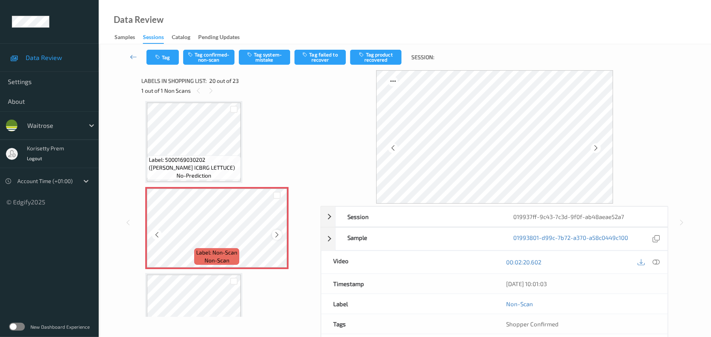
click at [276, 234] on icon at bounding box center [277, 234] width 7 height 7
click at [277, 234] on icon at bounding box center [277, 234] width 7 height 7
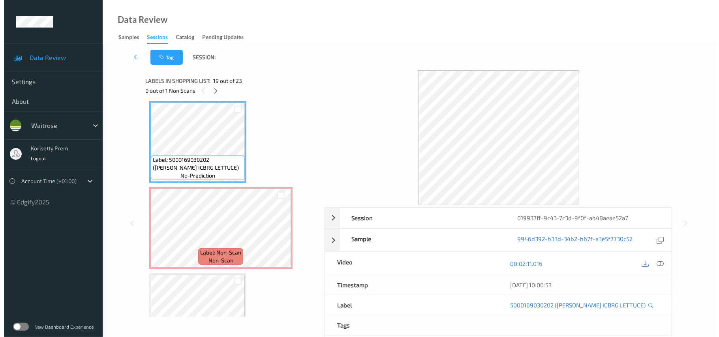
scroll to position [1501, 0]
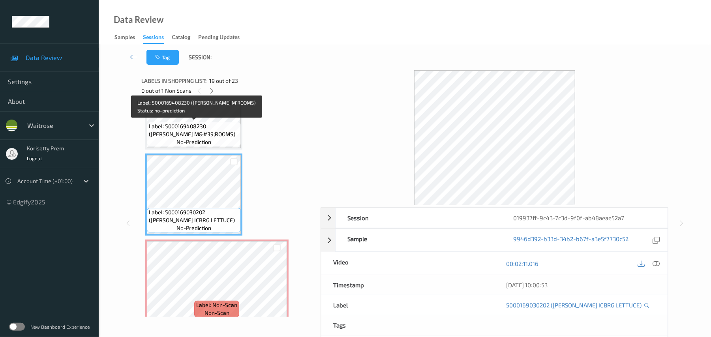
click at [191, 125] on span "Label: 5000169408230 (WR CHESTNUT M&#39;ROOMS)" at bounding box center [194, 130] width 90 height 16
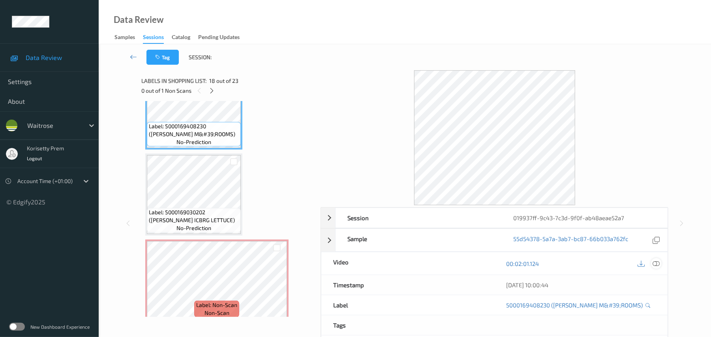
click at [659, 265] on icon at bounding box center [656, 263] width 7 height 7
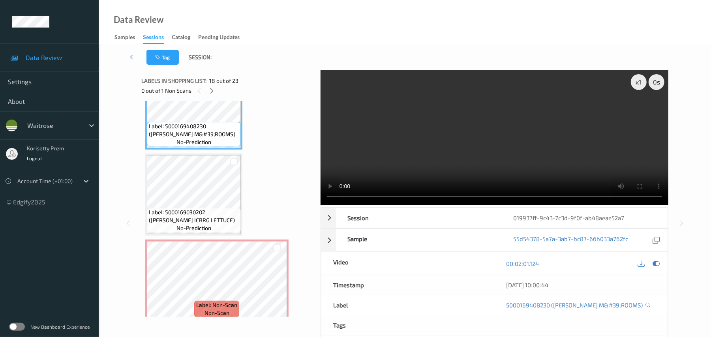
click at [410, 148] on video at bounding box center [495, 137] width 348 height 135
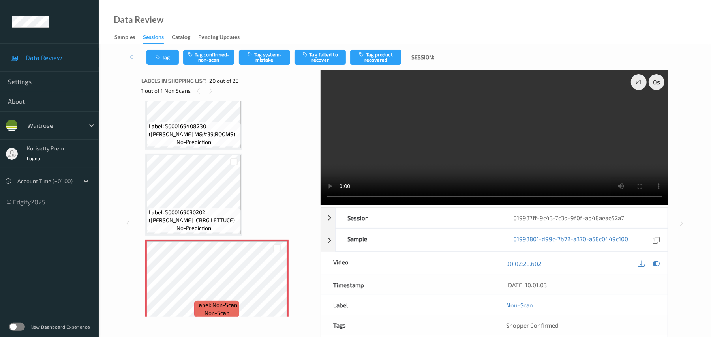
click at [483, 164] on video at bounding box center [495, 137] width 348 height 135
click at [254, 57] on icon "button" at bounding box center [250, 55] width 7 height 6
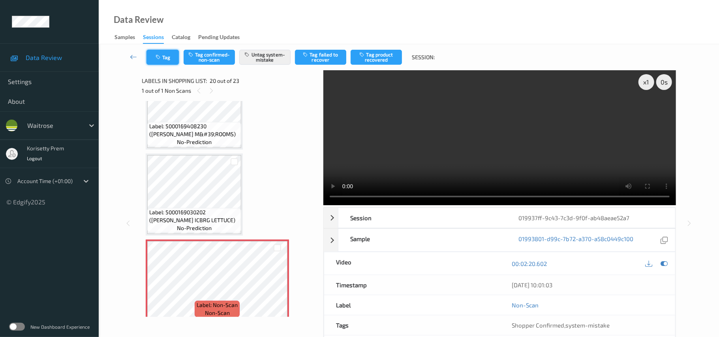
click at [163, 57] on button "Tag" at bounding box center [163, 57] width 32 height 15
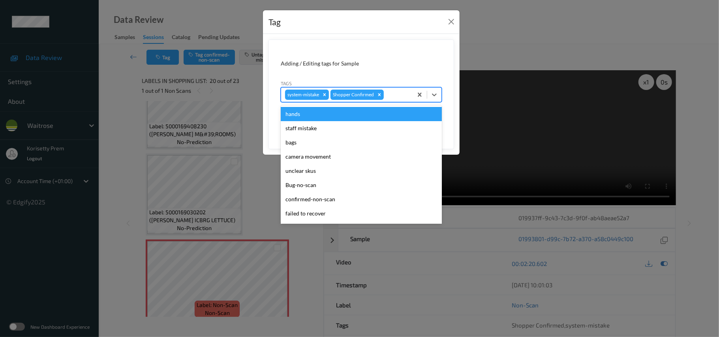
click at [393, 95] on div at bounding box center [396, 94] width 23 height 9
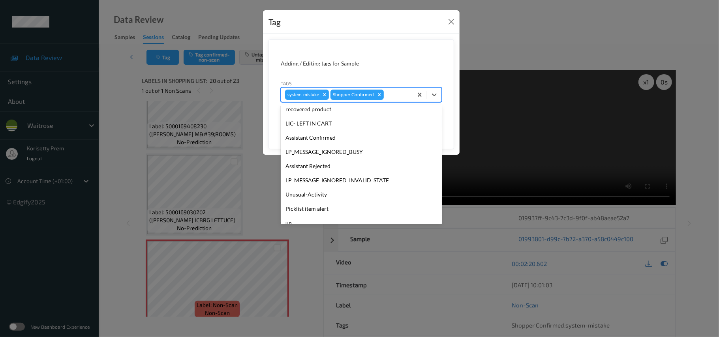
scroll to position [183, 0]
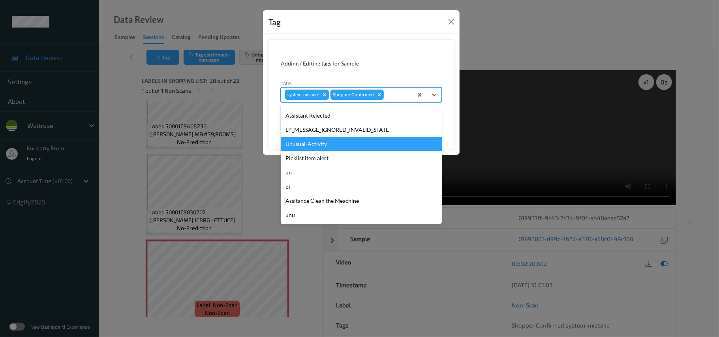
click at [321, 146] on div "Unusual-Activity" at bounding box center [361, 144] width 161 height 14
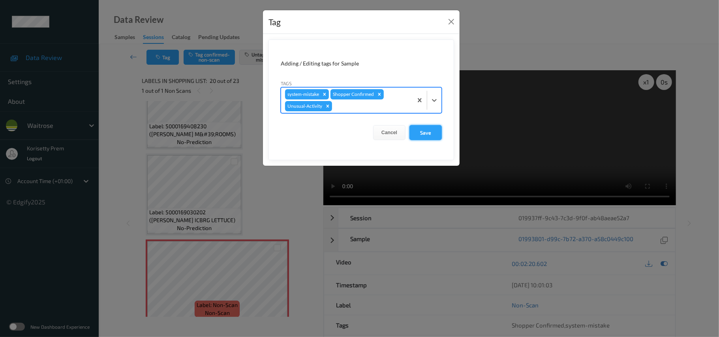
click at [425, 132] on button "Save" at bounding box center [426, 132] width 32 height 15
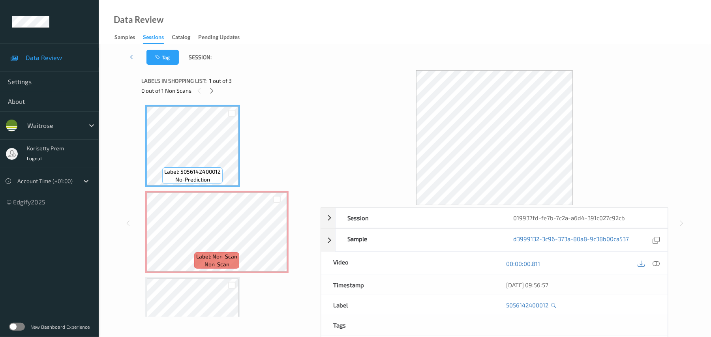
drag, startPoint x: 282, startPoint y: 58, endPoint x: 289, endPoint y: 59, distance: 7.3
click at [289, 59] on div "Tag Session:" at bounding box center [405, 57] width 580 height 26
click at [657, 265] on icon at bounding box center [656, 263] width 7 height 7
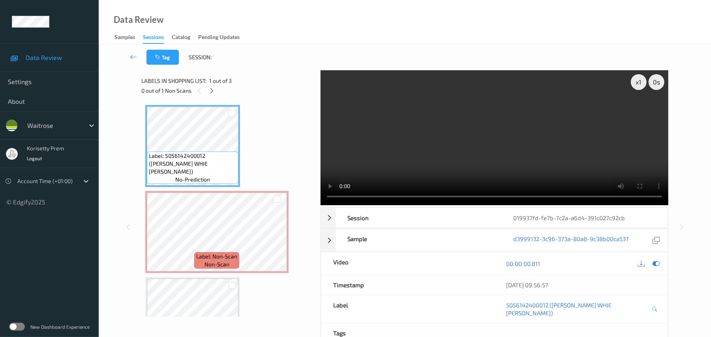
click at [422, 145] on video at bounding box center [495, 137] width 348 height 135
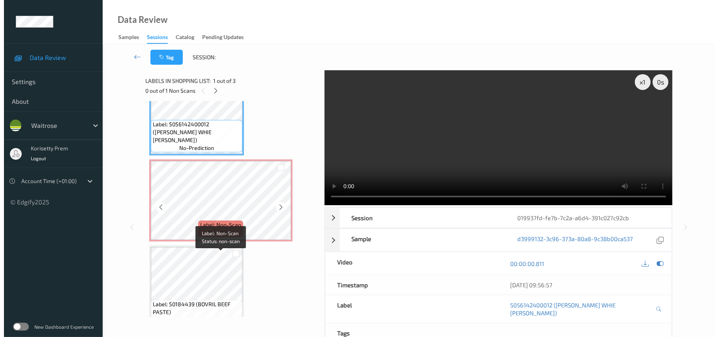
scroll to position [46, 0]
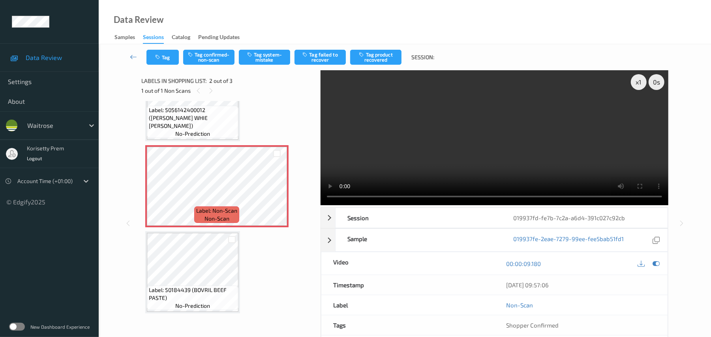
click at [455, 133] on video at bounding box center [495, 137] width 348 height 135
click at [263, 60] on button "Tag system-mistake" at bounding box center [264, 57] width 51 height 15
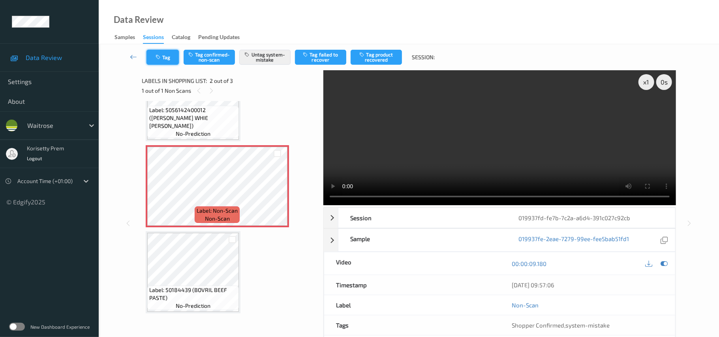
click at [165, 60] on button "Tag" at bounding box center [163, 57] width 32 height 15
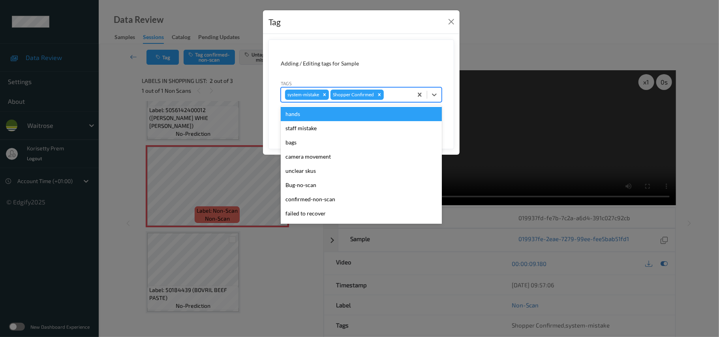
click at [403, 92] on div at bounding box center [396, 94] width 23 height 9
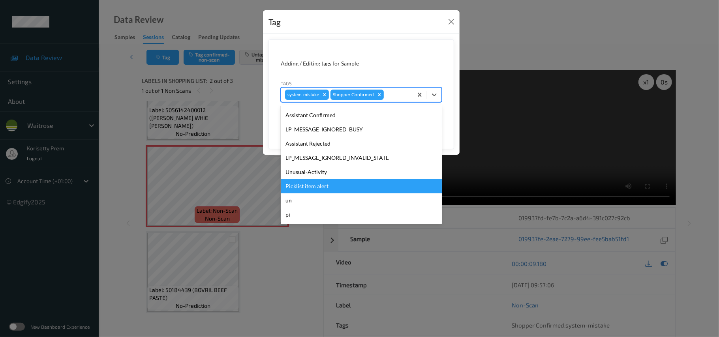
scroll to position [132, 0]
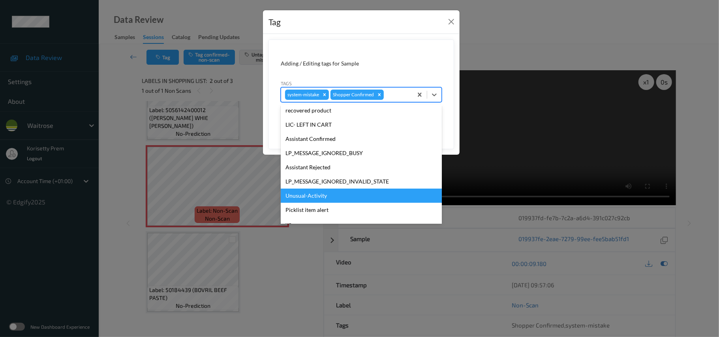
click at [306, 193] on div "Unusual-Activity" at bounding box center [361, 196] width 161 height 14
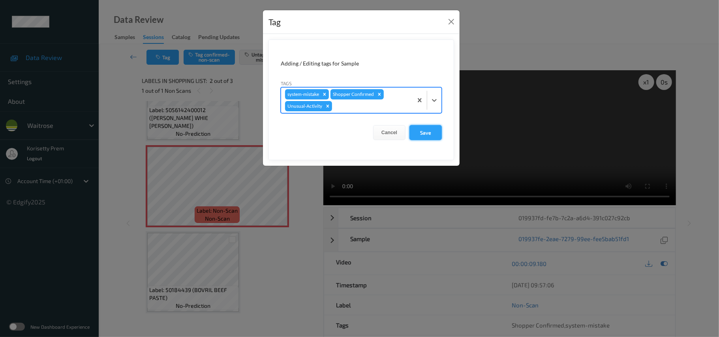
click at [427, 136] on button "Save" at bounding box center [426, 132] width 32 height 15
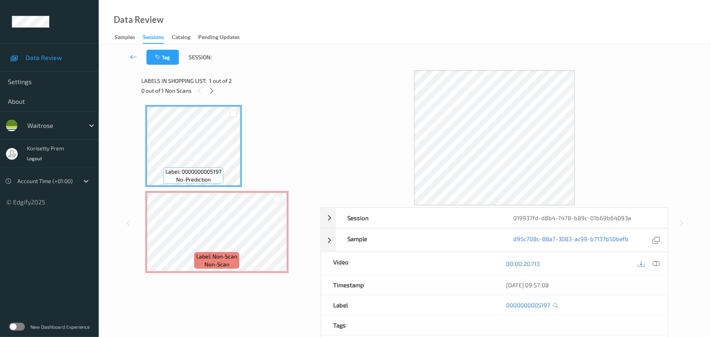
click at [352, 53] on div "Tag Session:" at bounding box center [405, 57] width 580 height 26
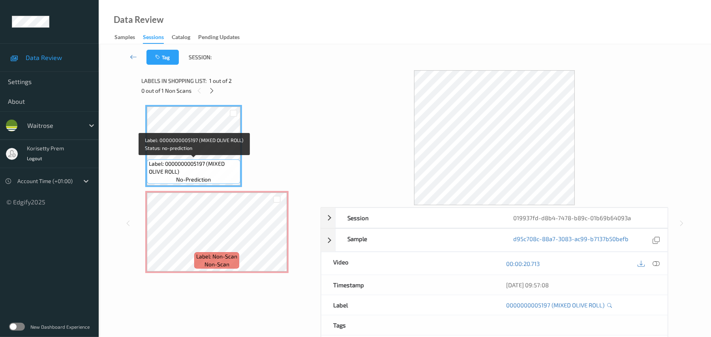
click at [192, 167] on span "Label: 0000000005197 (MIXED OLIVE ROLL)" at bounding box center [194, 168] width 90 height 16
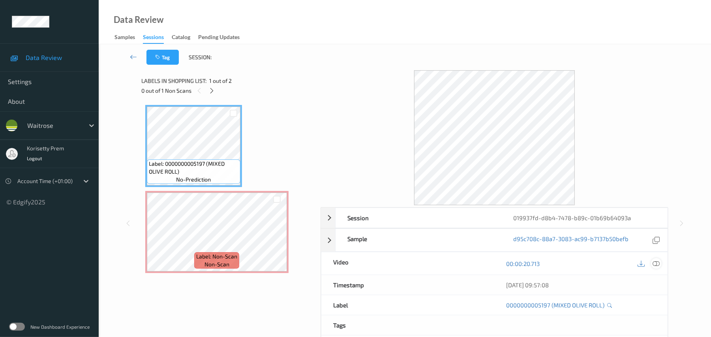
click at [656, 263] on icon at bounding box center [656, 263] width 7 height 7
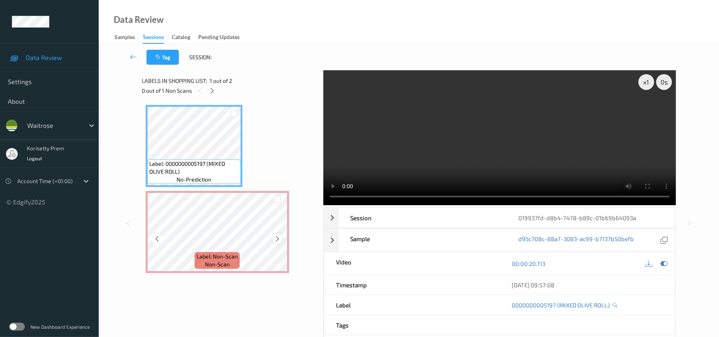
click at [276, 238] on icon at bounding box center [277, 238] width 7 height 7
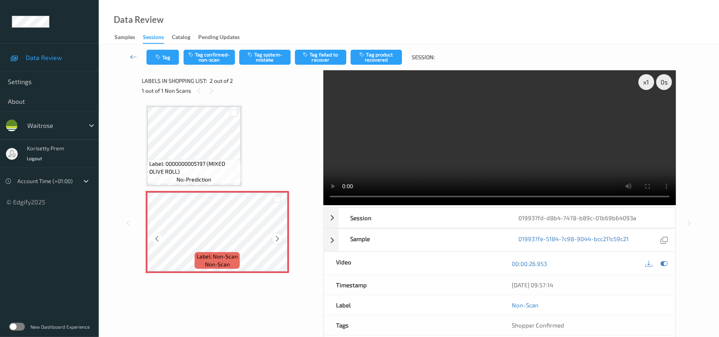
click at [277, 238] on icon at bounding box center [277, 238] width 7 height 7
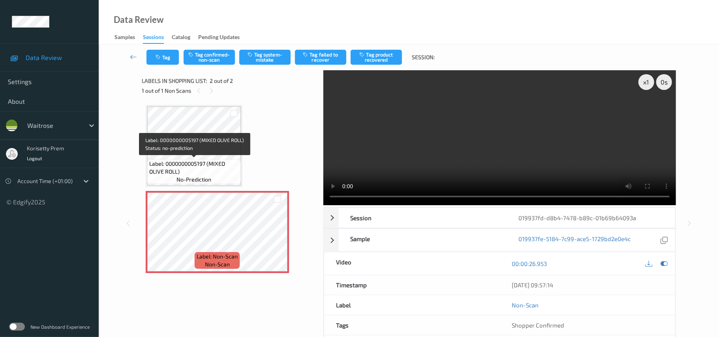
click at [201, 163] on span "Label: 0000000005197 (MIXED OLIVE ROLL)" at bounding box center [194, 168] width 90 height 16
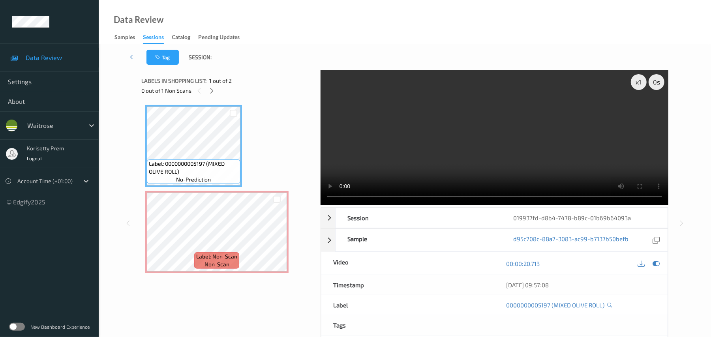
click at [398, 142] on video at bounding box center [495, 137] width 348 height 135
click at [437, 118] on video at bounding box center [495, 137] width 348 height 135
click at [429, 137] on video at bounding box center [495, 137] width 348 height 135
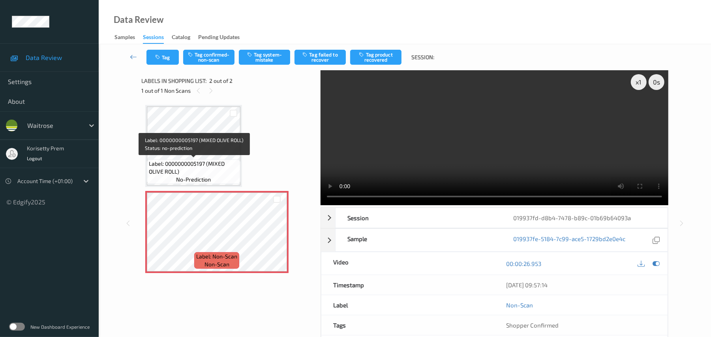
click at [175, 162] on span "Label: 0000000005197 (MIXED OLIVE ROLL)" at bounding box center [194, 168] width 90 height 16
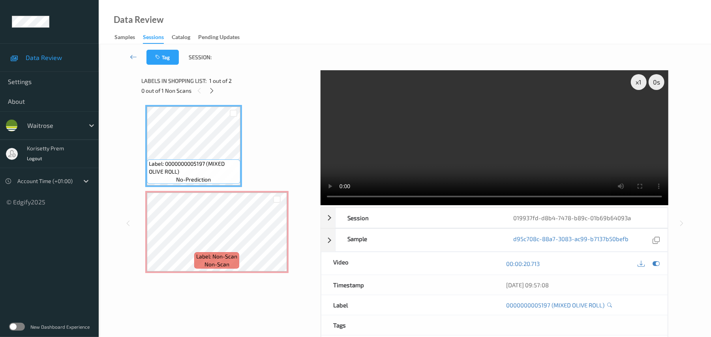
click at [452, 165] on video at bounding box center [495, 137] width 348 height 135
click at [378, 144] on video at bounding box center [495, 137] width 348 height 135
click at [374, 168] on video at bounding box center [495, 137] width 348 height 135
click at [405, 130] on video at bounding box center [495, 137] width 348 height 135
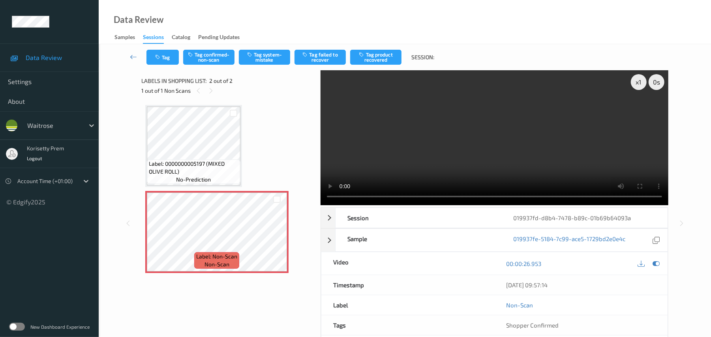
click at [398, 160] on video at bounding box center [495, 137] width 348 height 135
click at [400, 164] on video at bounding box center [495, 137] width 348 height 135
click at [404, 155] on video at bounding box center [495, 137] width 348 height 135
click at [279, 52] on button "Tag system-mistake" at bounding box center [264, 57] width 51 height 15
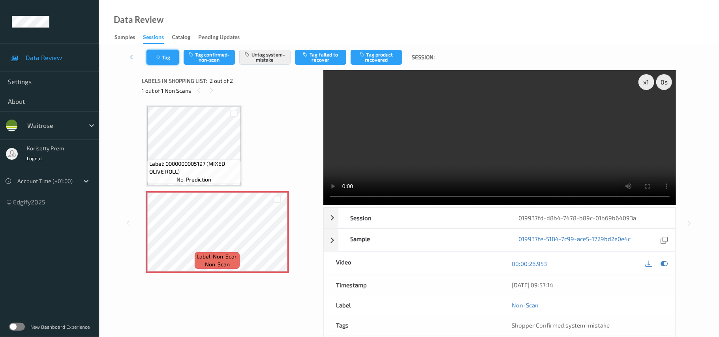
click at [158, 60] on button "Tag" at bounding box center [163, 57] width 32 height 15
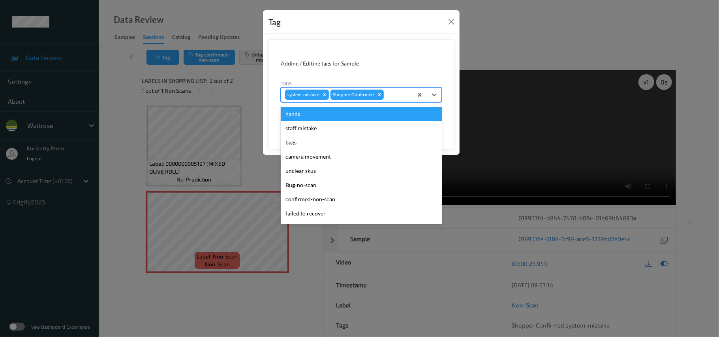
click at [412, 96] on div "system-mistake Shopper Confirmed" at bounding box center [347, 94] width 132 height 13
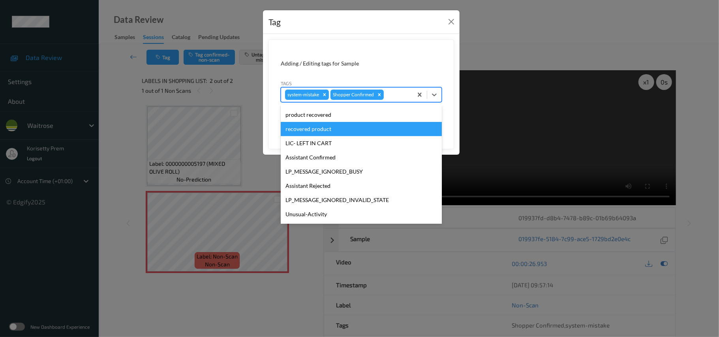
scroll to position [183, 0]
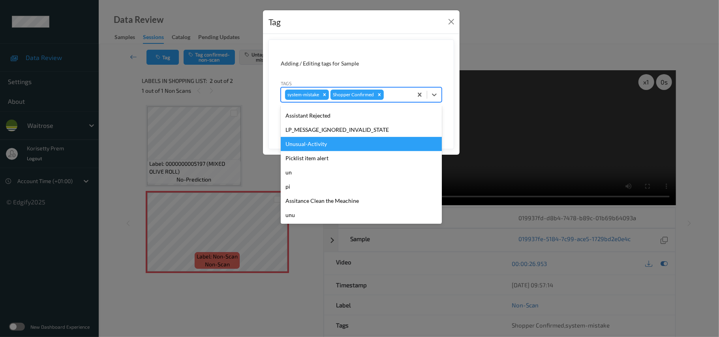
click at [323, 137] on div "Unusual-Activity" at bounding box center [361, 144] width 161 height 14
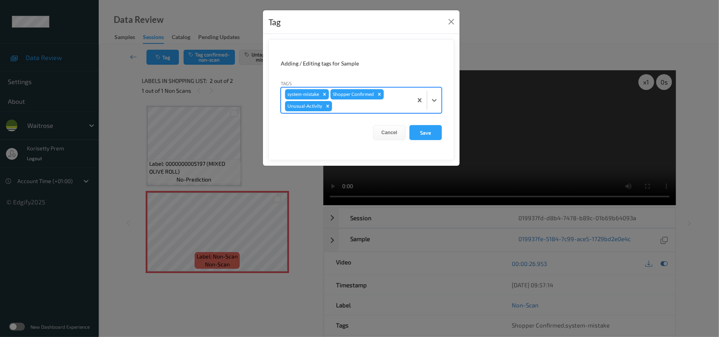
click at [353, 113] on div "system-mistake Shopper Confirmed Unusual-Activity" at bounding box center [347, 100] width 132 height 25
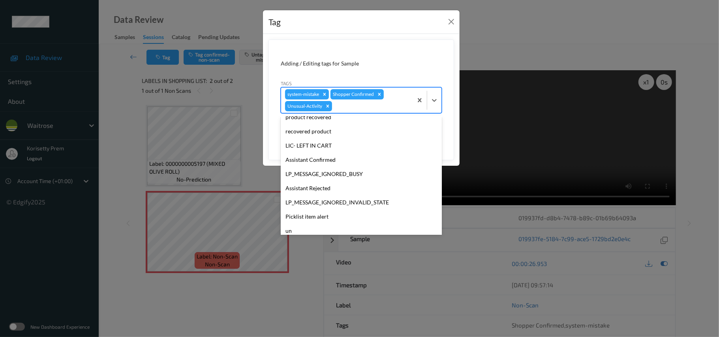
scroll to position [169, 0]
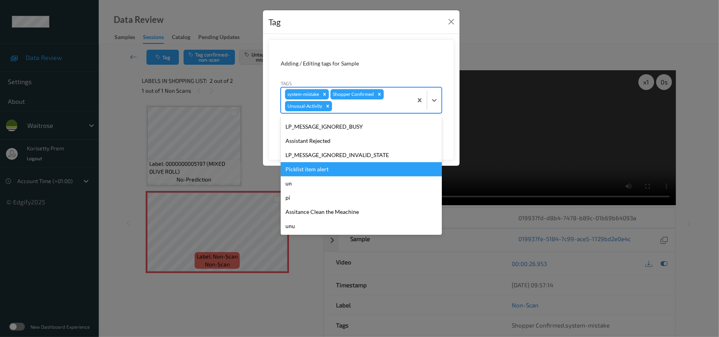
click at [331, 167] on div "Picklist item alert" at bounding box center [361, 169] width 161 height 14
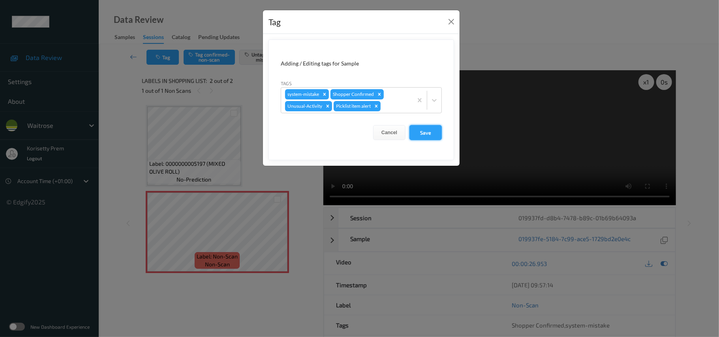
click at [421, 130] on button "Save" at bounding box center [426, 132] width 32 height 15
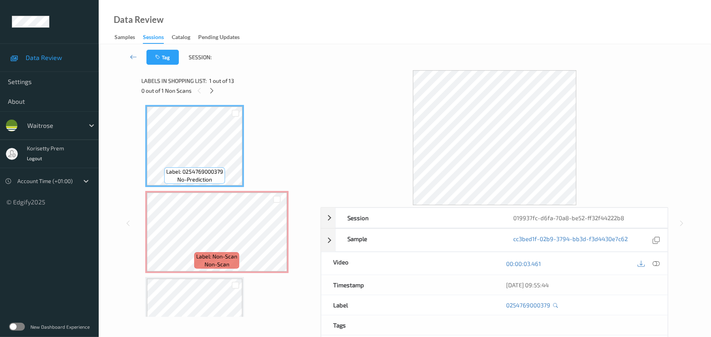
click at [367, 51] on div "Tag Session:" at bounding box center [405, 57] width 580 height 26
click at [277, 240] on icon at bounding box center [277, 238] width 7 height 7
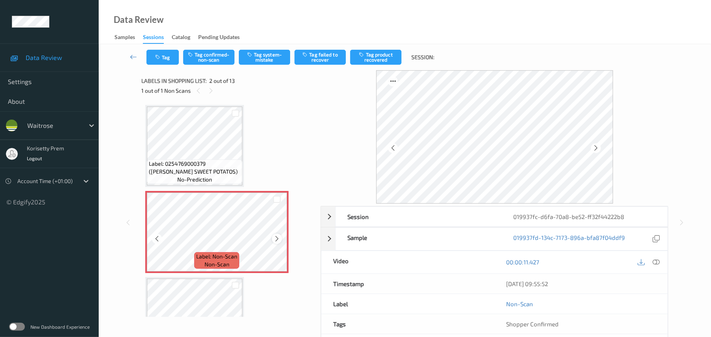
click at [276, 240] on icon at bounding box center [277, 238] width 7 height 7
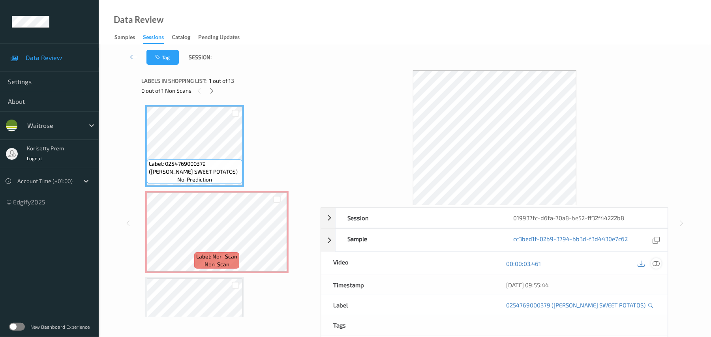
click at [654, 264] on icon at bounding box center [656, 263] width 7 height 7
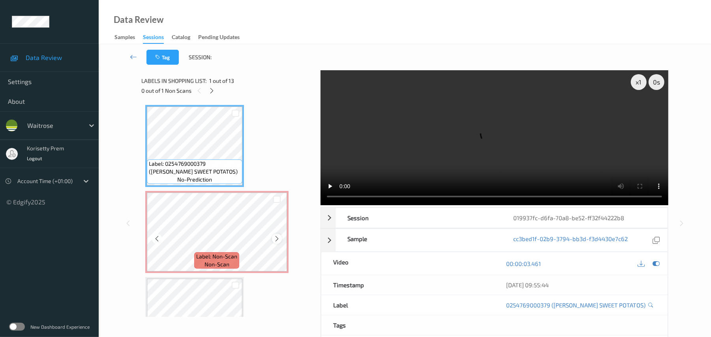
click at [274, 239] on icon at bounding box center [277, 238] width 7 height 7
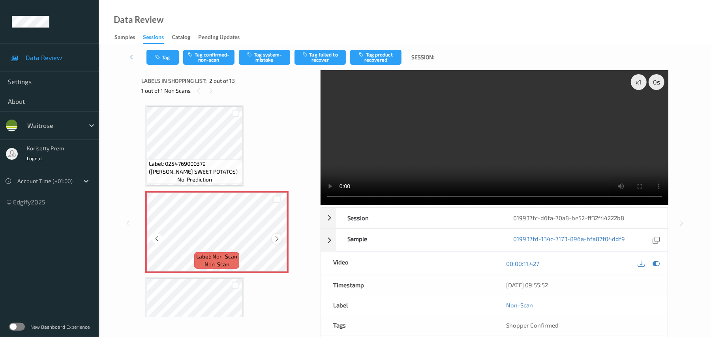
click at [275, 239] on icon at bounding box center [277, 238] width 7 height 7
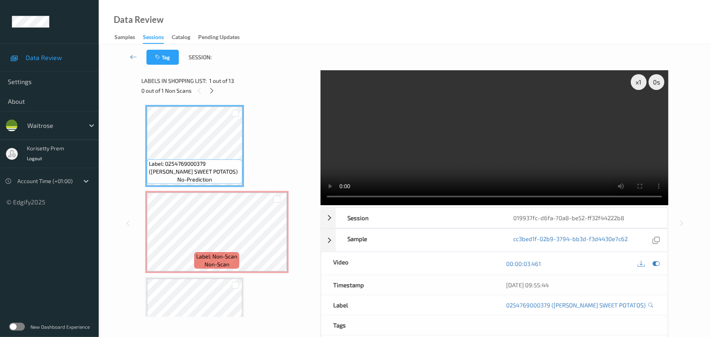
click at [377, 144] on video at bounding box center [495, 137] width 348 height 135
click at [502, 158] on video at bounding box center [495, 137] width 348 height 135
click at [573, 154] on video at bounding box center [495, 137] width 348 height 135
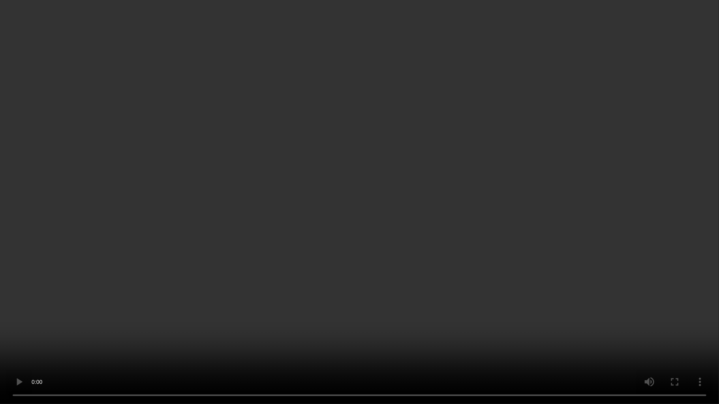
click at [601, 278] on video at bounding box center [359, 202] width 719 height 404
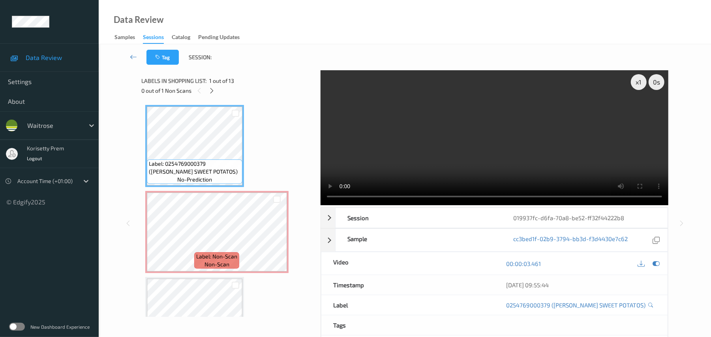
click at [553, 166] on video at bounding box center [495, 137] width 348 height 135
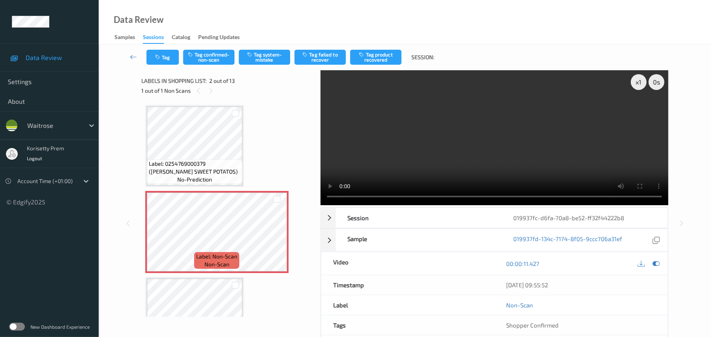
click at [432, 124] on video at bounding box center [495, 137] width 348 height 135
click at [259, 58] on button "Tag system-mistake" at bounding box center [264, 57] width 51 height 15
click at [387, 134] on video at bounding box center [495, 137] width 348 height 135
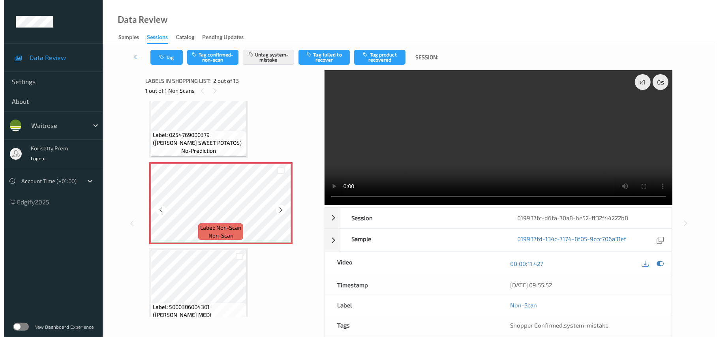
scroll to position [53, 0]
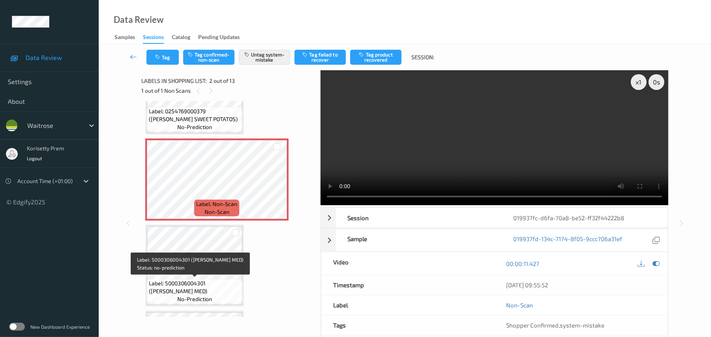
click at [174, 282] on span "Label: 5000306004301 (CC BURFORD BROWN MED)" at bounding box center [195, 288] width 92 height 16
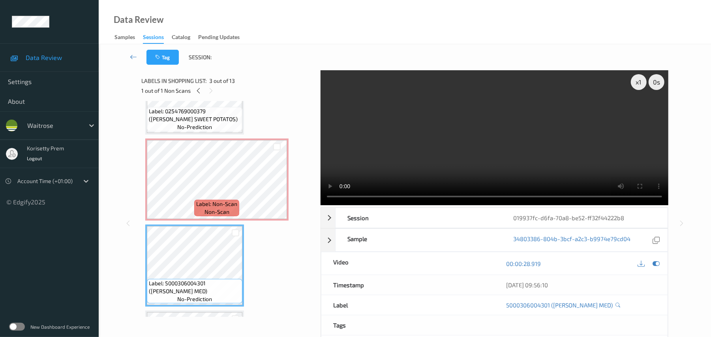
click at [381, 148] on video at bounding box center [495, 137] width 348 height 135
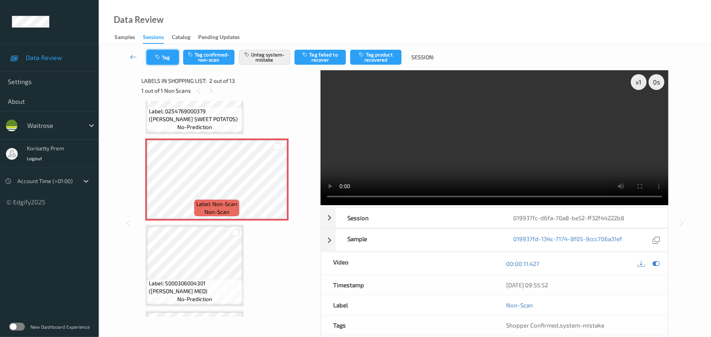
click at [162, 53] on button "Tag" at bounding box center [163, 57] width 32 height 15
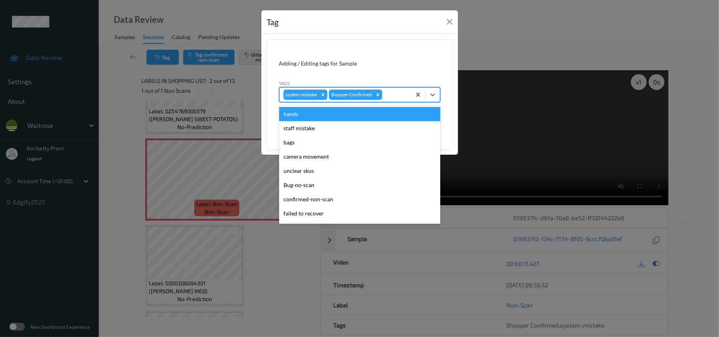
click at [400, 90] on div "system-mistake Shopper Confirmed" at bounding box center [346, 94] width 132 height 13
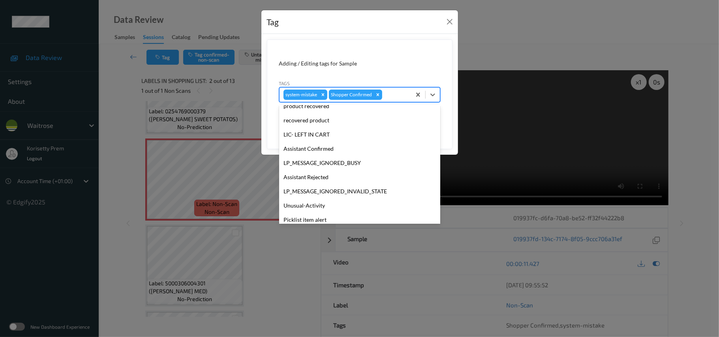
scroll to position [183, 0]
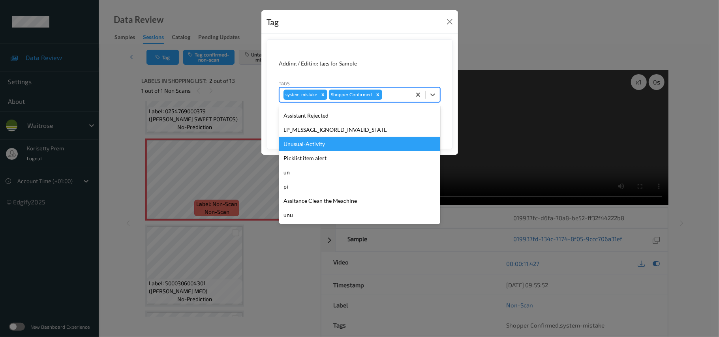
click at [311, 144] on div "Unusual-Activity" at bounding box center [359, 144] width 161 height 14
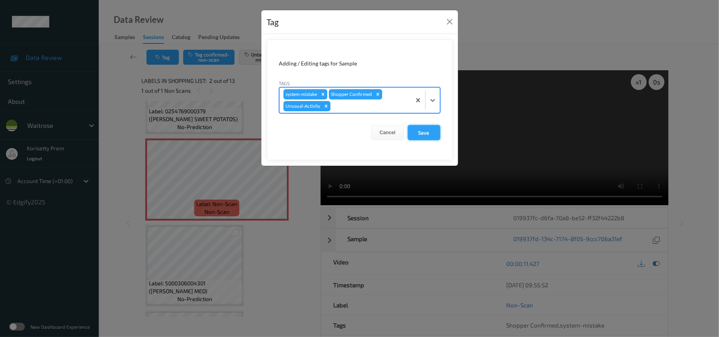
click at [421, 130] on button "Save" at bounding box center [424, 132] width 32 height 15
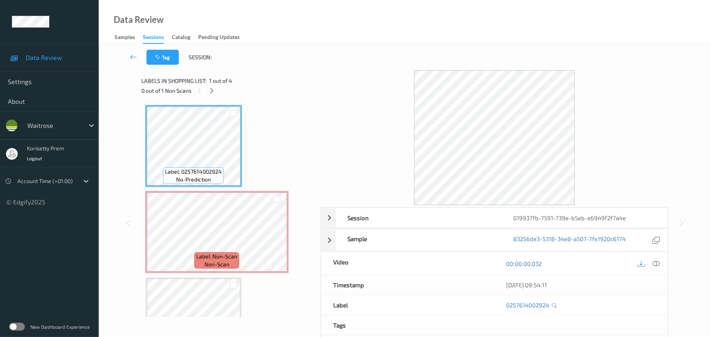
click at [295, 53] on div "Tag Session:" at bounding box center [405, 57] width 580 height 26
click at [276, 241] on icon at bounding box center [277, 238] width 7 height 7
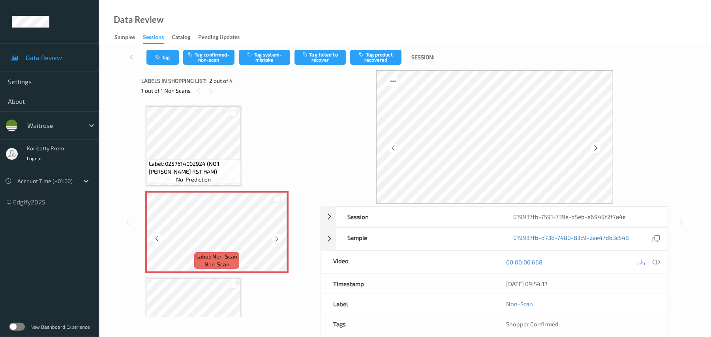
click at [276, 241] on icon at bounding box center [277, 238] width 7 height 7
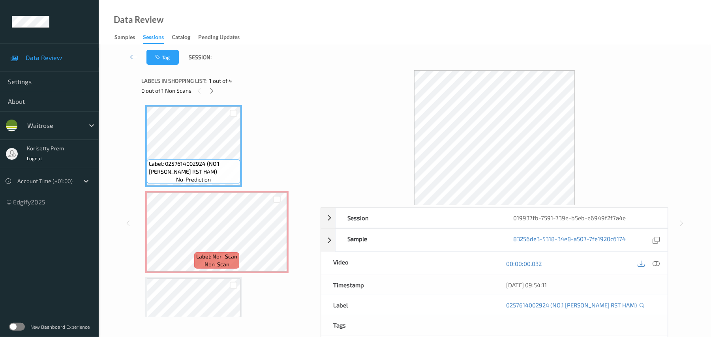
click at [659, 264] on div at bounding box center [656, 263] width 11 height 11
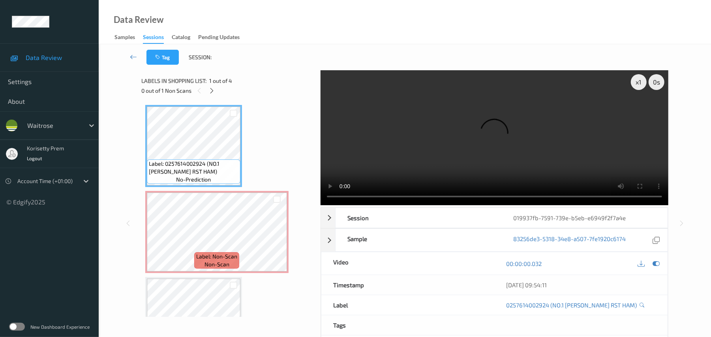
click at [391, 133] on video at bounding box center [495, 137] width 348 height 135
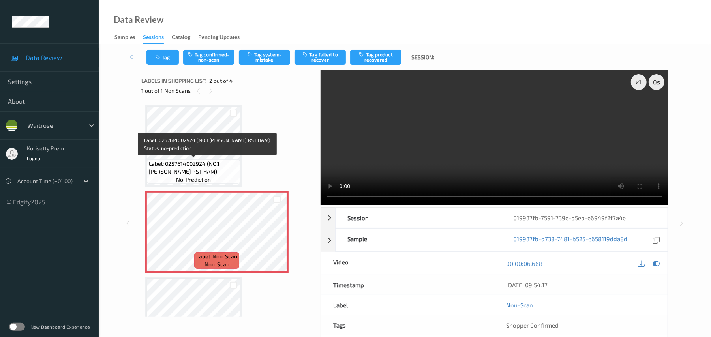
click at [195, 165] on span "Label: 0257614002924 (NO.1 [PERSON_NAME] RST HAM)" at bounding box center [194, 168] width 90 height 16
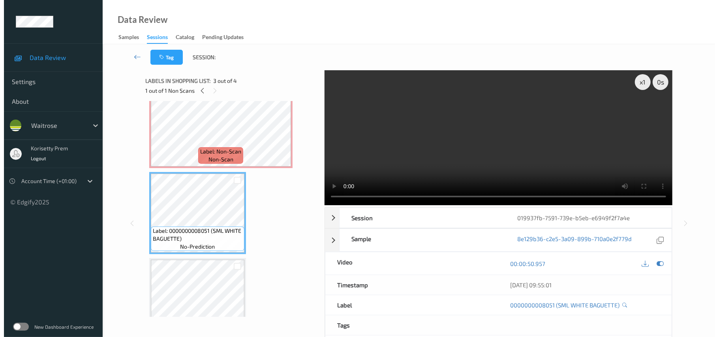
scroll to position [132, 0]
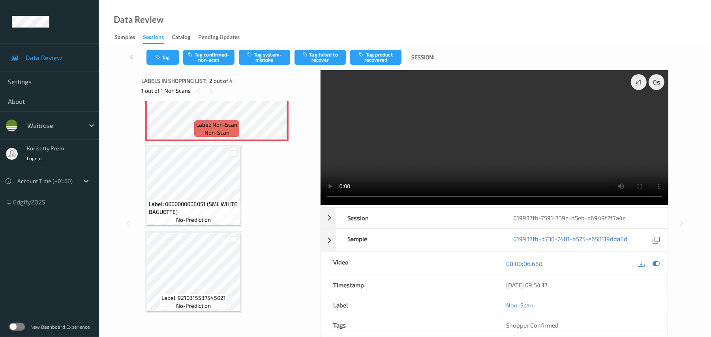
click at [506, 121] on video at bounding box center [495, 137] width 348 height 135
click at [203, 57] on button "Tag confirmed-non-scan" at bounding box center [208, 57] width 51 height 15
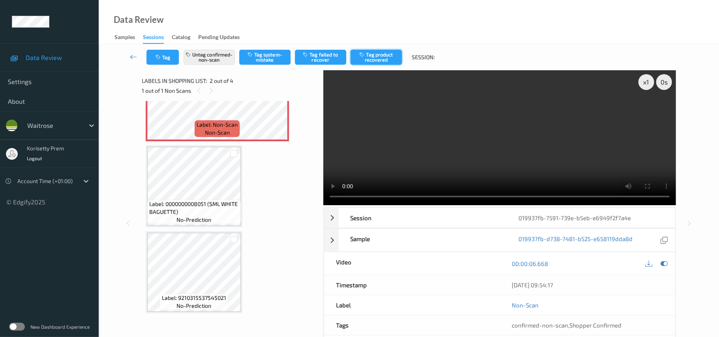
click at [371, 56] on button "Tag product recovered" at bounding box center [376, 57] width 51 height 15
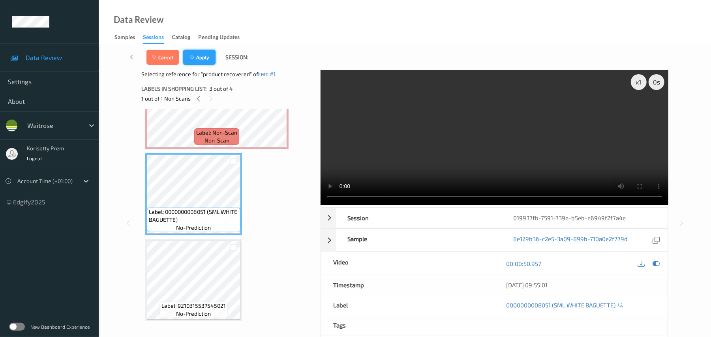
click at [201, 57] on button "Apply" at bounding box center [199, 57] width 32 height 15
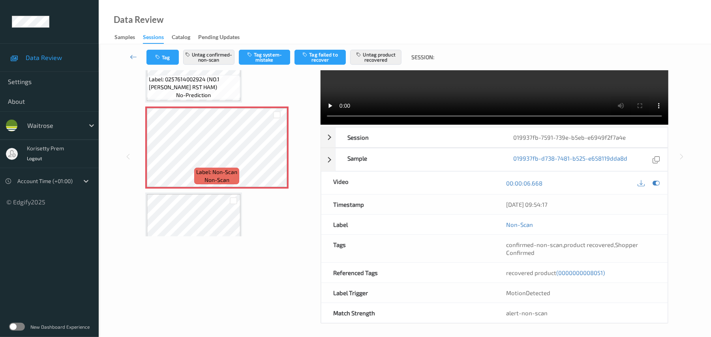
scroll to position [85, 0]
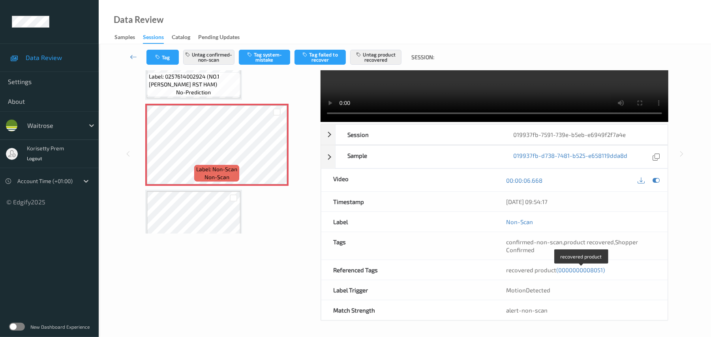
click at [584, 271] on span "(0000000008051)" at bounding box center [581, 270] width 49 height 7
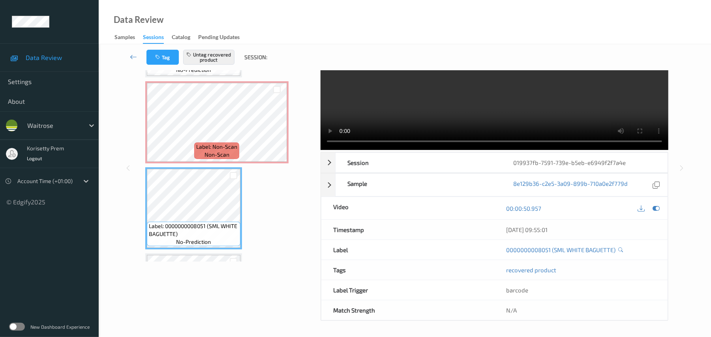
scroll to position [37, 0]
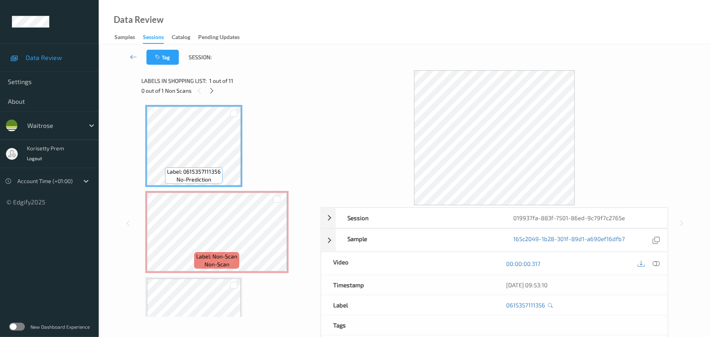
click at [363, 71] on div at bounding box center [495, 137] width 348 height 135
click at [275, 241] on icon at bounding box center [277, 238] width 7 height 7
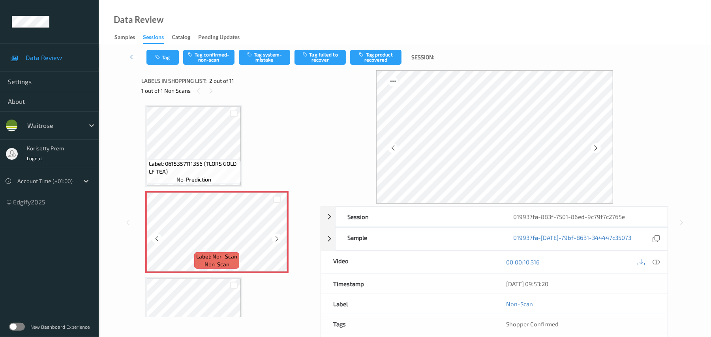
click at [275, 241] on icon at bounding box center [277, 238] width 7 height 7
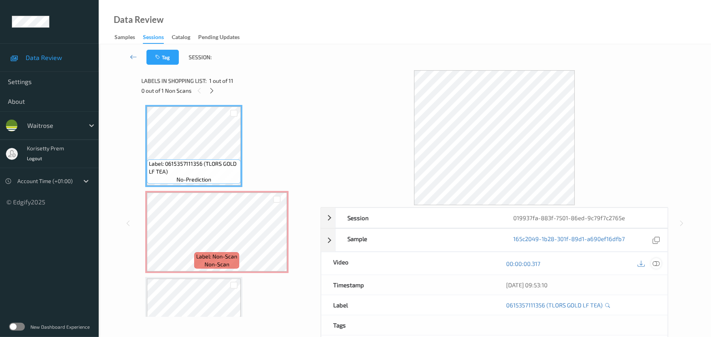
click at [658, 264] on icon at bounding box center [656, 263] width 7 height 7
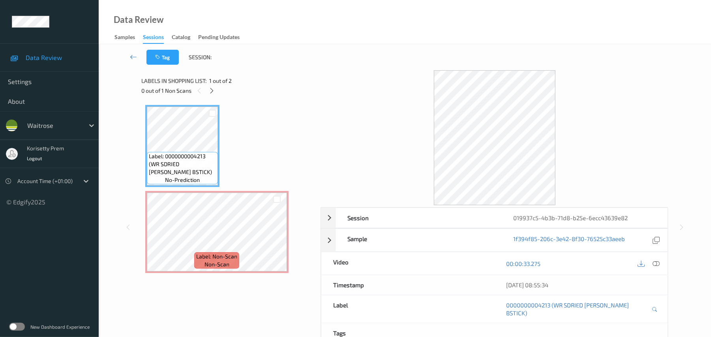
click at [302, 68] on div "Tag Session:" at bounding box center [405, 57] width 580 height 26
click at [212, 88] on icon at bounding box center [212, 90] width 7 height 7
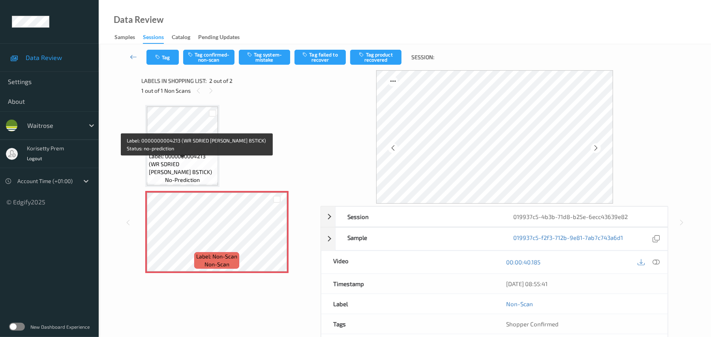
drag, startPoint x: 176, startPoint y: 160, endPoint x: 195, endPoint y: 163, distance: 19.1
click at [177, 160] on span "Label: 0000000004213 (WR SDRIED TOM BSTICK)" at bounding box center [182, 164] width 67 height 24
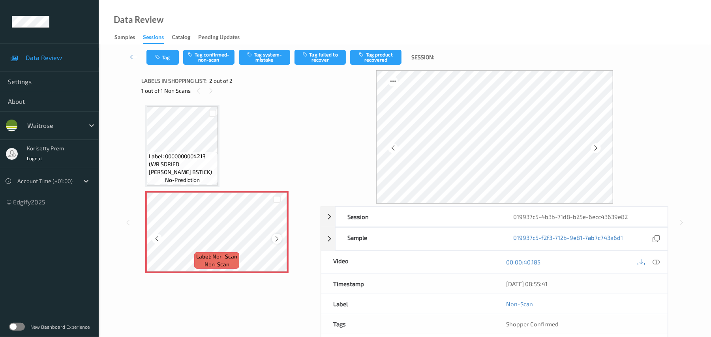
click at [278, 239] on icon at bounding box center [277, 238] width 7 height 7
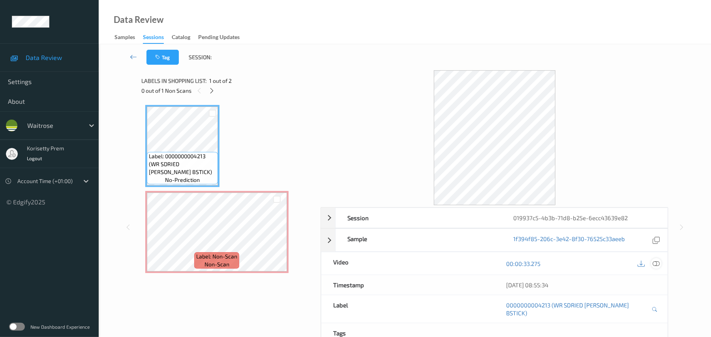
click at [656, 267] on icon at bounding box center [656, 263] width 7 height 7
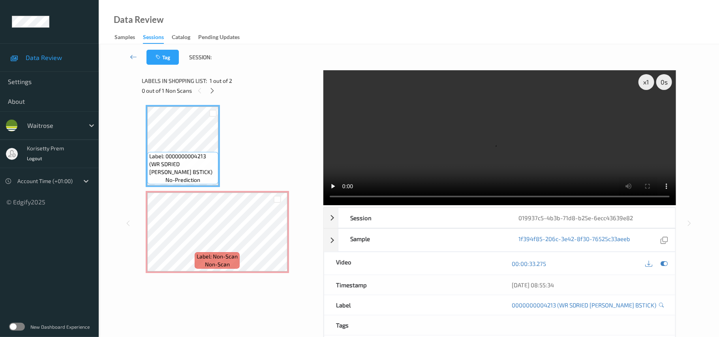
click at [378, 99] on video at bounding box center [499, 137] width 353 height 135
click at [227, 264] on span "non-scan" at bounding box center [217, 265] width 25 height 8
click at [663, 260] on icon at bounding box center [664, 263] width 7 height 7
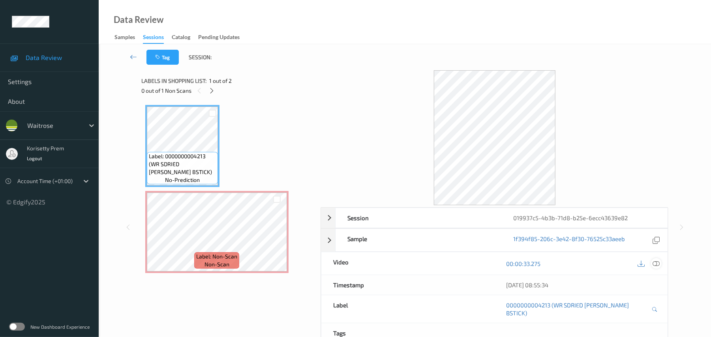
click at [659, 261] on icon at bounding box center [656, 263] width 7 height 7
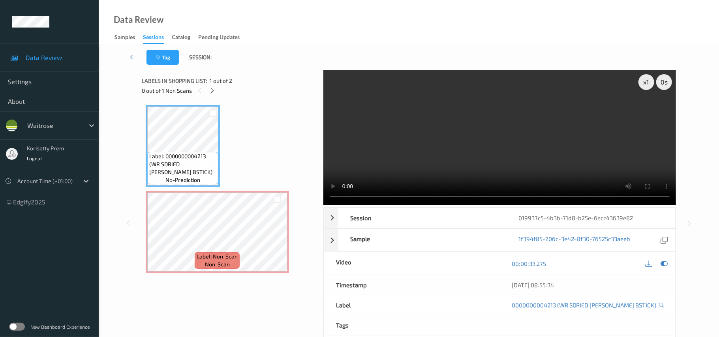
click at [275, 130] on div "Label: 0000000004213 (WR SDRIED TOM BSTICK) no-prediction Label: Non-Scan non-s…" at bounding box center [230, 189] width 169 height 168
click at [661, 260] on icon at bounding box center [664, 263] width 7 height 7
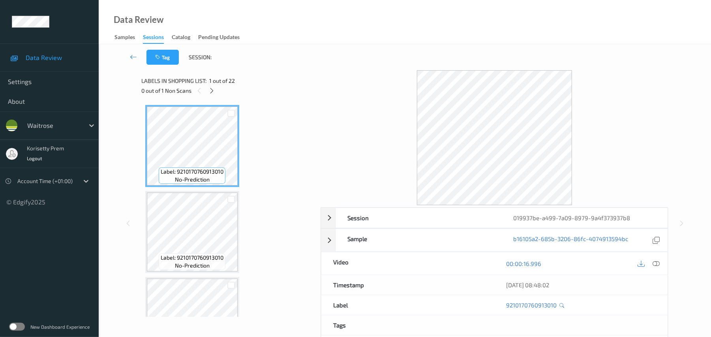
click at [296, 79] on div "Labels in shopping list: 1 out of 22" at bounding box center [228, 81] width 174 height 10
click at [209, 90] on icon at bounding box center [212, 90] width 7 height 7
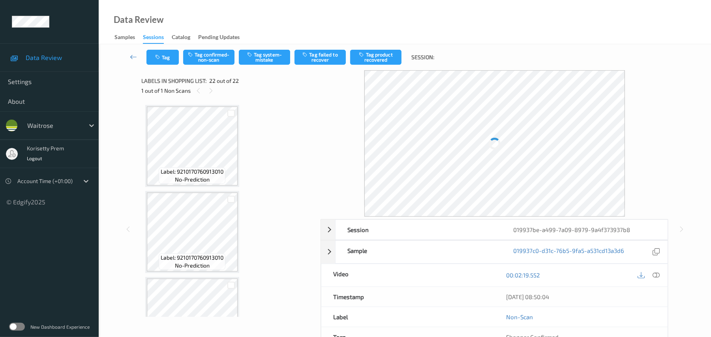
scroll to position [1682, 0]
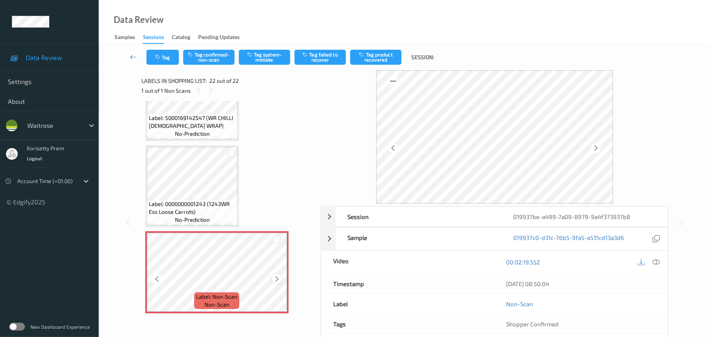
click at [277, 280] on icon at bounding box center [277, 279] width 7 height 7
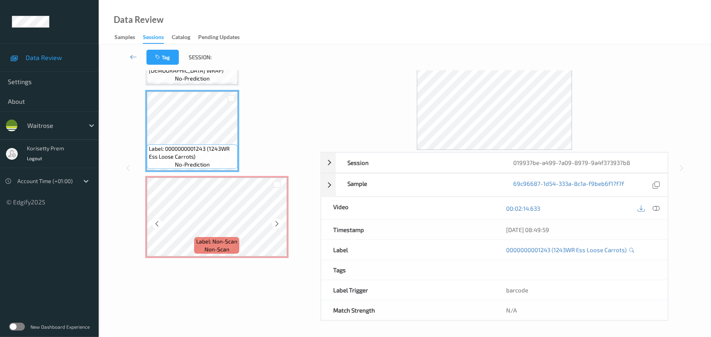
scroll to position [1524, 0]
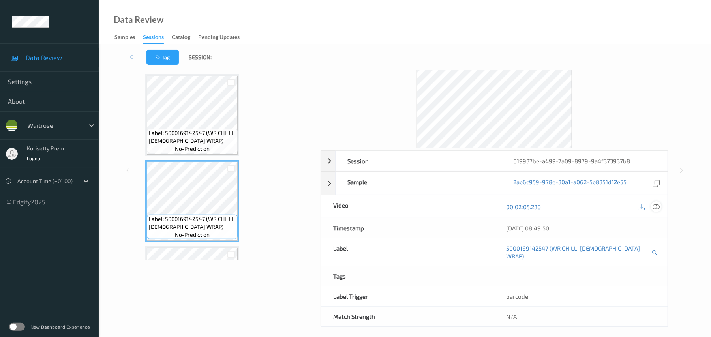
click at [658, 207] on icon at bounding box center [656, 206] width 7 height 7
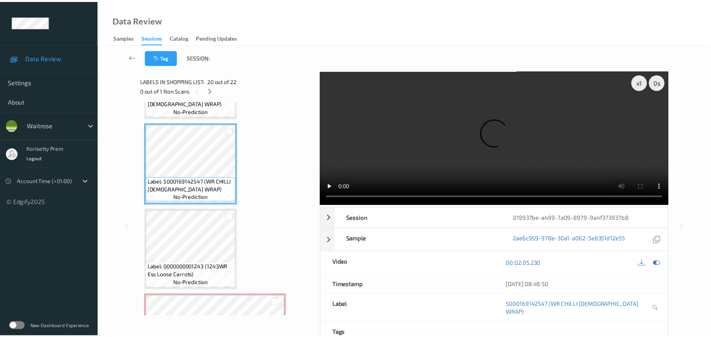
scroll to position [1629, 0]
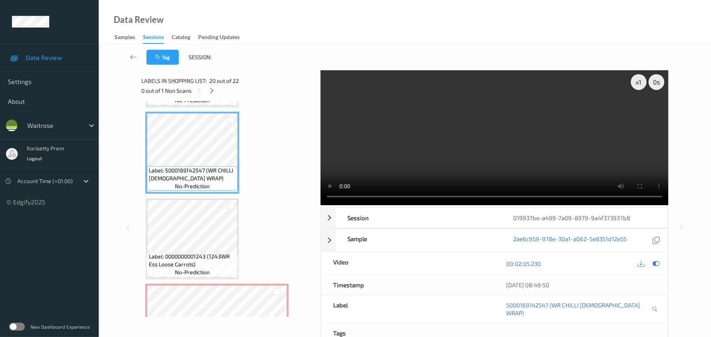
click at [432, 142] on video at bounding box center [495, 137] width 348 height 135
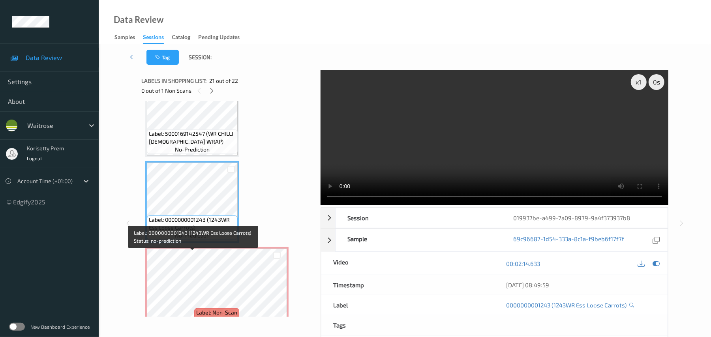
scroll to position [1682, 0]
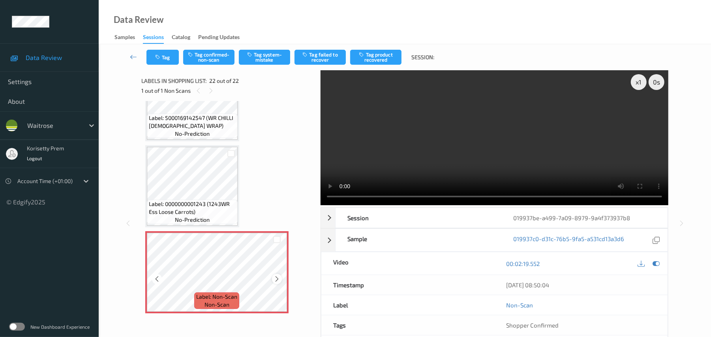
click at [275, 280] on icon at bounding box center [277, 279] width 7 height 7
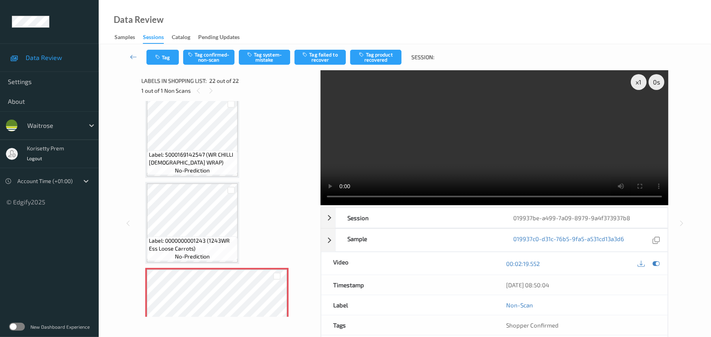
scroll to position [1629, 0]
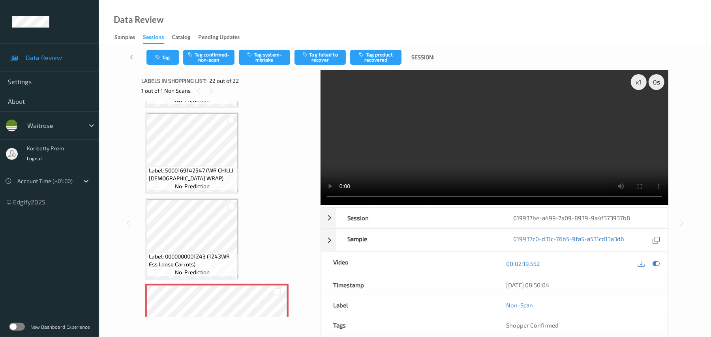
click at [400, 170] on video at bounding box center [495, 137] width 348 height 135
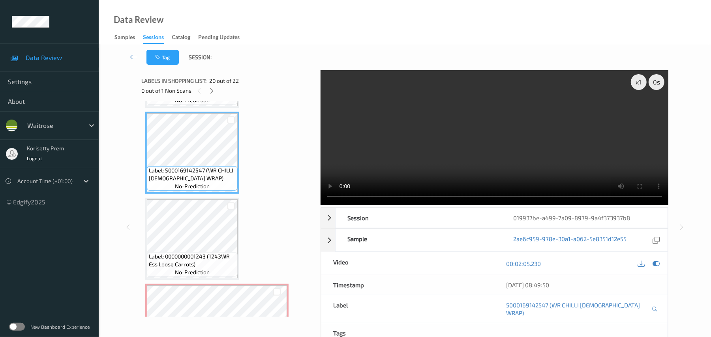
click at [409, 159] on video at bounding box center [495, 137] width 348 height 135
click at [495, 133] on video at bounding box center [495, 137] width 348 height 135
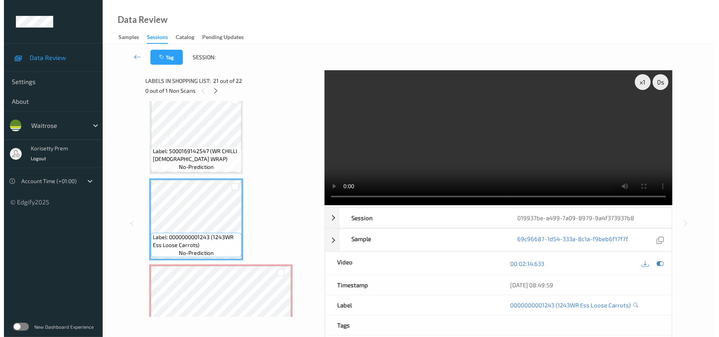
scroll to position [1682, 0]
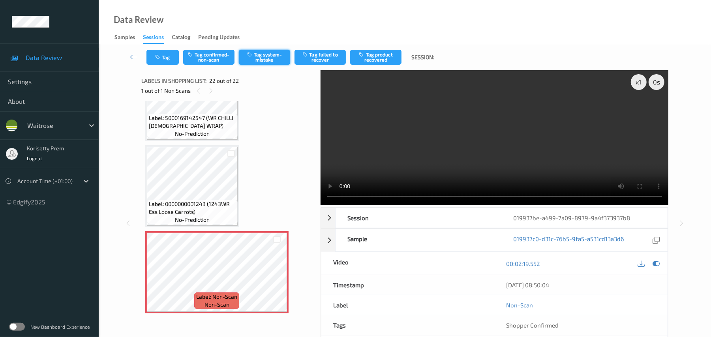
click at [251, 56] on icon "button" at bounding box center [250, 55] width 7 height 6
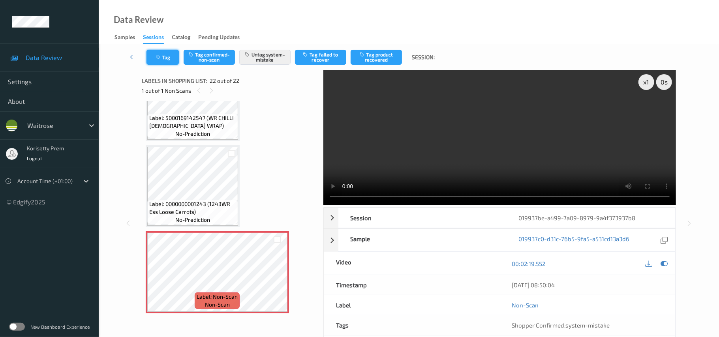
click at [163, 62] on button "Tag" at bounding box center [163, 57] width 32 height 15
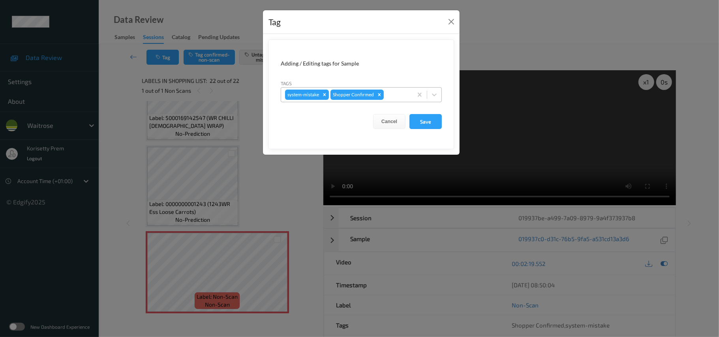
click at [395, 92] on div at bounding box center [396, 94] width 23 height 9
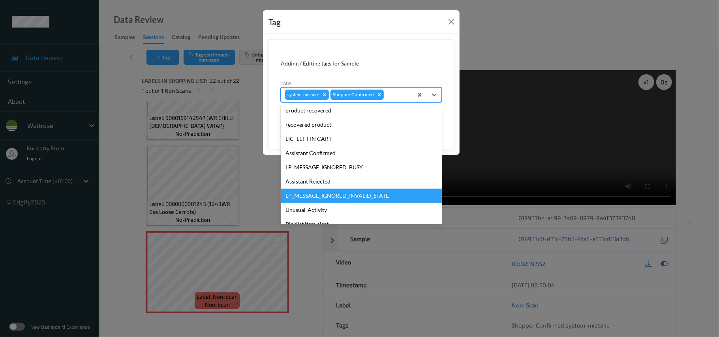
scroll to position [183, 0]
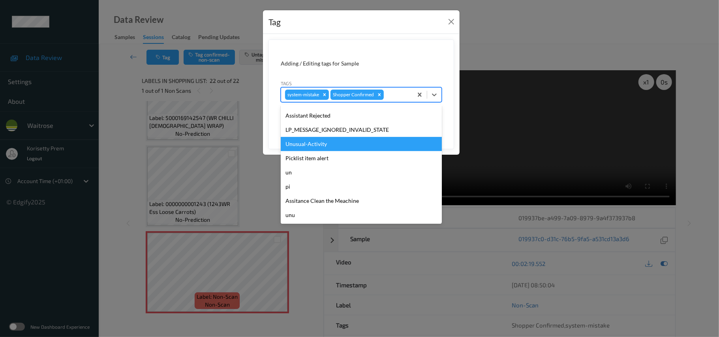
click at [320, 148] on div "Unusual-Activity" at bounding box center [361, 144] width 161 height 14
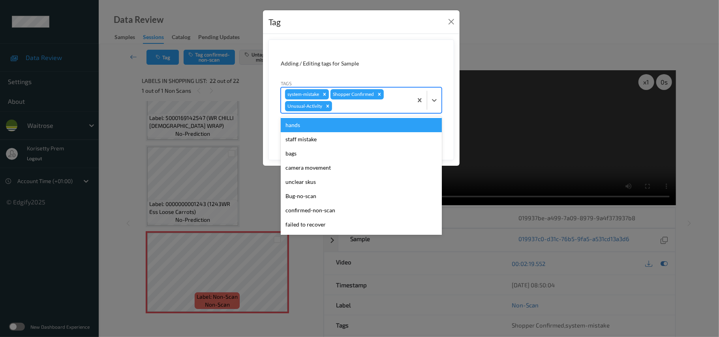
click at [355, 107] on div at bounding box center [371, 106] width 75 height 9
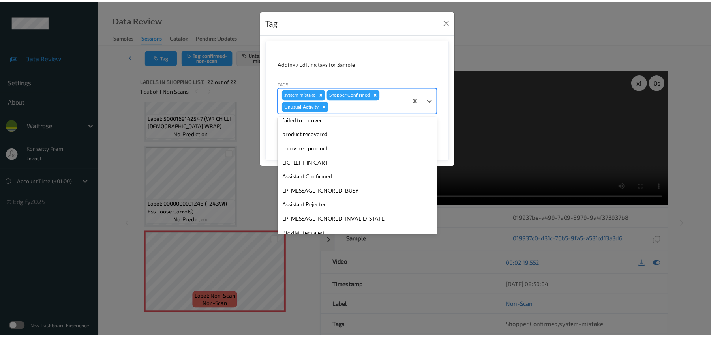
scroll to position [169, 0]
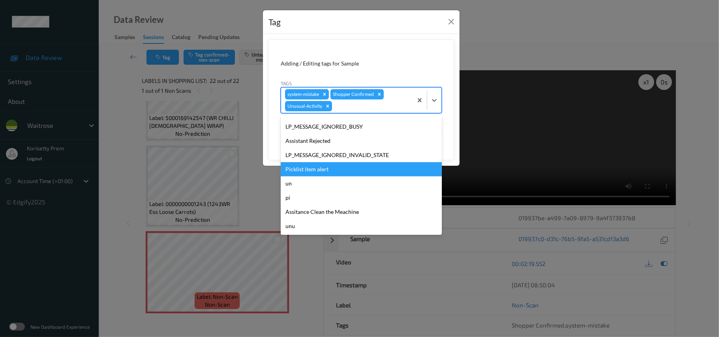
click at [332, 170] on div "Picklist item alert" at bounding box center [361, 169] width 161 height 14
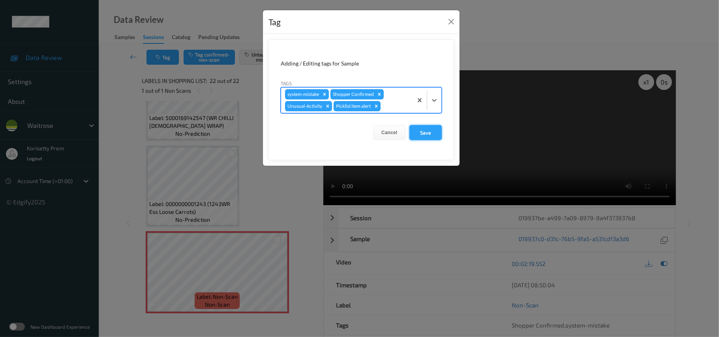
click at [427, 133] on button "Save" at bounding box center [426, 132] width 32 height 15
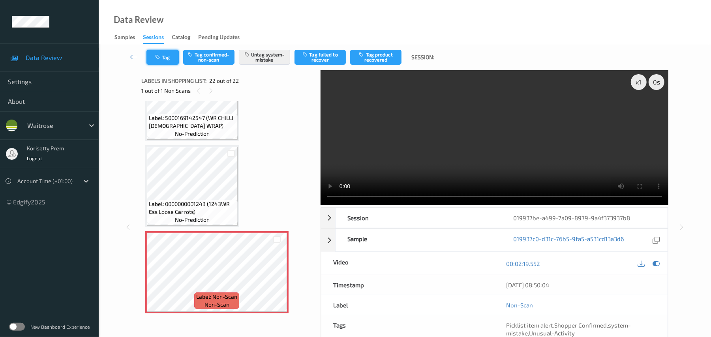
click at [171, 56] on button "Tag" at bounding box center [163, 57] width 32 height 15
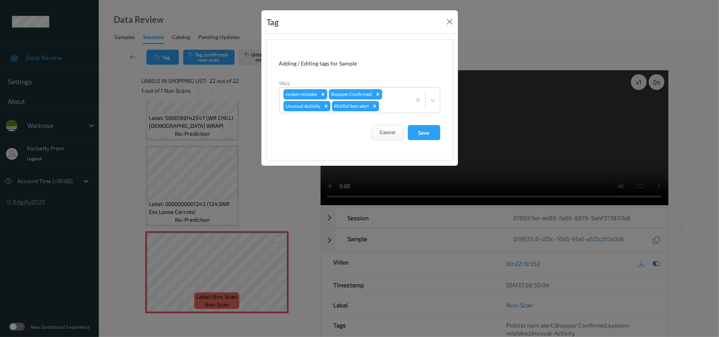
click at [391, 130] on button "Cancel" at bounding box center [388, 132] width 32 height 15
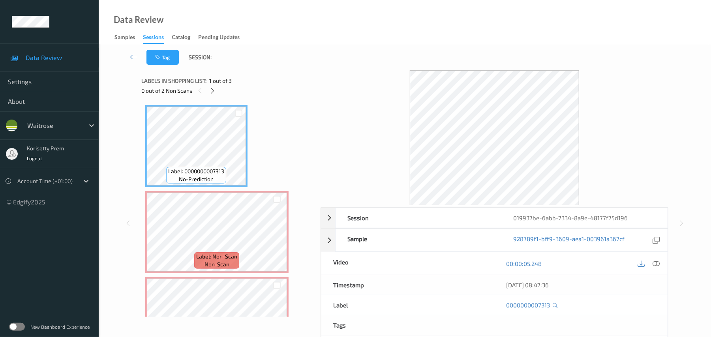
click at [278, 71] on div "Labels in shopping list: 1 out of 3 0 out of 2 Non Scans" at bounding box center [228, 85] width 174 height 31
click at [214, 90] on icon at bounding box center [212, 90] width 7 height 7
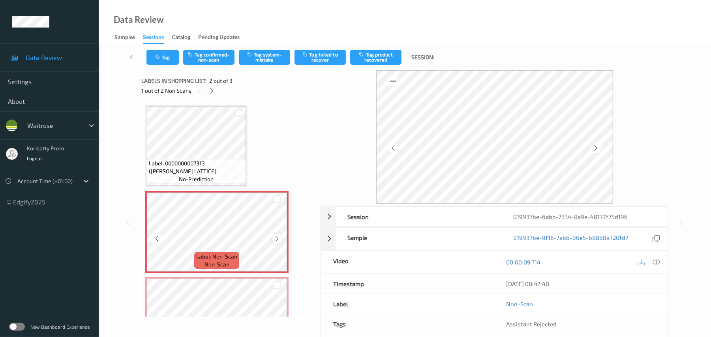
click at [277, 236] on icon at bounding box center [277, 238] width 7 height 7
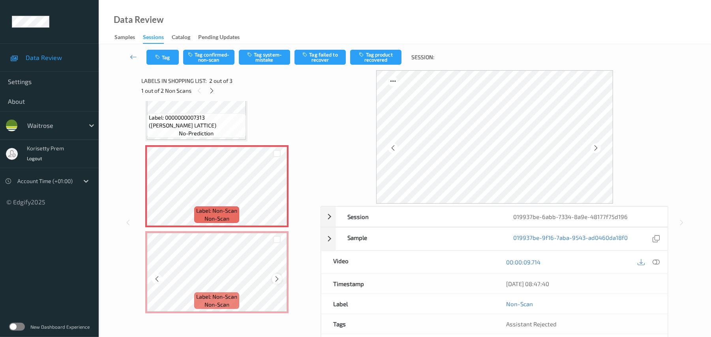
click at [280, 278] on icon at bounding box center [277, 279] width 7 height 7
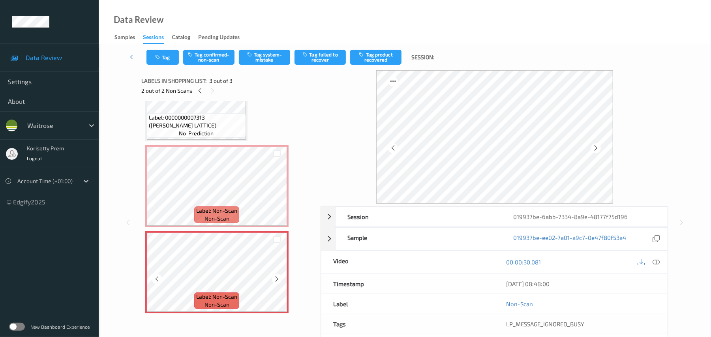
click at [280, 278] on icon at bounding box center [277, 279] width 7 height 7
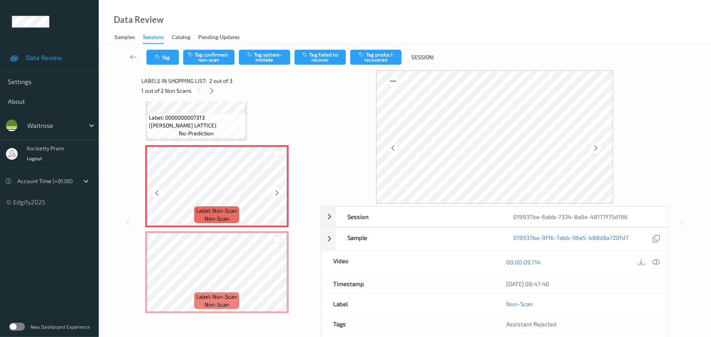
scroll to position [0, 0]
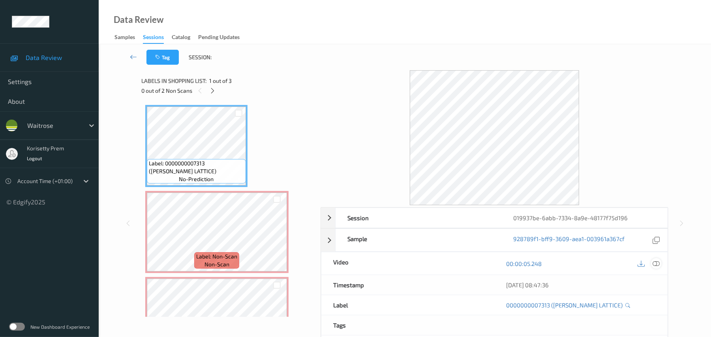
click at [660, 262] on div at bounding box center [656, 263] width 11 height 11
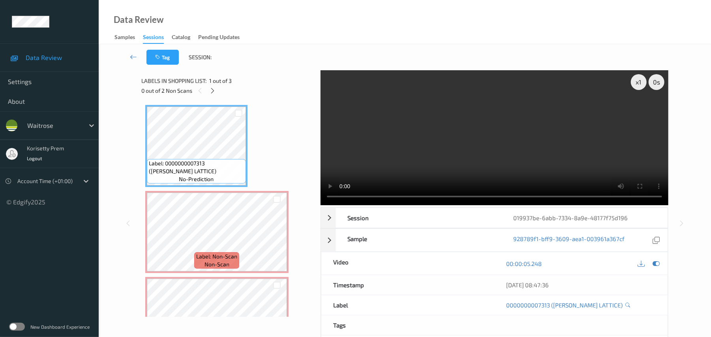
click at [491, 138] on video at bounding box center [495, 137] width 348 height 135
click at [384, 143] on video at bounding box center [495, 137] width 348 height 135
click at [537, 143] on video at bounding box center [495, 137] width 348 height 135
click at [275, 240] on icon at bounding box center [277, 238] width 7 height 7
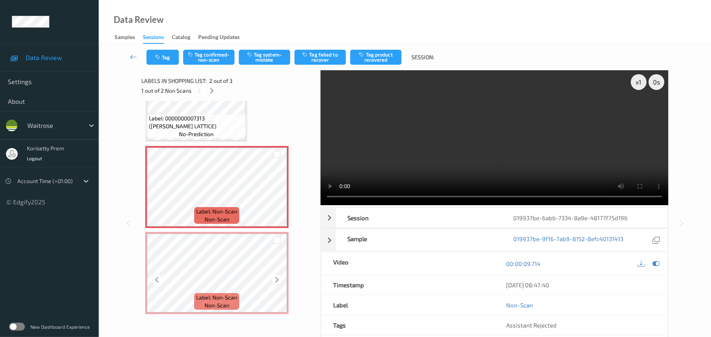
scroll to position [46, 0]
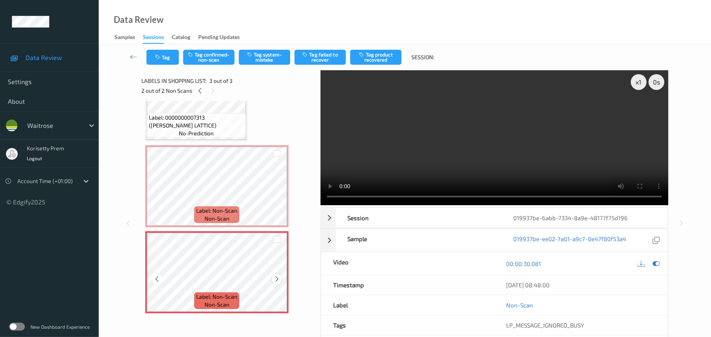
click at [274, 278] on icon at bounding box center [277, 279] width 7 height 7
click at [415, 167] on video at bounding box center [495, 137] width 348 height 135
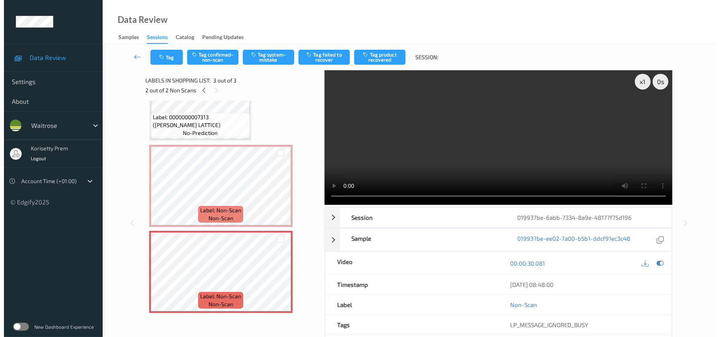
scroll to position [0, 0]
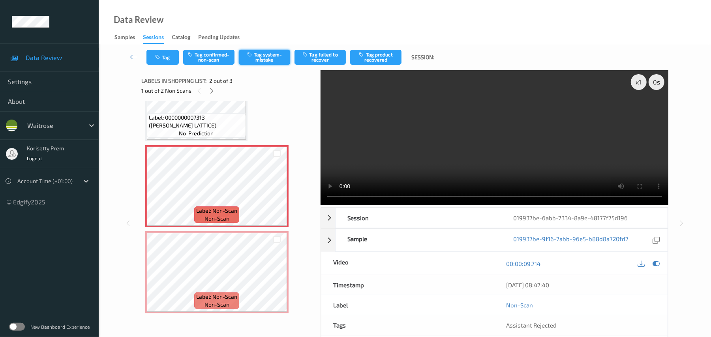
click at [277, 62] on button "Tag system-mistake" at bounding box center [264, 57] width 51 height 15
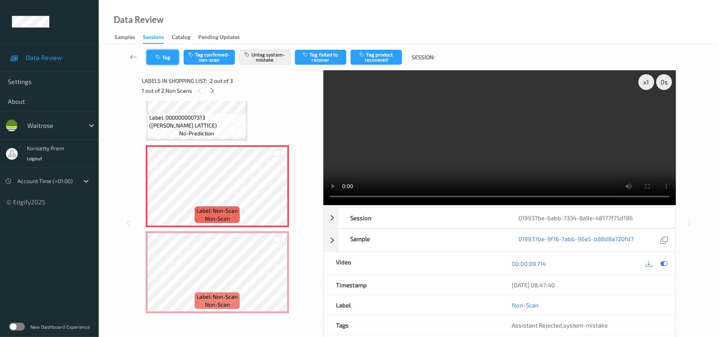
click at [166, 58] on button "Tag" at bounding box center [163, 57] width 32 height 15
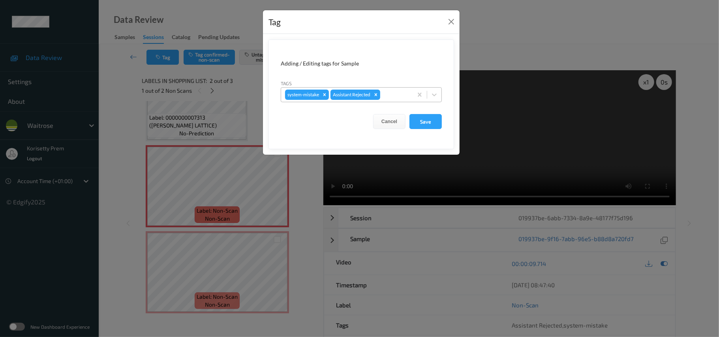
click at [396, 98] on div at bounding box center [395, 94] width 27 height 9
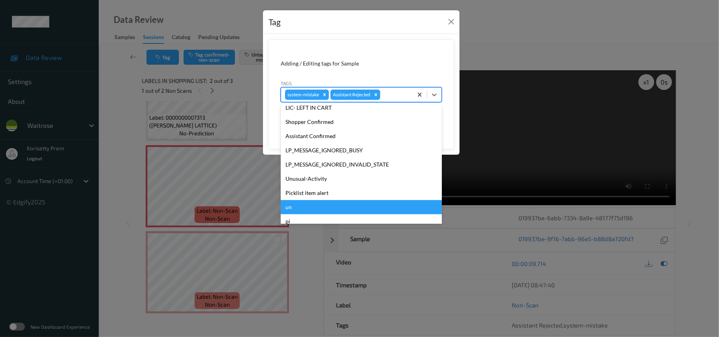
scroll to position [183, 0]
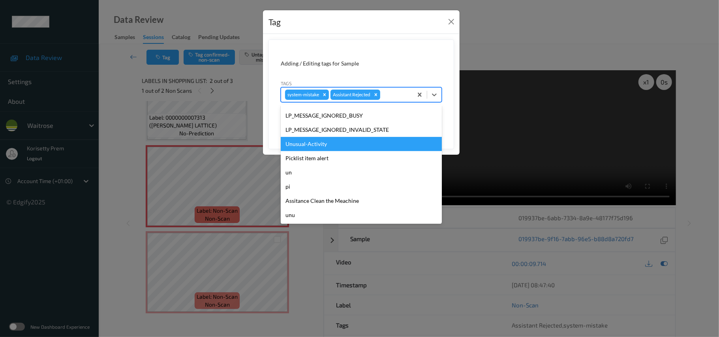
click at [314, 141] on div "Unusual-Activity" at bounding box center [361, 144] width 161 height 14
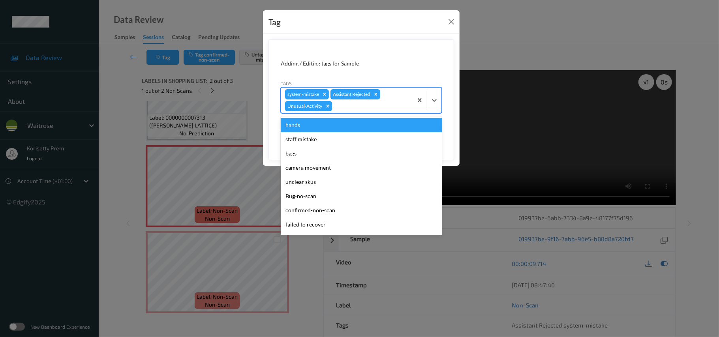
click at [353, 107] on div at bounding box center [371, 106] width 75 height 9
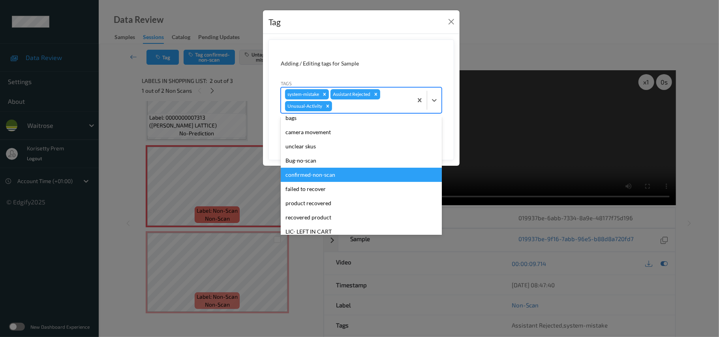
scroll to position [157, 0]
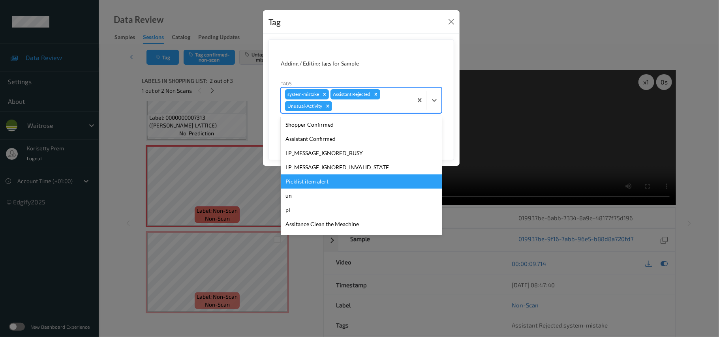
click at [314, 180] on div "Picklist item alert" at bounding box center [361, 182] width 161 height 14
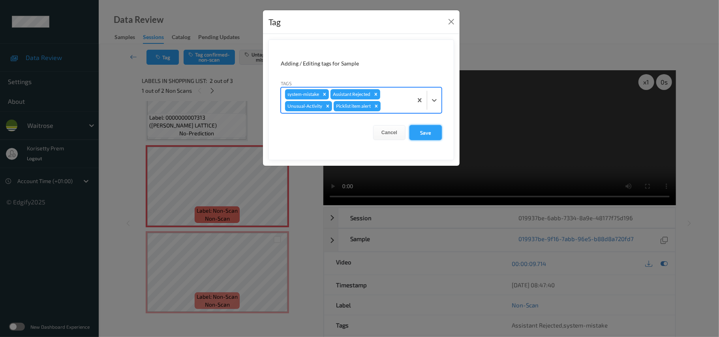
click at [430, 128] on button "Save" at bounding box center [426, 132] width 32 height 15
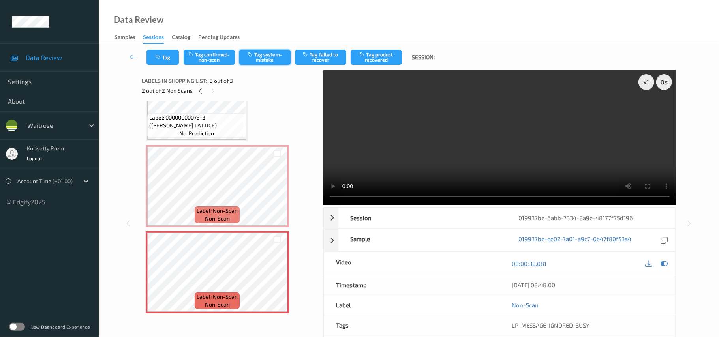
click at [273, 60] on button "Tag system-mistake" at bounding box center [264, 57] width 51 height 15
click at [160, 65] on div "Tag Tag confirmed-non-scan Untag system-mistake Tag failed to recover Tag produ…" at bounding box center [409, 57] width 588 height 26
click at [161, 61] on button "Tag" at bounding box center [163, 57] width 32 height 15
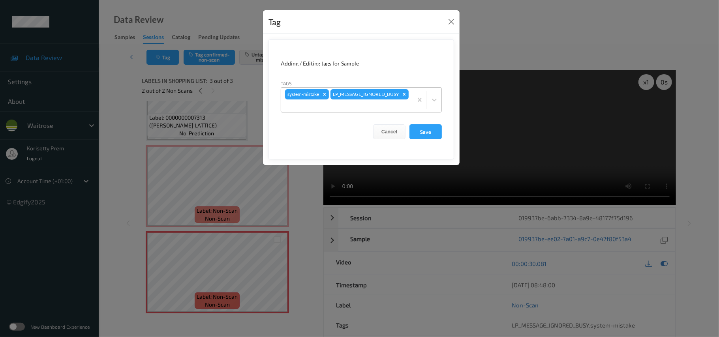
click at [386, 100] on div "system-mistake LP_MESSAGE_IGNORED_BUSY" at bounding box center [347, 100] width 132 height 24
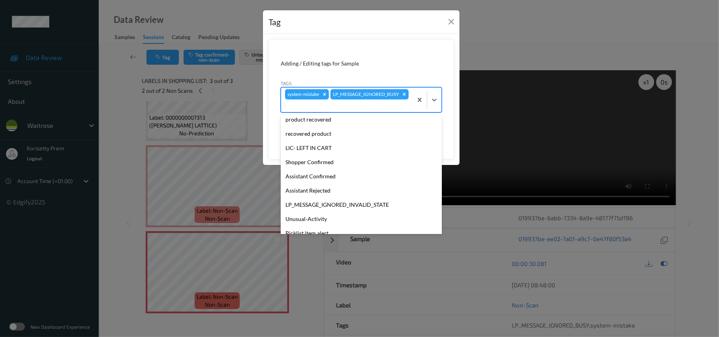
scroll to position [183, 0]
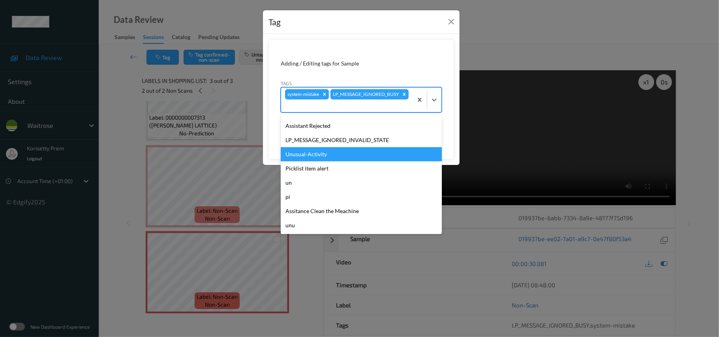
click at [321, 156] on div "Unusual-Activity" at bounding box center [361, 154] width 161 height 14
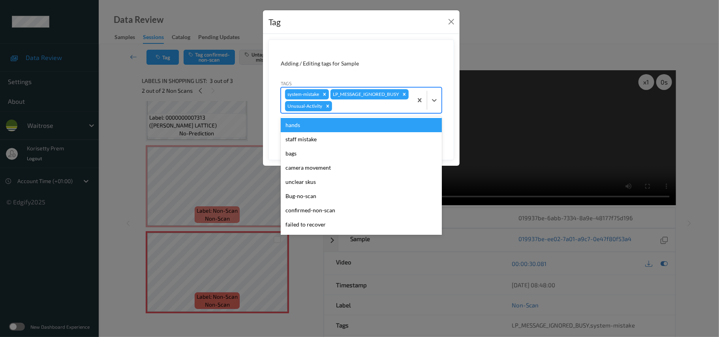
click at [355, 111] on div at bounding box center [371, 106] width 75 height 9
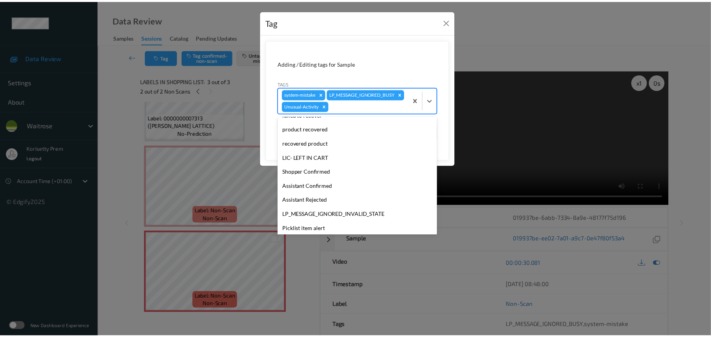
scroll to position [169, 0]
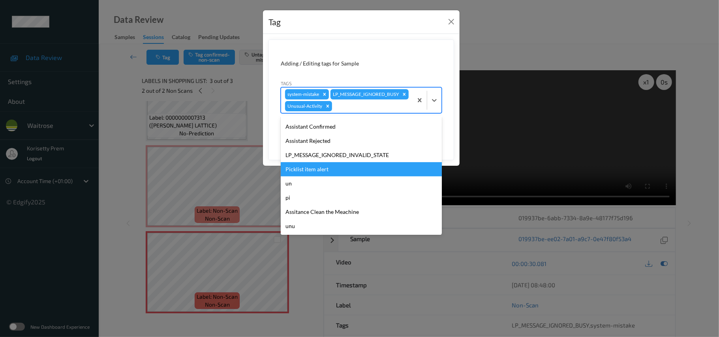
click at [320, 177] on div "Picklist item alert" at bounding box center [361, 169] width 161 height 14
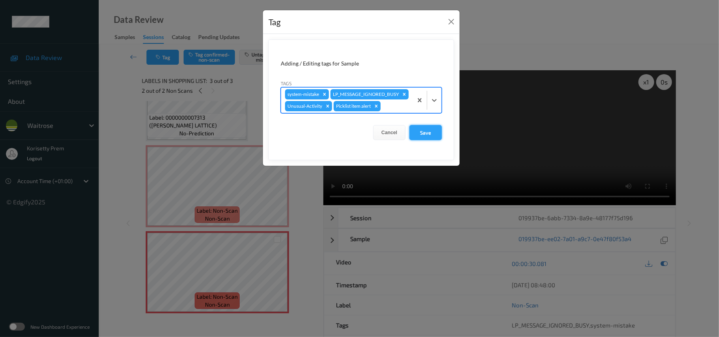
click at [422, 140] on button "Save" at bounding box center [426, 132] width 32 height 15
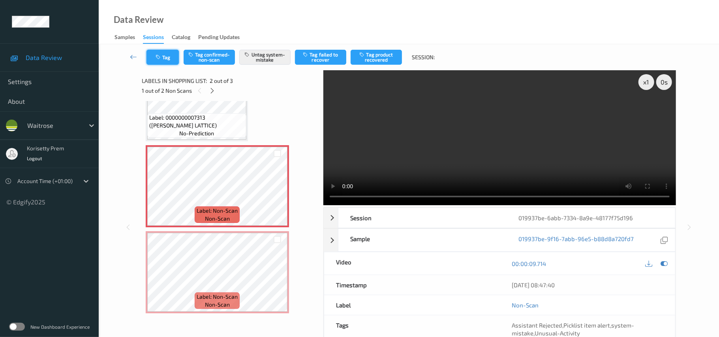
click at [173, 54] on button "Tag" at bounding box center [163, 57] width 32 height 15
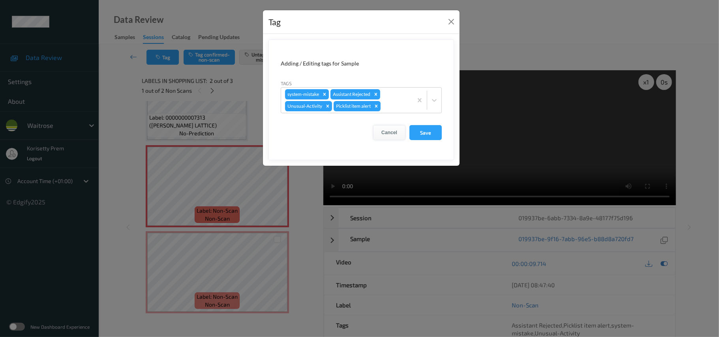
click at [391, 135] on button "Cancel" at bounding box center [389, 132] width 32 height 15
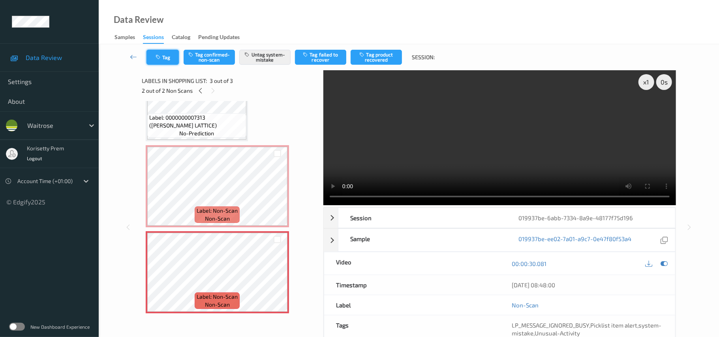
click at [165, 58] on button "Tag" at bounding box center [163, 57] width 32 height 15
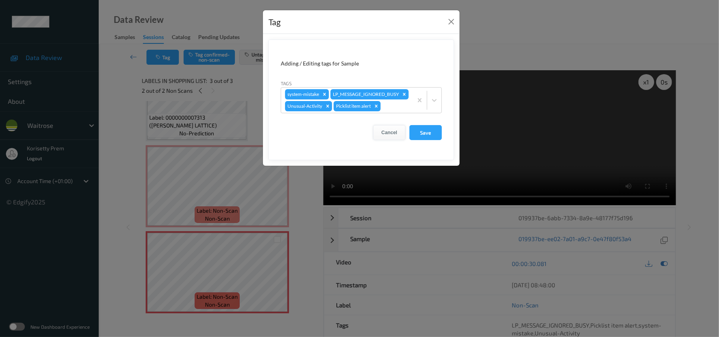
click at [392, 140] on button "Cancel" at bounding box center [389, 132] width 32 height 15
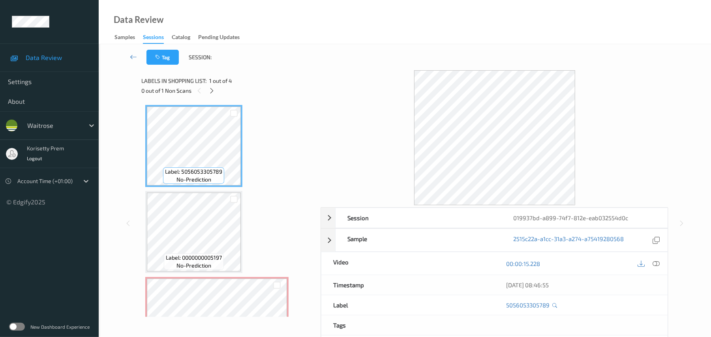
click at [348, 62] on div "Tag Session:" at bounding box center [405, 57] width 580 height 26
click at [208, 89] on div at bounding box center [212, 91] width 10 height 10
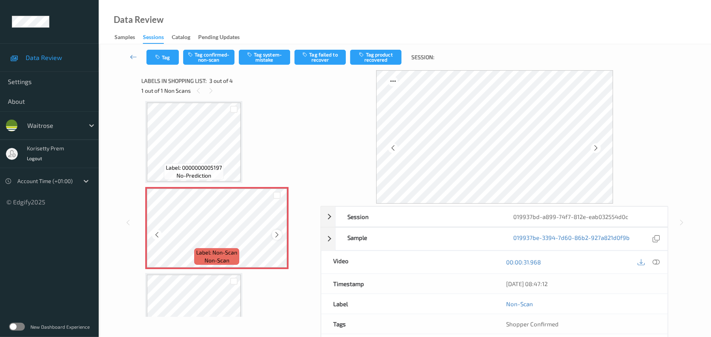
click at [275, 234] on icon at bounding box center [277, 234] width 7 height 7
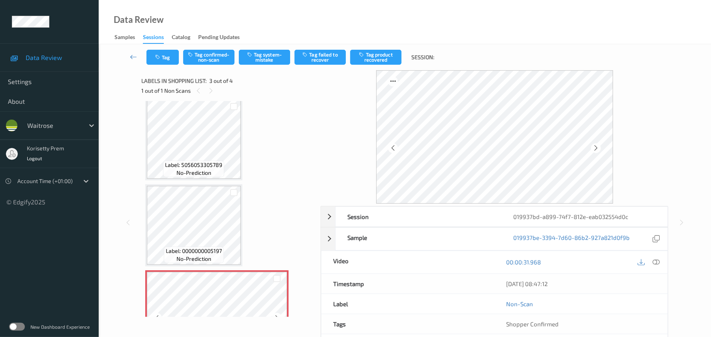
scroll to position [0, 0]
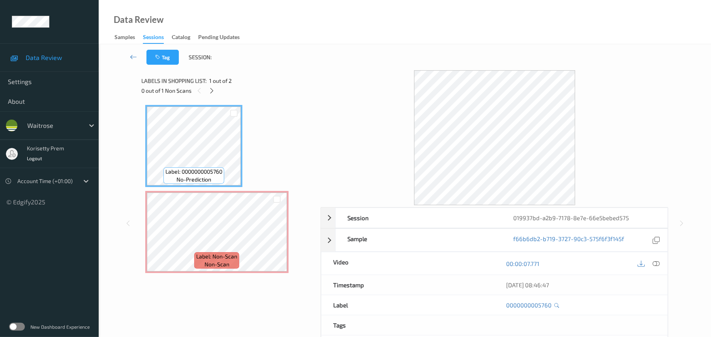
click at [327, 75] on div at bounding box center [495, 137] width 348 height 135
click at [658, 265] on icon at bounding box center [656, 263] width 7 height 7
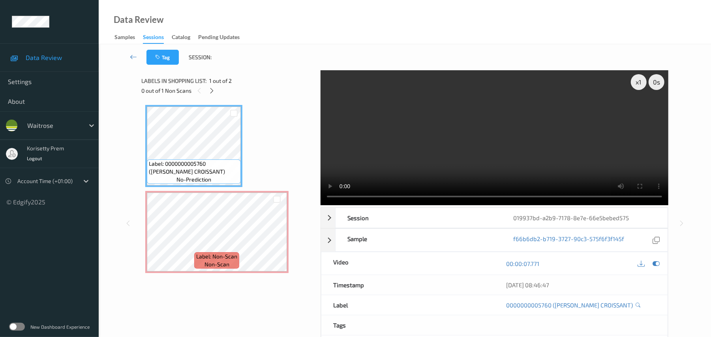
click at [436, 146] on video at bounding box center [495, 137] width 348 height 135
click at [419, 122] on video at bounding box center [495, 137] width 348 height 135
click at [174, 282] on div "Labels in shopping list: 1 out of 2 0 out of 1 Non Scans Label: 0000000005760 (…" at bounding box center [228, 223] width 174 height 306
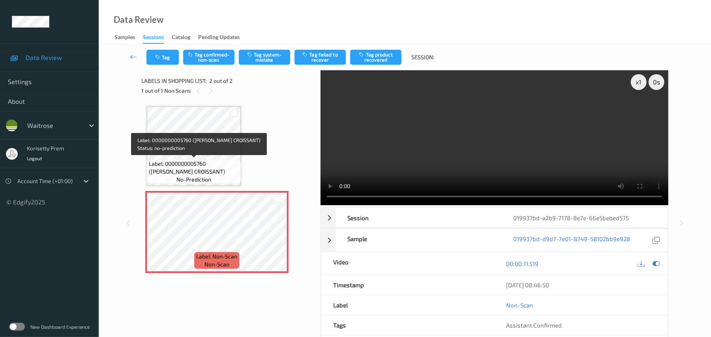
click at [200, 162] on span "Label: 0000000005760 ([PERSON_NAME] CROISSANT)" at bounding box center [194, 168] width 90 height 16
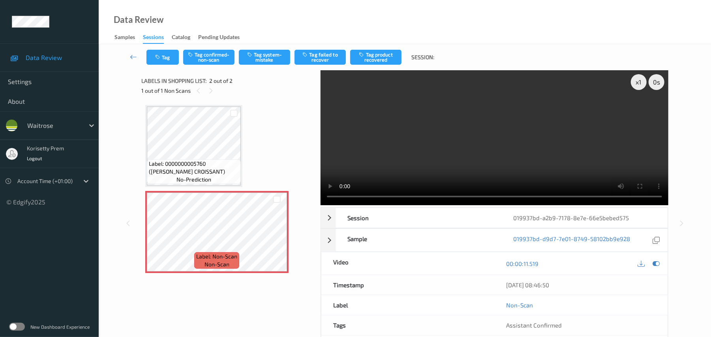
click at [497, 148] on video at bounding box center [495, 137] width 348 height 135
click at [269, 54] on button "Tag system-mistake" at bounding box center [264, 57] width 51 height 15
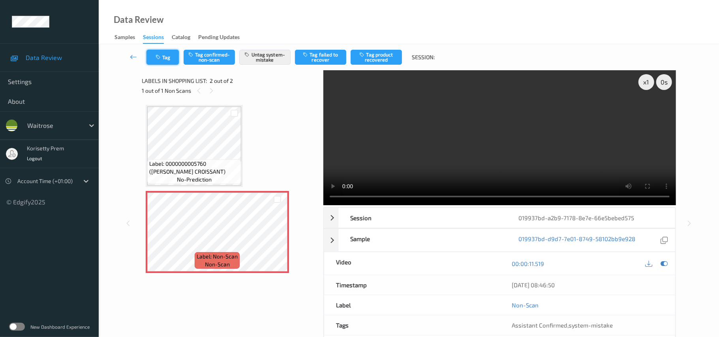
click at [162, 55] on icon "button" at bounding box center [159, 58] width 7 height 6
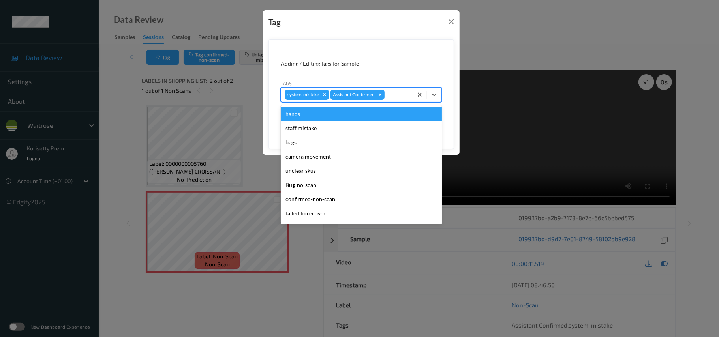
click at [408, 100] on div "system-mistake Assistant Confirmed" at bounding box center [347, 94] width 132 height 13
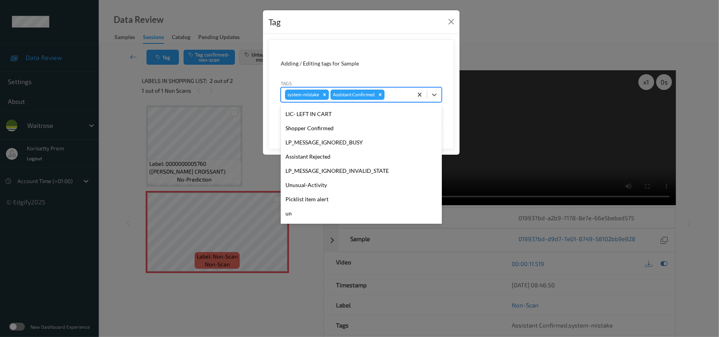
scroll to position [183, 0]
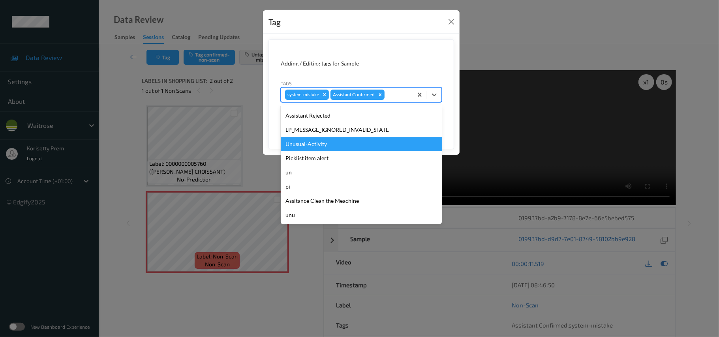
click at [324, 147] on div "Unusual-Activity" at bounding box center [361, 144] width 161 height 14
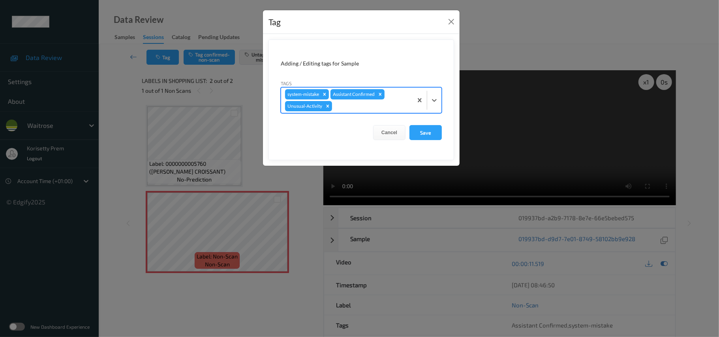
click at [344, 117] on form "Adding / Editing tags for Sample Tags option Unusual-Activity, selected. Select…" at bounding box center [362, 99] width 186 height 121
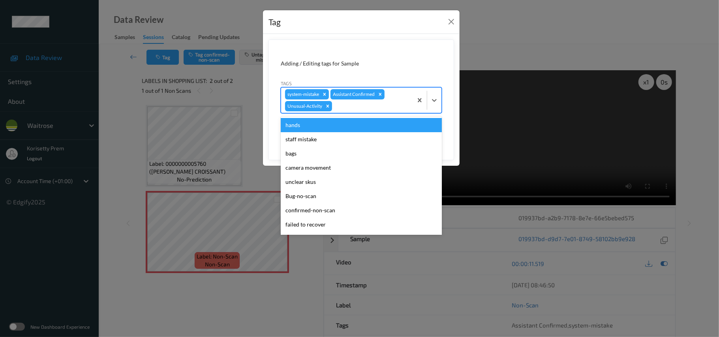
click at [354, 102] on div at bounding box center [371, 106] width 75 height 9
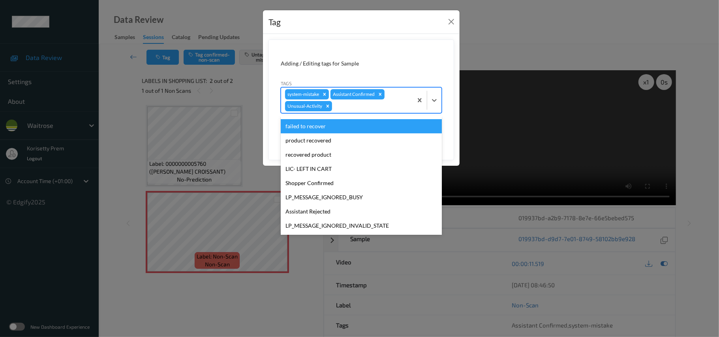
scroll to position [169, 0]
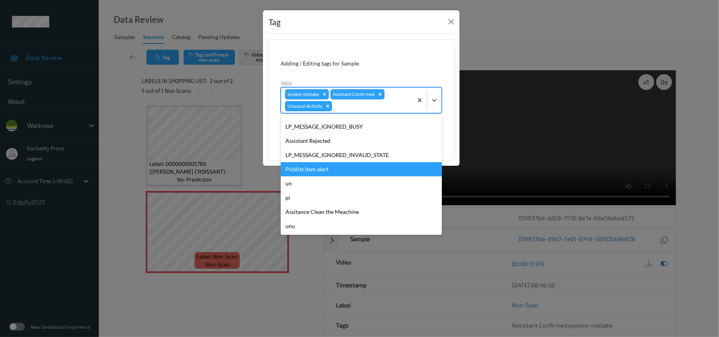
click at [313, 171] on div "Picklist item alert" at bounding box center [361, 169] width 161 height 14
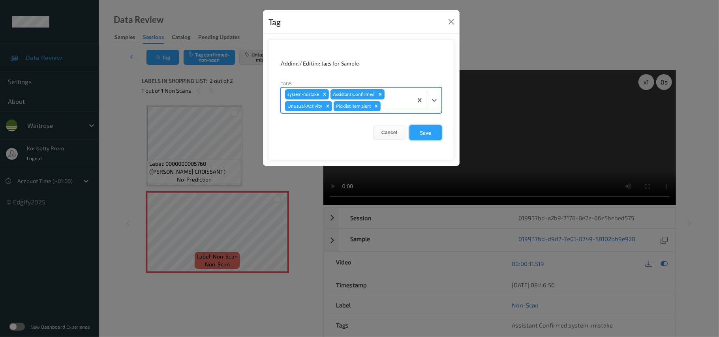
click at [420, 134] on button "Save" at bounding box center [426, 132] width 32 height 15
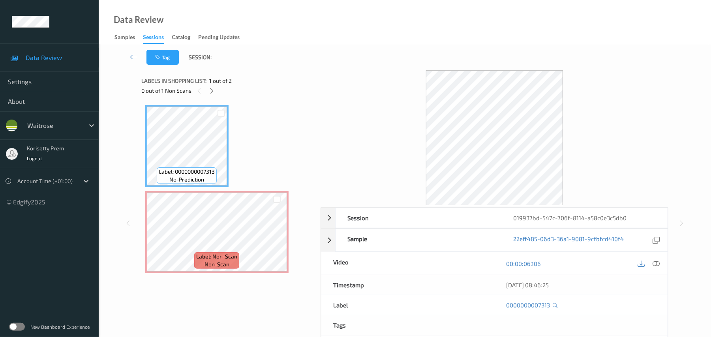
click at [393, 56] on div "Tag Session:" at bounding box center [405, 57] width 580 height 26
click at [657, 266] on icon at bounding box center [656, 263] width 7 height 7
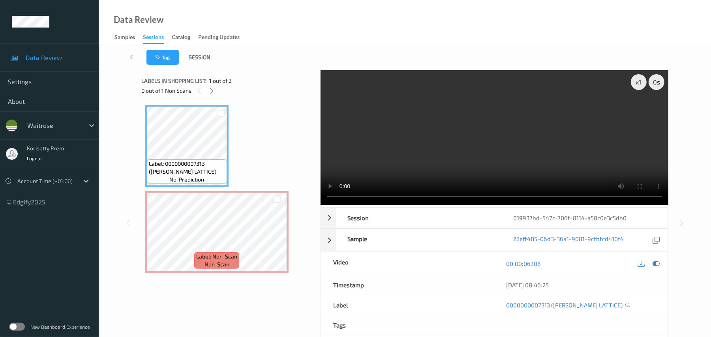
click at [514, 152] on video at bounding box center [495, 137] width 348 height 135
click at [389, 157] on video at bounding box center [495, 137] width 348 height 135
click at [384, 160] on video at bounding box center [495, 137] width 348 height 135
click at [436, 128] on video at bounding box center [495, 137] width 348 height 135
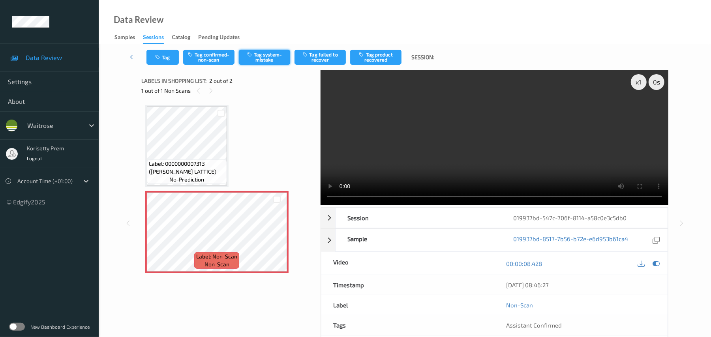
click at [262, 58] on button "Tag system-mistake" at bounding box center [264, 57] width 51 height 15
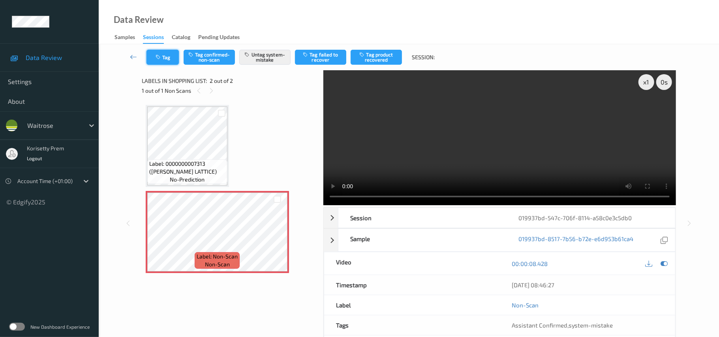
click at [167, 58] on button "Tag" at bounding box center [163, 57] width 32 height 15
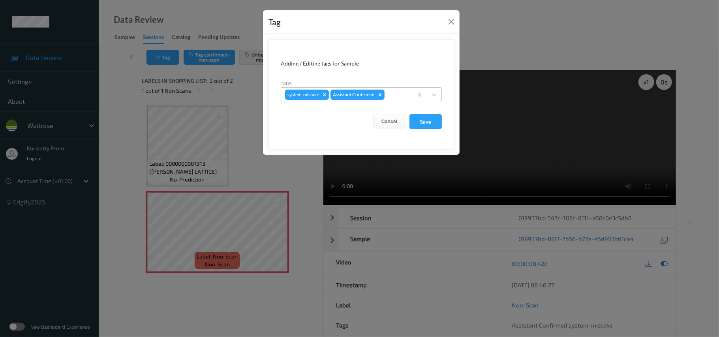
click at [400, 95] on div at bounding box center [397, 94] width 23 height 9
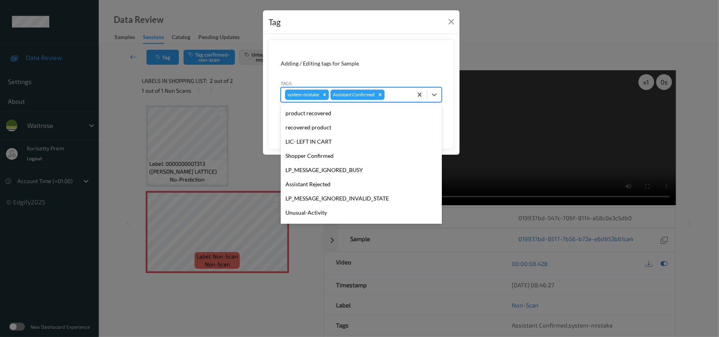
scroll to position [183, 0]
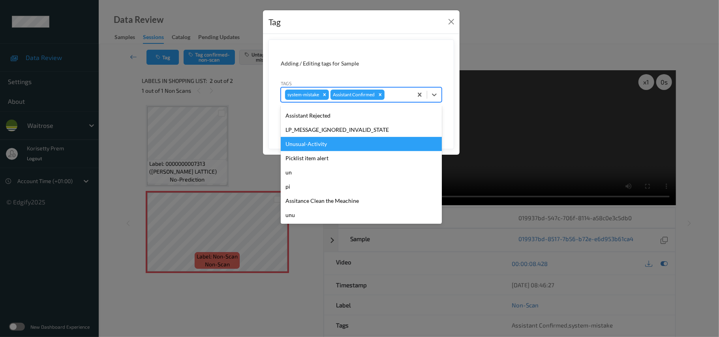
click at [327, 143] on div "Unusual-Activity" at bounding box center [361, 144] width 161 height 14
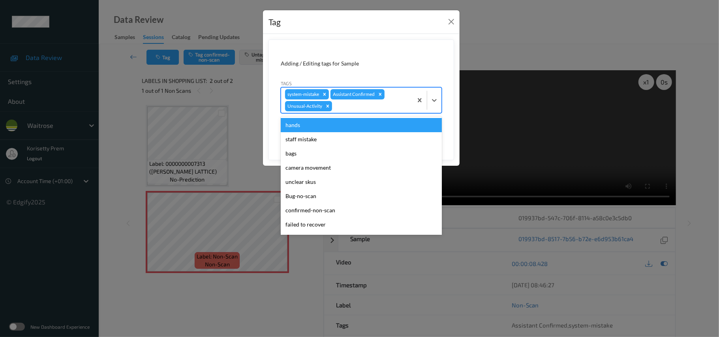
click at [389, 103] on div at bounding box center [371, 106] width 75 height 9
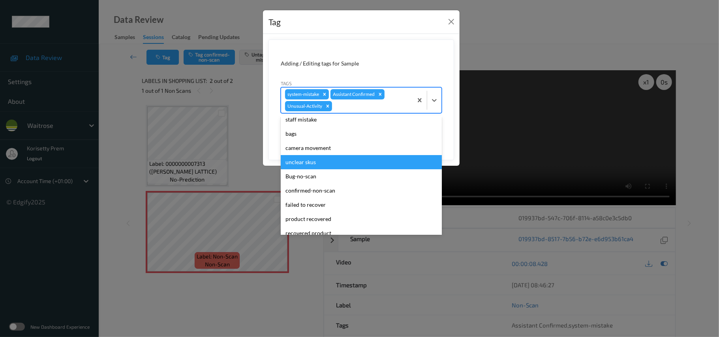
scroll to position [169, 0]
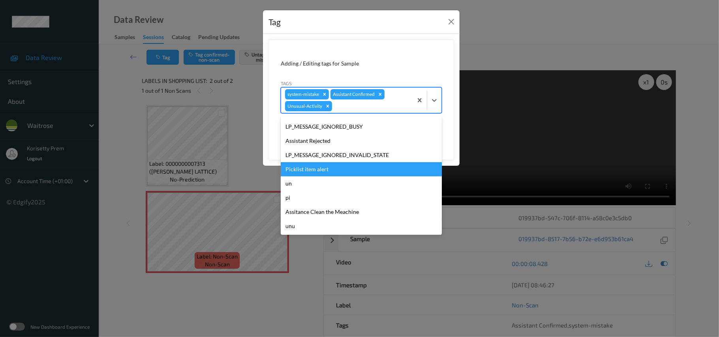
click at [327, 174] on div "Picklist item alert" at bounding box center [361, 169] width 161 height 14
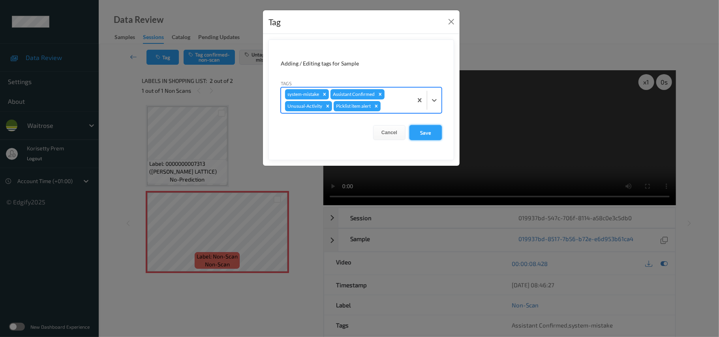
click at [414, 130] on button "Save" at bounding box center [426, 132] width 32 height 15
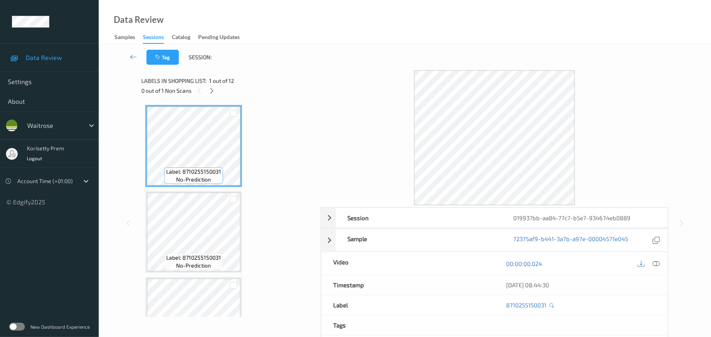
click at [291, 69] on div "Tag Session:" at bounding box center [405, 57] width 580 height 26
click at [345, 87] on div at bounding box center [495, 137] width 348 height 135
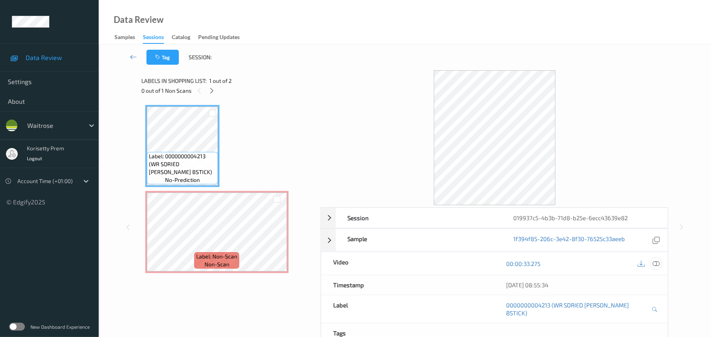
click at [656, 266] on icon at bounding box center [656, 263] width 7 height 7
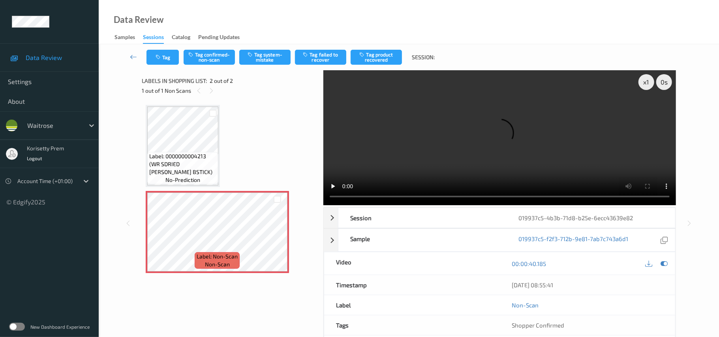
click at [242, 144] on div "Label: 0000000004213 (WR SDRIED [PERSON_NAME] BSTICK) no-prediction Label: Non-…" at bounding box center [230, 189] width 169 height 168
click at [412, 100] on video at bounding box center [499, 137] width 353 height 135
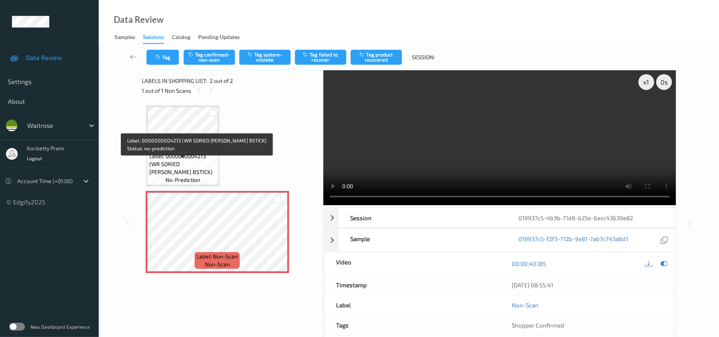
click at [201, 163] on span "Label: 0000000004213 (WR SDRIED [PERSON_NAME] BSTICK)" at bounding box center [182, 164] width 67 height 24
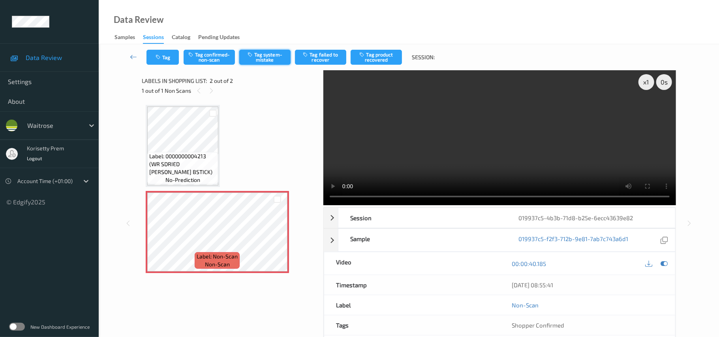
click at [264, 56] on button "Tag system-mistake" at bounding box center [264, 57] width 51 height 15
click at [167, 58] on button "Tag" at bounding box center [163, 57] width 32 height 15
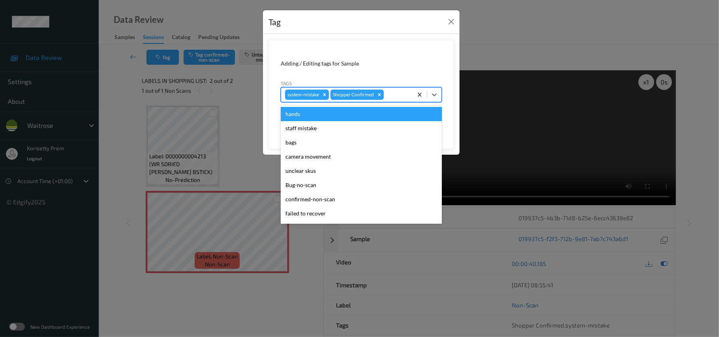
click at [400, 90] on div "system-mistake Shopper Confirmed" at bounding box center [347, 94] width 132 height 13
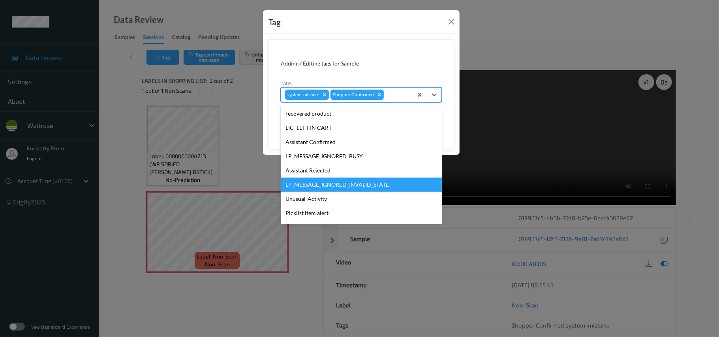
scroll to position [183, 0]
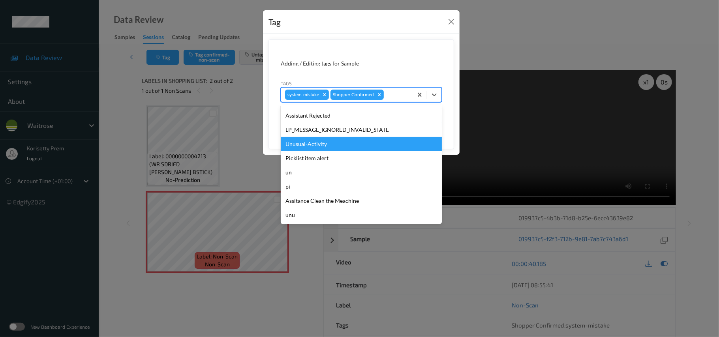
click at [329, 142] on div "Unusual-Activity" at bounding box center [361, 144] width 161 height 14
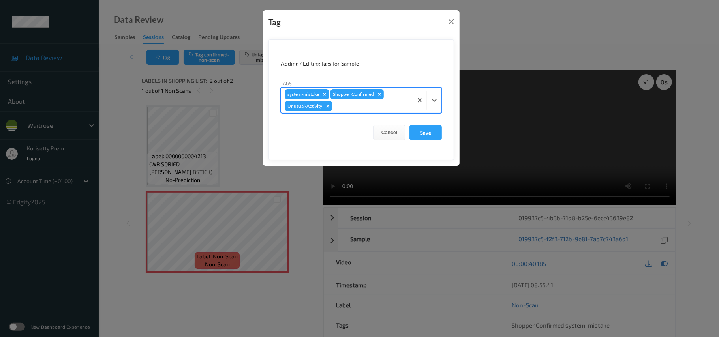
click at [367, 105] on div at bounding box center [371, 106] width 75 height 9
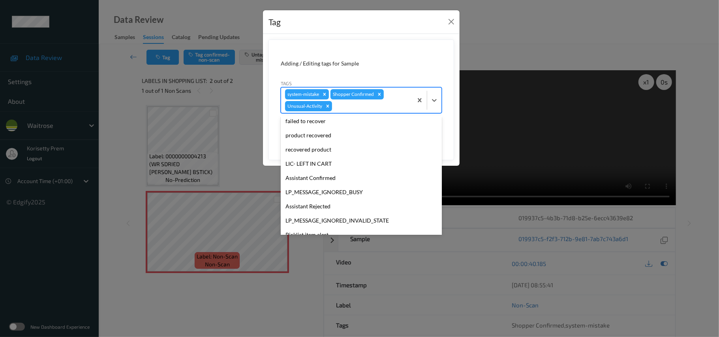
scroll to position [169, 0]
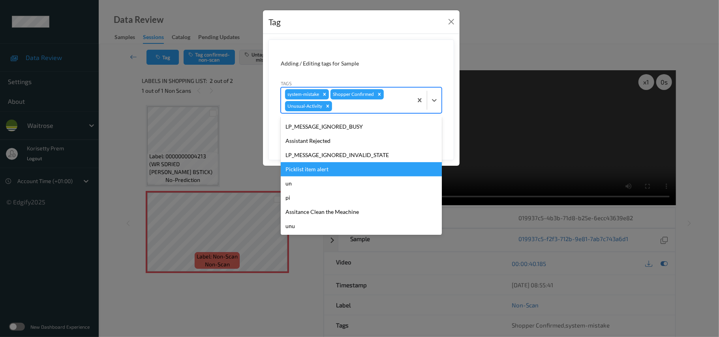
click at [341, 171] on div "Picklist item alert" at bounding box center [361, 169] width 161 height 14
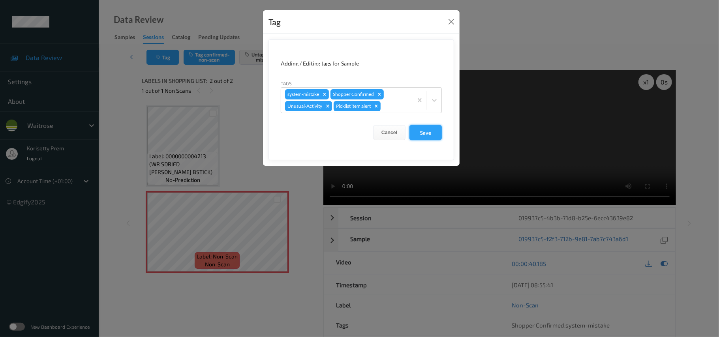
click at [421, 131] on button "Save" at bounding box center [426, 132] width 32 height 15
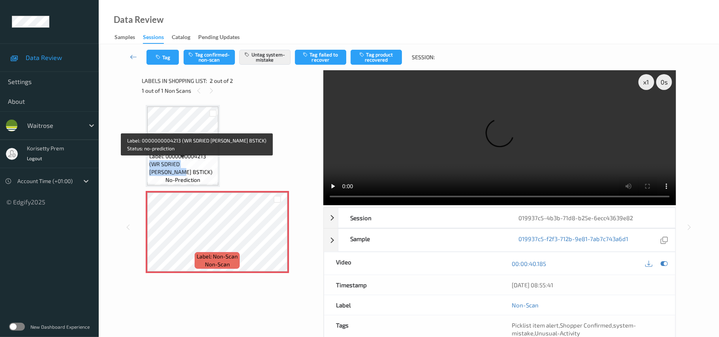
drag, startPoint x: 147, startPoint y: 172, endPoint x: 212, endPoint y: 171, distance: 65.2
click at [212, 171] on div "Label: 0000000004213 (WR SDRIED [PERSON_NAME] BSTICK) no-prediction" at bounding box center [182, 168] width 71 height 32
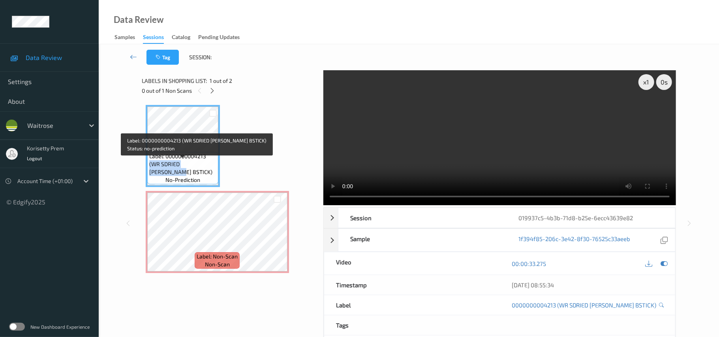
copy span "(WR SDRIED [PERSON_NAME] BSTICK)"
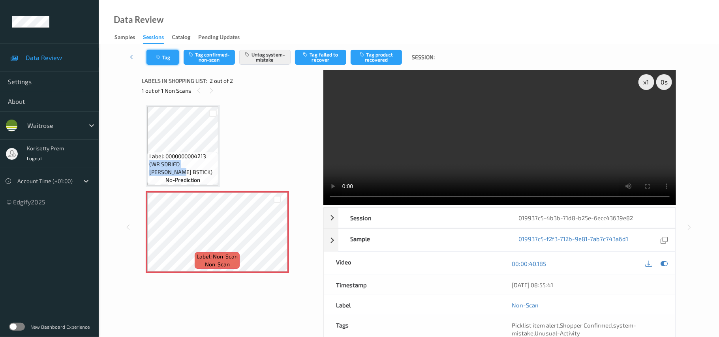
click at [160, 62] on button "Tag" at bounding box center [163, 57] width 32 height 15
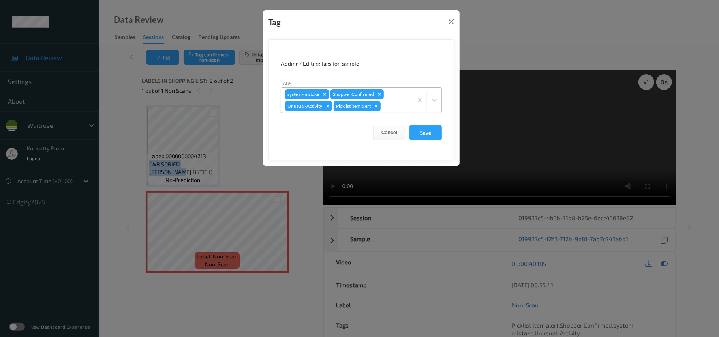
click at [378, 107] on icon "Remove Picklist item alert" at bounding box center [376, 106] width 3 height 3
click at [419, 132] on button "Save" at bounding box center [426, 132] width 32 height 15
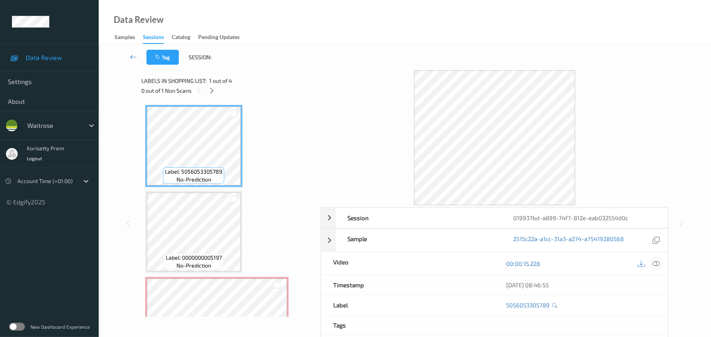
click at [658, 265] on icon at bounding box center [656, 263] width 7 height 7
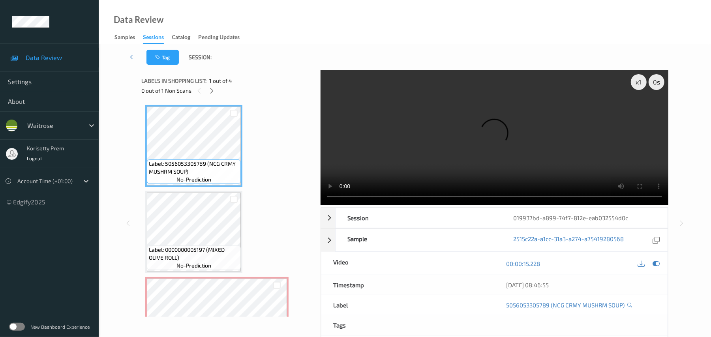
click at [452, 144] on video at bounding box center [495, 137] width 348 height 135
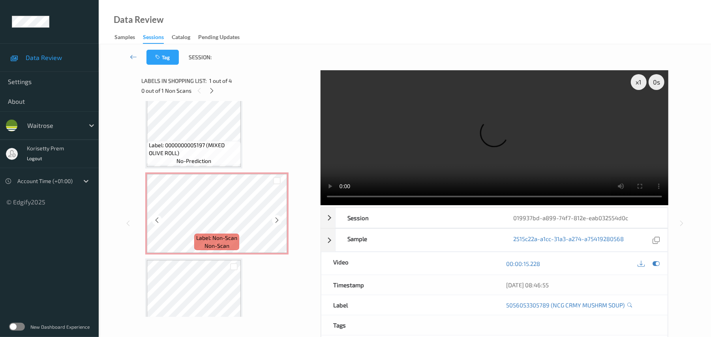
scroll to position [105, 0]
click at [176, 141] on div "Label: 0000000005197 (MIXED OLIVE ROLL) no-prediction" at bounding box center [194, 153] width 94 height 24
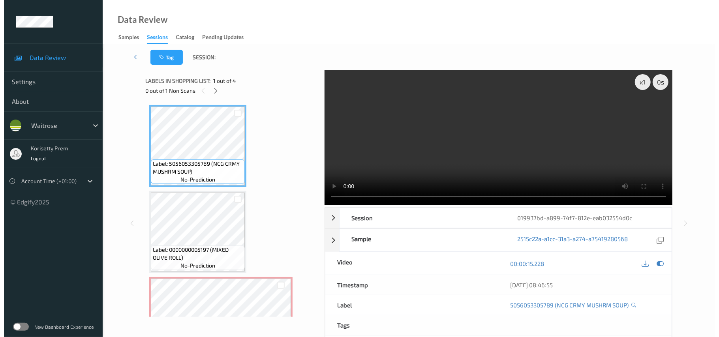
scroll to position [53, 0]
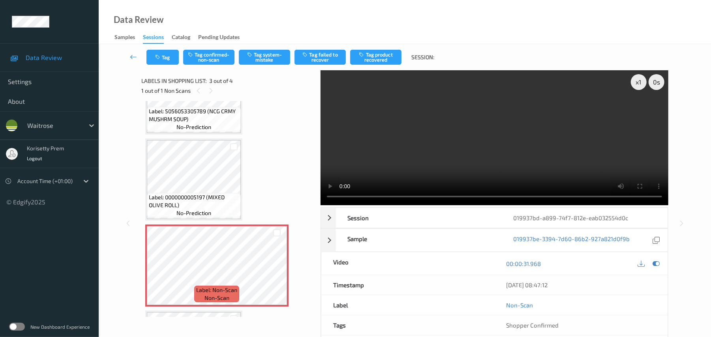
click at [440, 138] on video at bounding box center [495, 137] width 348 height 135
click at [272, 59] on button "Tag system-mistake" at bounding box center [264, 57] width 51 height 15
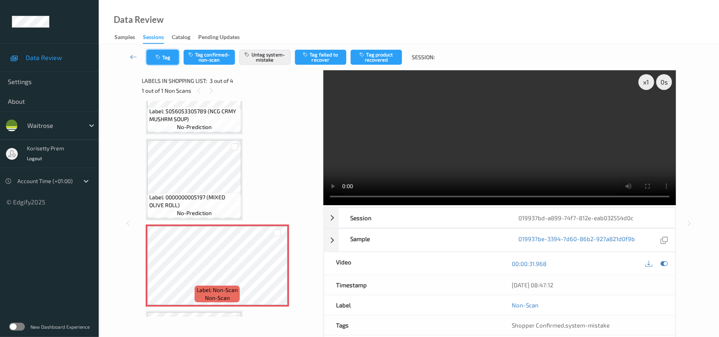
click at [157, 53] on button "Tag" at bounding box center [163, 57] width 32 height 15
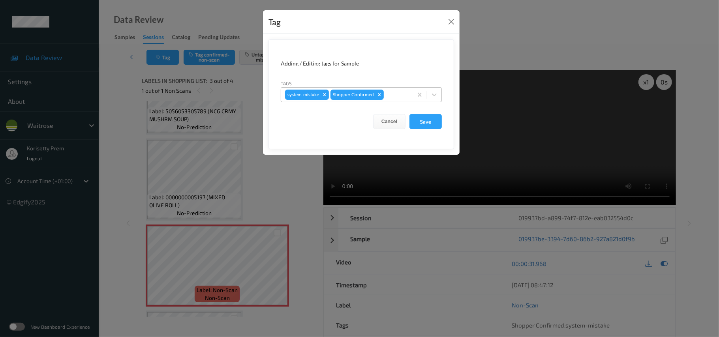
click at [395, 92] on div at bounding box center [396, 94] width 23 height 9
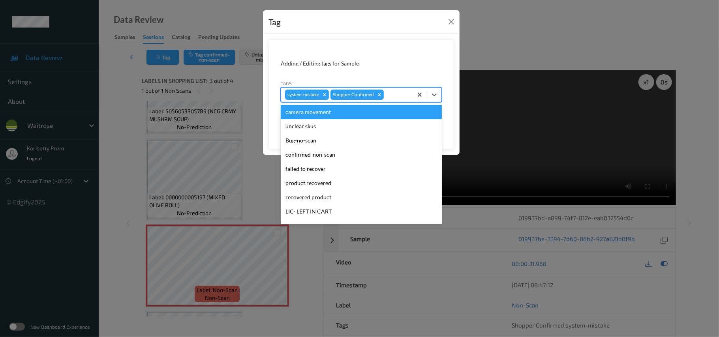
scroll to position [183, 0]
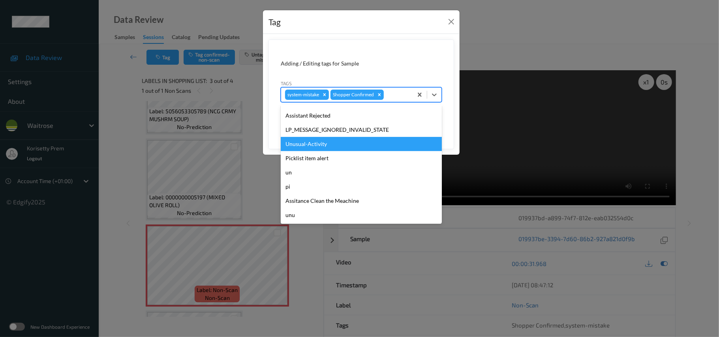
click at [319, 147] on div "Unusual-Activity" at bounding box center [361, 144] width 161 height 14
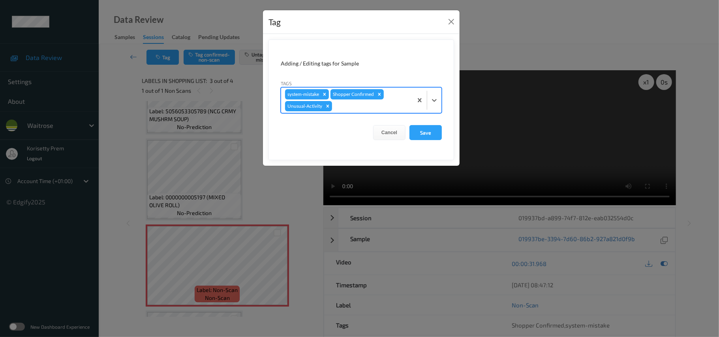
click at [383, 103] on div at bounding box center [371, 106] width 75 height 9
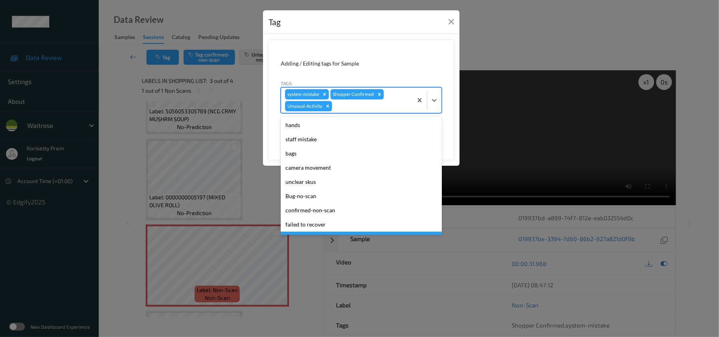
scroll to position [169, 0]
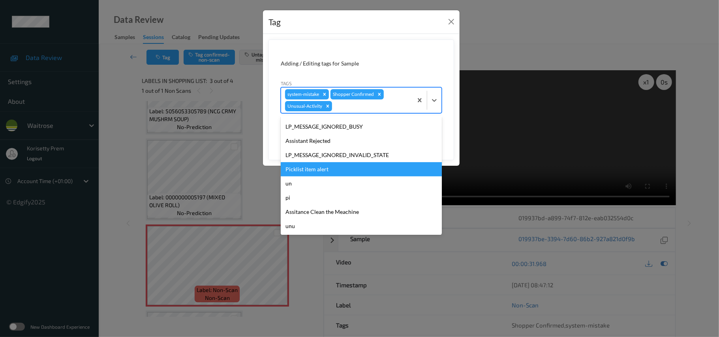
click at [314, 164] on div "Picklist item alert" at bounding box center [361, 169] width 161 height 14
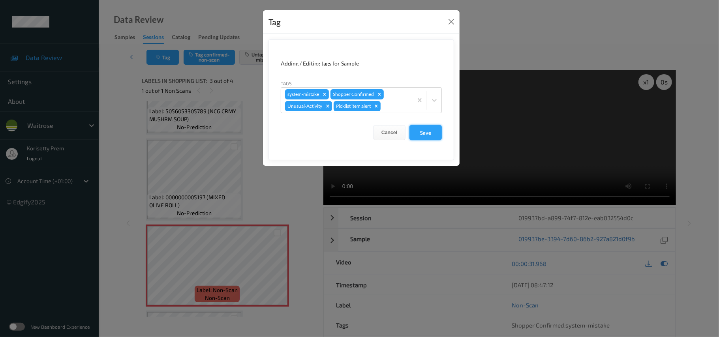
click at [434, 132] on button "Save" at bounding box center [426, 132] width 32 height 15
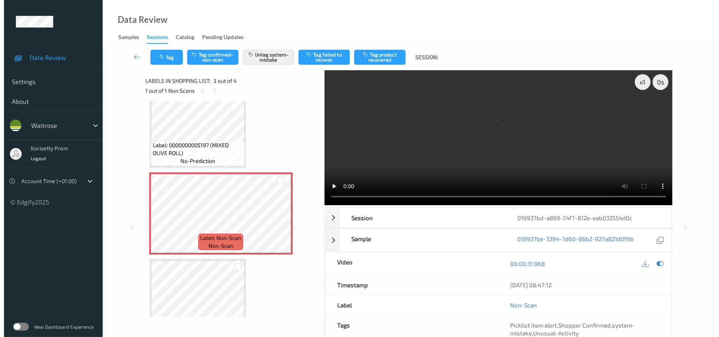
scroll to position [105, 0]
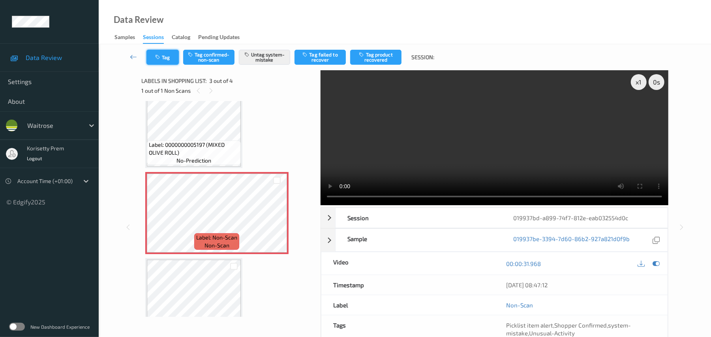
click at [164, 55] on button "Tag" at bounding box center [163, 57] width 32 height 15
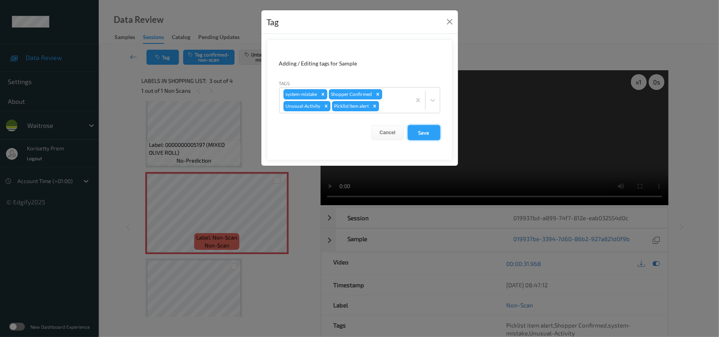
click at [421, 137] on button "Save" at bounding box center [424, 132] width 32 height 15
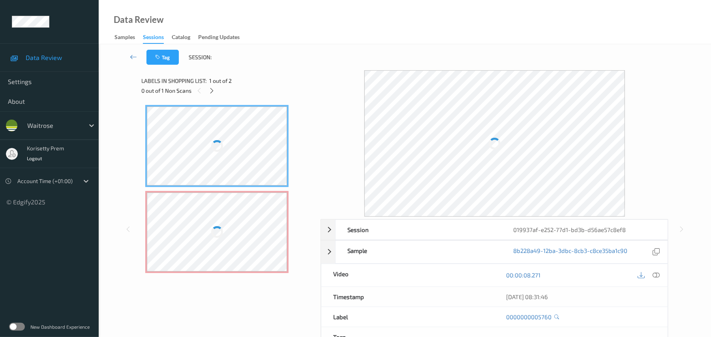
click at [311, 30] on div "Data Review Samples Sessions Catalog Pending Updates" at bounding box center [405, 22] width 613 height 44
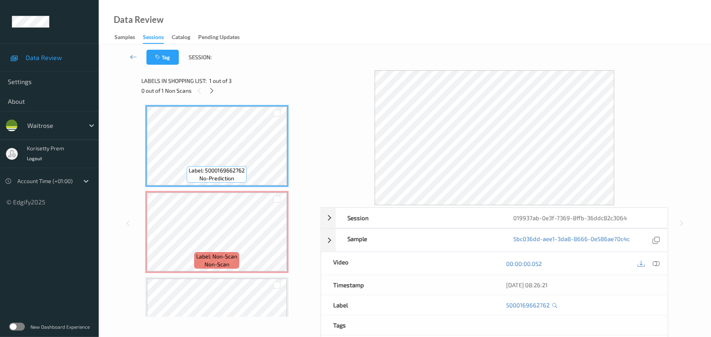
click at [333, 39] on div "Data Review Samples Sessions Catalog Pending Updates" at bounding box center [405, 22] width 613 height 44
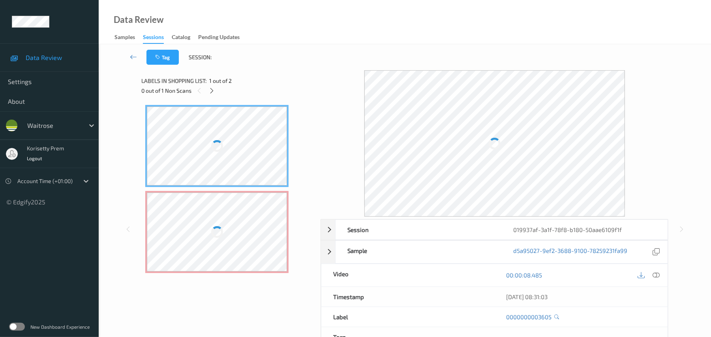
click at [311, 47] on div "Tag Session:" at bounding box center [405, 57] width 580 height 26
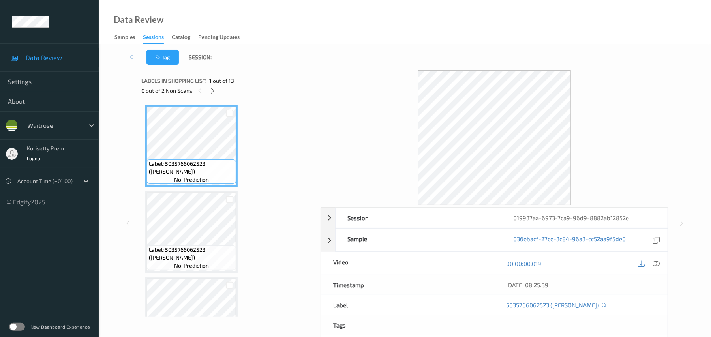
click at [359, 32] on div "Data Review Samples Sessions Catalog Pending Updates" at bounding box center [405, 22] width 613 height 44
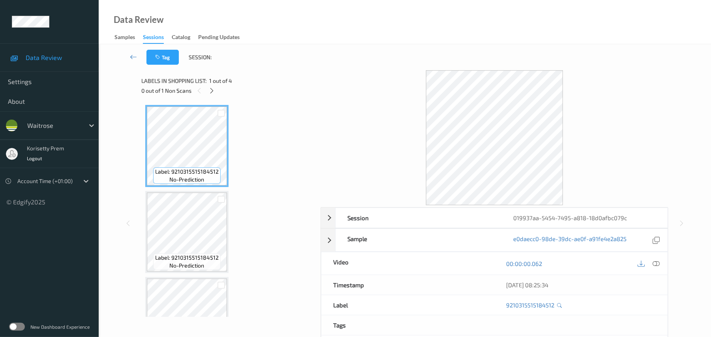
click at [445, 10] on div "Data Review Samples Sessions Catalog Pending Updates" at bounding box center [405, 22] width 613 height 44
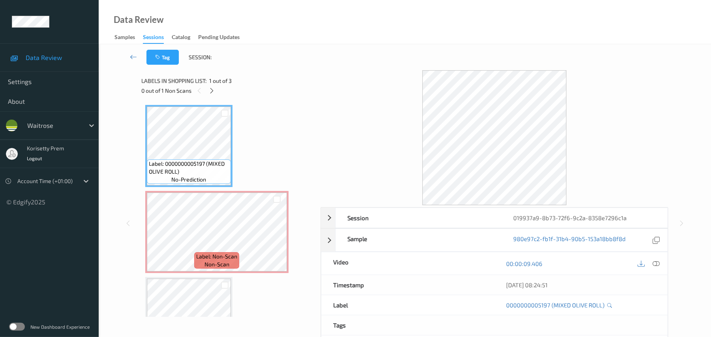
click at [365, 73] on div at bounding box center [495, 137] width 348 height 135
click at [373, 37] on div "Data Review Samples Sessions Catalog Pending Updates" at bounding box center [405, 22] width 613 height 44
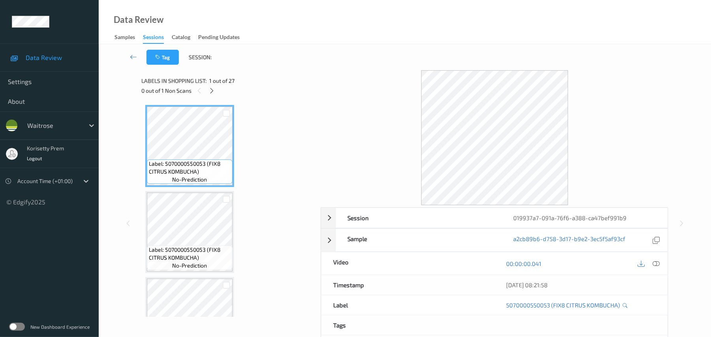
click at [361, 59] on div "Tag Session:" at bounding box center [405, 57] width 580 height 26
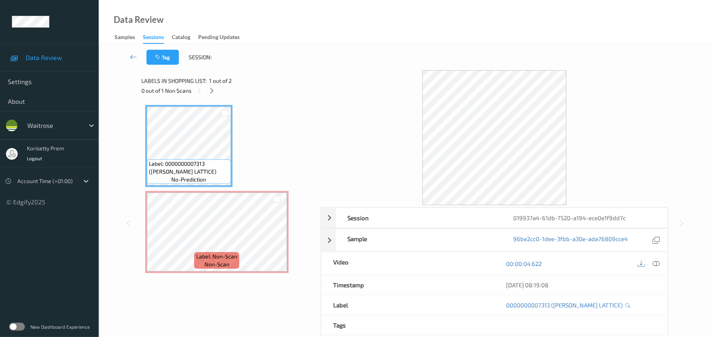
drag, startPoint x: 315, startPoint y: 64, endPoint x: 315, endPoint y: 26, distance: 37.5
click at [316, 64] on div "Tag Session:" at bounding box center [405, 57] width 580 height 26
